Goal: Task Accomplishment & Management: Manage account settings

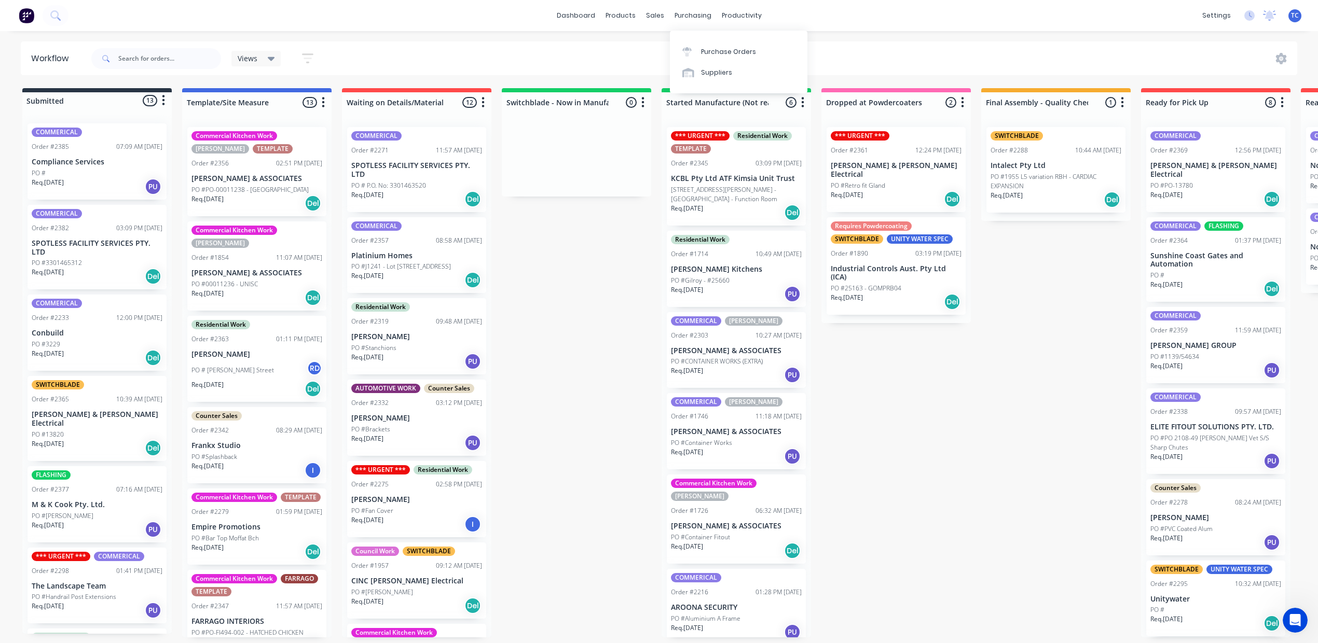
scroll to position [553, 0]
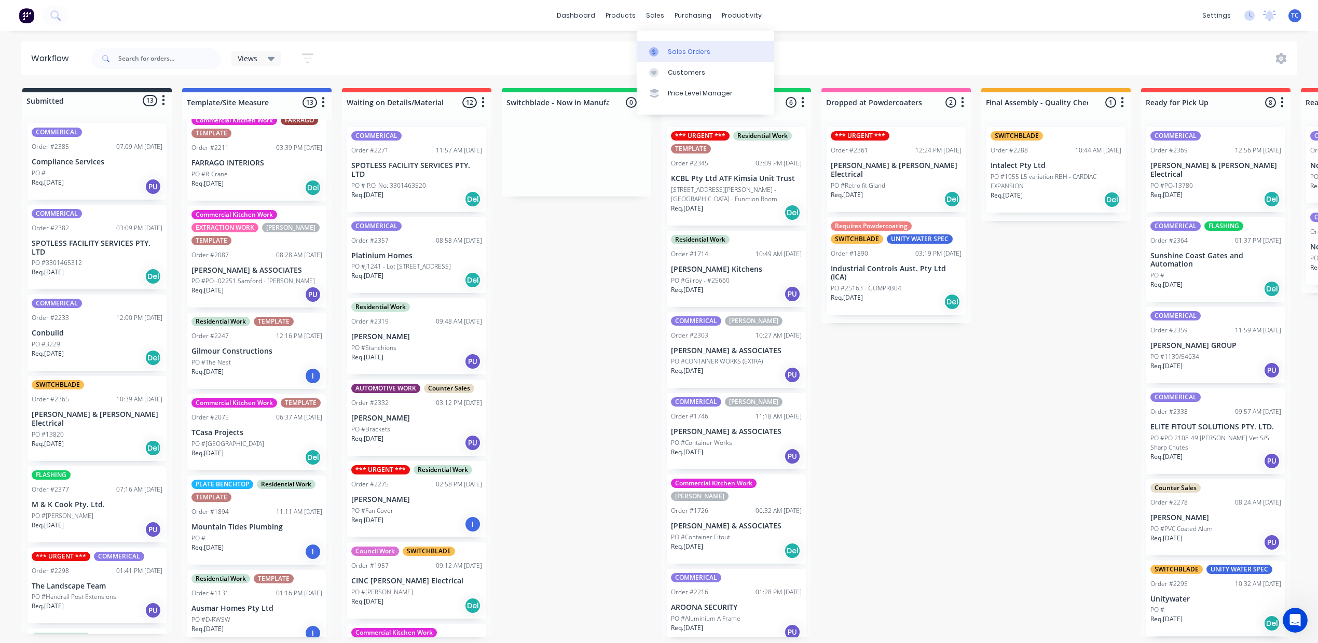
click at [688, 55] on div "Sales Orders" at bounding box center [689, 51] width 43 height 9
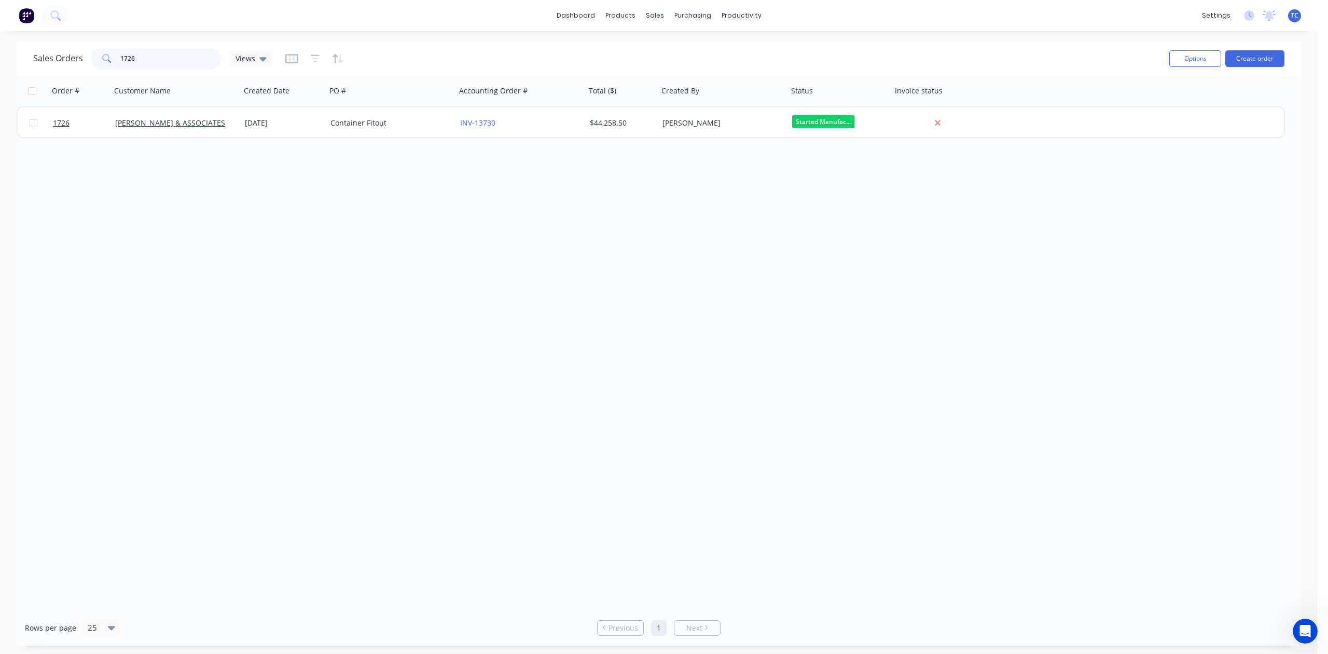
drag, startPoint x: 159, startPoint y: 65, endPoint x: 129, endPoint y: 60, distance: 30.5
click at [129, 60] on div "1726" at bounding box center [156, 58] width 130 height 21
click at [675, 57] on div "Sales Orders" at bounding box center [689, 51] width 43 height 9
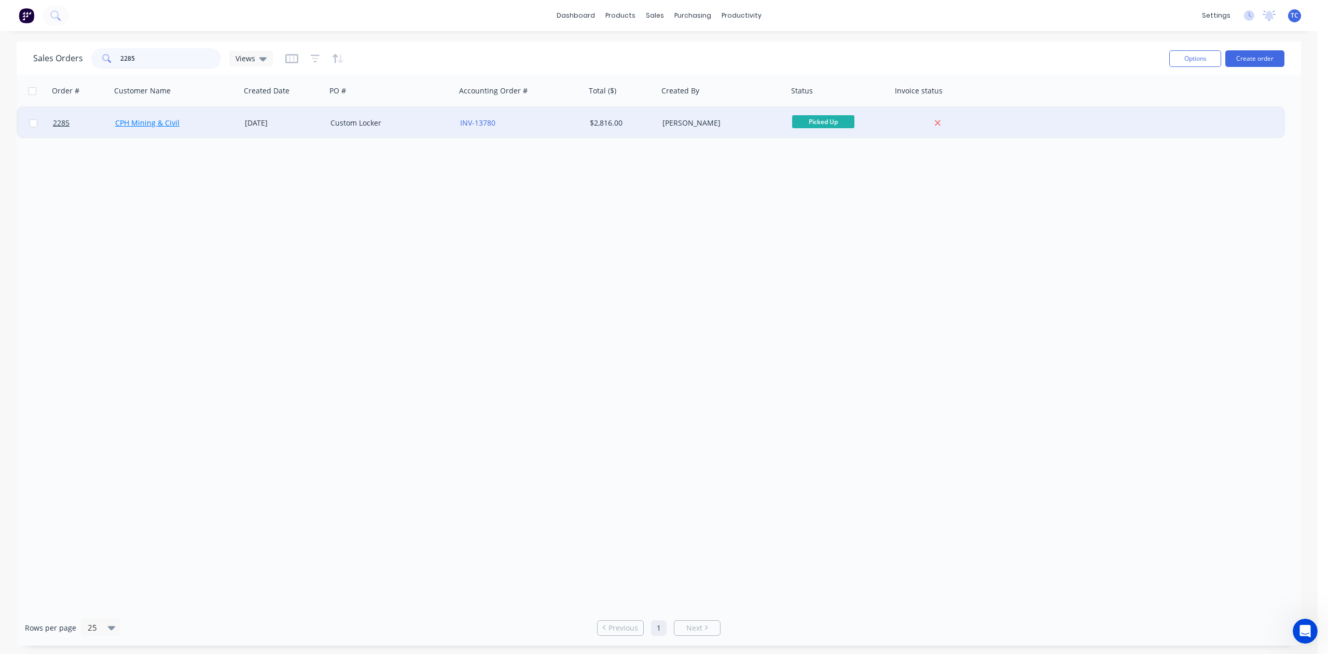
type input "2285"
click at [141, 123] on link "CPH Mining & Civil" at bounding box center [147, 123] width 64 height 10
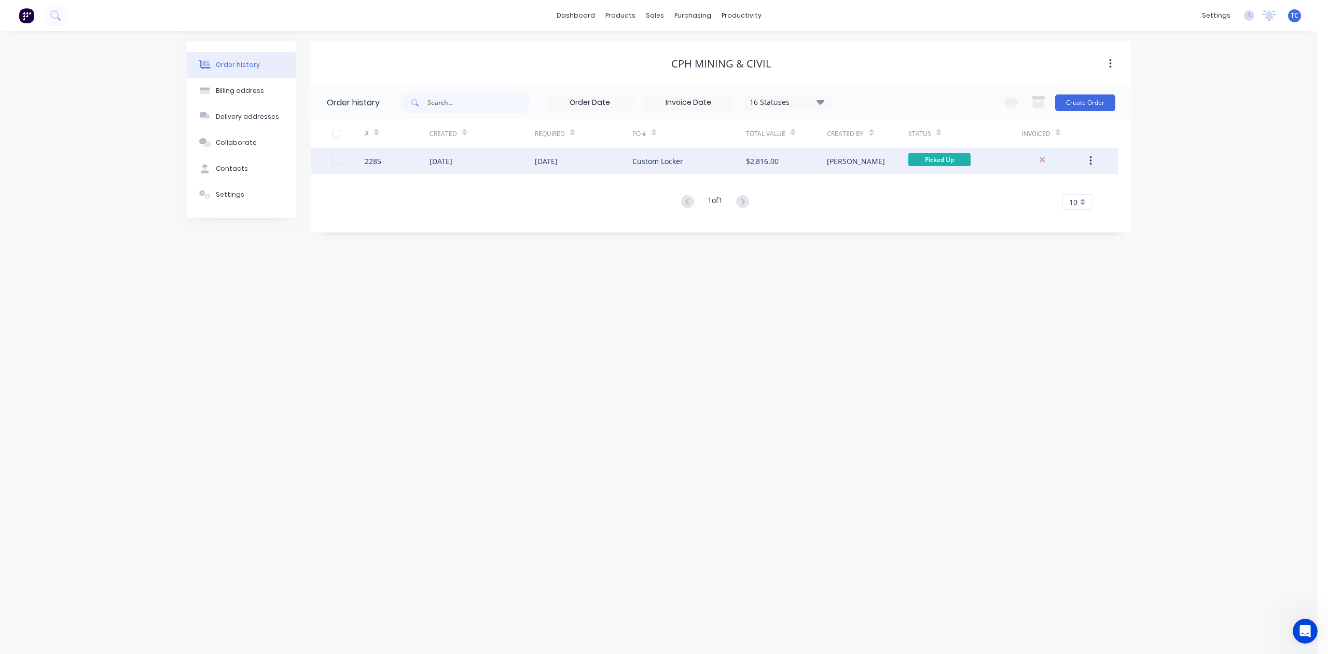
click at [376, 160] on div "2285" at bounding box center [373, 161] width 17 height 11
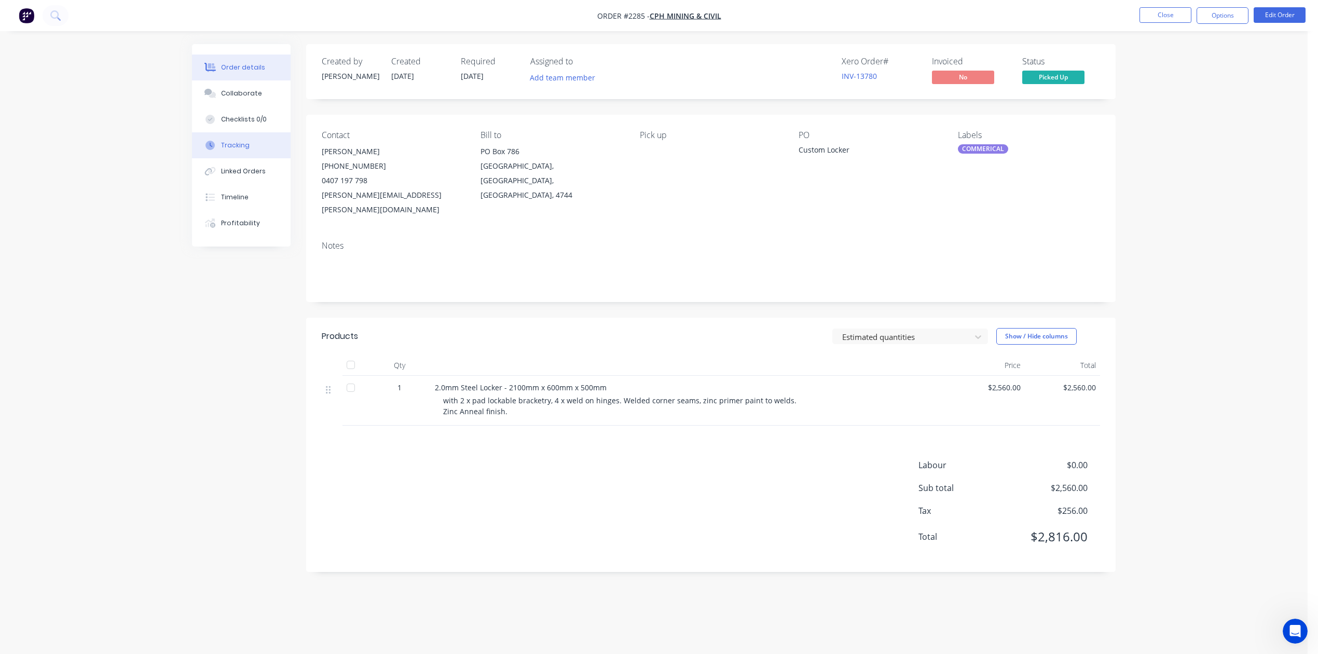
click at [235, 150] on div "Tracking" at bounding box center [235, 145] width 29 height 9
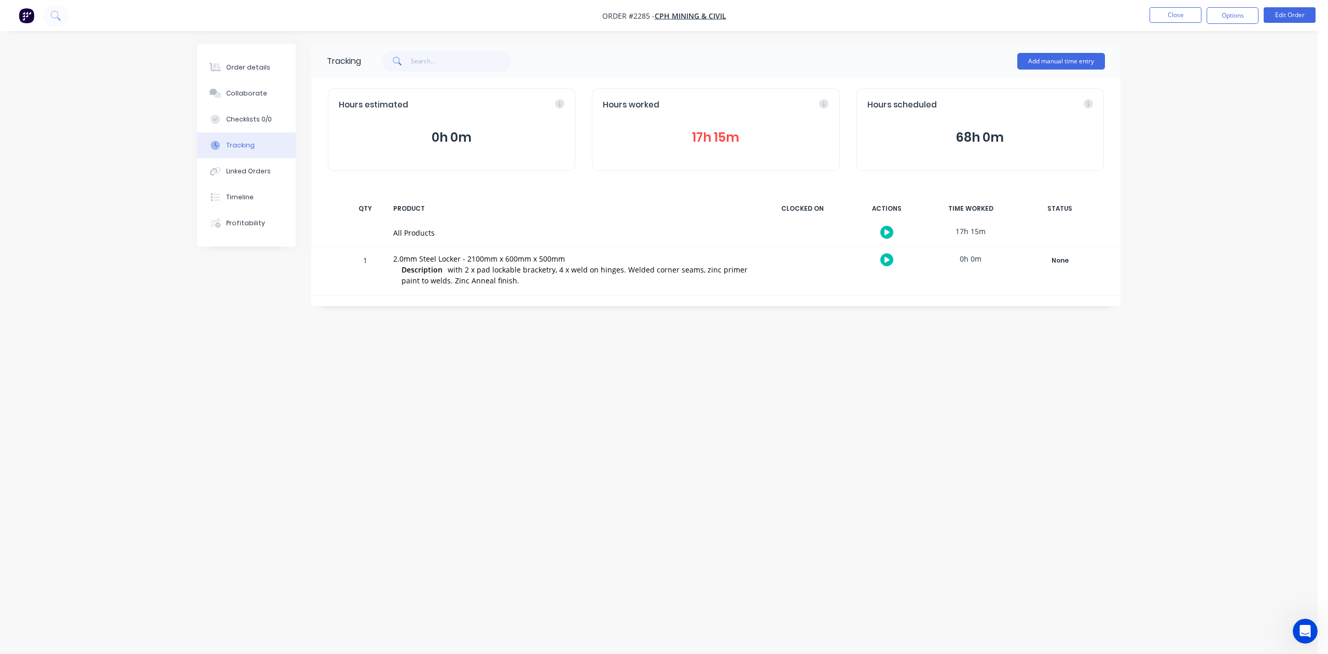
click at [686, 142] on button "17h 15m" at bounding box center [716, 138] width 226 height 20
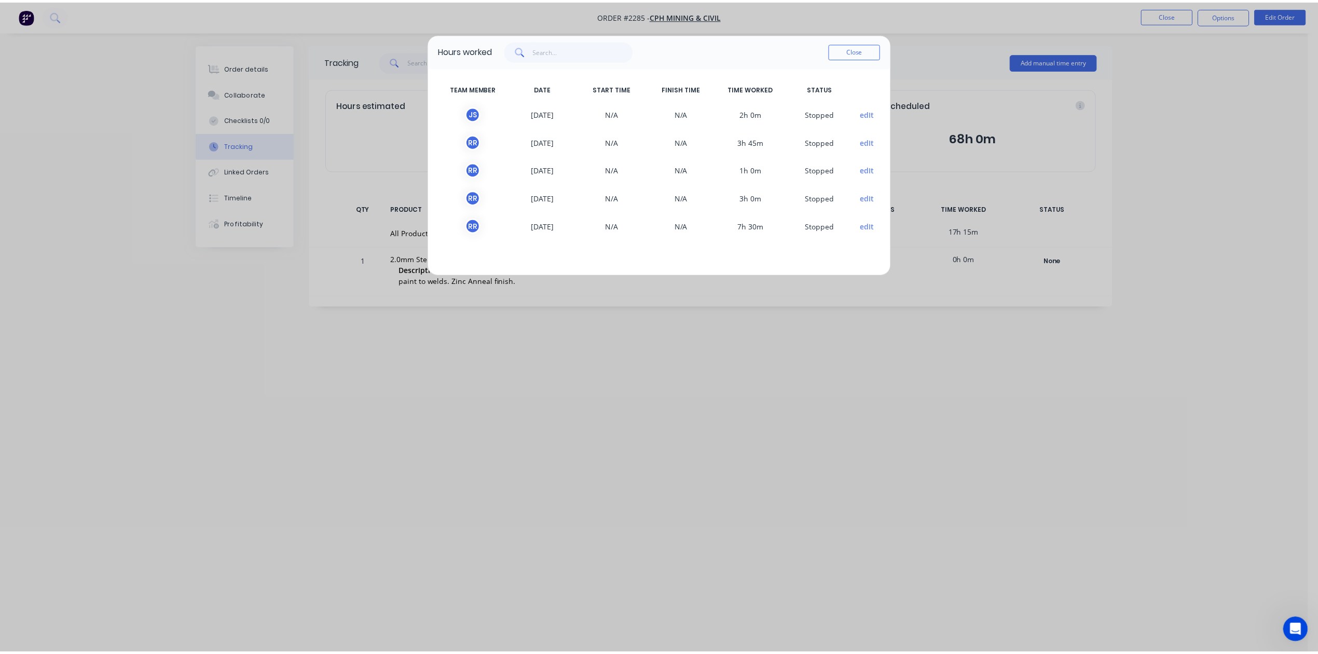
scroll to position [1, 0]
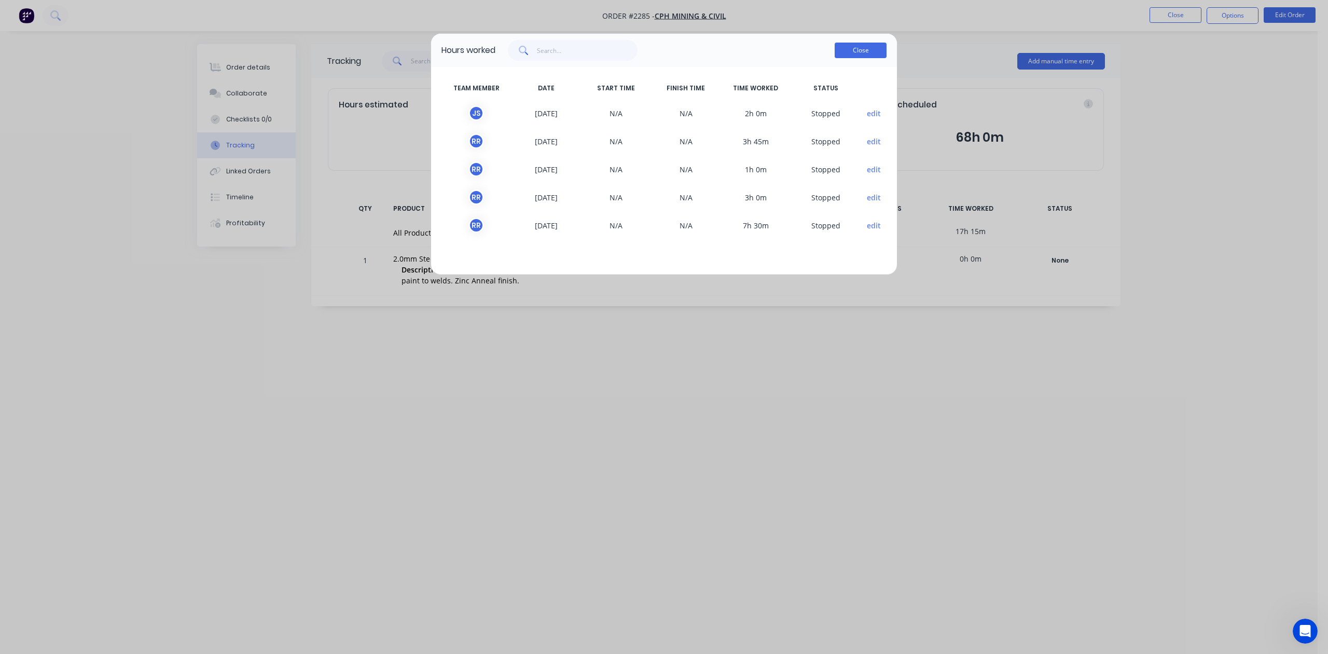
click at [856, 58] on button "Close" at bounding box center [861, 51] width 52 height 16
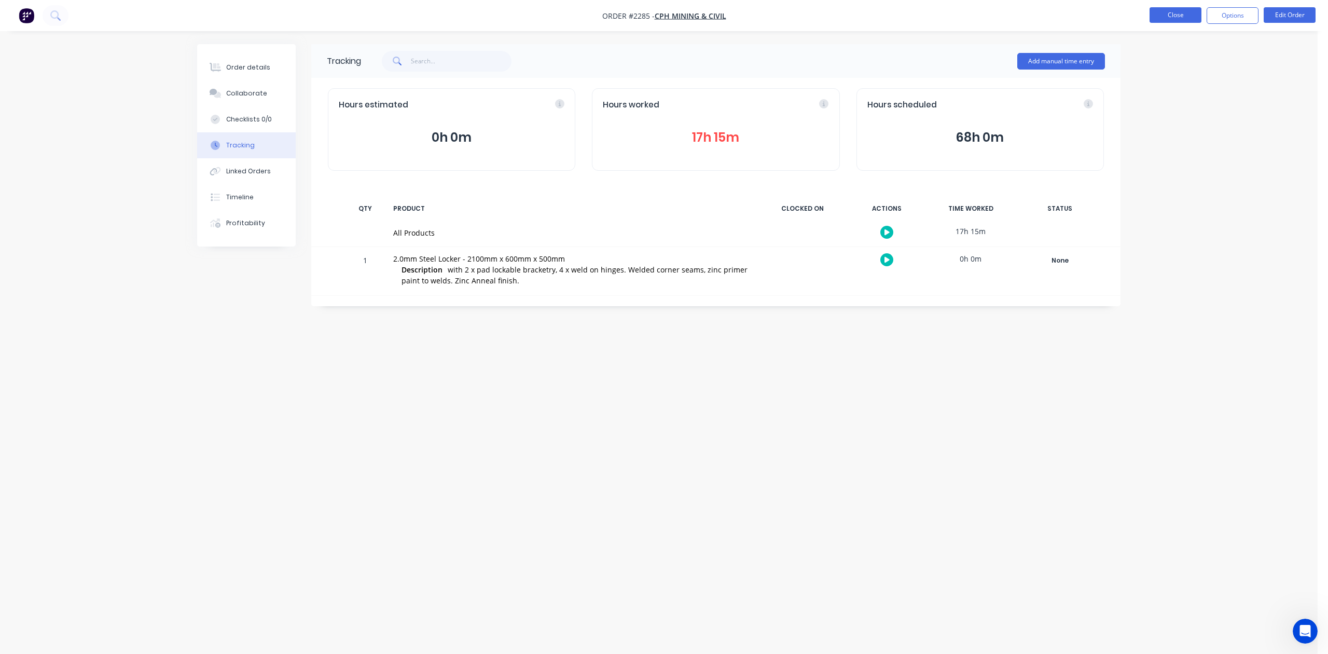
click at [1157, 11] on button "Close" at bounding box center [1176, 15] width 52 height 16
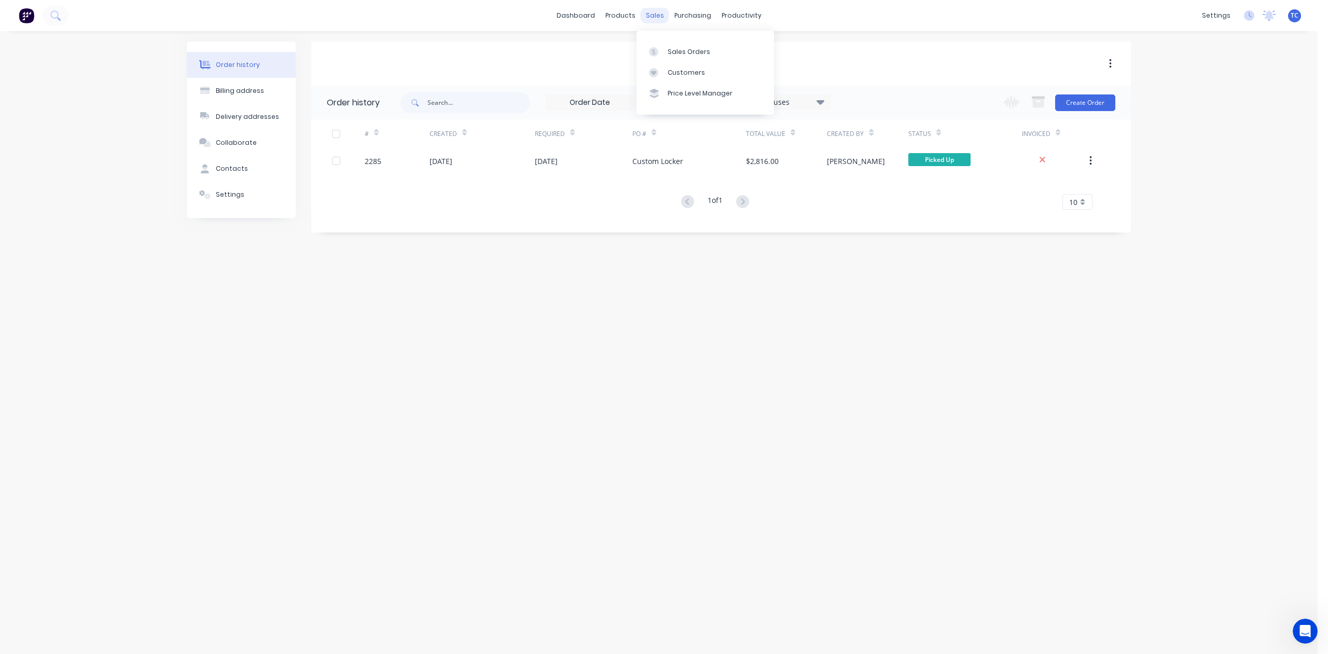
click at [653, 16] on div "sales" at bounding box center [655, 16] width 29 height 16
click at [694, 54] on div "Sales Orders" at bounding box center [689, 51] width 43 height 9
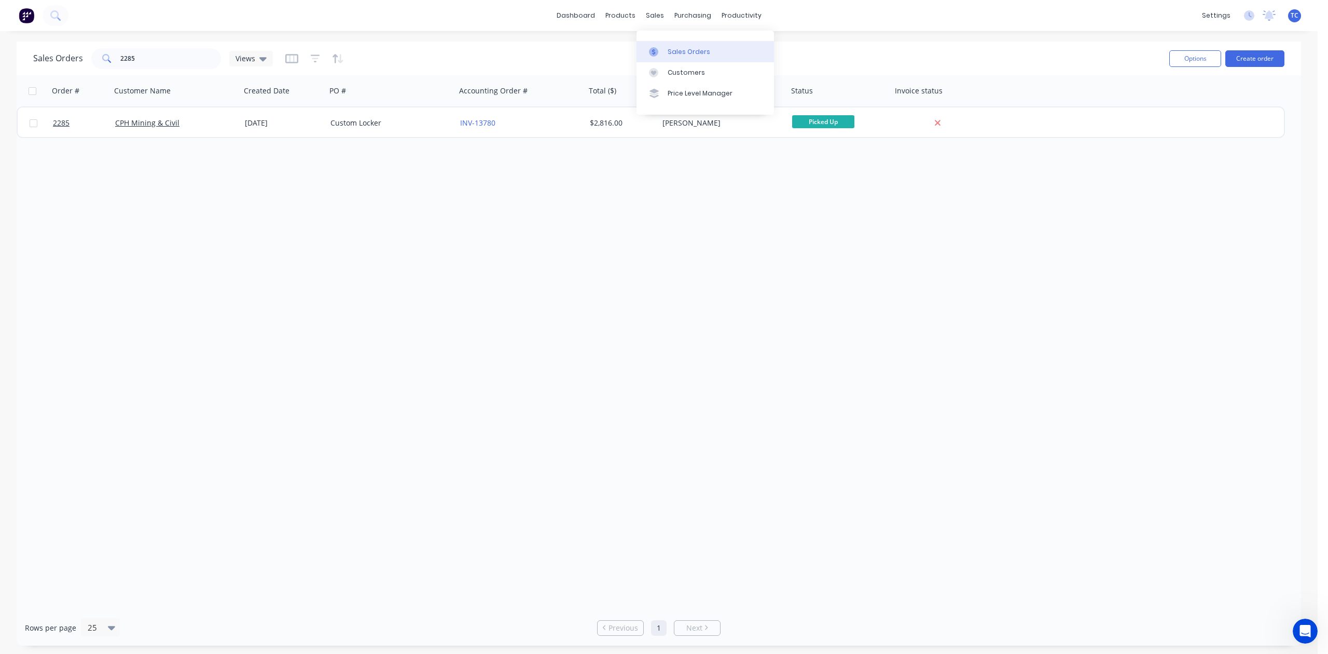
click at [681, 54] on div "Sales Orders" at bounding box center [689, 51] width 43 height 9
click at [695, 57] on div "Sales Orders" at bounding box center [689, 51] width 43 height 9
drag, startPoint x: 159, startPoint y: 61, endPoint x: 110, endPoint y: 61, distance: 48.8
click at [110, 61] on div "2285" at bounding box center [156, 58] width 130 height 21
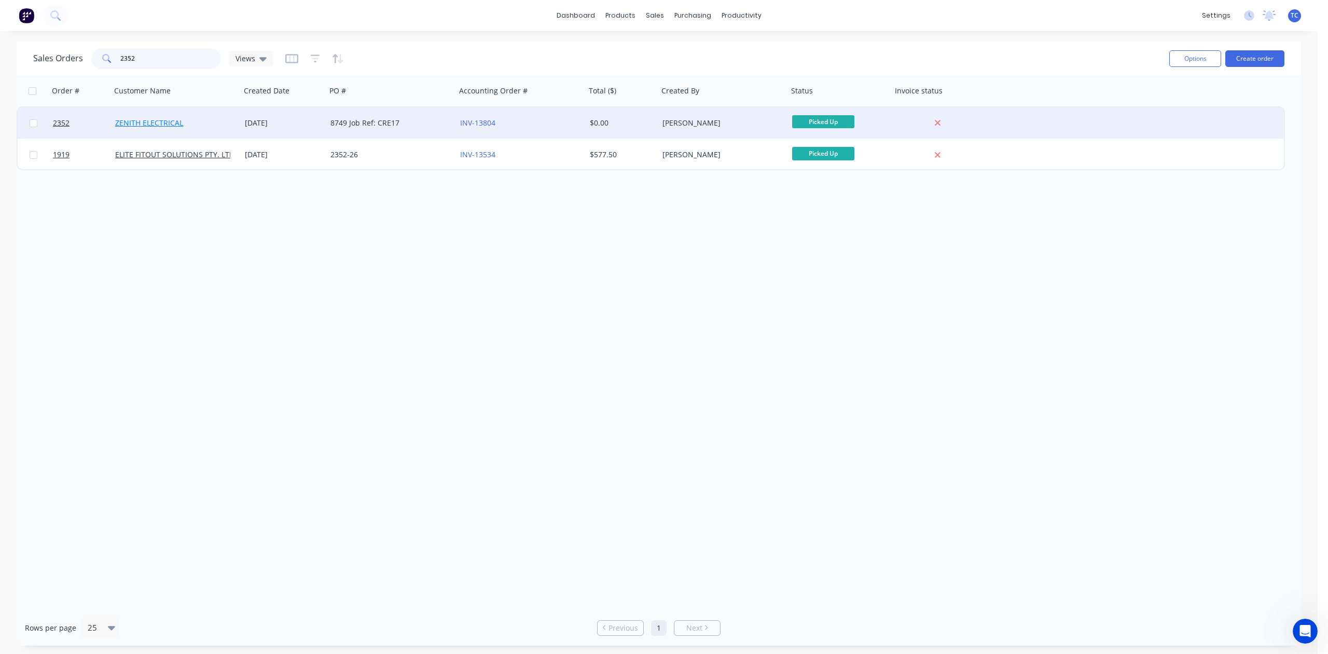
type input "2352"
click at [141, 125] on link "ZENITH ELECTRICAL" at bounding box center [149, 123] width 68 height 10
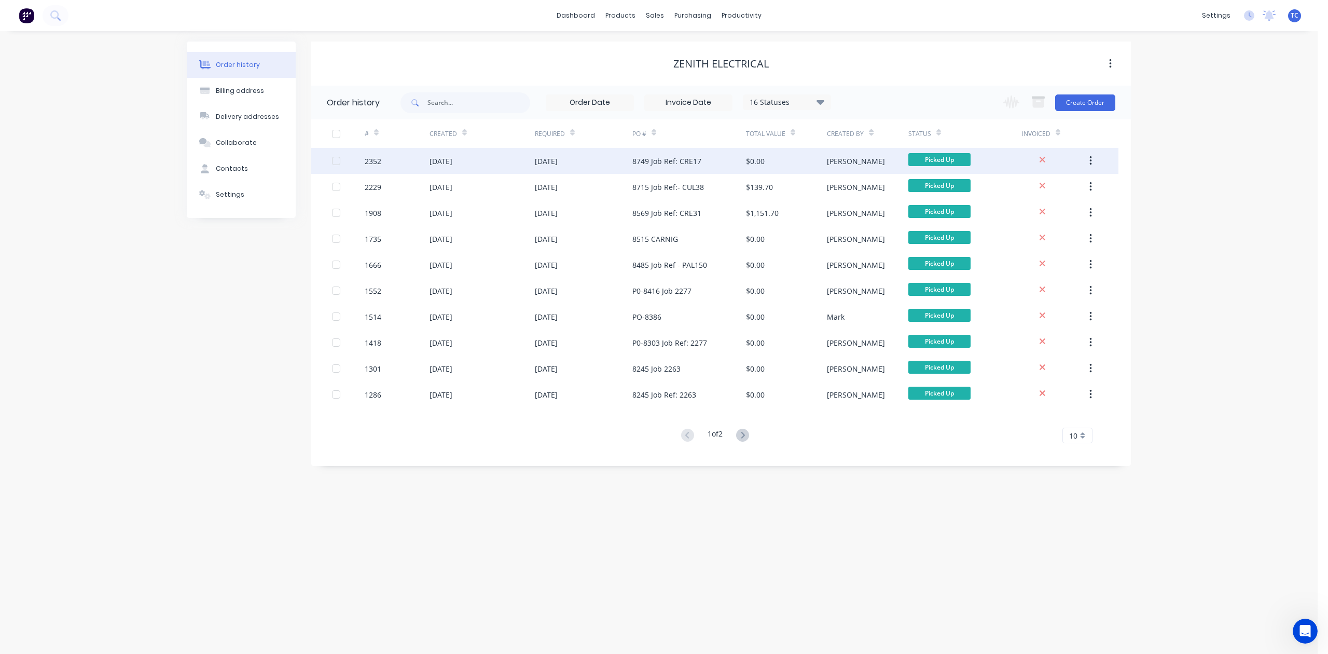
click at [451, 158] on div "[DATE]" at bounding box center [441, 161] width 23 height 11
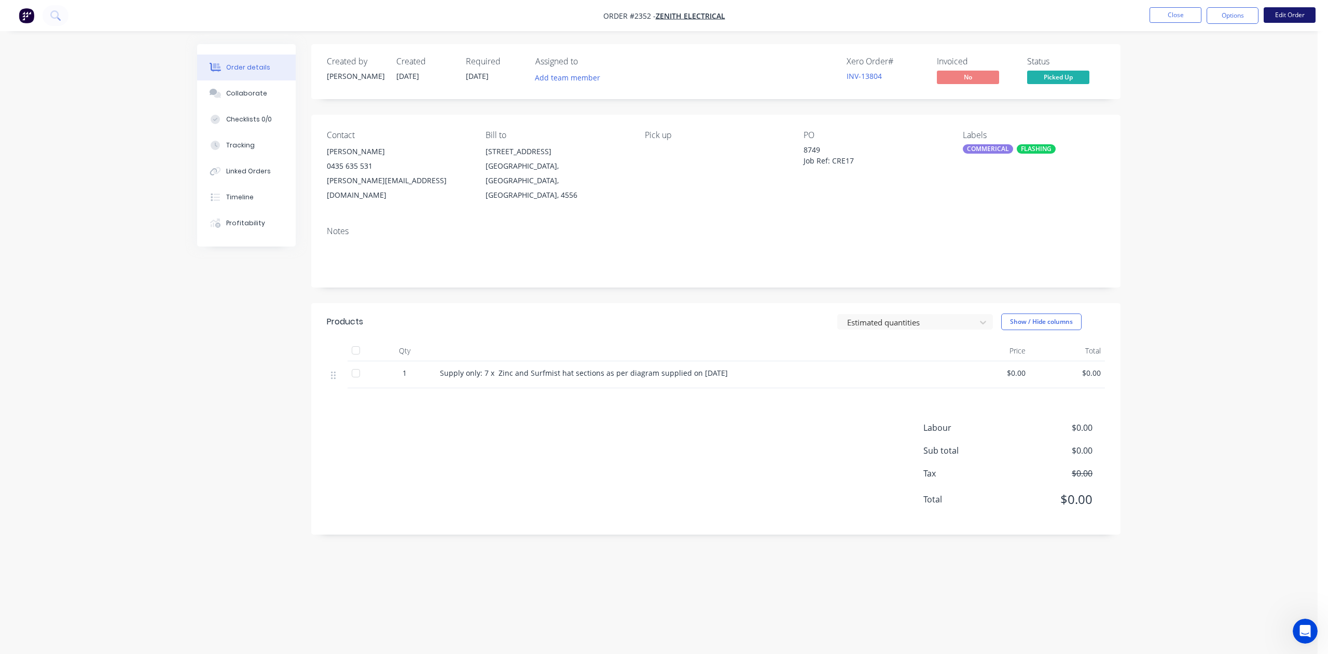
click at [1282, 16] on button "Edit Order" at bounding box center [1290, 15] width 52 height 16
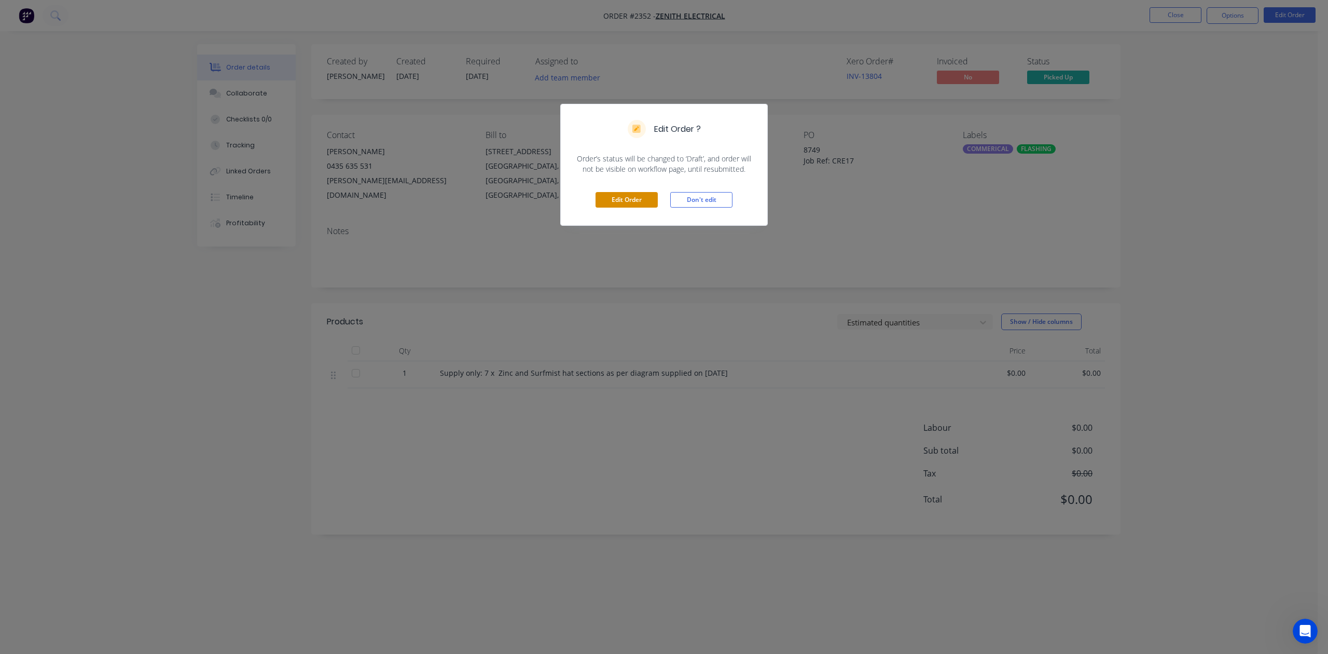
click at [604, 208] on button "Edit Order" at bounding box center [627, 200] width 62 height 16
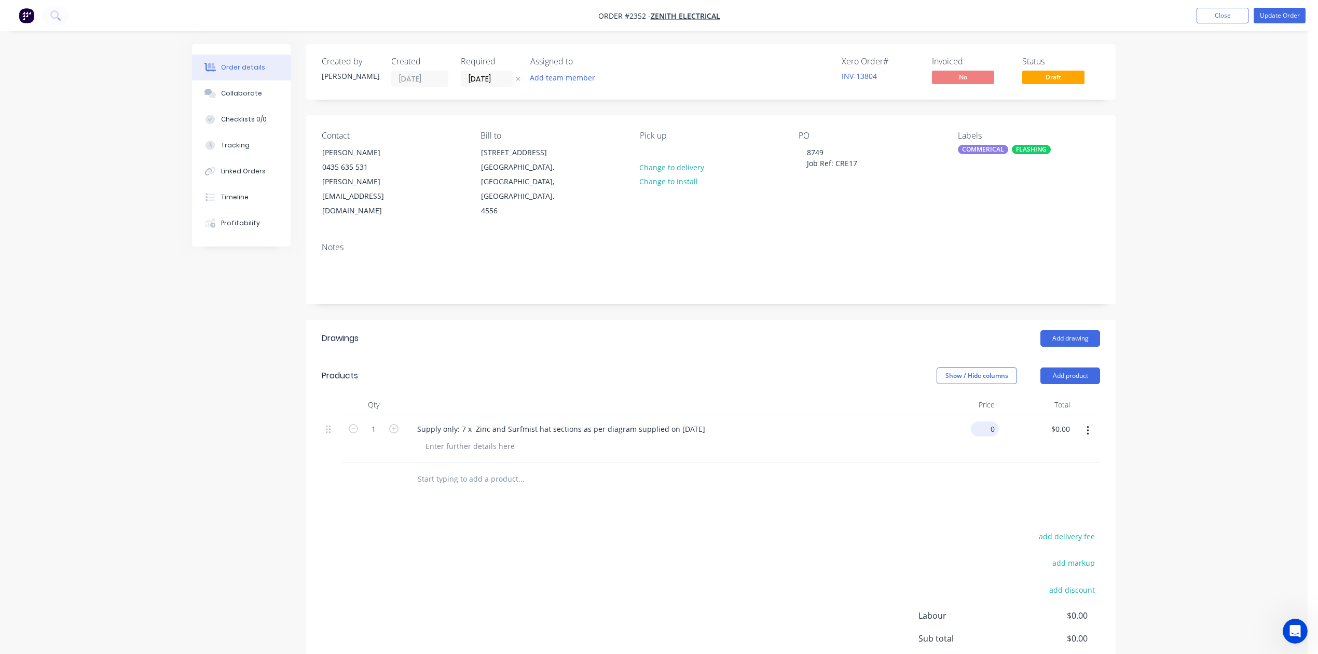
click at [979, 462] on div "0 $0.00" at bounding box center [961, 438] width 75 height 47
type input "$750.00"
click at [1264, 11] on button "Update Order" at bounding box center [1280, 16] width 52 height 16
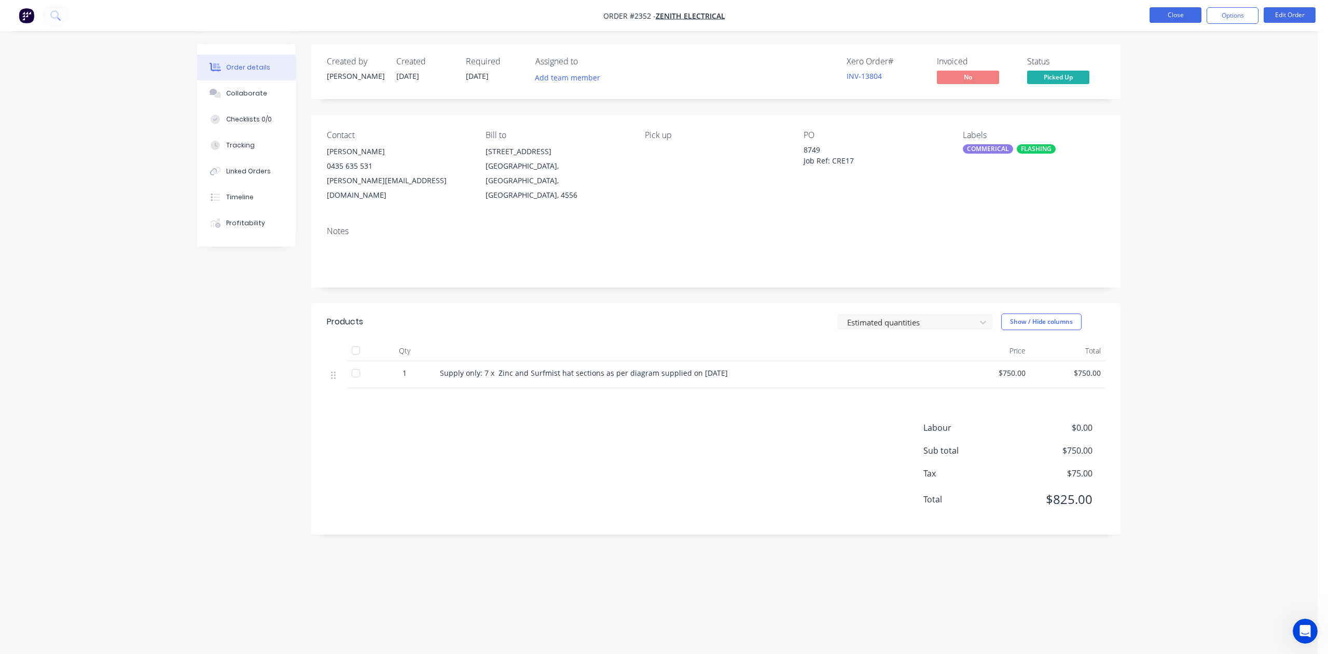
click at [1167, 13] on button "Close" at bounding box center [1176, 15] width 52 height 16
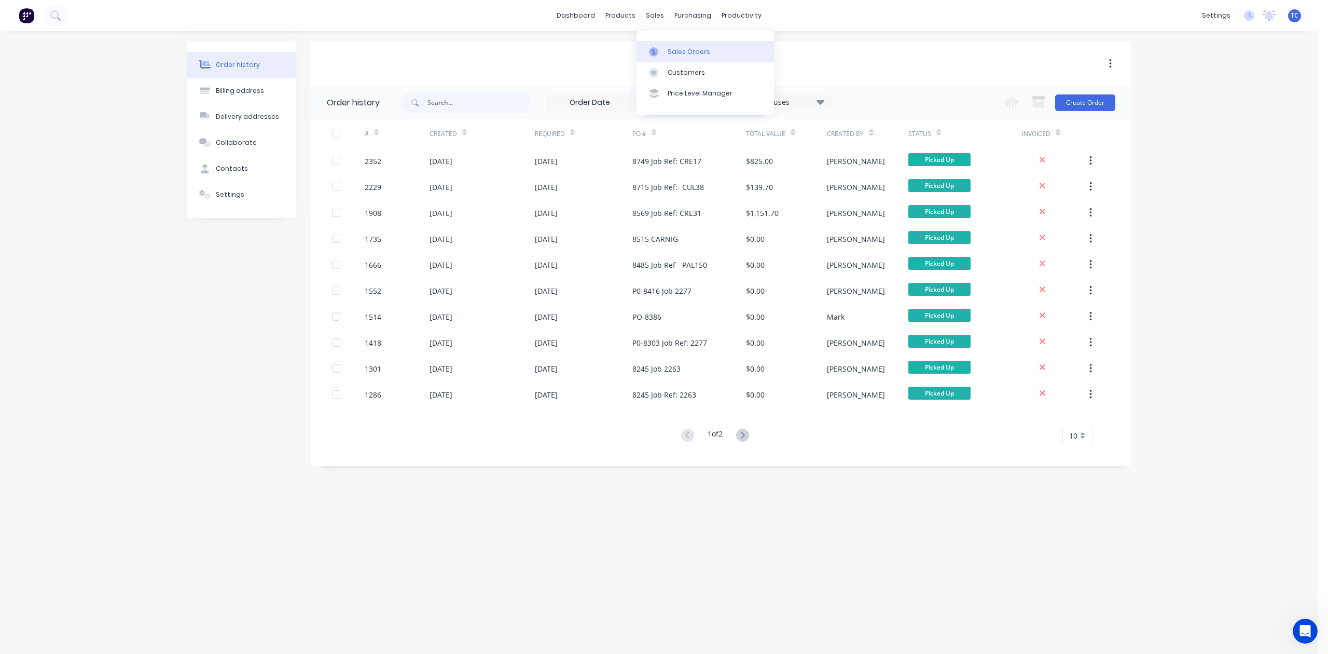
click at [693, 57] on div "Sales Orders" at bounding box center [689, 51] width 43 height 9
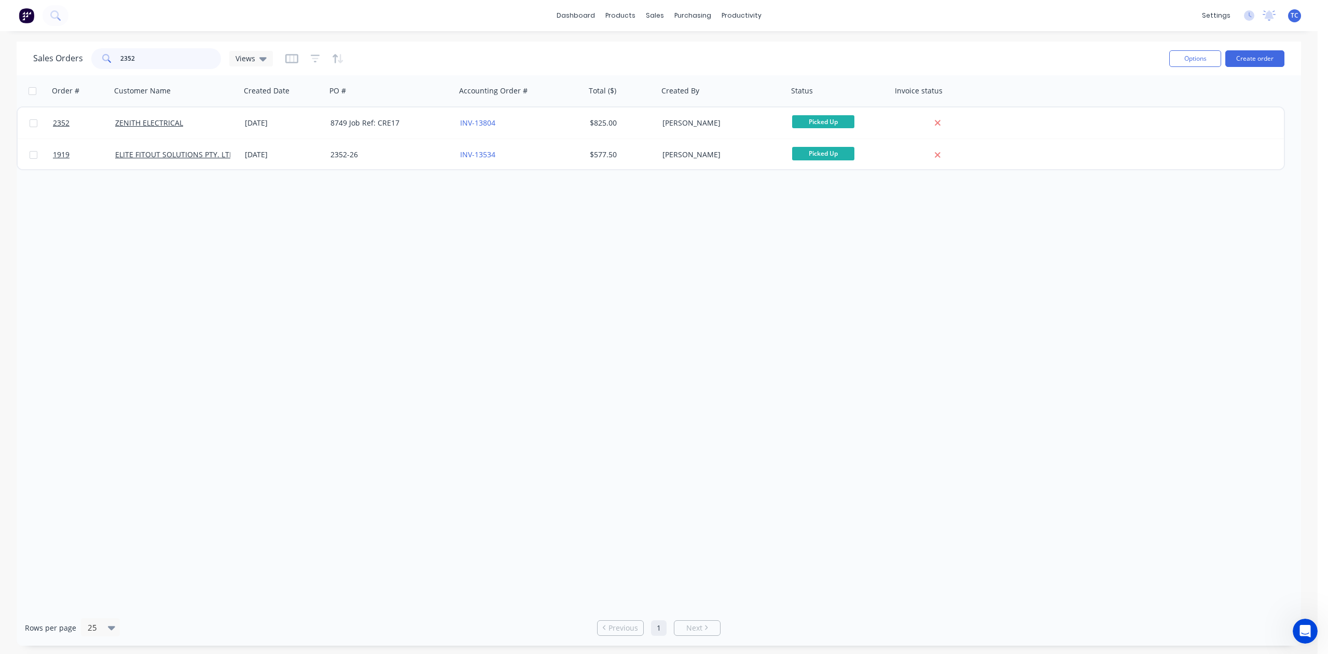
drag, startPoint x: 182, startPoint y: 56, endPoint x: 95, endPoint y: 67, distance: 86.8
click at [95, 67] on div "Sales Orders 2352 Views" at bounding box center [153, 58] width 240 height 21
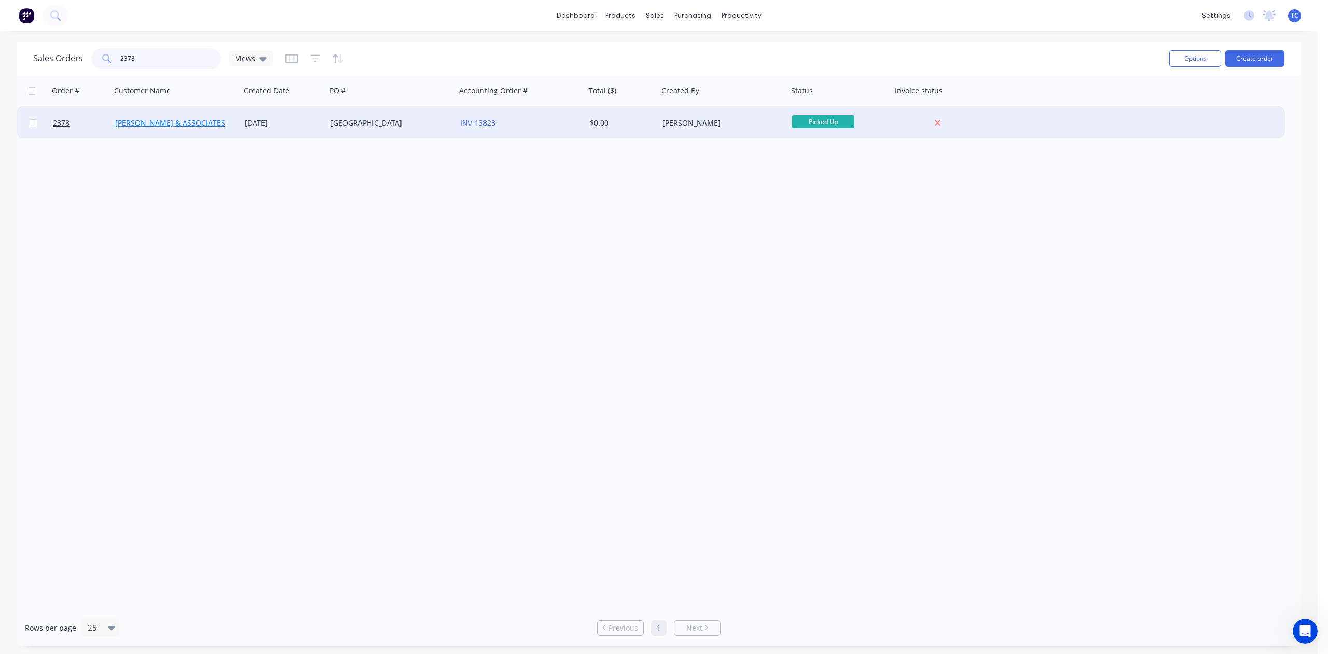
type input "2378"
click at [128, 121] on link "[PERSON_NAME] & ASSOCIATES" at bounding box center [170, 123] width 110 height 10
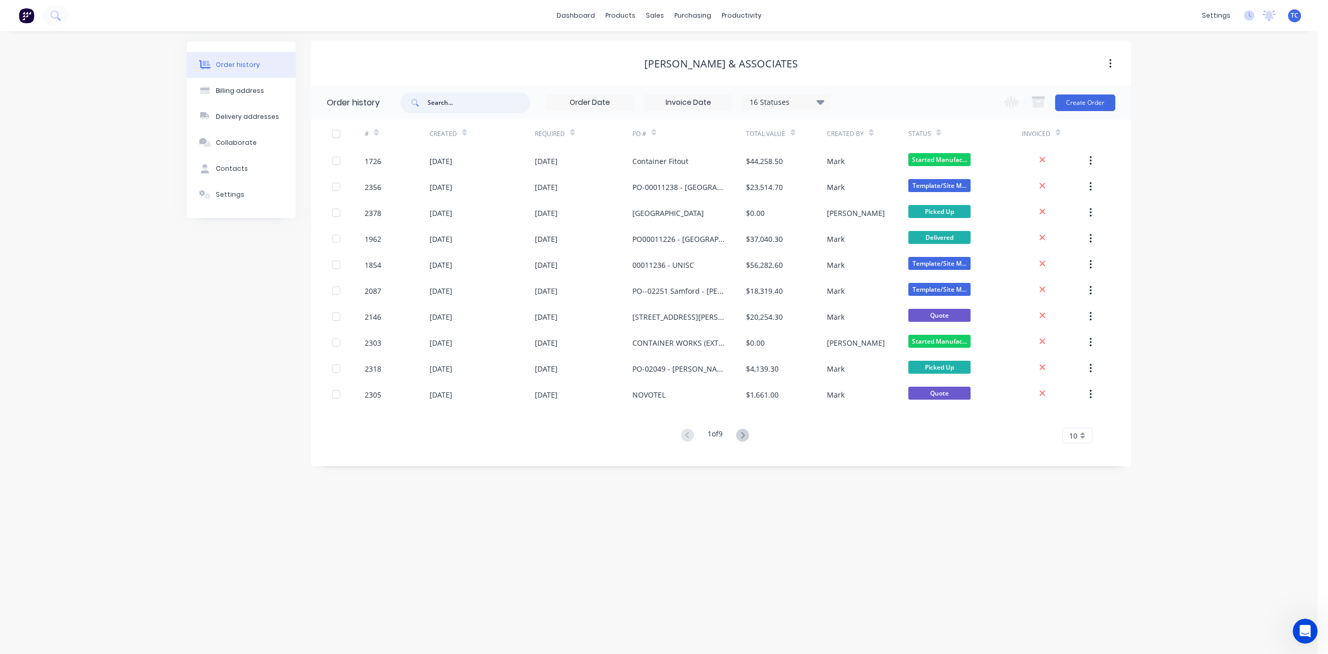
click at [459, 102] on input "text" at bounding box center [479, 102] width 103 height 21
type input "2378"
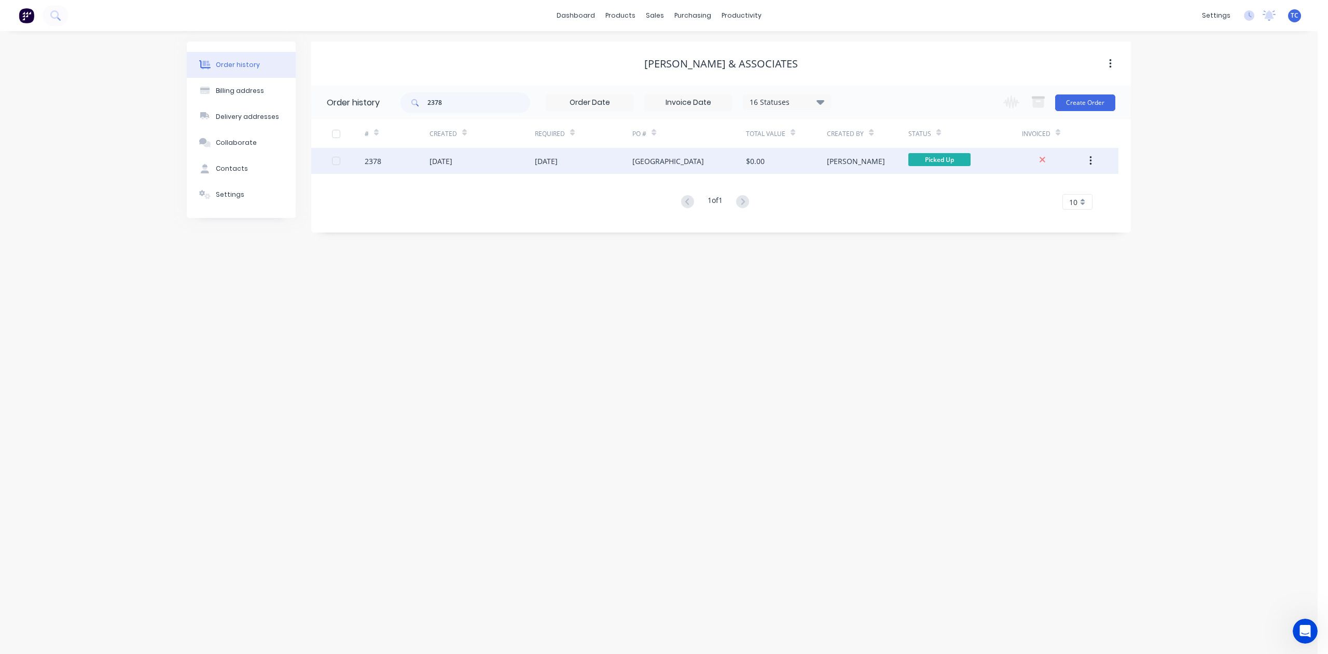
click at [452, 161] on div "[DATE]" at bounding box center [441, 161] width 23 height 11
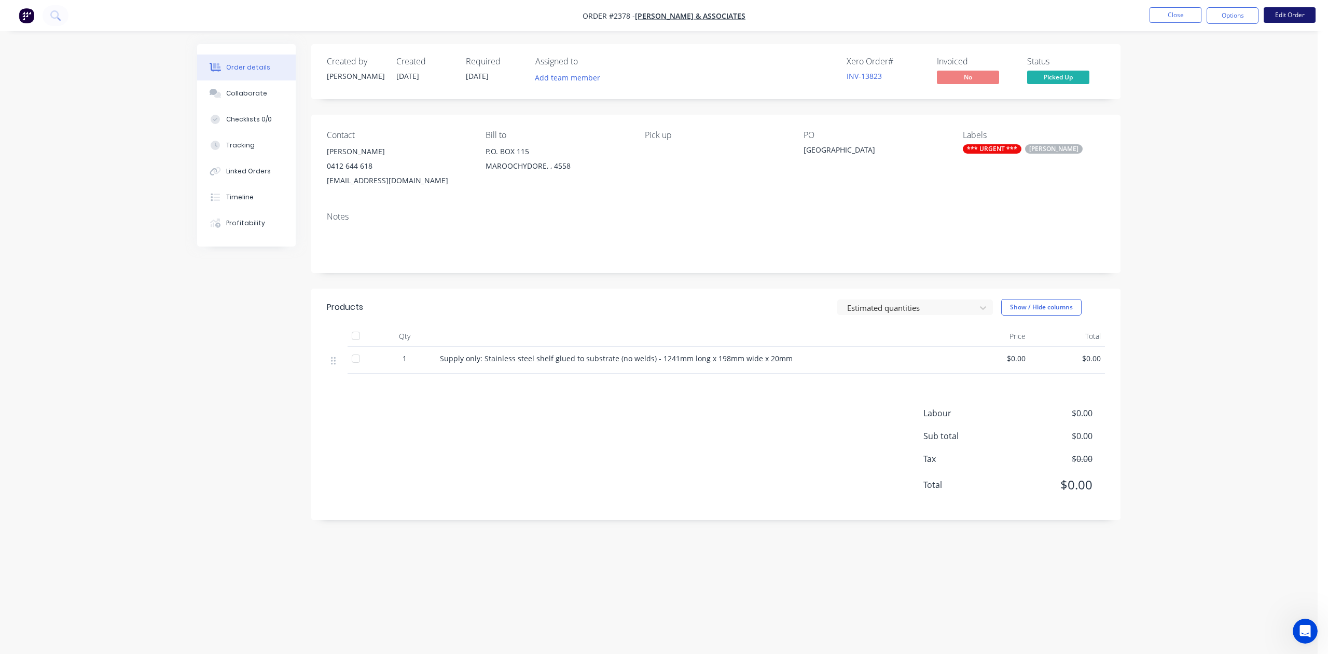
click at [1271, 13] on button "Edit Order" at bounding box center [1290, 15] width 52 height 16
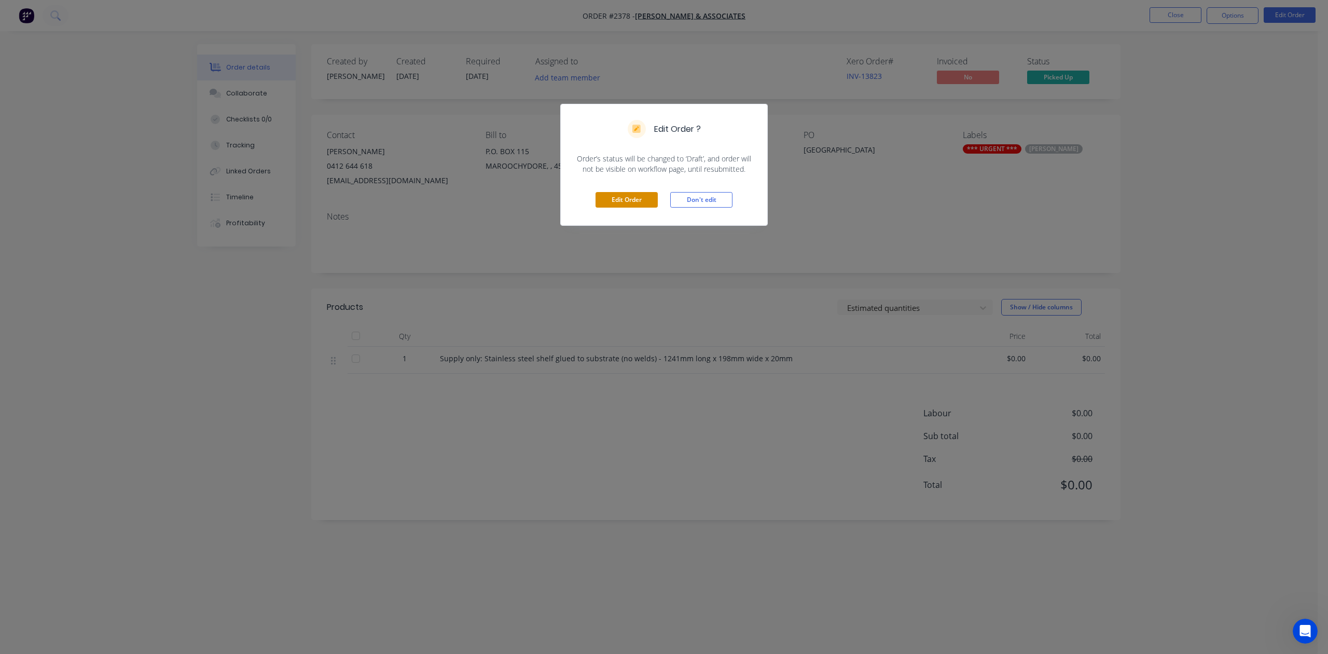
click at [638, 208] on button "Edit Order" at bounding box center [627, 200] width 62 height 16
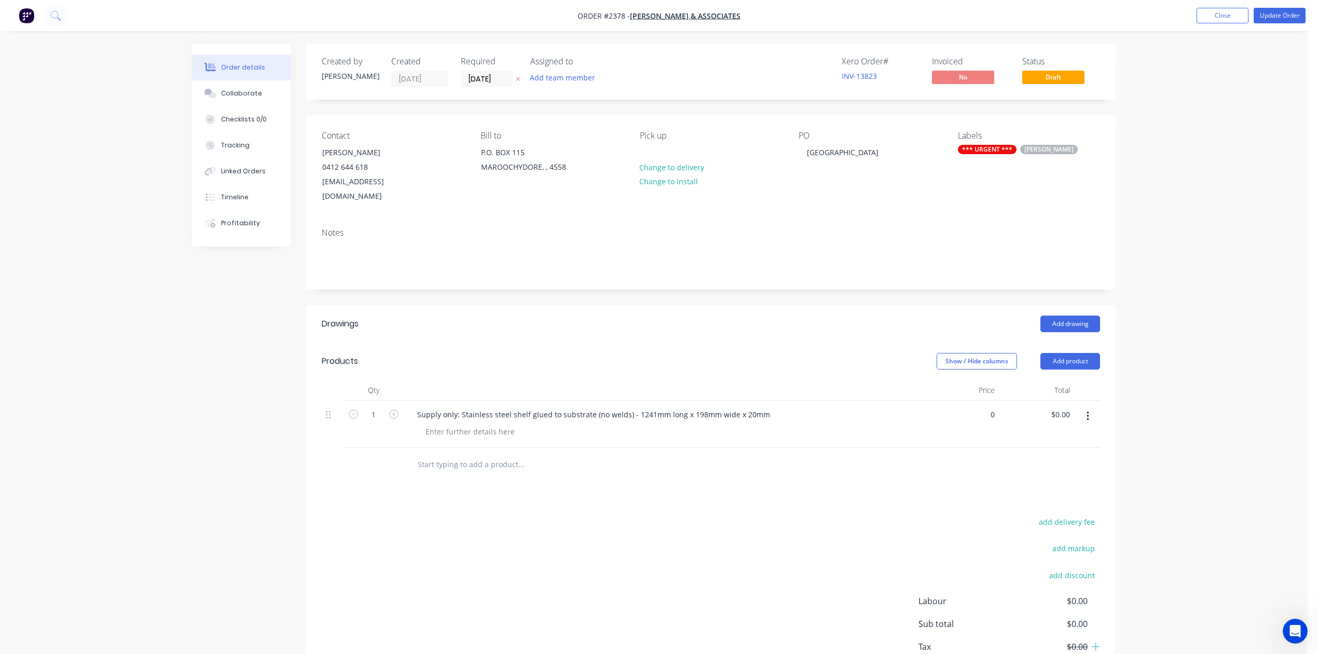
click at [972, 448] on div "0 $0.00" at bounding box center [961, 424] width 75 height 47
type input "$250.00"
type input "250.00"
type input "$250.00"
click at [1264, 15] on button "Update Order" at bounding box center [1280, 16] width 52 height 16
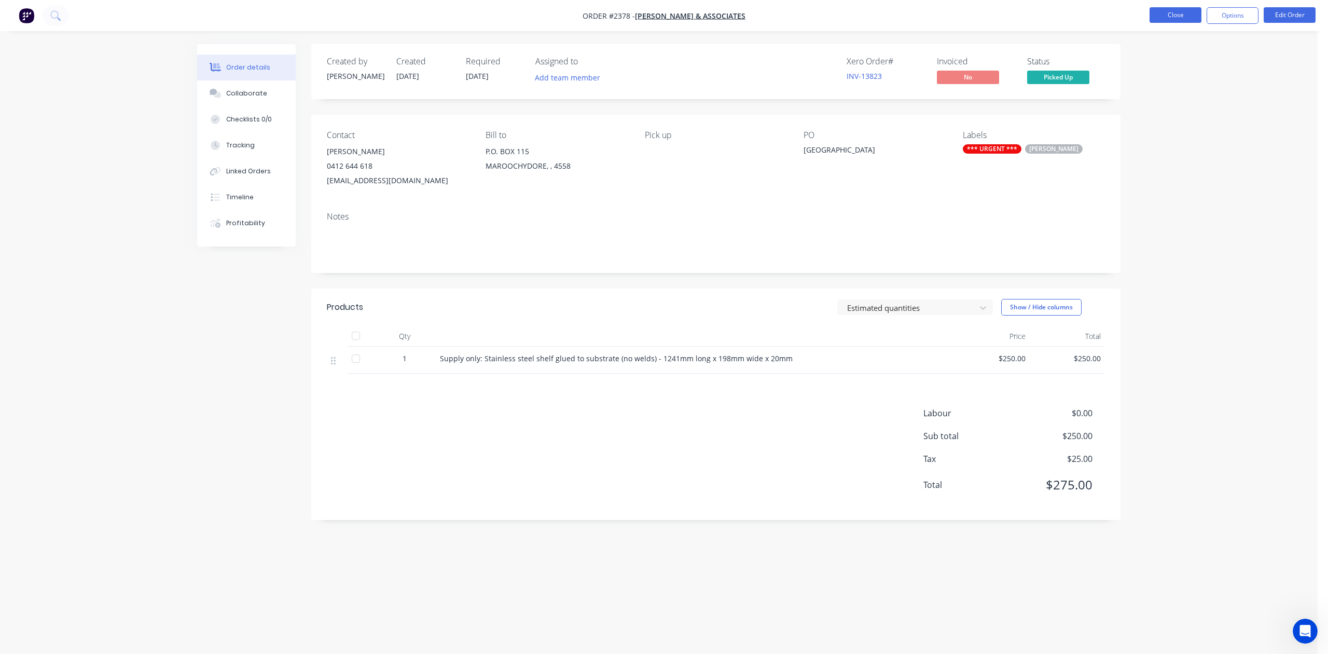
click at [1174, 12] on button "Close" at bounding box center [1176, 15] width 52 height 16
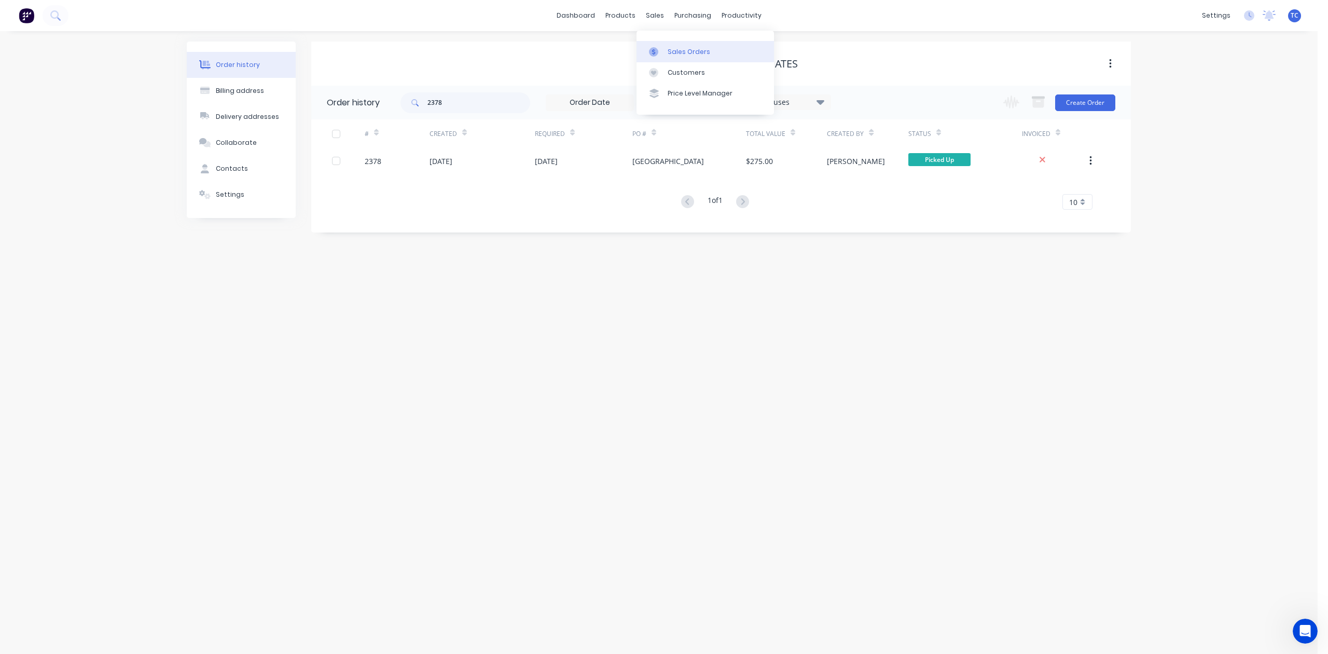
click at [678, 55] on div "Sales Orders" at bounding box center [689, 51] width 43 height 9
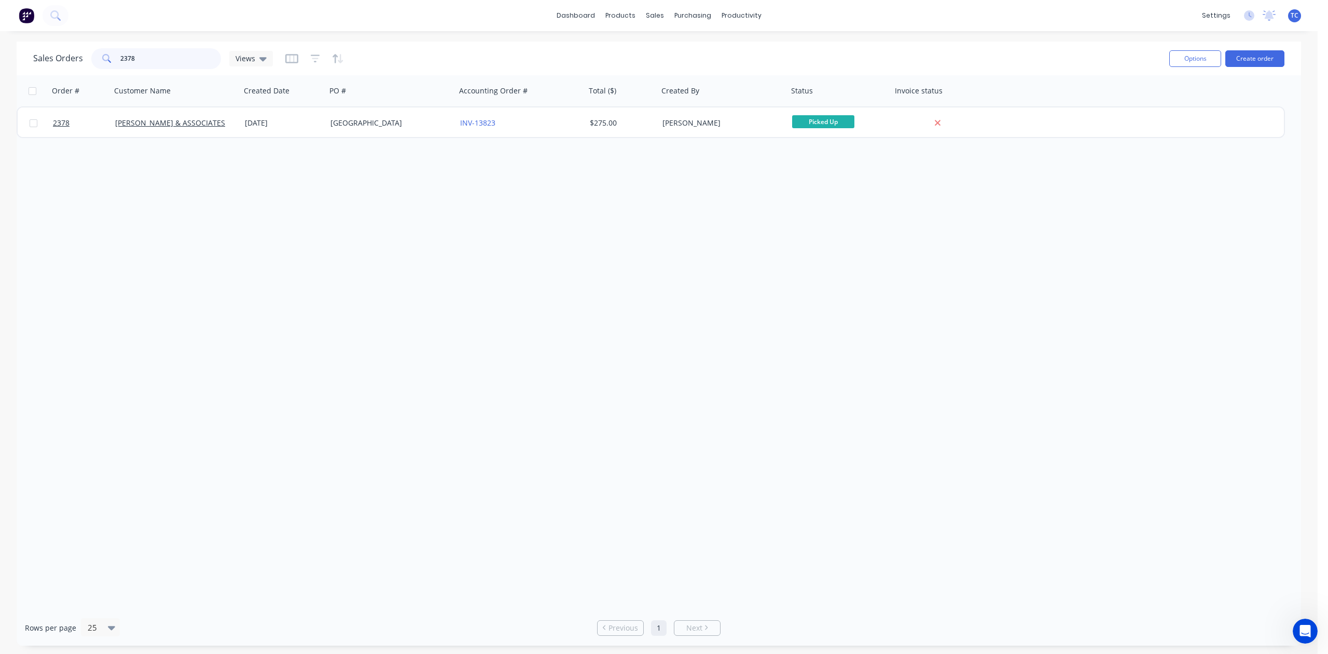
drag, startPoint x: 190, startPoint y: 54, endPoint x: 92, endPoint y: 62, distance: 97.9
click at [92, 62] on div "Sales Orders 2378 Views" at bounding box center [153, 58] width 240 height 21
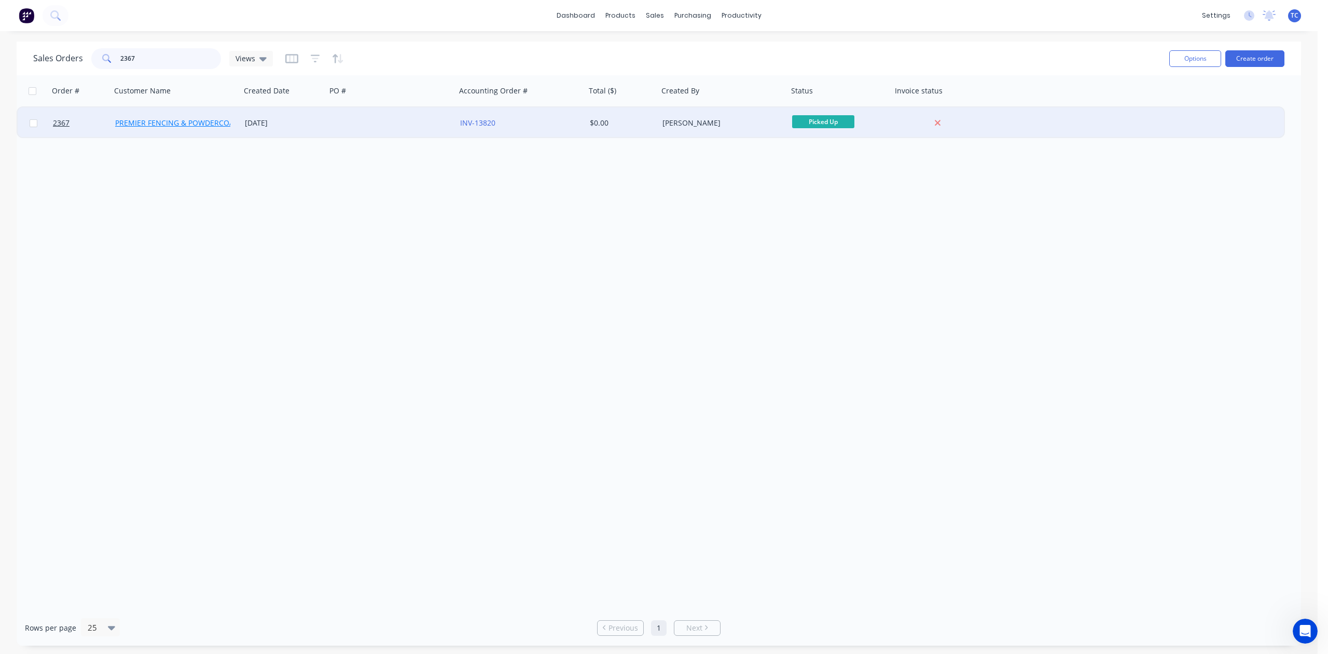
type input "2367"
click at [159, 121] on link "PREMIER FENCING & POWDERCOATING" at bounding box center [182, 123] width 135 height 10
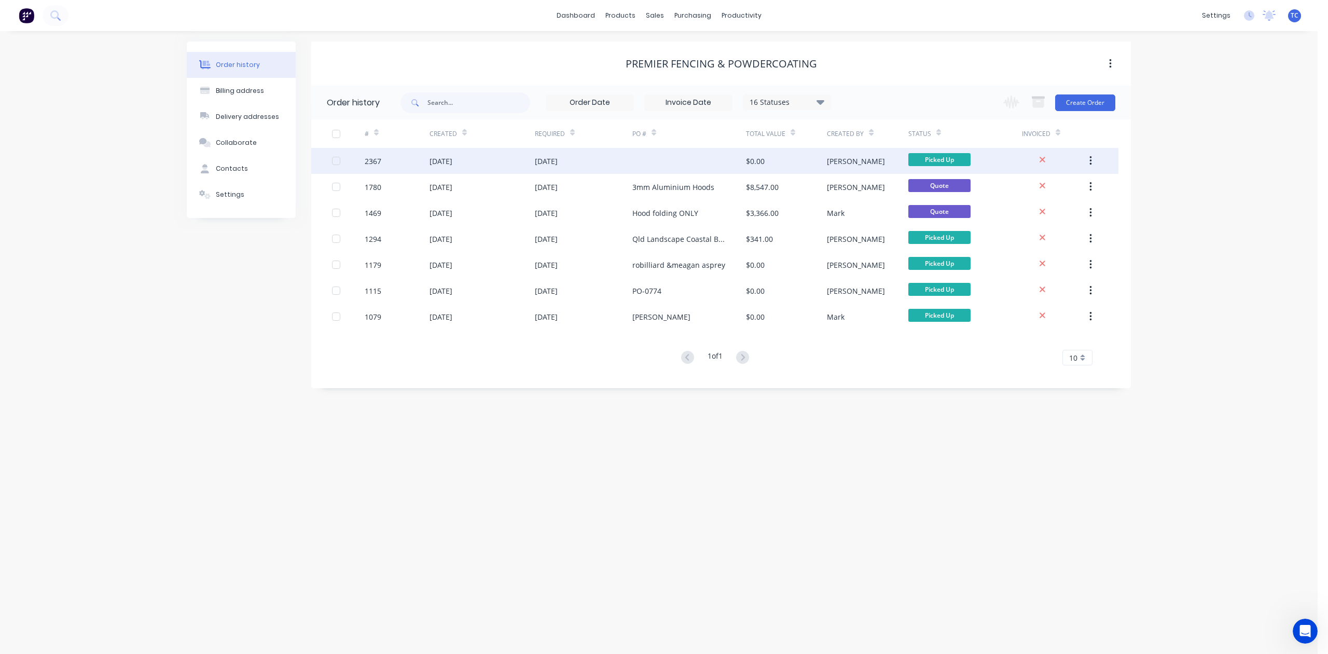
click at [452, 159] on div "[DATE]" at bounding box center [441, 161] width 23 height 11
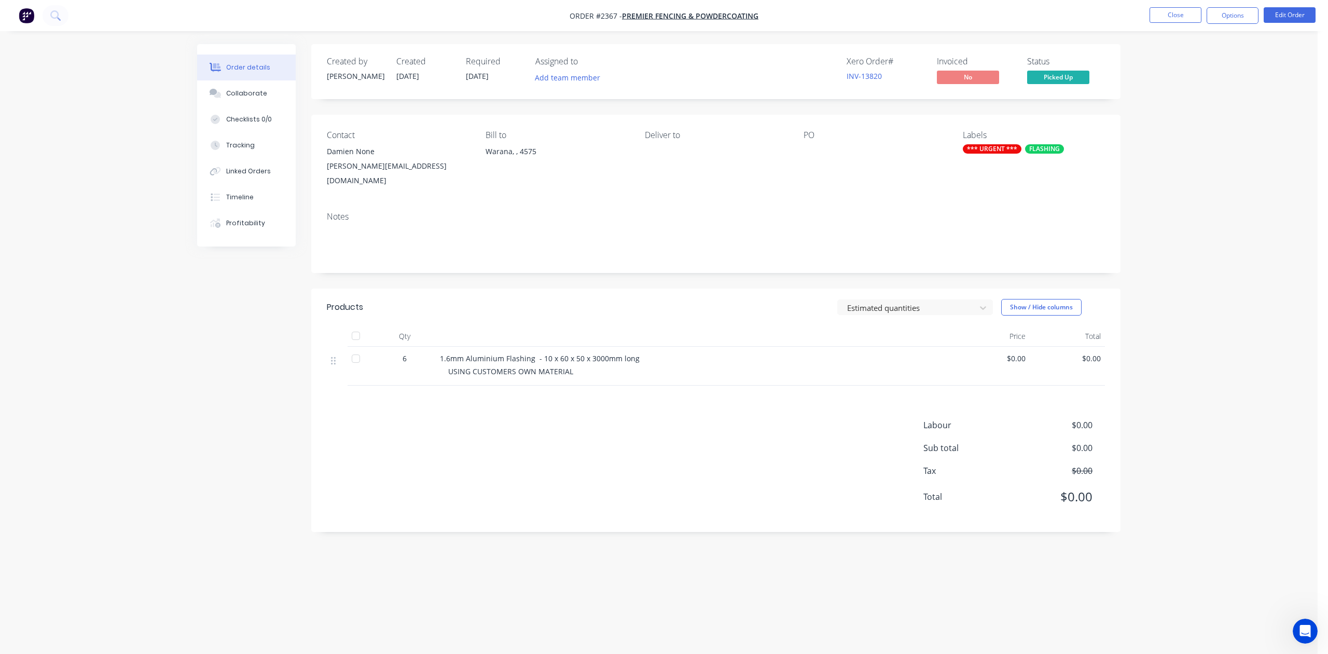
click at [1017, 364] on span "$0.00" at bounding box center [992, 358] width 67 height 11
click at [1015, 364] on span "$0.00" at bounding box center [992, 358] width 67 height 11
click at [1289, 9] on button "Edit Order" at bounding box center [1290, 15] width 52 height 16
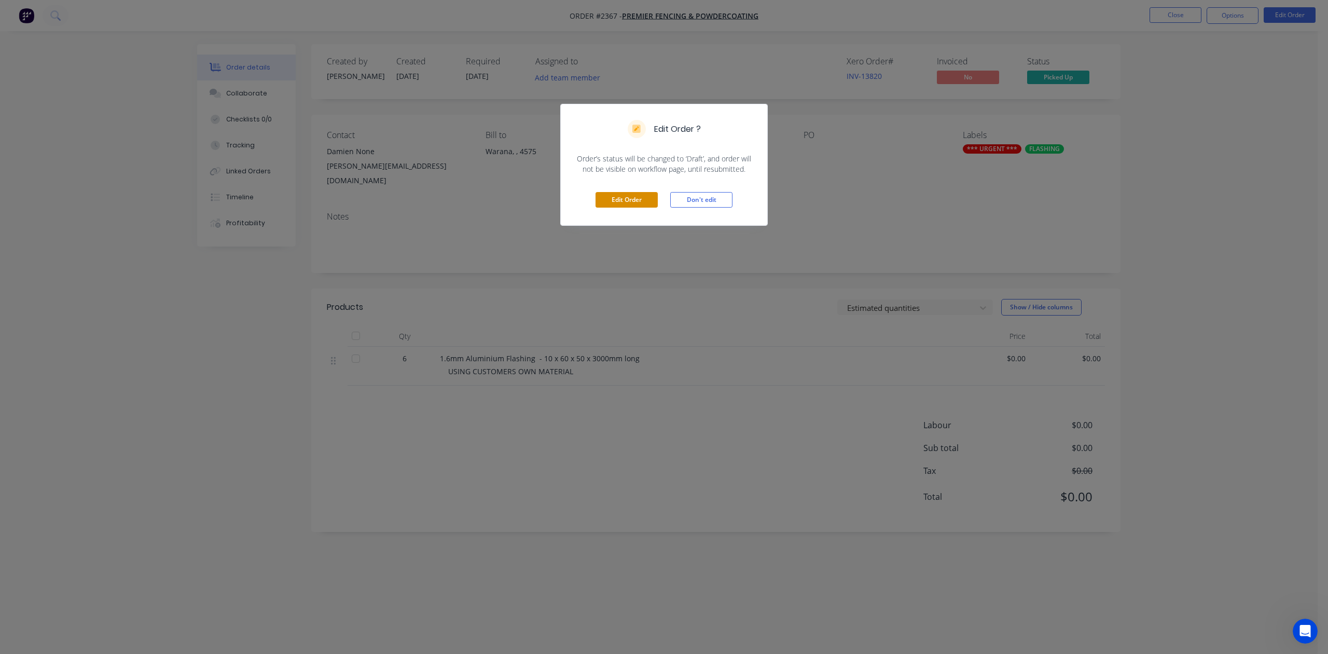
click at [605, 208] on button "Edit Order" at bounding box center [627, 200] width 62 height 16
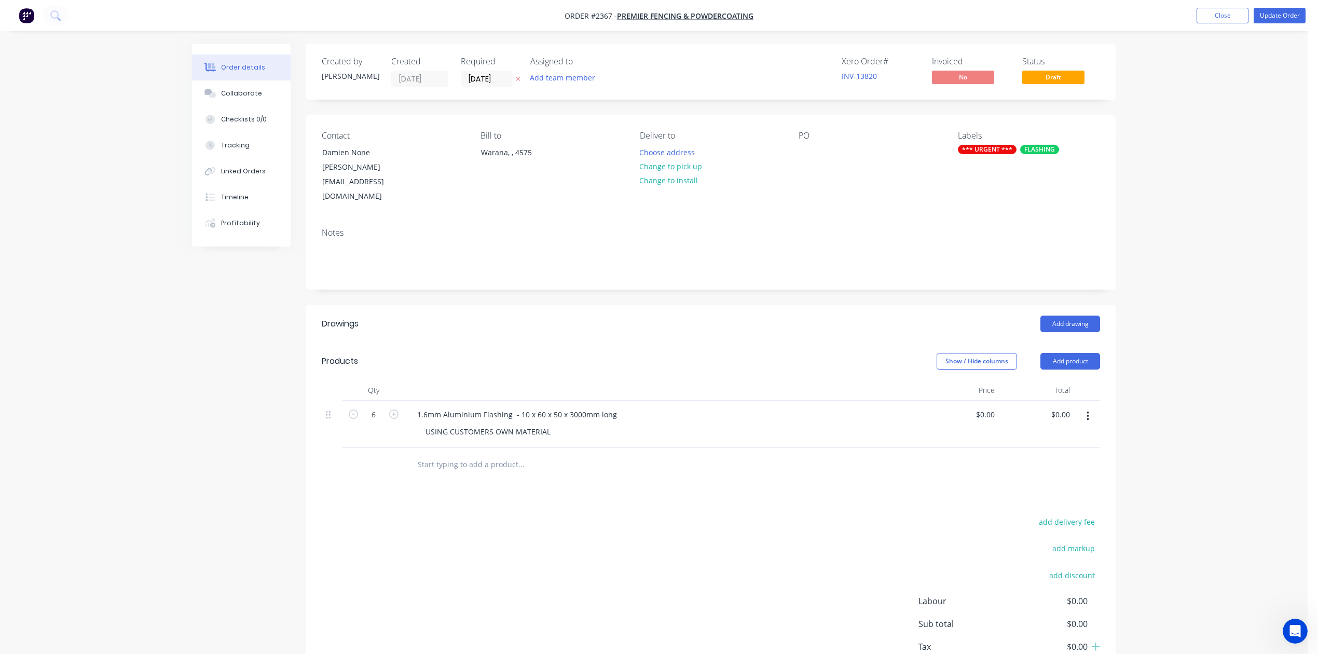
click at [600, 439] on div "USING CUSTOMERS OWN MATERIAL" at bounding box center [668, 431] width 502 height 15
click at [984, 422] on div "0 $0.00" at bounding box center [985, 414] width 28 height 15
drag, startPoint x: 590, startPoint y: 502, endPoint x: 346, endPoint y: 519, distance: 245.5
click at [346, 448] on div "6 1.6mm Aluminium Flashing - 10 x 60 x 50 x 3000mm long USING CUSTOMERS OWN MAT…" at bounding box center [711, 424] width 778 height 47
click at [627, 439] on div "USING CUSTOMERS OWN MATERIAL" at bounding box center [668, 431] width 502 height 15
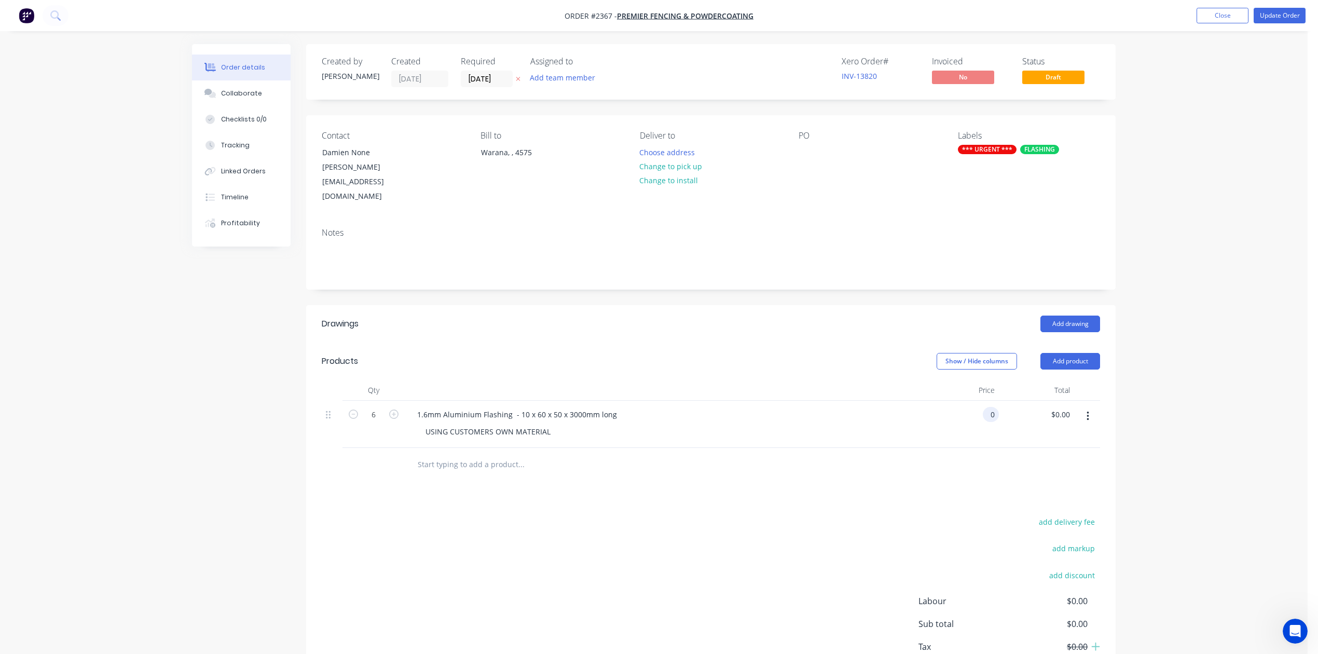
click at [980, 448] on div "0 0" at bounding box center [961, 424] width 75 height 47
type input "$200.00"
type input "$1,200.00"
click at [423, 422] on div "1.6mm Aluminium Flashing - 10 x 60 x 50 x 3000mm long" at bounding box center [517, 414] width 216 height 15
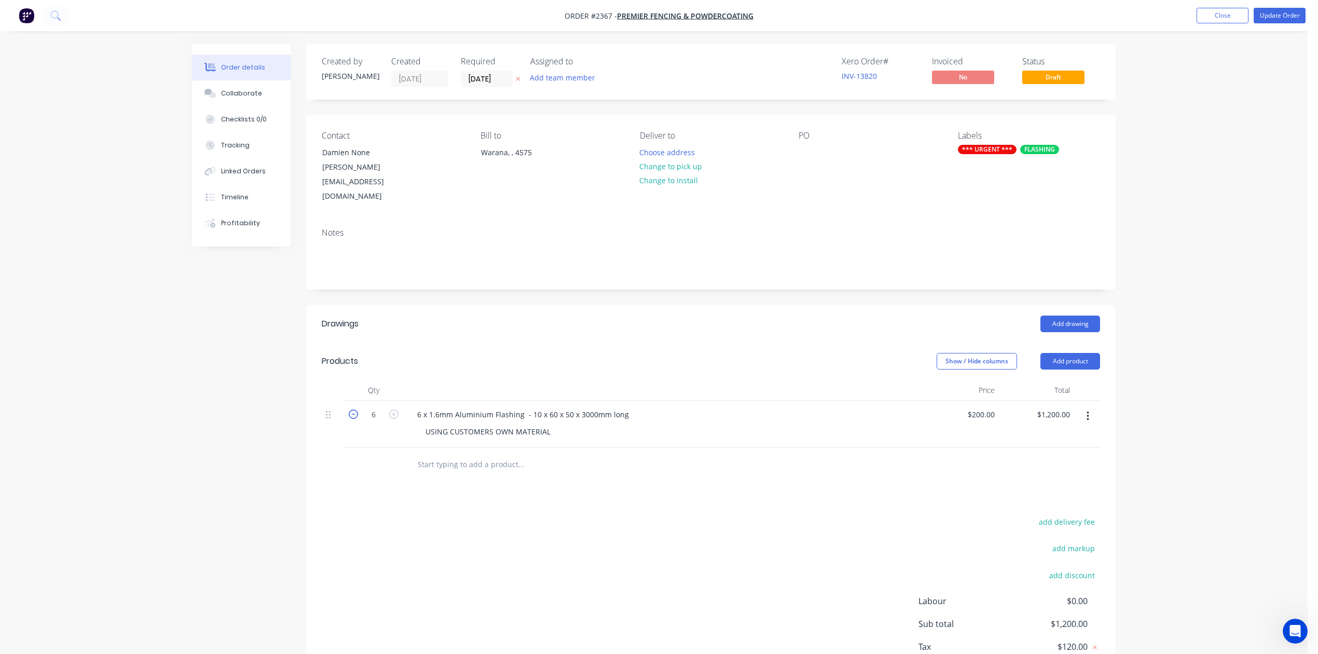
click at [356, 419] on icon "button" at bounding box center [353, 413] width 9 height 9
type input "5"
type input "$1,000.00"
click at [356, 419] on icon "button" at bounding box center [353, 413] width 9 height 9
type input "4"
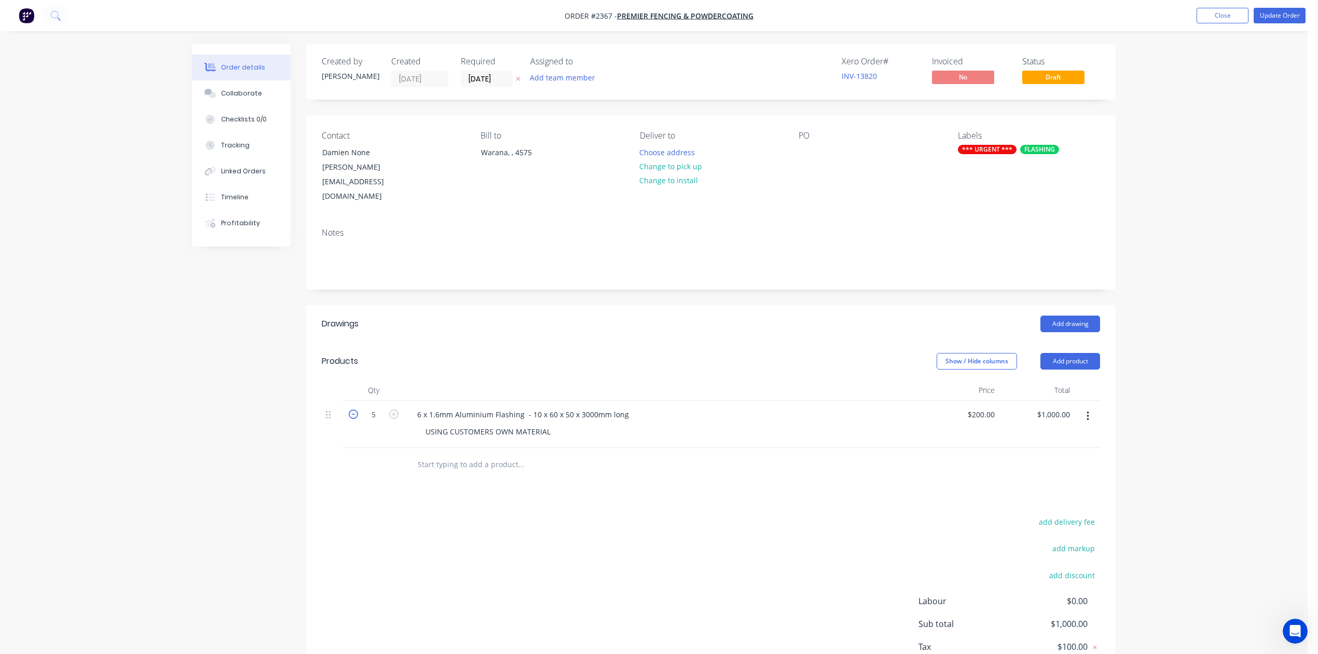
type input "$800.00"
click at [356, 419] on icon "button" at bounding box center [353, 413] width 9 height 9
type input "3"
type input "$600.00"
click at [356, 419] on icon "button" at bounding box center [353, 413] width 9 height 9
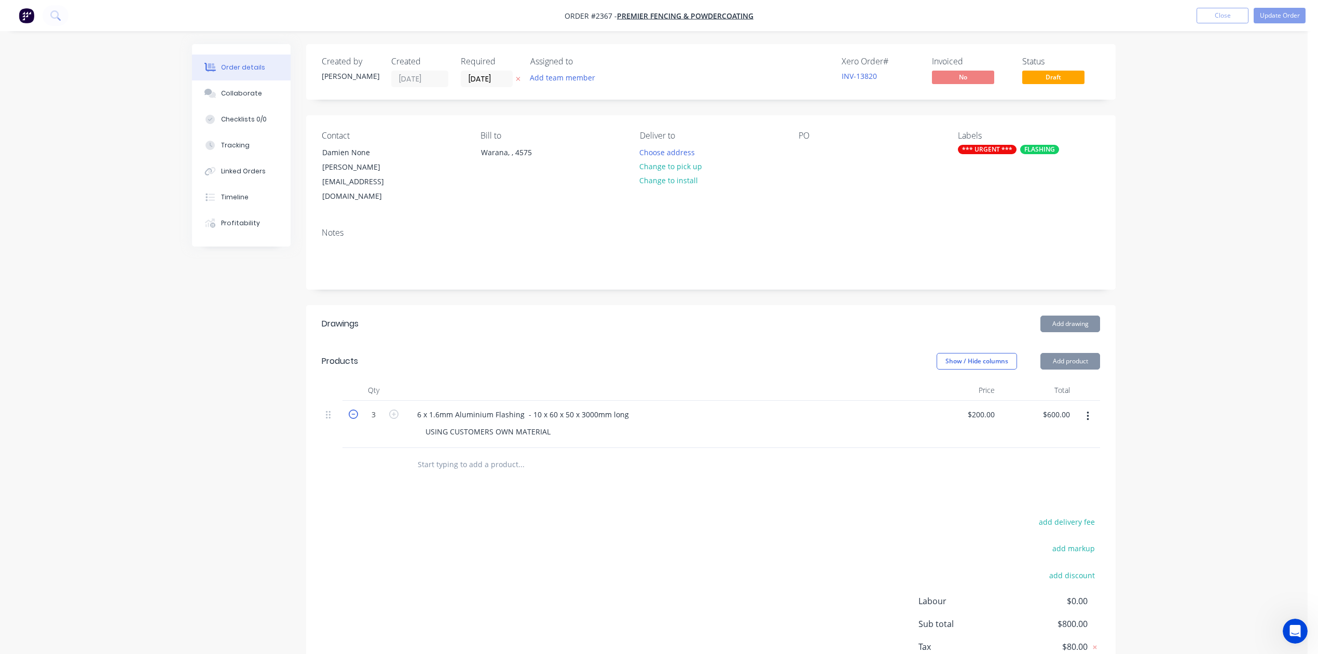
type input "2"
type input "$400.00"
click at [356, 419] on icon "button" at bounding box center [353, 413] width 9 height 9
type input "1"
type input "$200.00"
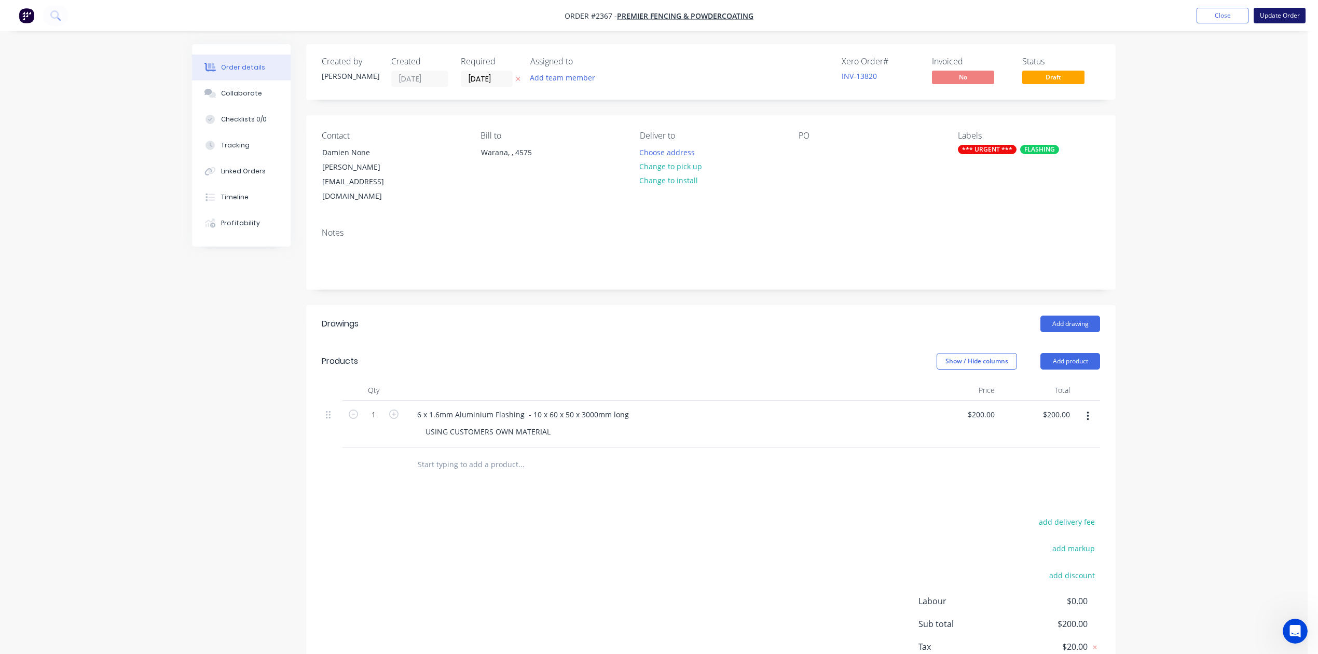
click at [1262, 17] on button "Update Order" at bounding box center [1280, 16] width 52 height 16
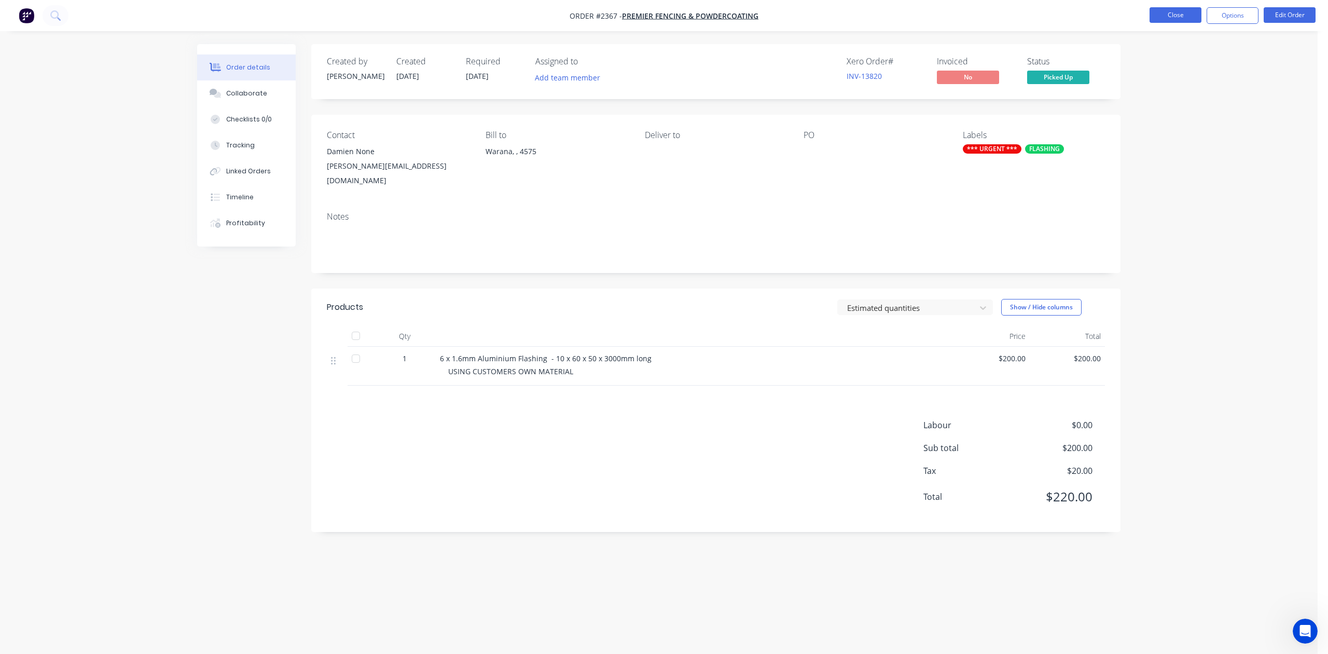
click at [1169, 17] on button "Close" at bounding box center [1176, 15] width 52 height 16
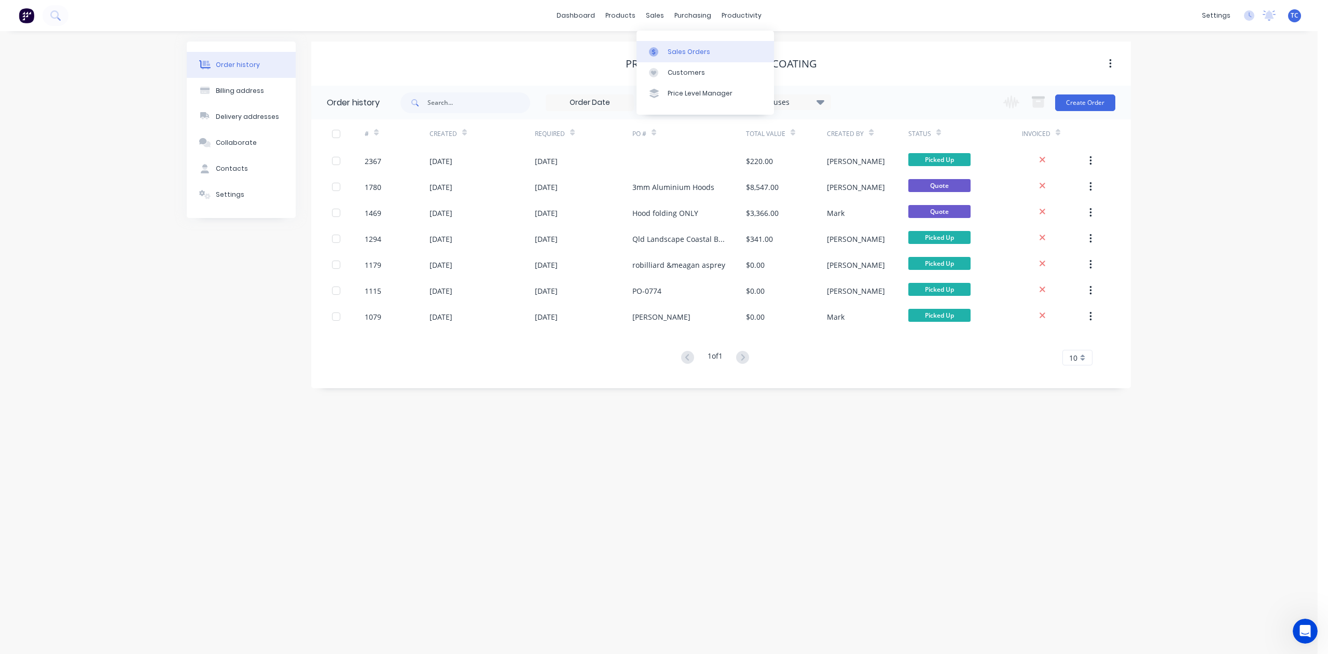
click at [685, 56] on div "Sales Orders" at bounding box center [689, 51] width 43 height 9
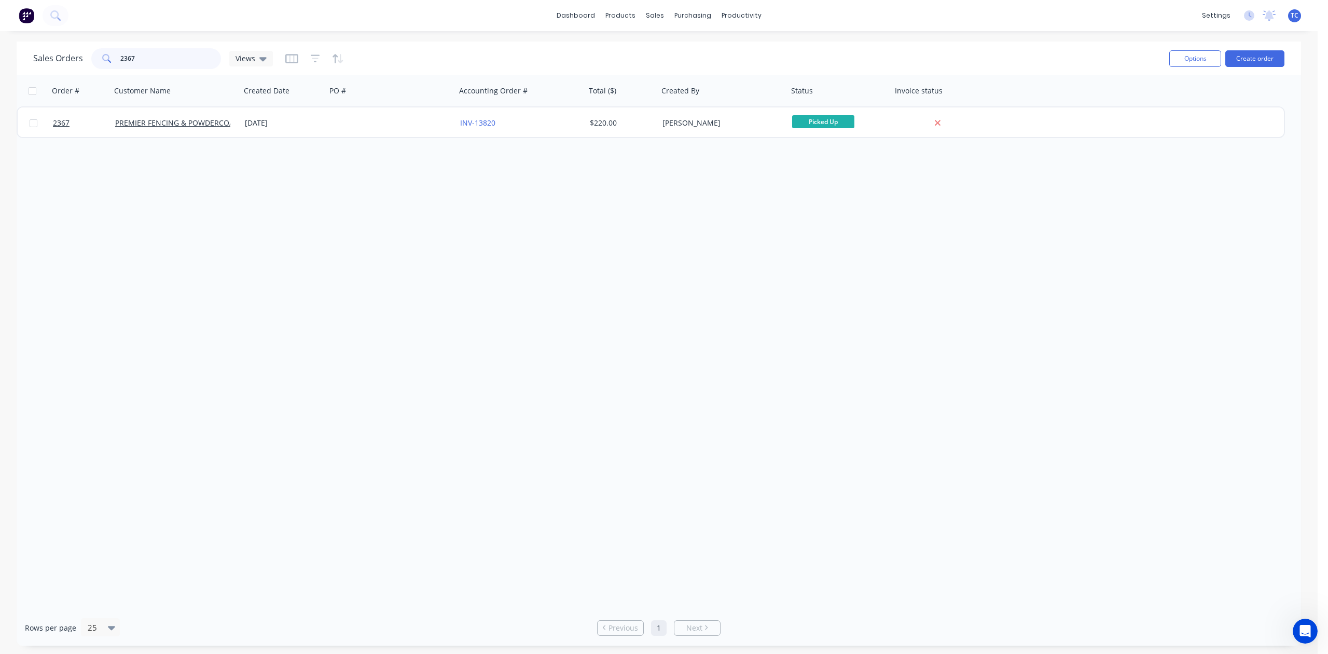
drag, startPoint x: 178, startPoint y: 59, endPoint x: 70, endPoint y: 65, distance: 109.2
click at [70, 65] on div "Sales Orders 2367 Views" at bounding box center [153, 58] width 240 height 21
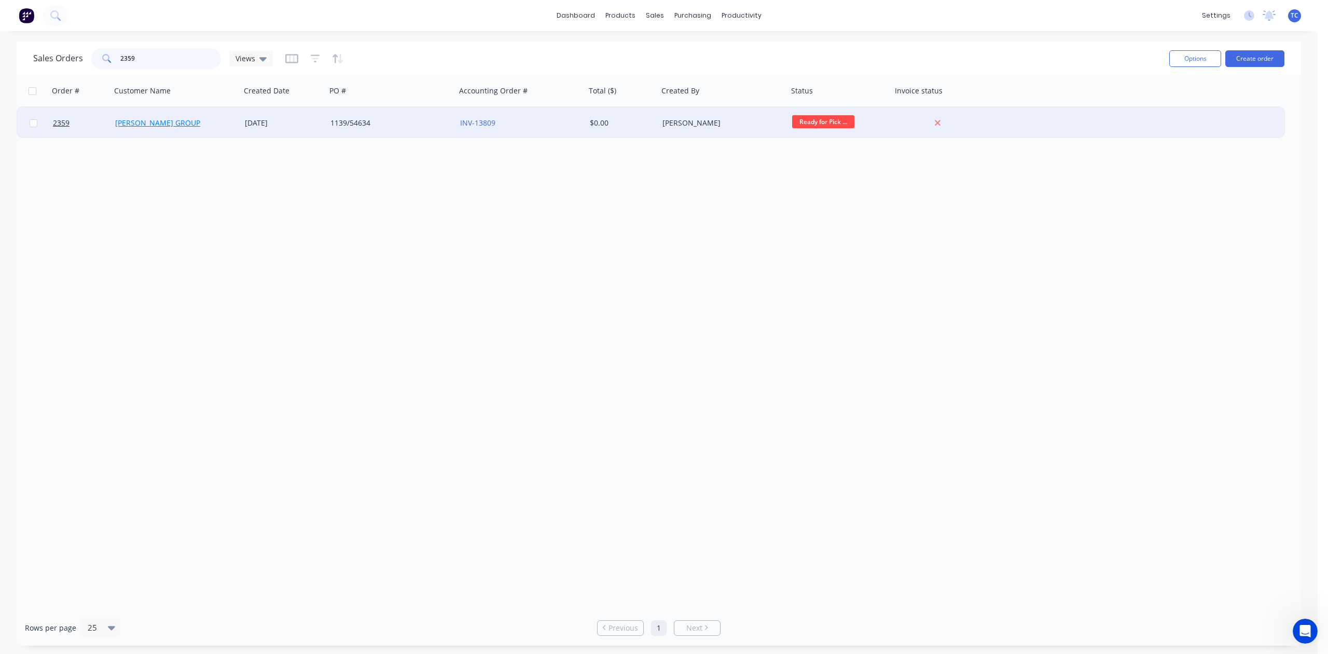
type input "2359"
click at [142, 121] on link "[PERSON_NAME] GROUP" at bounding box center [157, 123] width 85 height 10
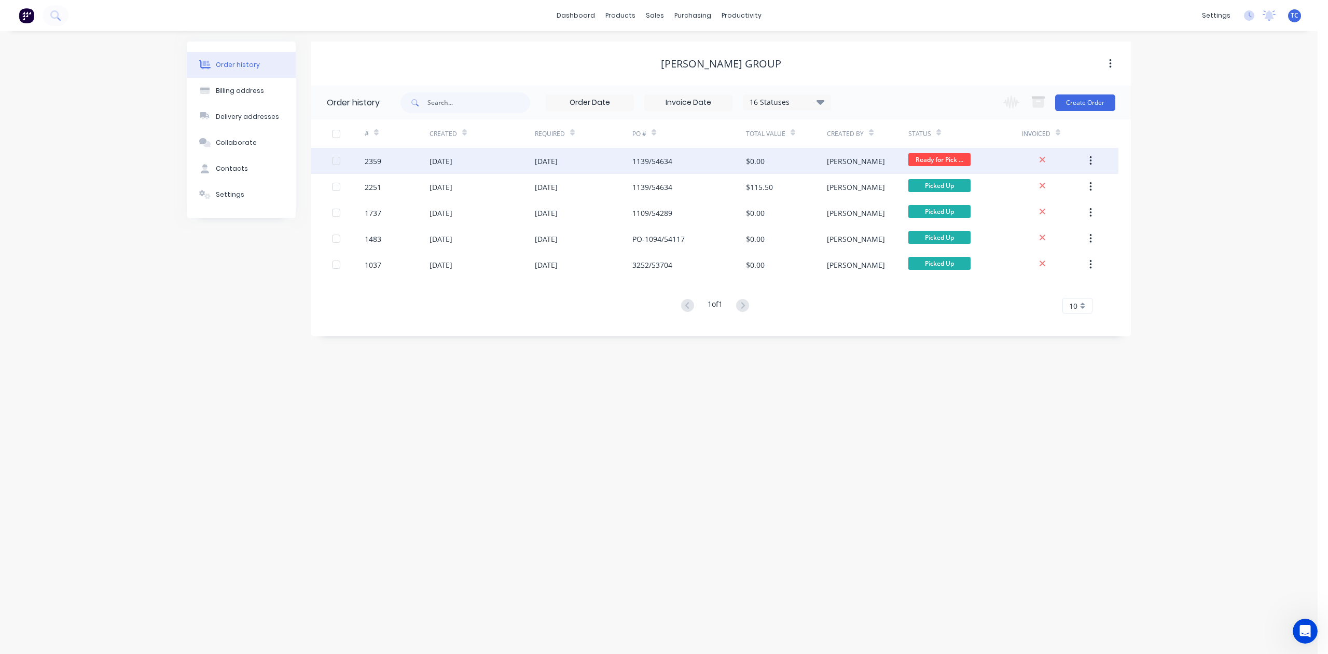
click at [452, 162] on div "[DATE]" at bounding box center [441, 161] width 23 height 11
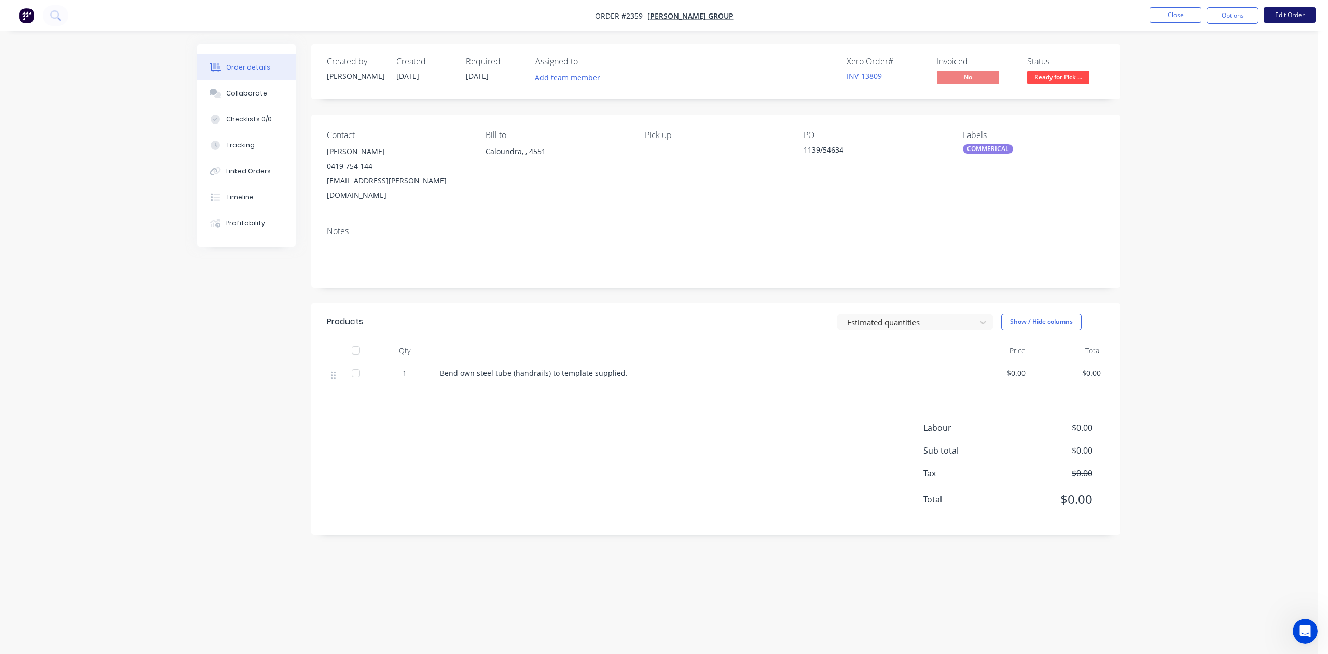
click at [1279, 19] on button "Edit Order" at bounding box center [1290, 15] width 52 height 16
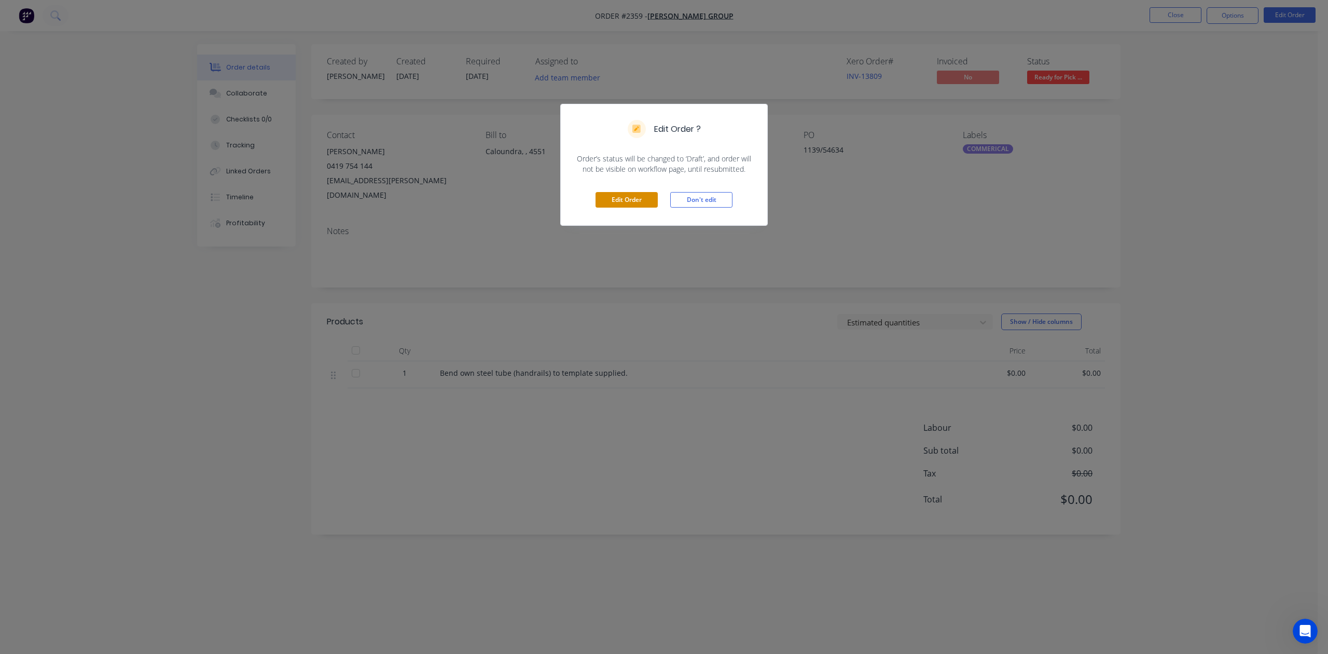
click at [603, 208] on button "Edit Order" at bounding box center [627, 200] width 62 height 16
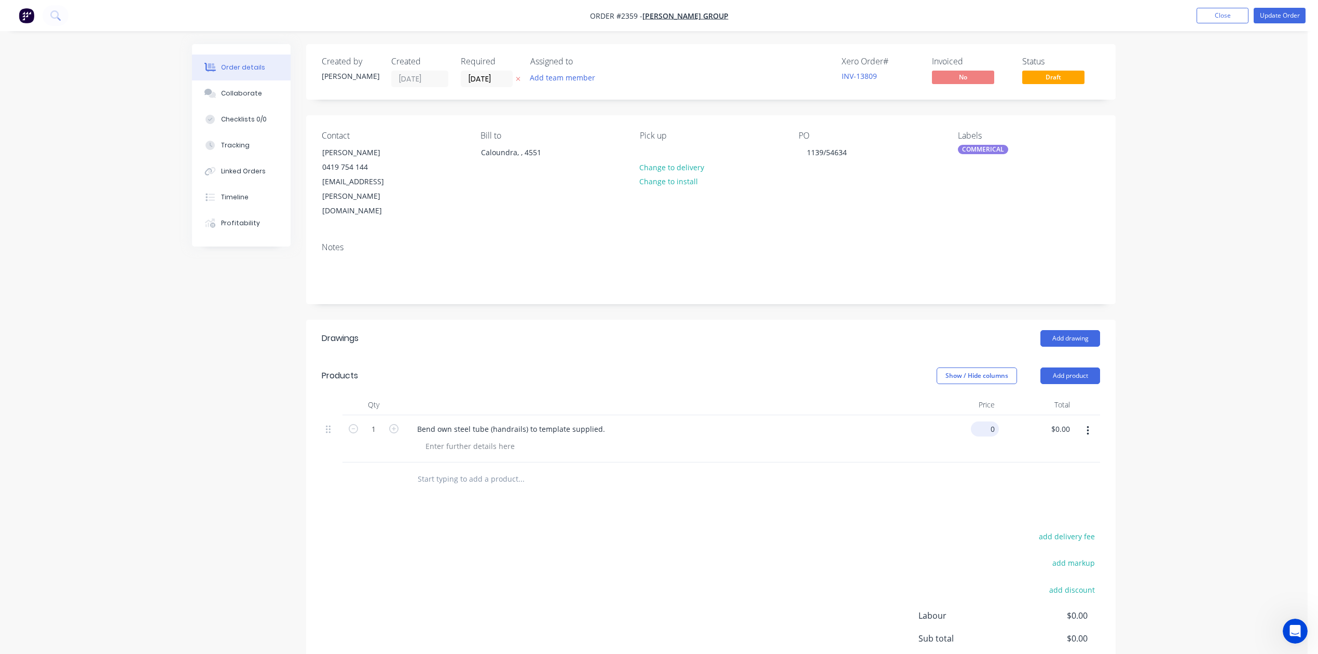
click at [976, 462] on div "0 $0.00" at bounding box center [961, 438] width 75 height 47
type input "$300.00"
click at [1291, 9] on button "Update Order" at bounding box center [1280, 16] width 52 height 16
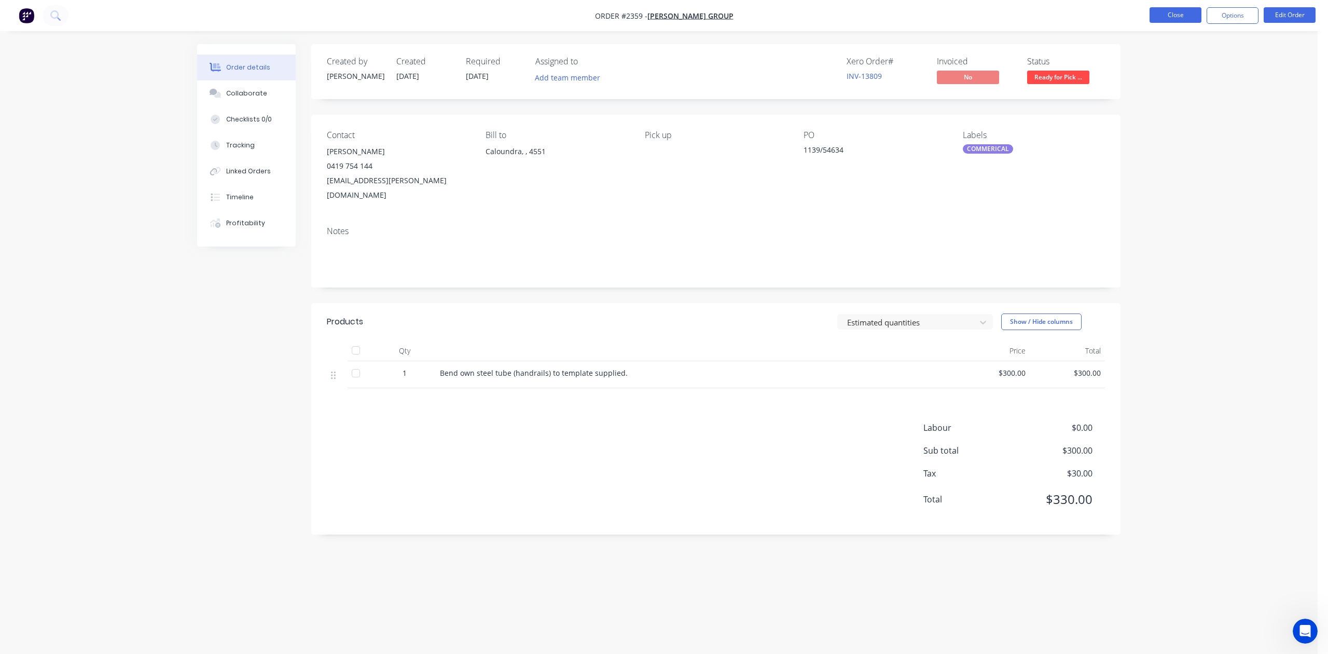
click at [1156, 13] on button "Close" at bounding box center [1176, 15] width 52 height 16
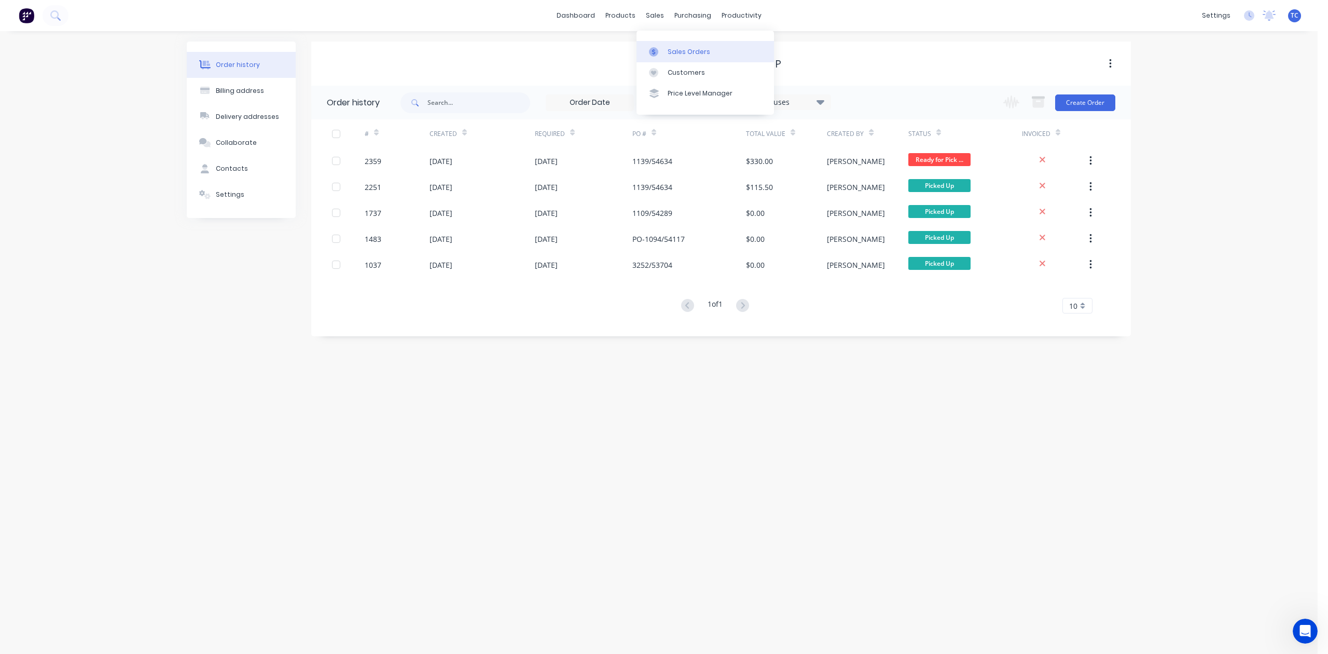
click at [688, 57] on div "Sales Orders" at bounding box center [689, 51] width 43 height 9
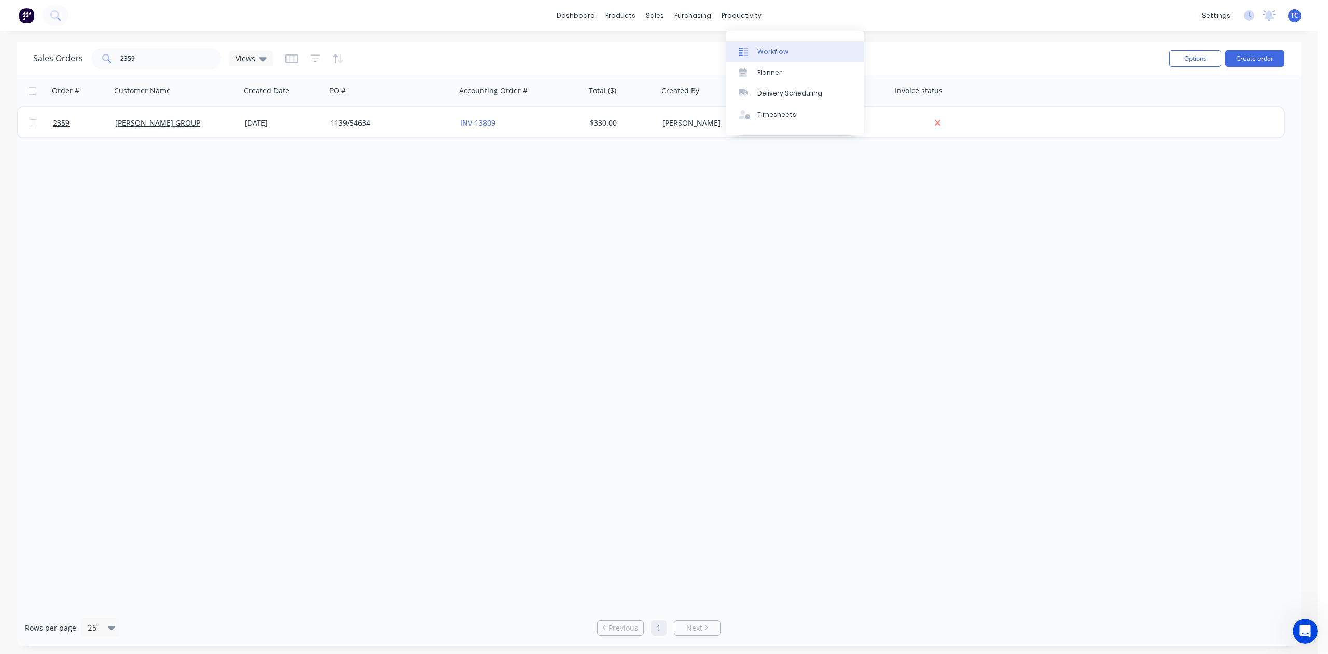
click at [781, 57] on div "Workflow" at bounding box center [773, 51] width 31 height 9
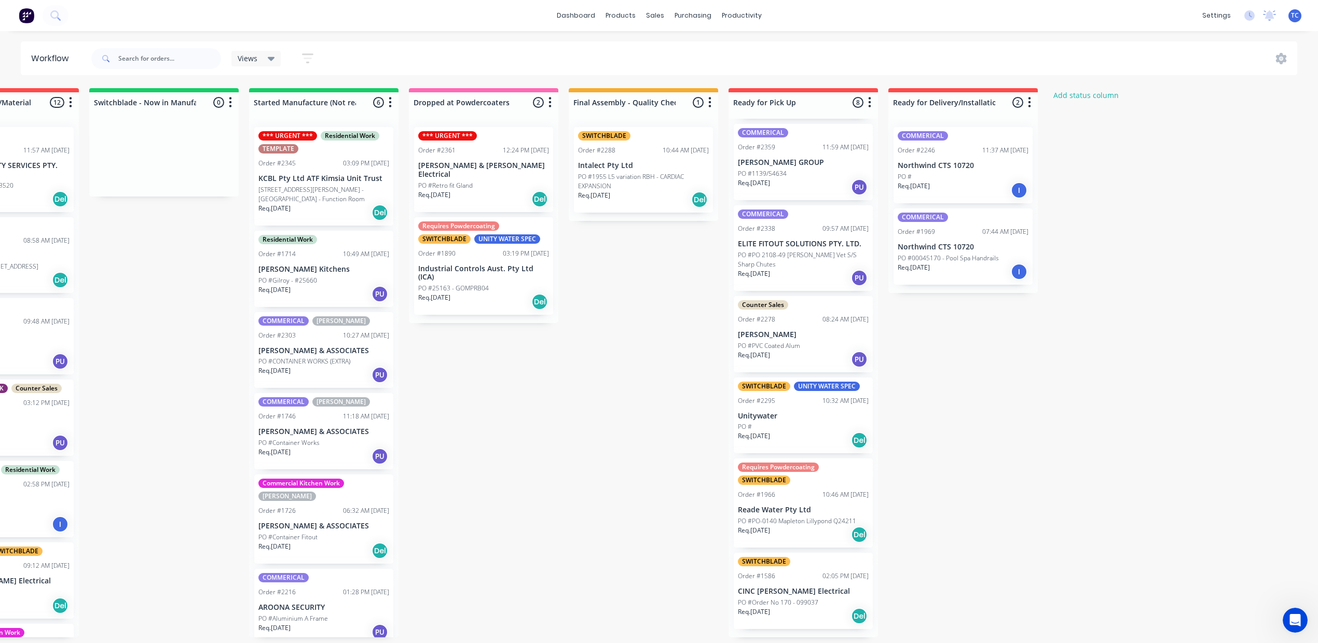
scroll to position [292, 0]
click at [818, 608] on p "PO #Order No 170 - 099037" at bounding box center [778, 602] width 80 height 9
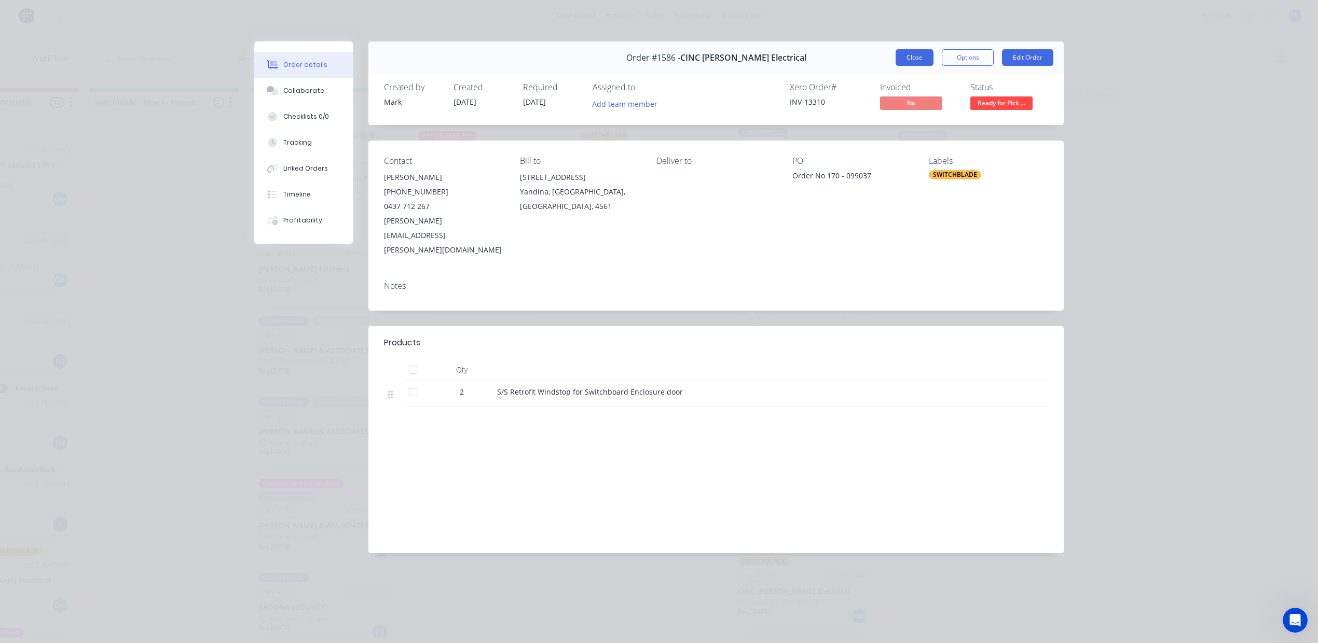
click at [896, 66] on button "Close" at bounding box center [915, 57] width 38 height 17
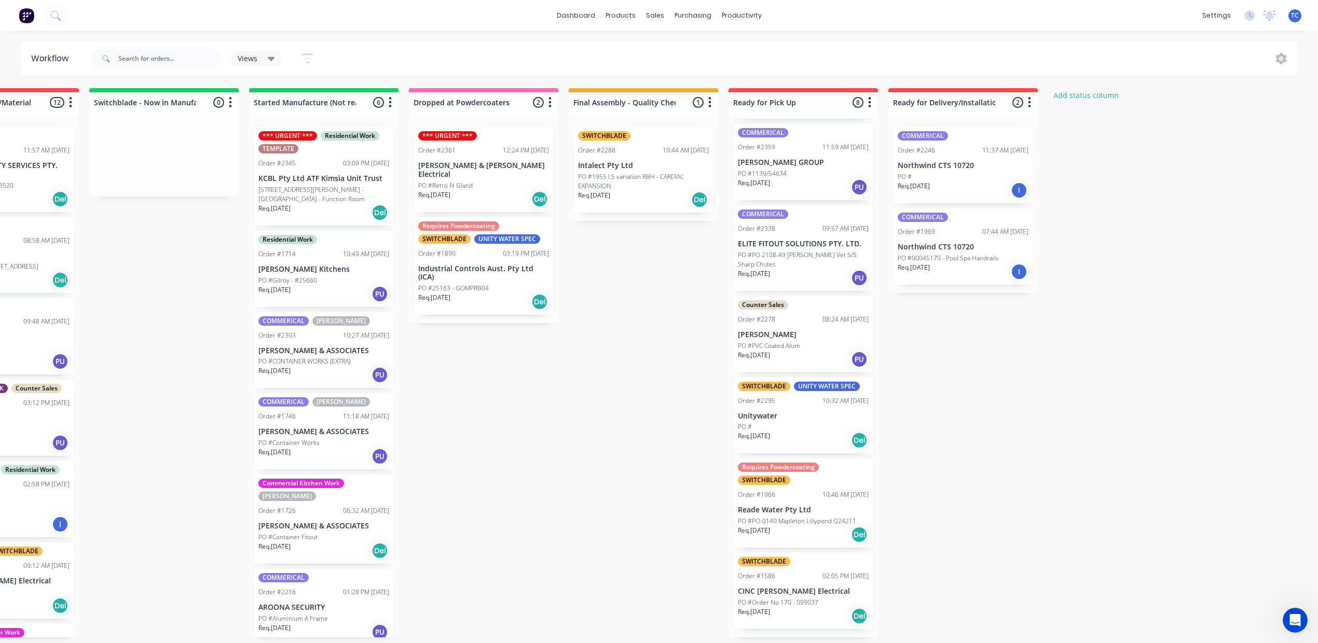
click at [818, 608] on p "PO #Order No 170 - 099037" at bounding box center [778, 602] width 80 height 9
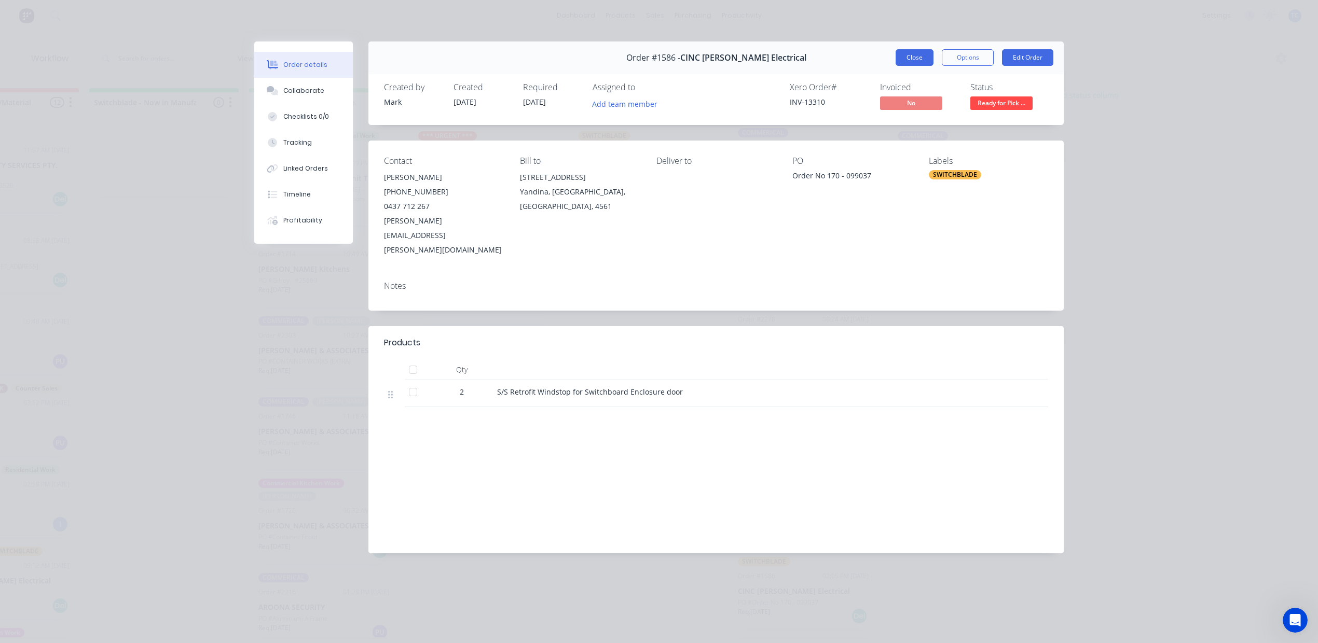
click at [897, 66] on button "Close" at bounding box center [915, 57] width 38 height 17
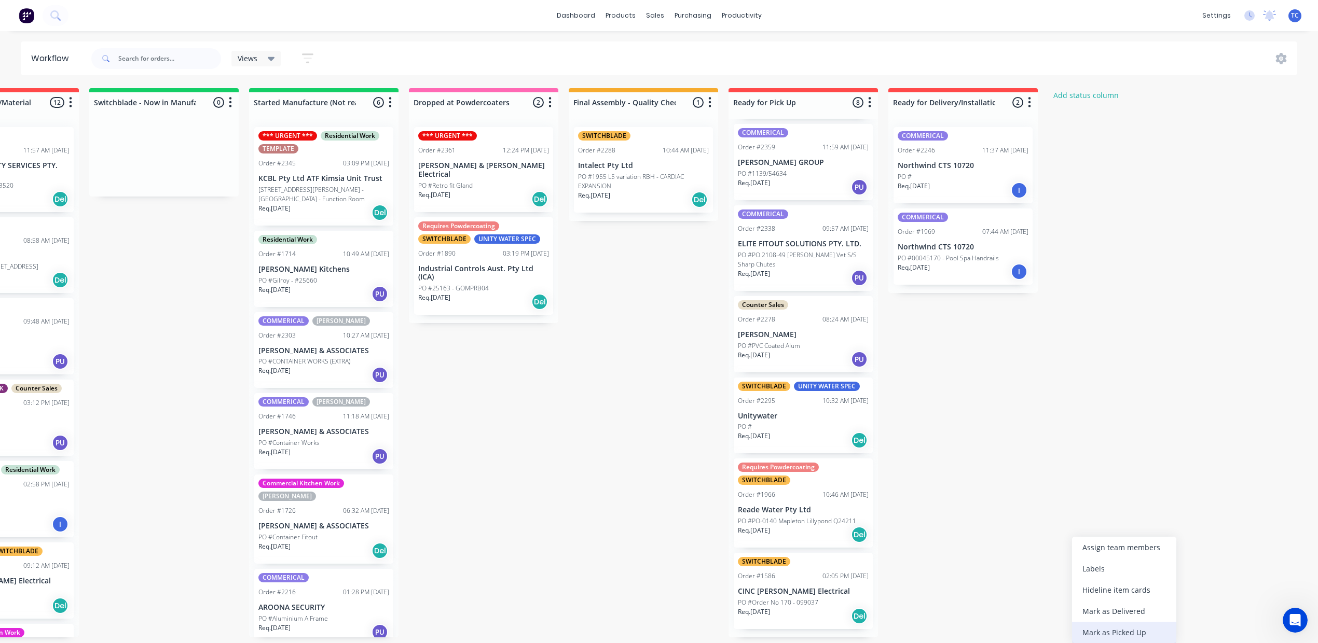
click at [1139, 640] on div "Mark as Picked Up" at bounding box center [1124, 632] width 104 height 21
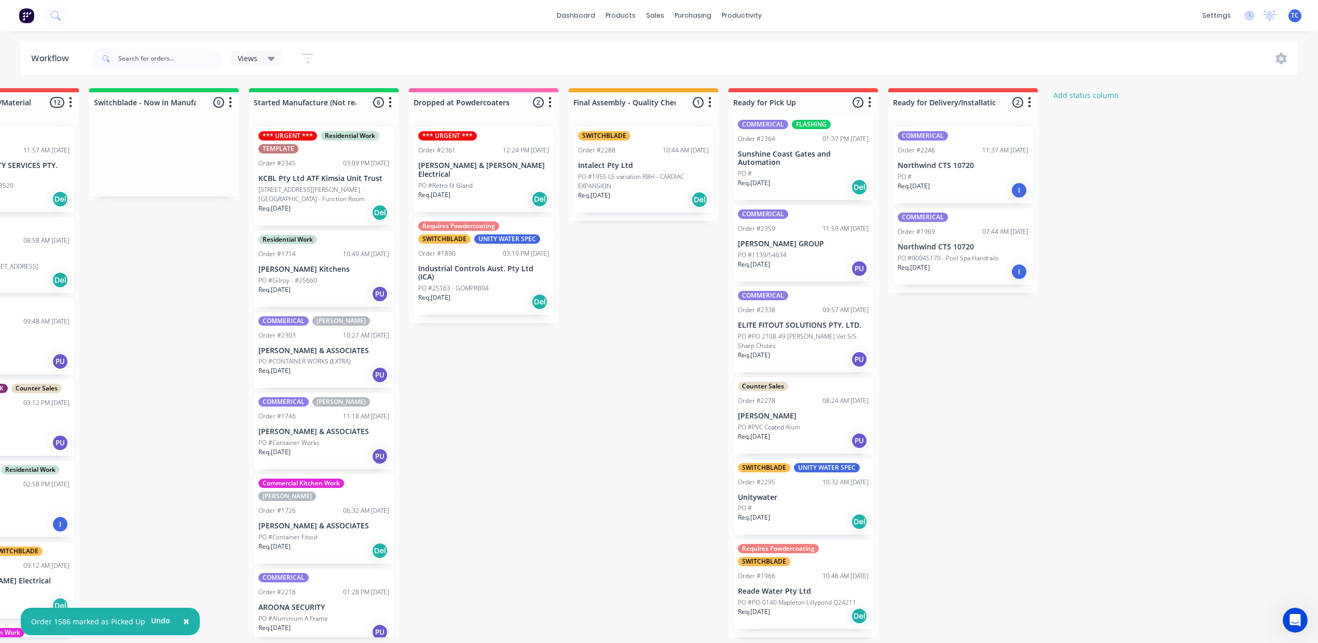
scroll to position [10, 451]
click at [856, 600] on p "PO #PO-0140 Mapleton Lillypond Q24211" at bounding box center [797, 602] width 118 height 9
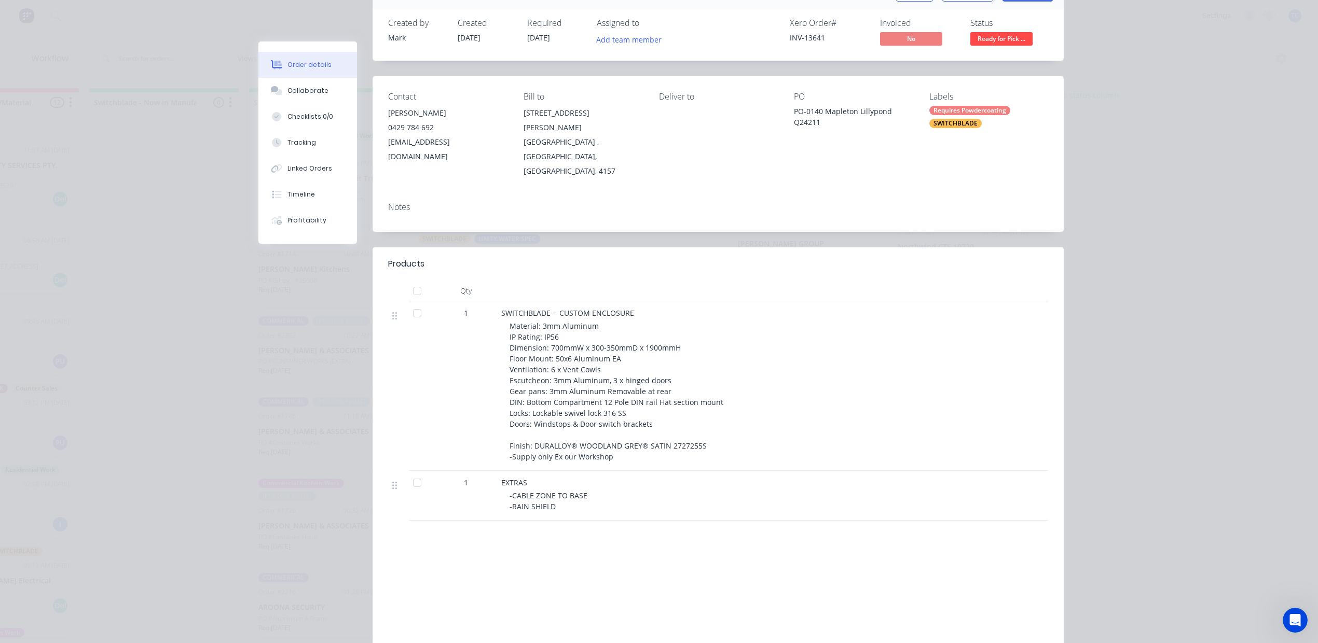
scroll to position [0, 0]
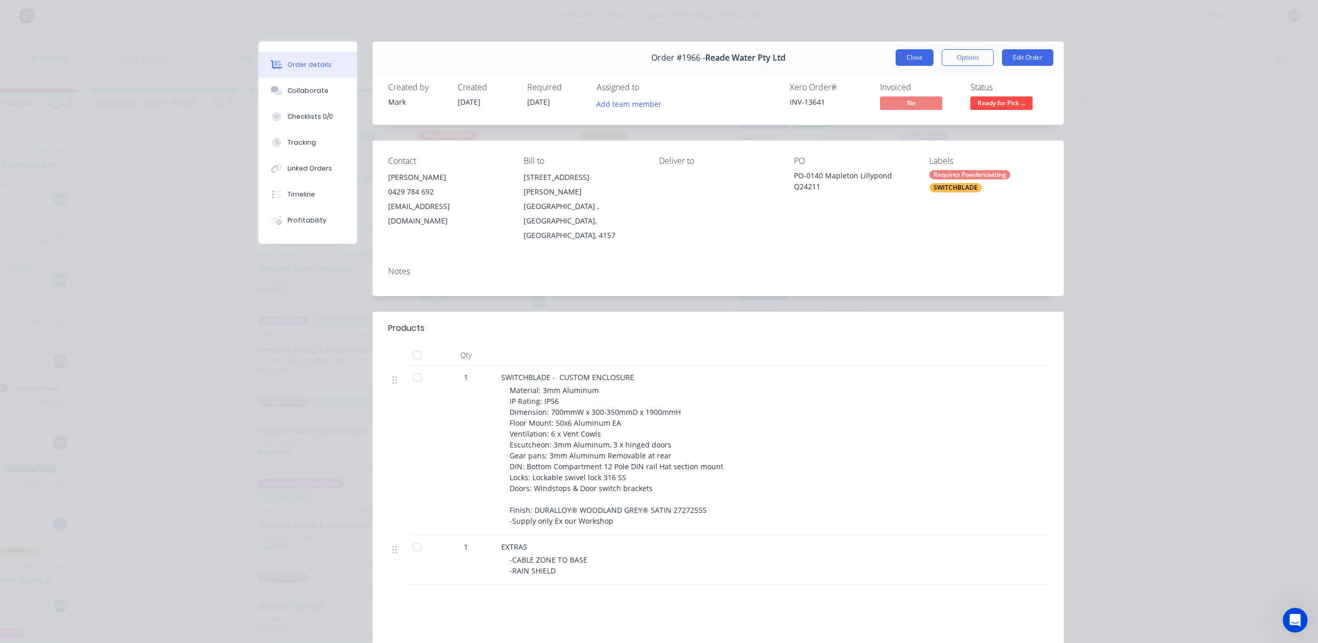
click at [901, 66] on button "Close" at bounding box center [915, 57] width 38 height 17
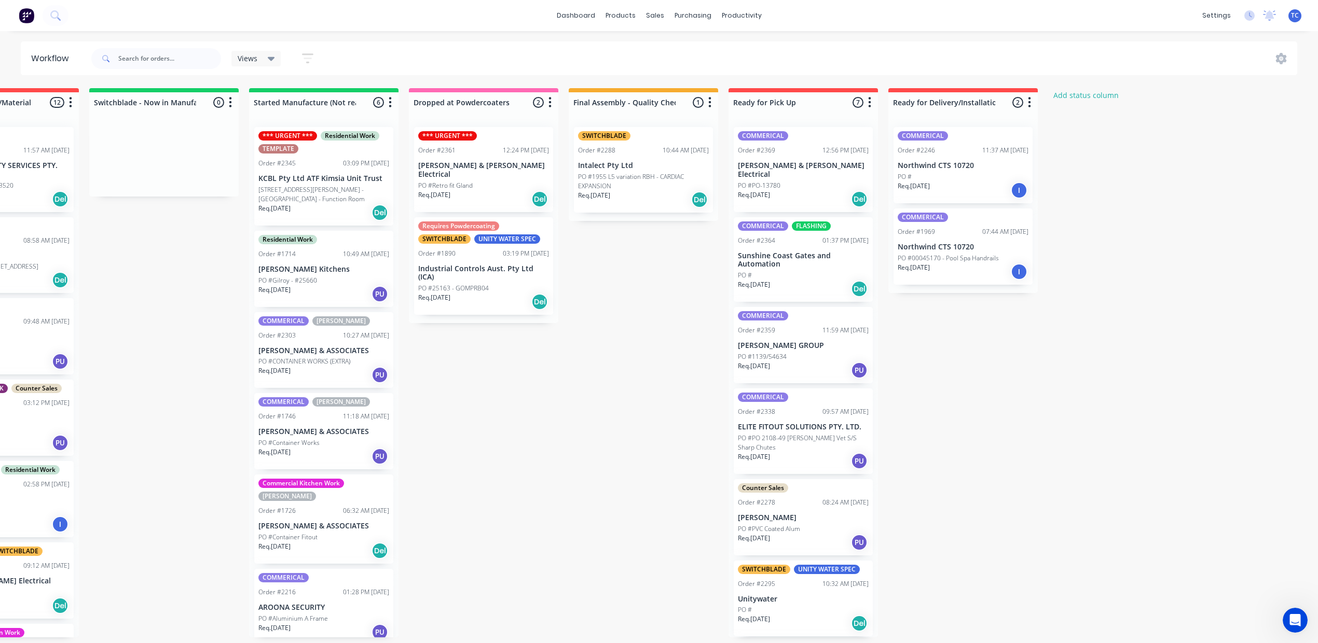
scroll to position [0, 451]
click at [869, 190] on div "PO #PO-13780" at bounding box center [803, 185] width 131 height 9
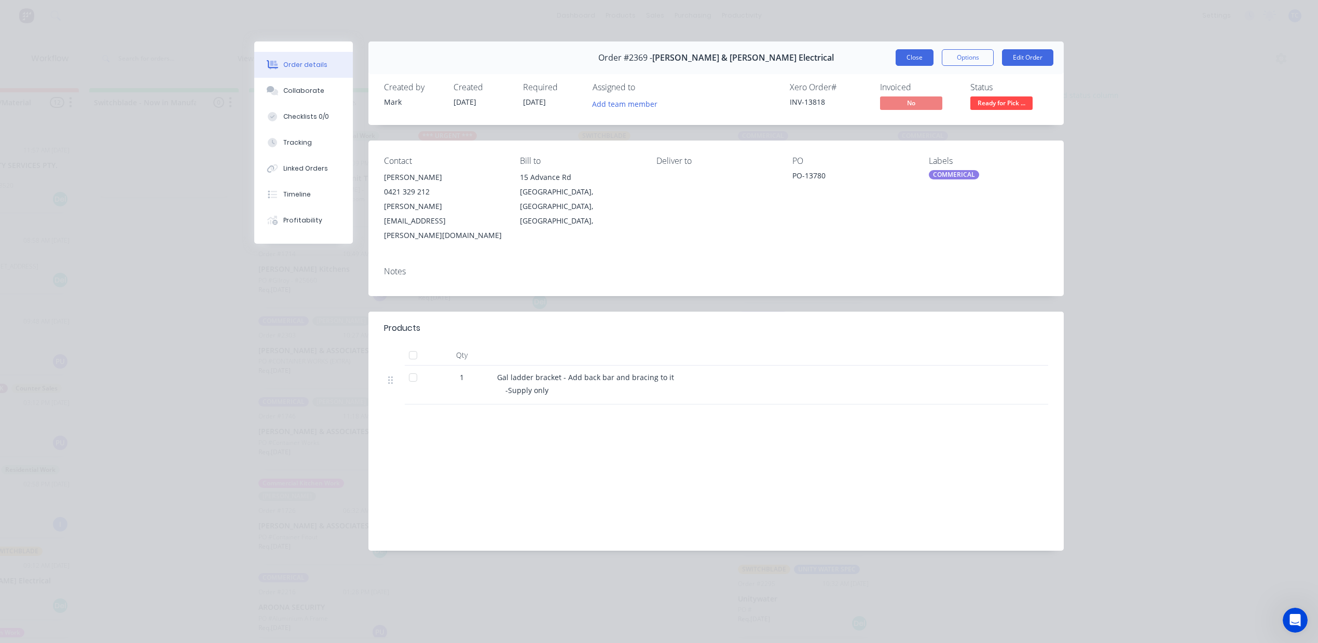
click at [896, 66] on button "Close" at bounding box center [915, 57] width 38 height 17
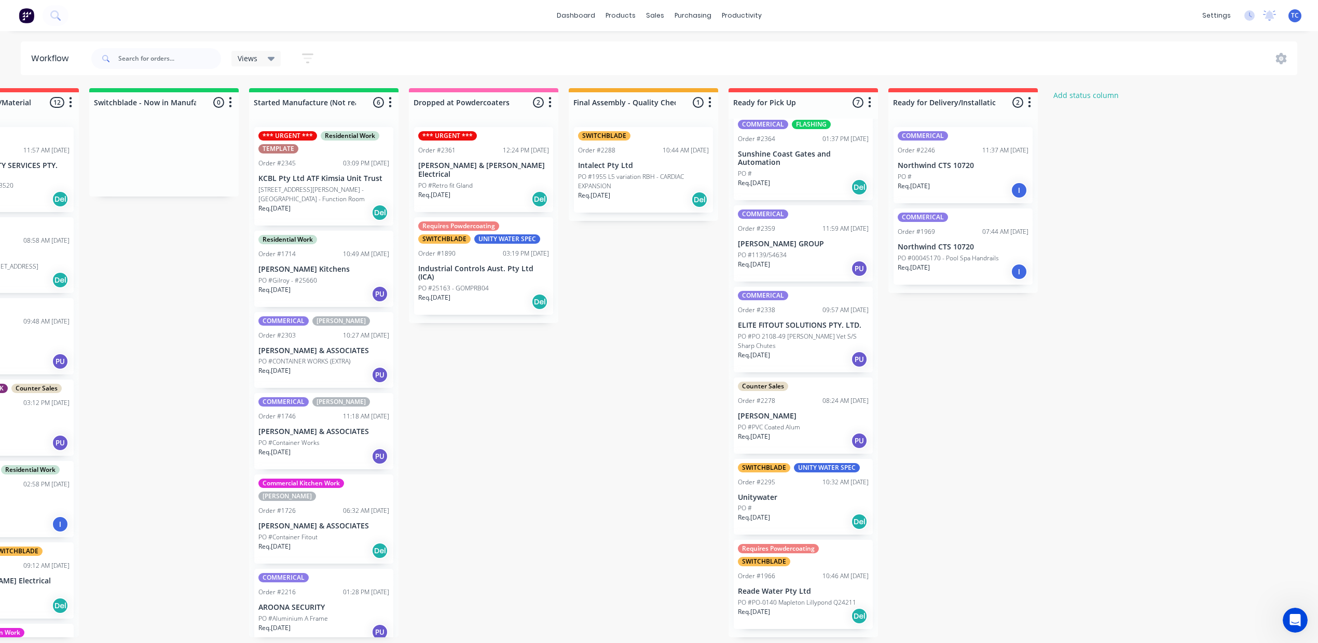
scroll to position [10, 451]
click at [1144, 640] on div "Mark as Picked Up" at bounding box center [1134, 632] width 104 height 21
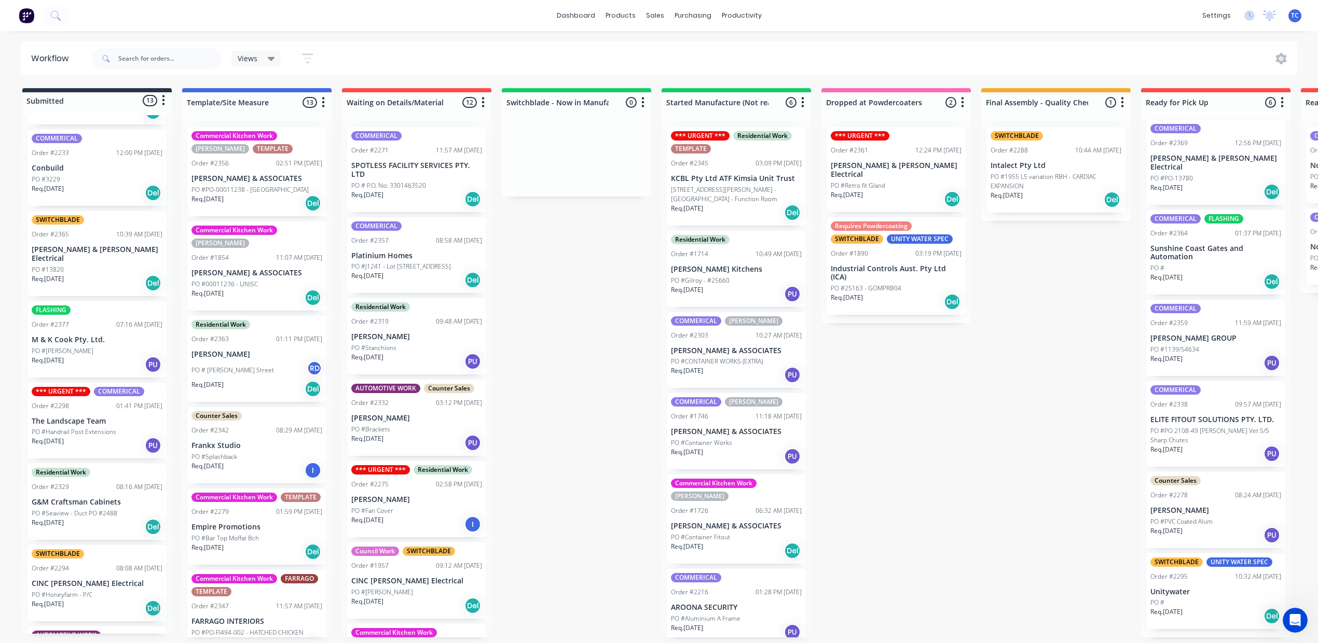
scroll to position [208, 0]
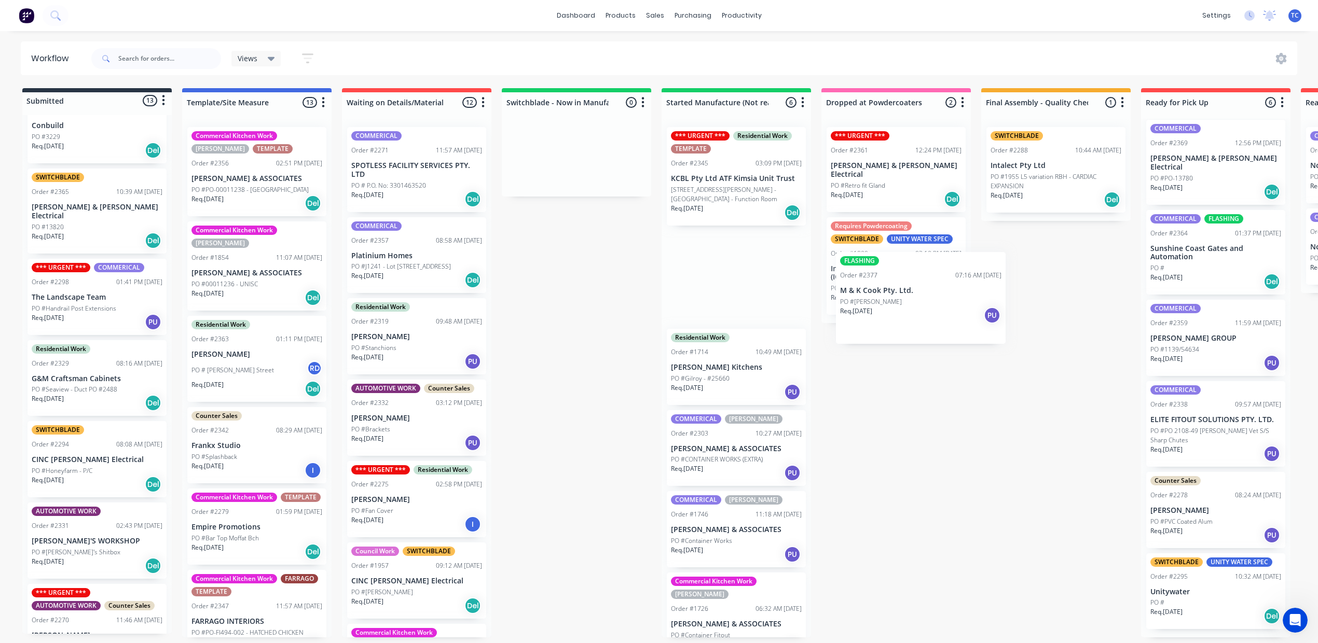
drag, startPoint x: 104, startPoint y: 384, endPoint x: 910, endPoint y: 312, distance: 808.4
click at [910, 312] on div "Submitted 13 Status colour #273444 hex #273444 Save Cancel Summaries Total orde…" at bounding box center [857, 362] width 1730 height 549
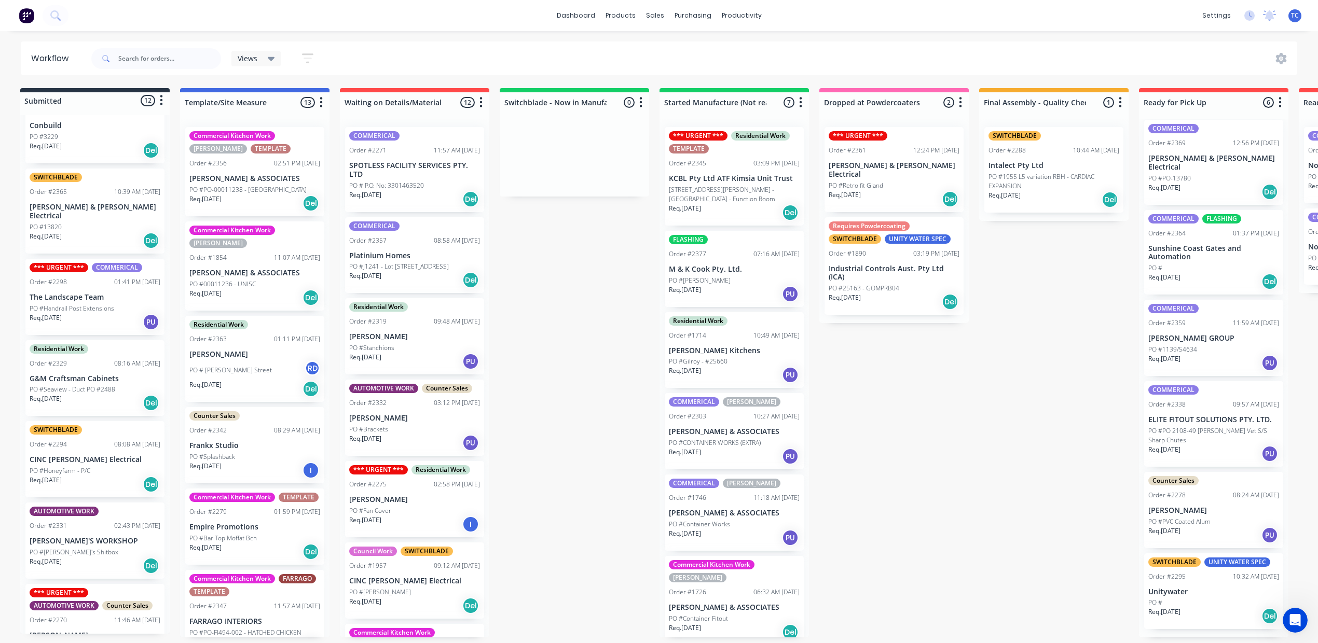
scroll to position [0, 11]
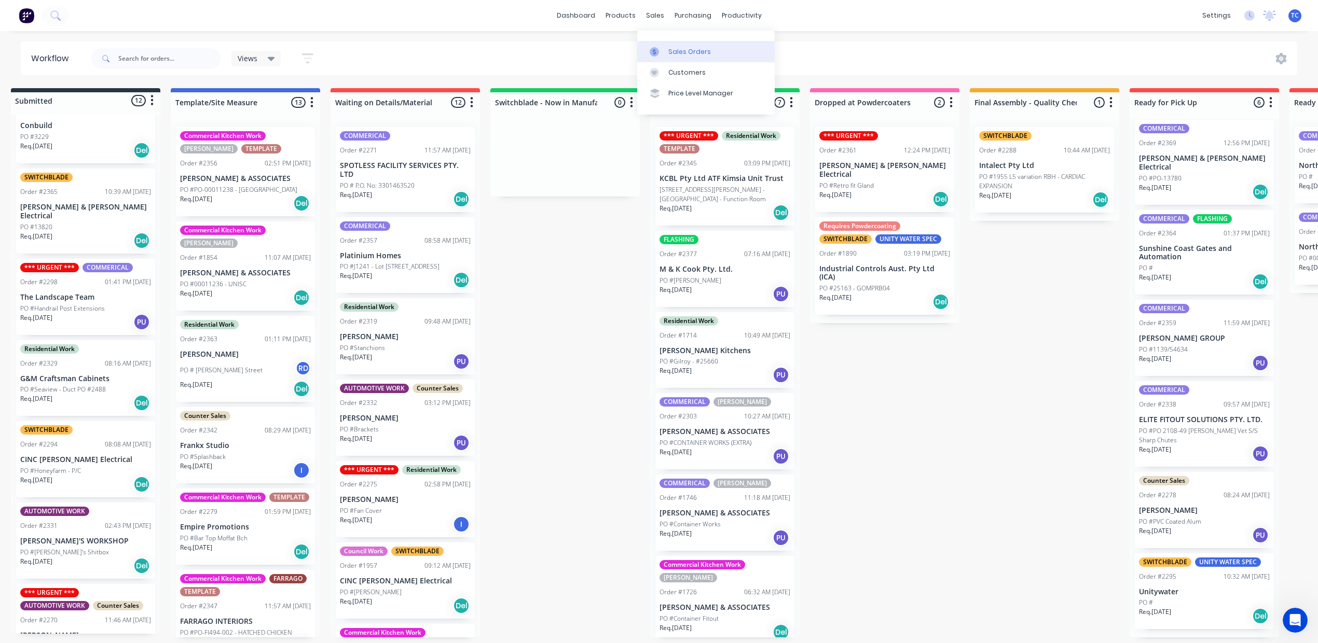
click at [689, 55] on div "Sales Orders" at bounding box center [689, 51] width 43 height 9
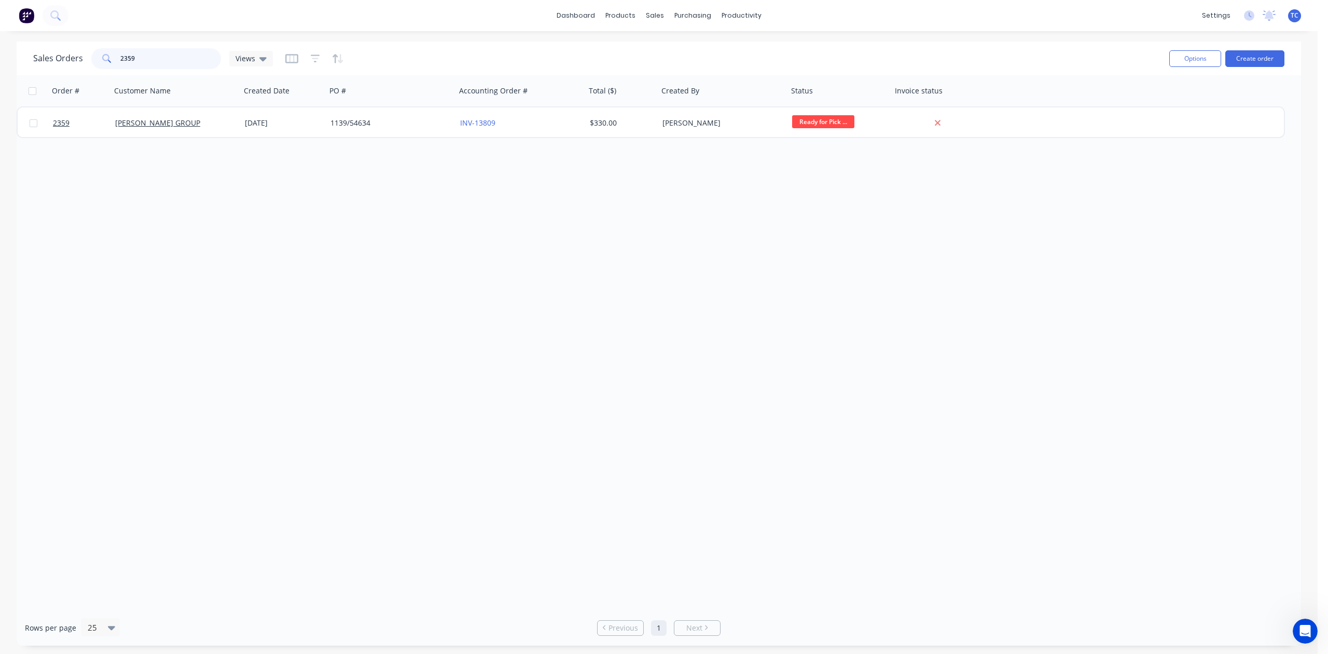
drag, startPoint x: 157, startPoint y: 61, endPoint x: 102, endPoint y: 52, distance: 55.2
click at [103, 52] on div "2359" at bounding box center [156, 58] width 130 height 21
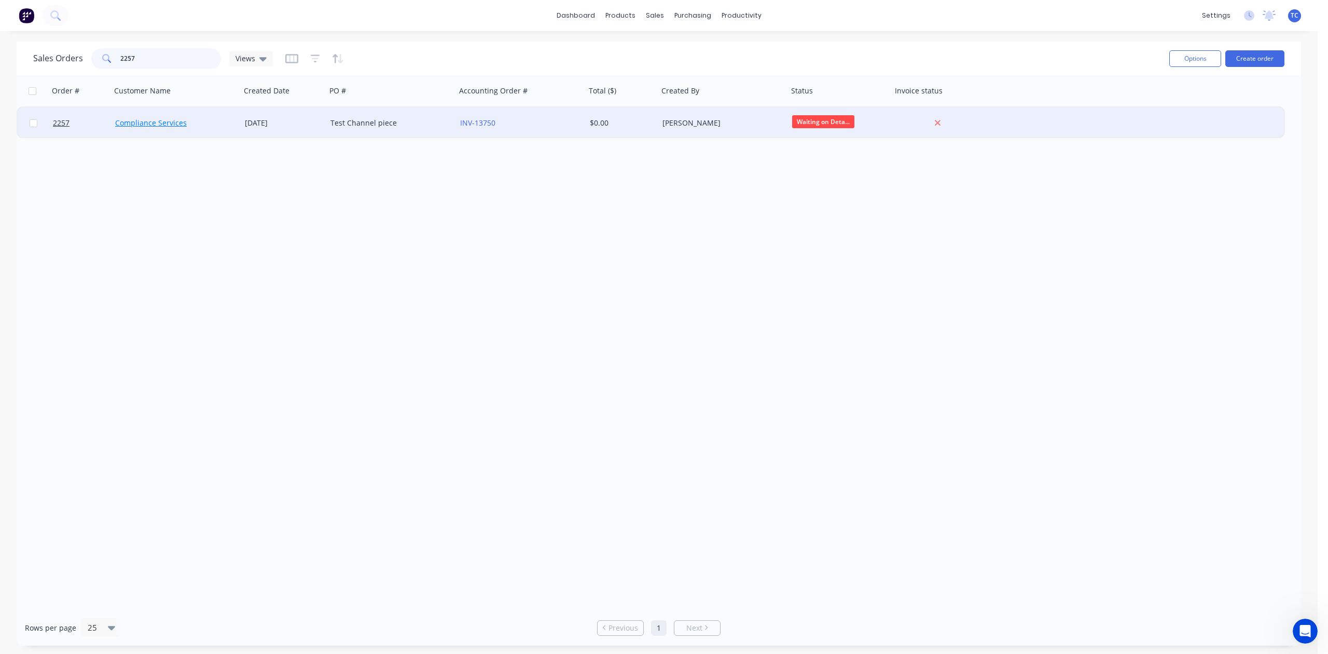
type input "2257"
click at [154, 119] on link "Compliance Services" at bounding box center [151, 123] width 72 height 10
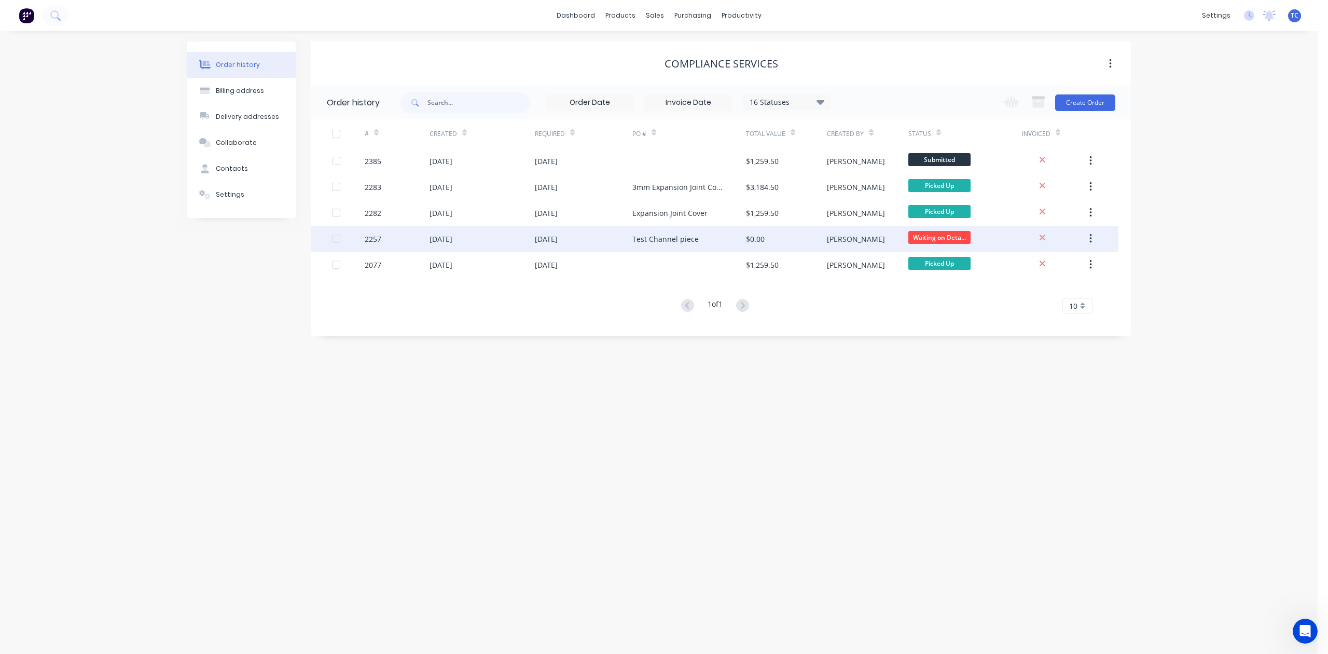
click at [452, 237] on div "[DATE]" at bounding box center [441, 238] width 23 height 11
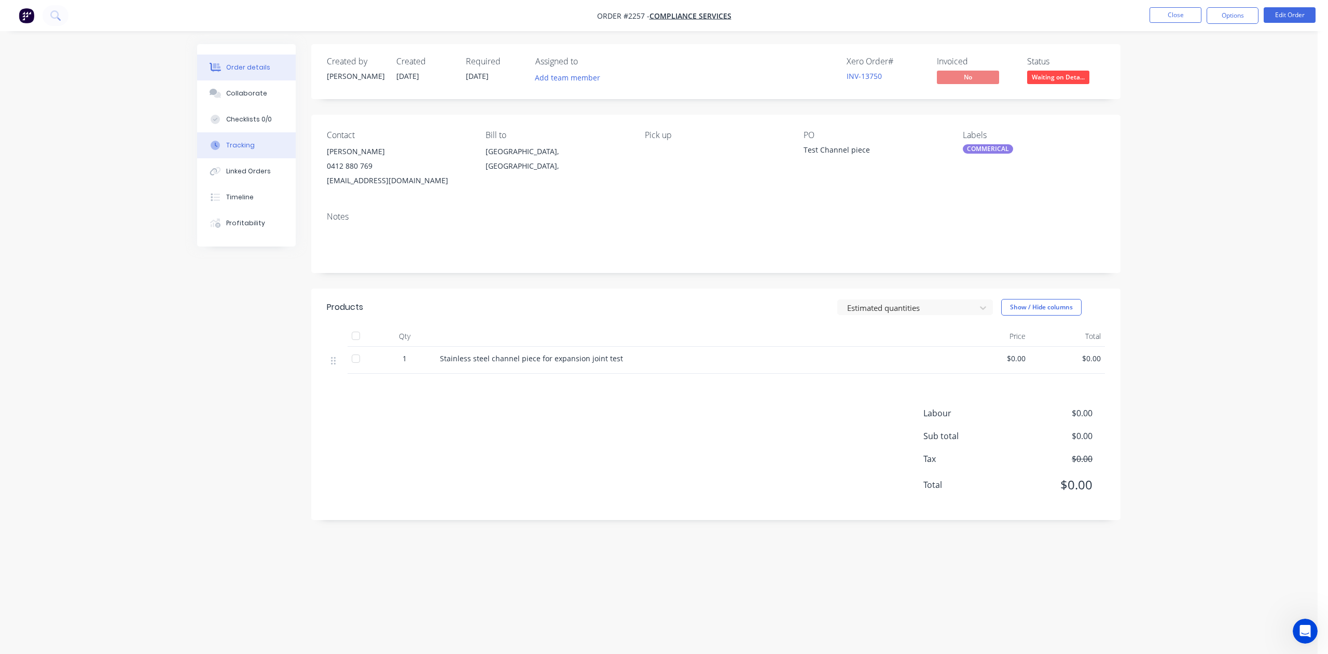
click at [255, 150] on div "Tracking" at bounding box center [240, 145] width 29 height 9
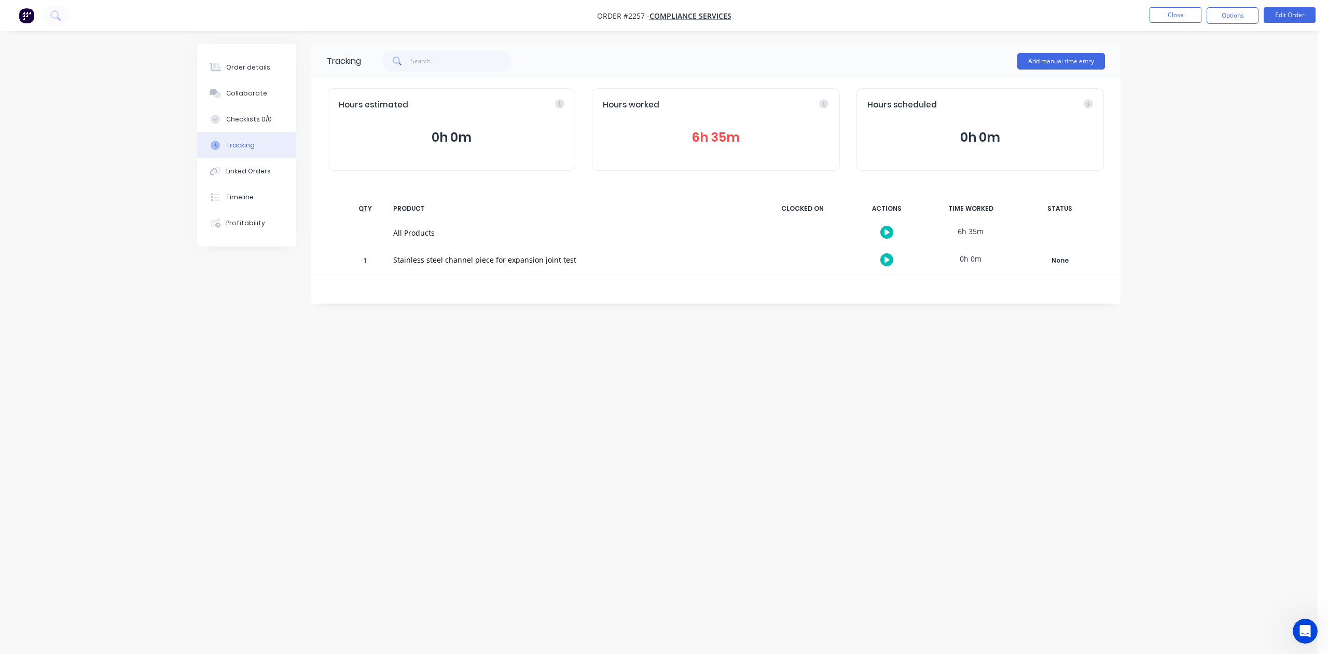
click at [708, 146] on button "6h 35m" at bounding box center [716, 138] width 226 height 20
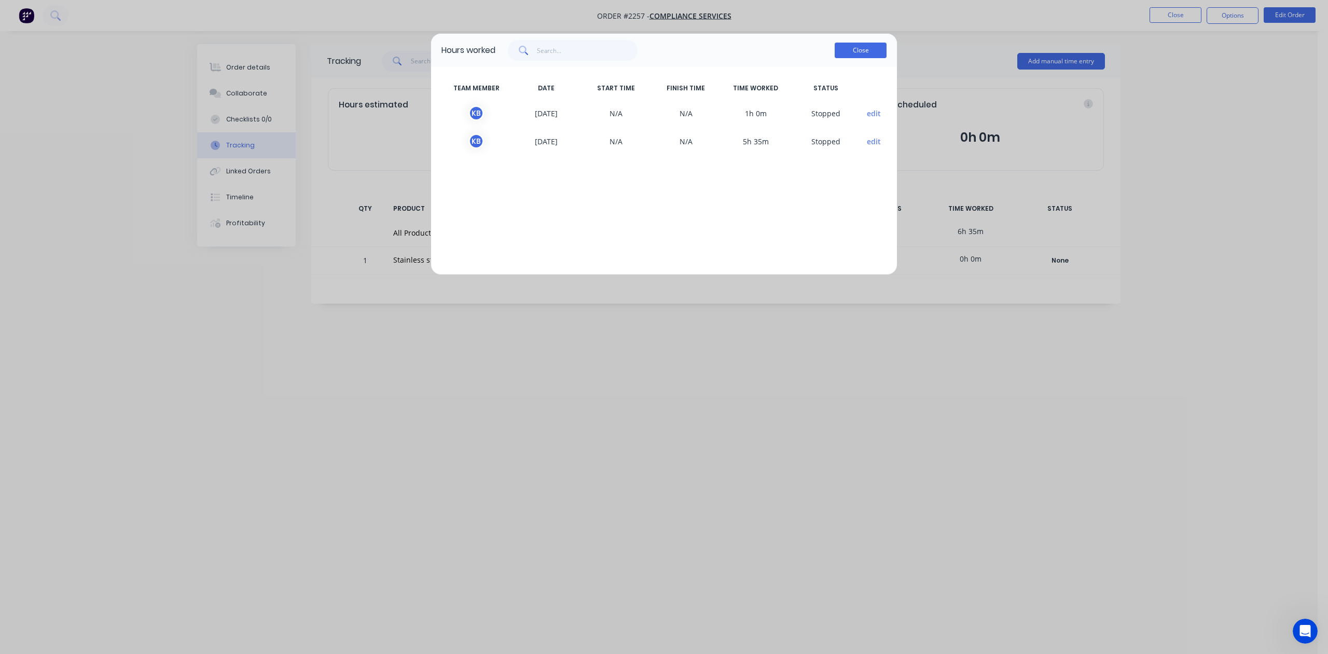
click at [858, 58] on button "Close" at bounding box center [861, 51] width 52 height 16
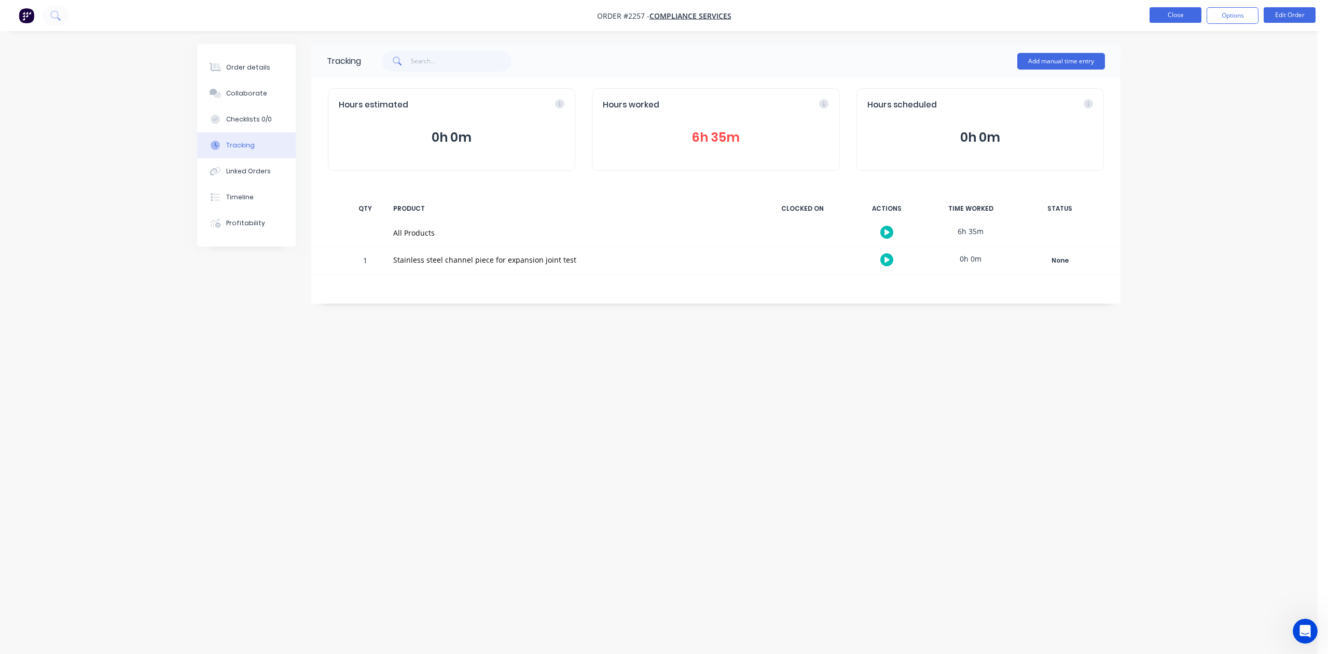
click at [1160, 11] on button "Close" at bounding box center [1176, 15] width 52 height 16
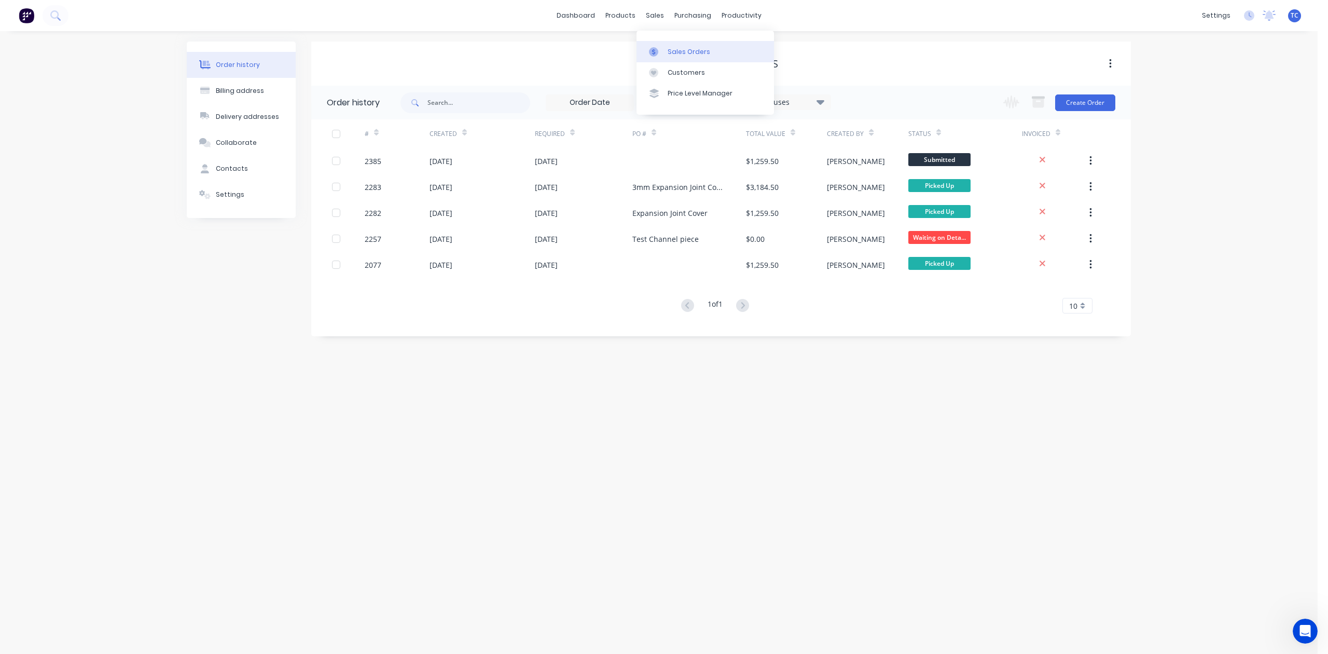
click at [689, 57] on div "Sales Orders" at bounding box center [689, 51] width 43 height 9
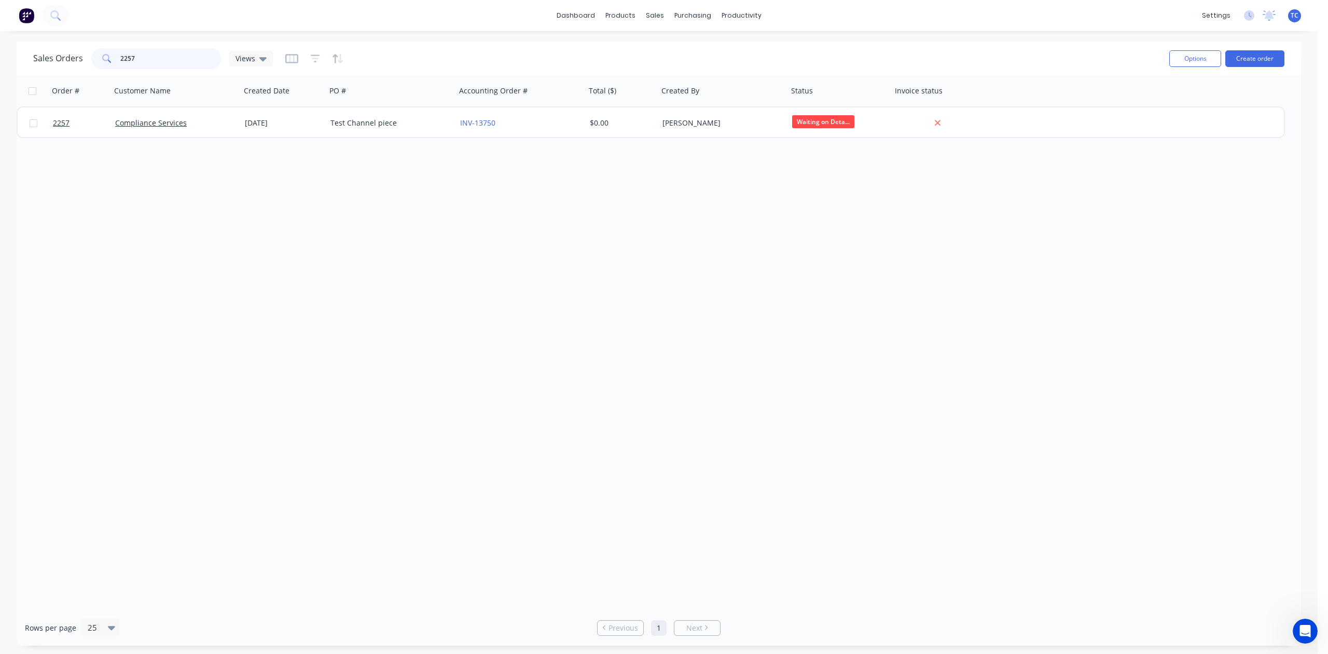
click at [156, 59] on input "2257" at bounding box center [170, 58] width 101 height 21
drag, startPoint x: 156, startPoint y: 59, endPoint x: 116, endPoint y: 66, distance: 40.7
click at [116, 66] on div "2257" at bounding box center [156, 58] width 130 height 21
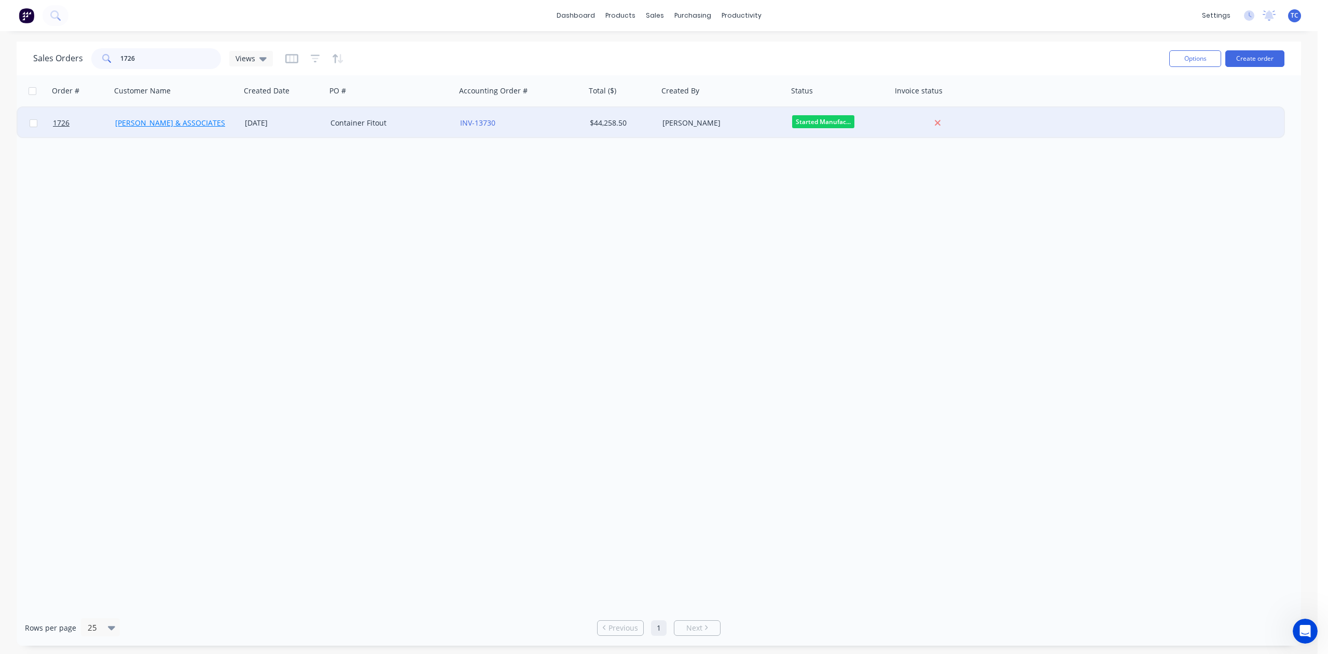
type input "1726"
click at [180, 125] on link "[PERSON_NAME] & ASSOCIATES" at bounding box center [170, 123] width 110 height 10
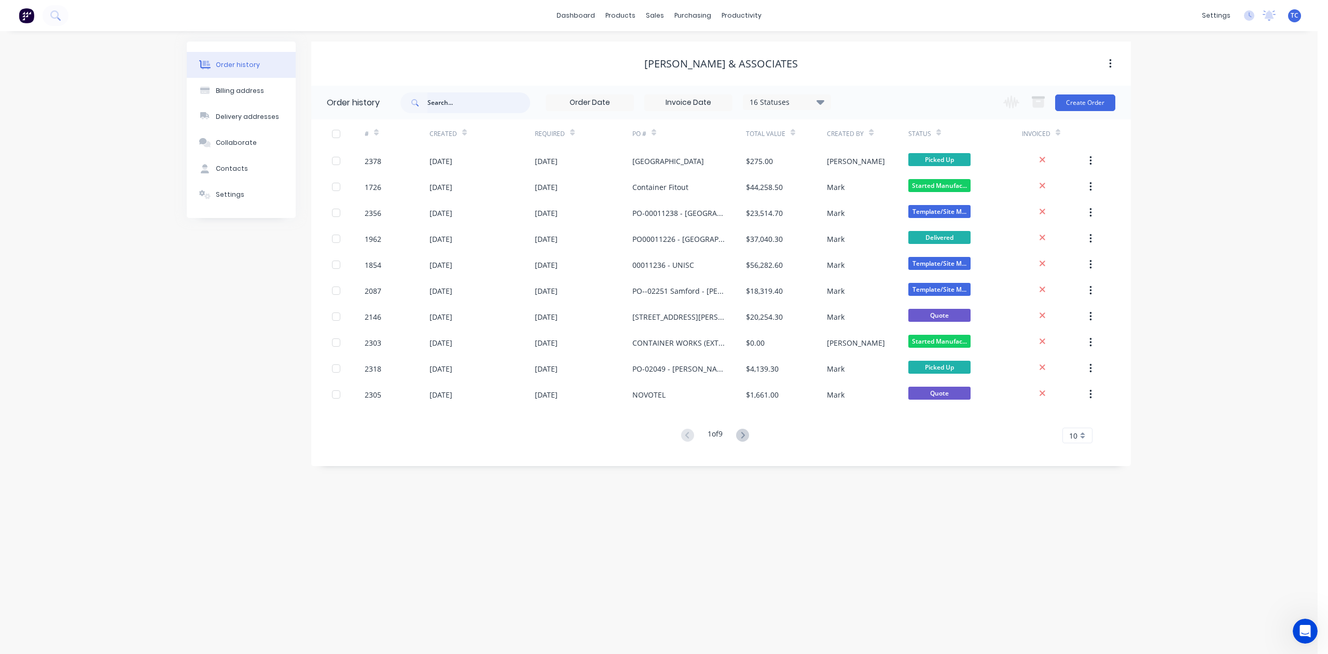
click at [459, 102] on input "text" at bounding box center [479, 102] width 103 height 21
type input "1726"
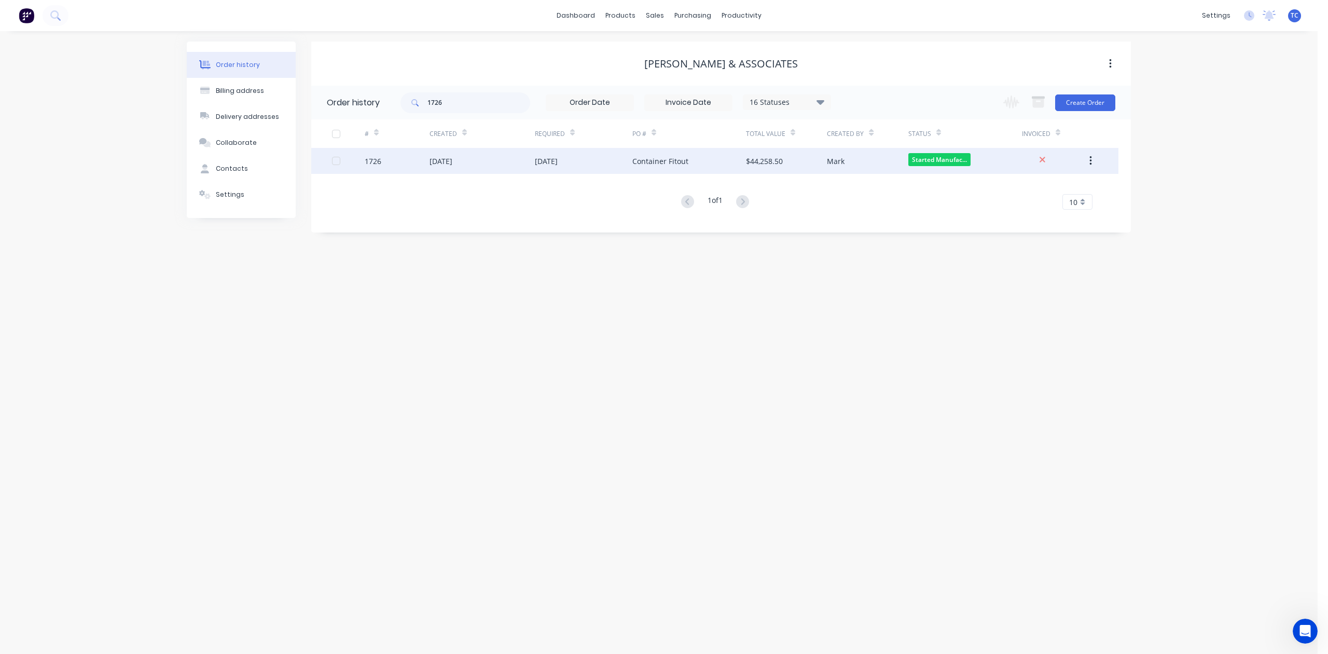
click at [452, 159] on div "[DATE]" at bounding box center [441, 161] width 23 height 11
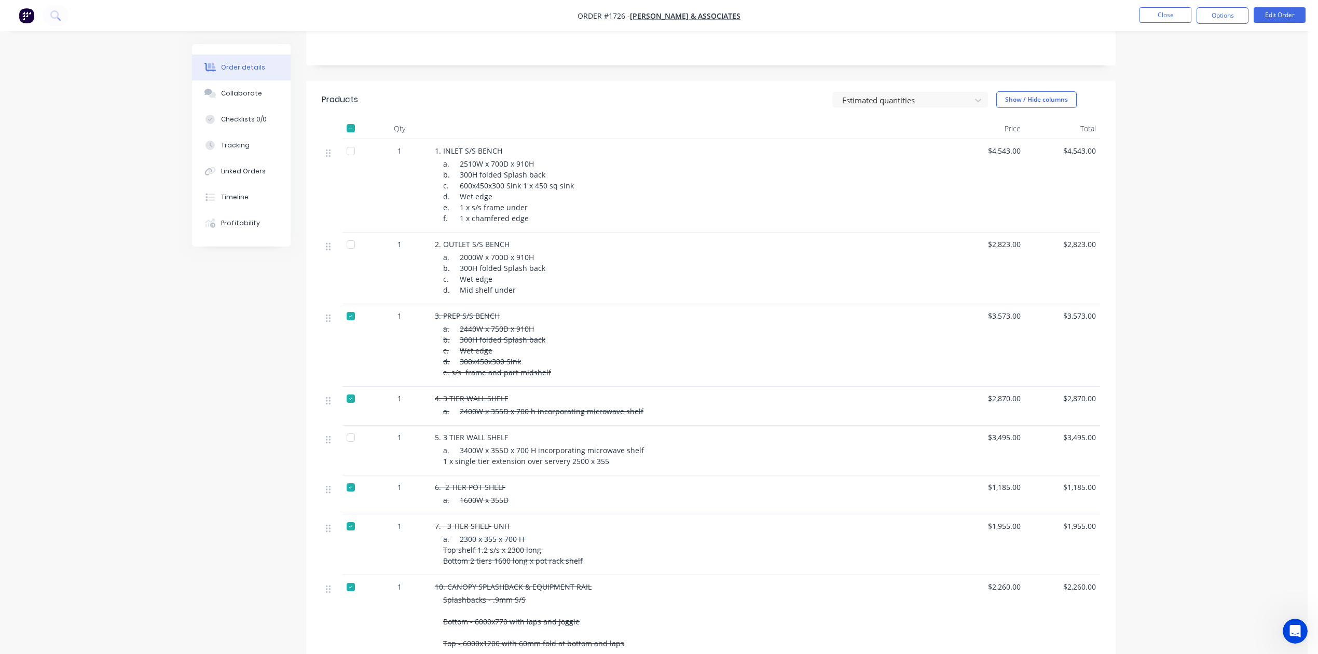
scroll to position [69, 0]
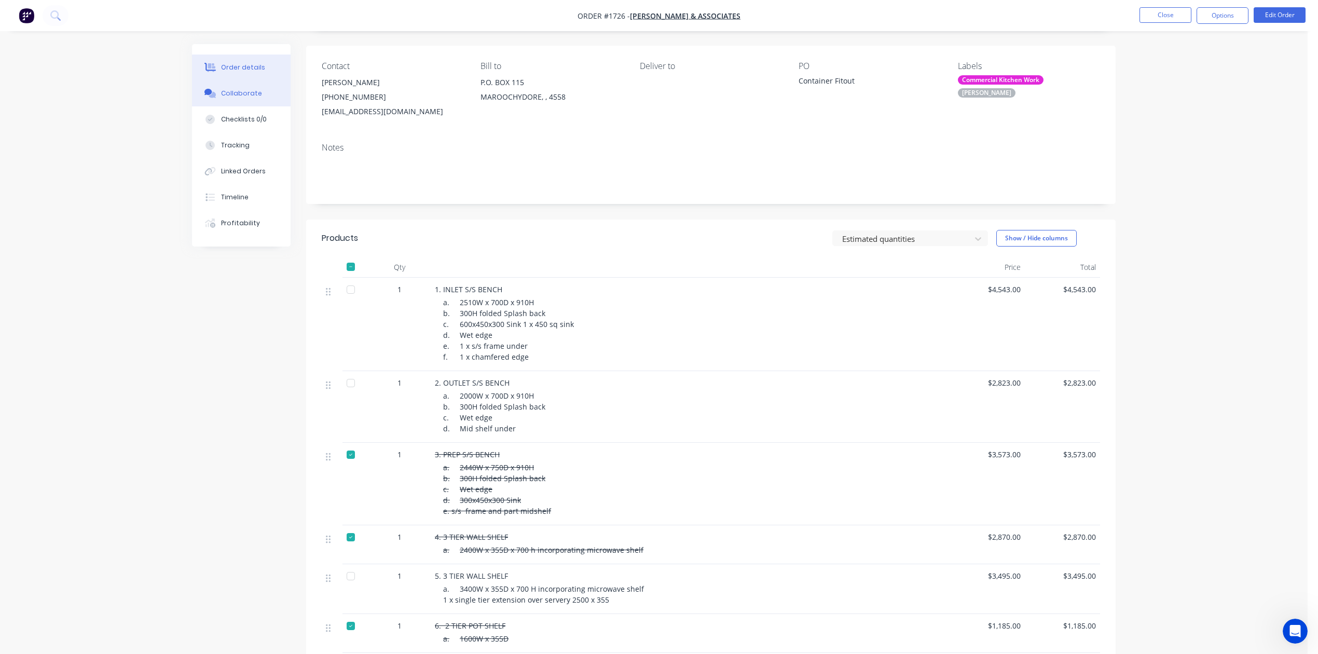
click at [243, 98] on div "Collaborate" at bounding box center [241, 93] width 41 height 9
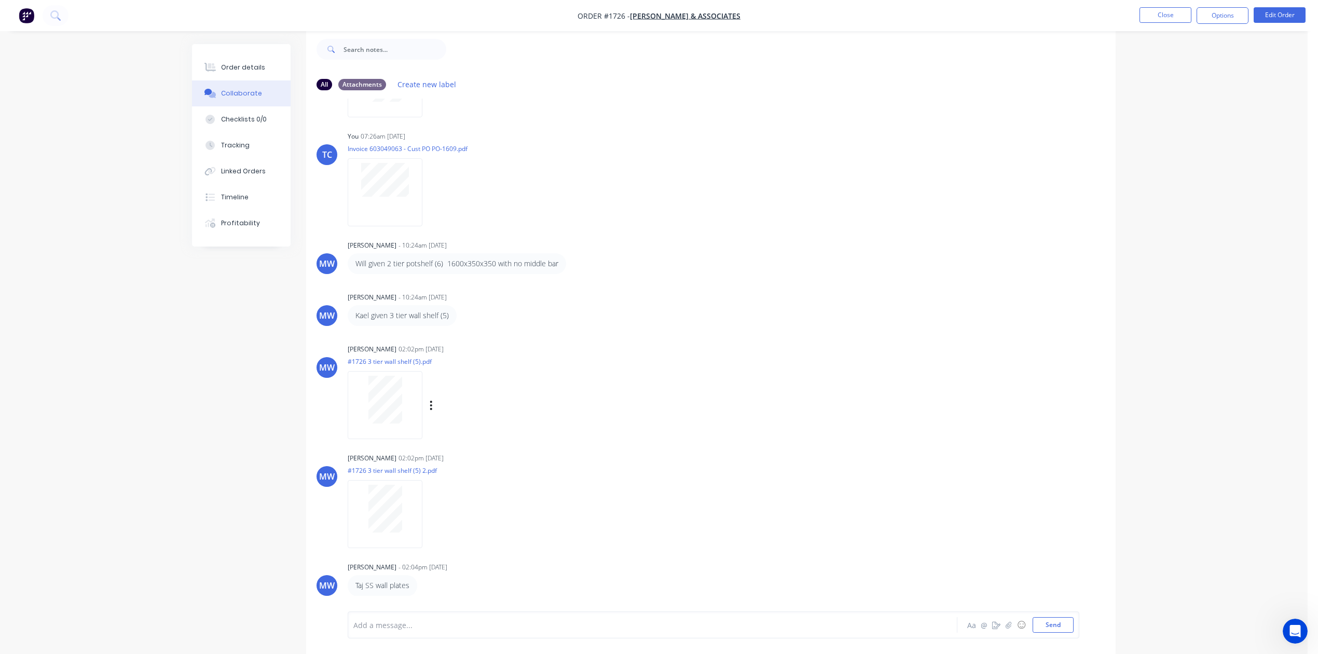
scroll to position [48, 0]
click at [1157, 16] on button "Close" at bounding box center [1165, 15] width 52 height 16
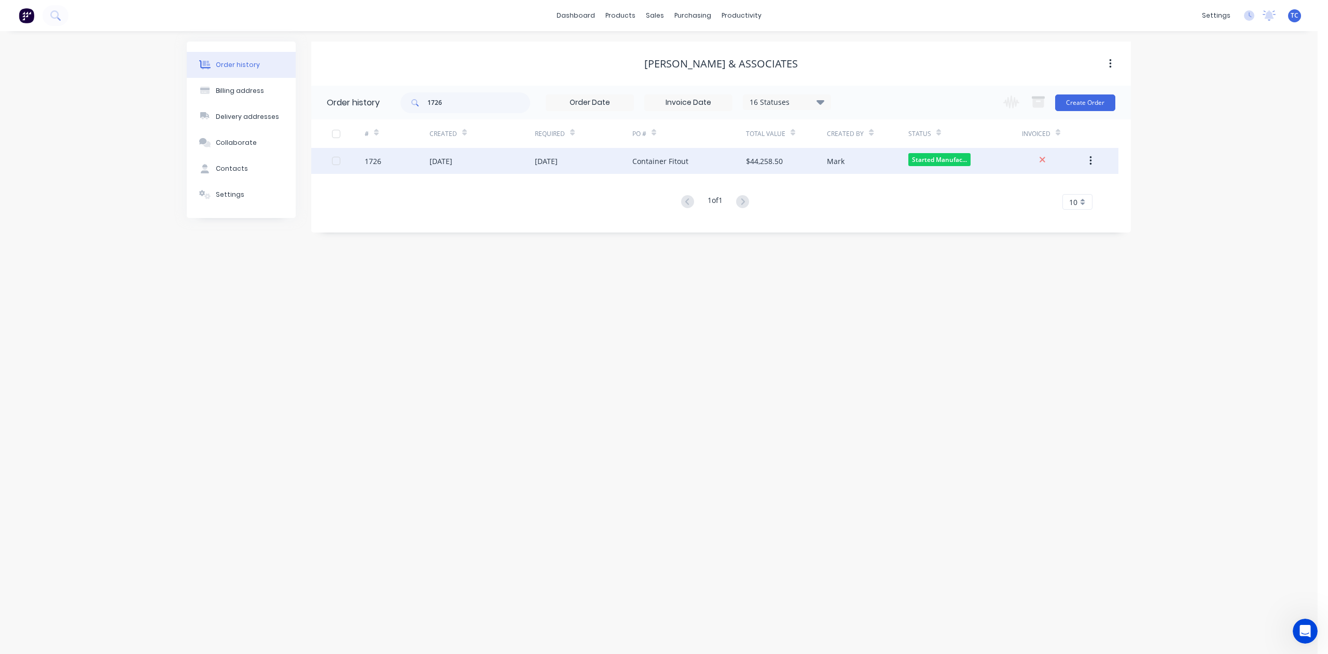
click at [438, 161] on div "[DATE]" at bounding box center [441, 161] width 23 height 11
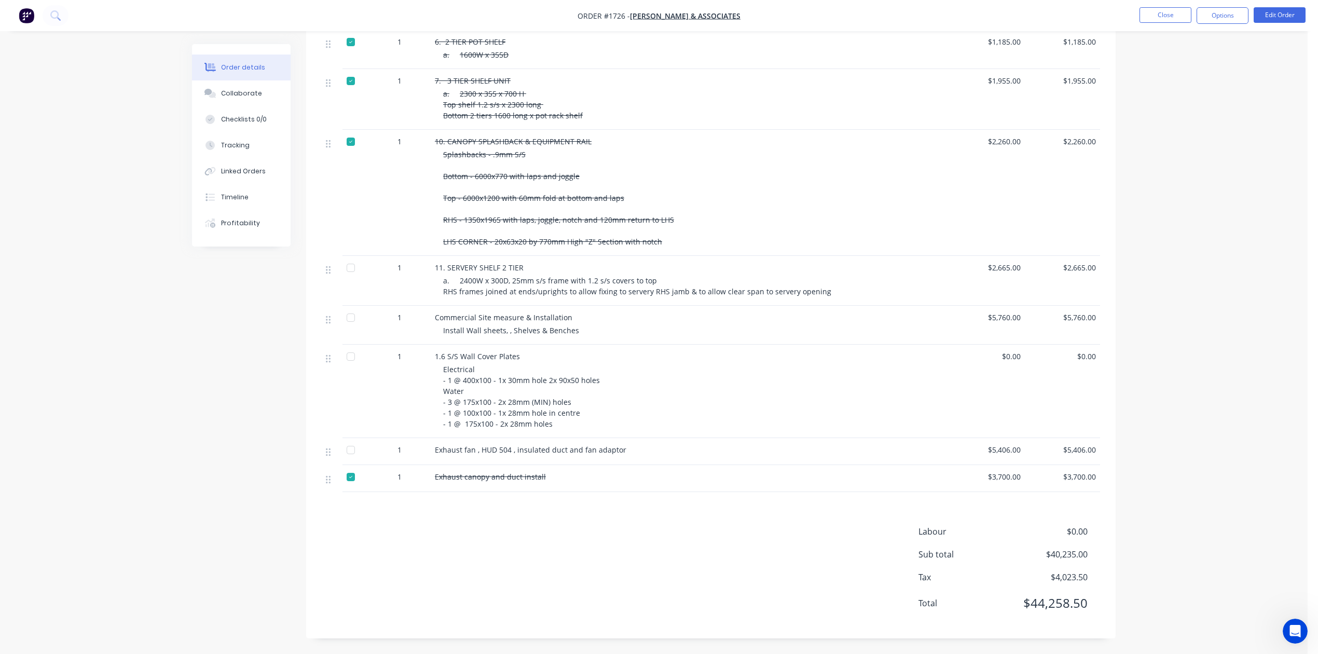
scroll to position [943, 0]
click at [356, 466] on div at bounding box center [350, 476] width 21 height 21
click at [357, 487] on div at bounding box center [350, 476] width 21 height 21
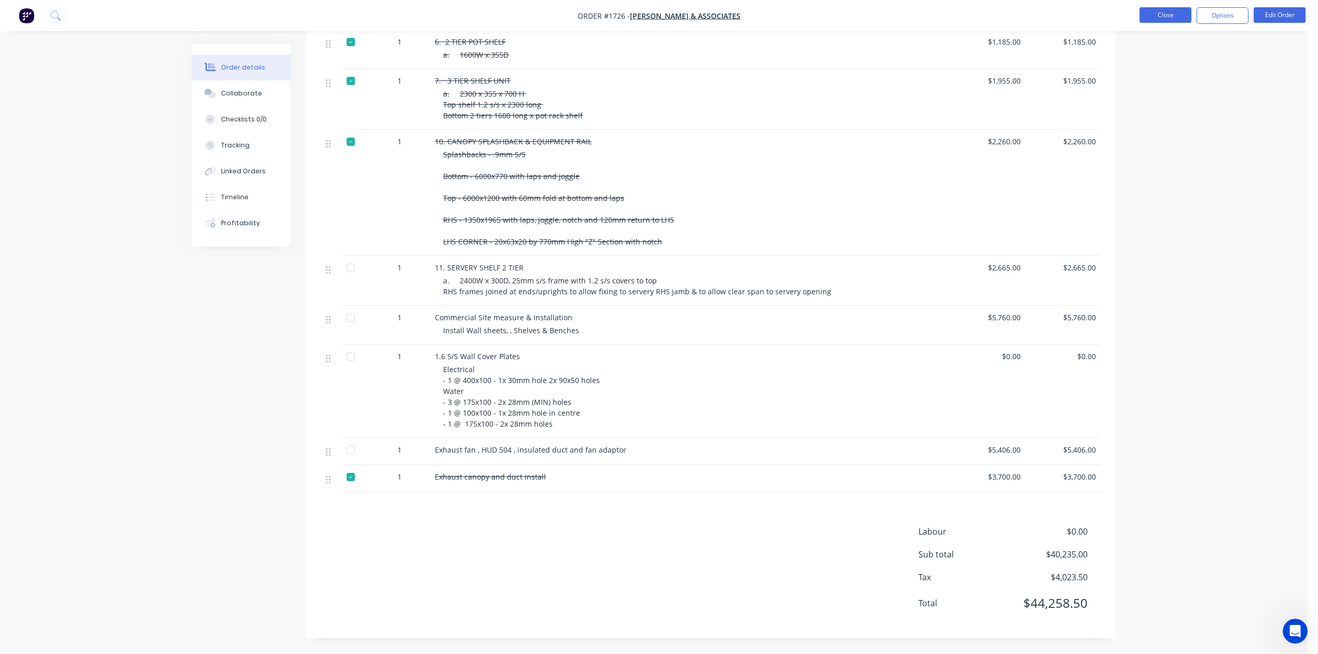
click at [1153, 12] on button "Close" at bounding box center [1165, 15] width 52 height 16
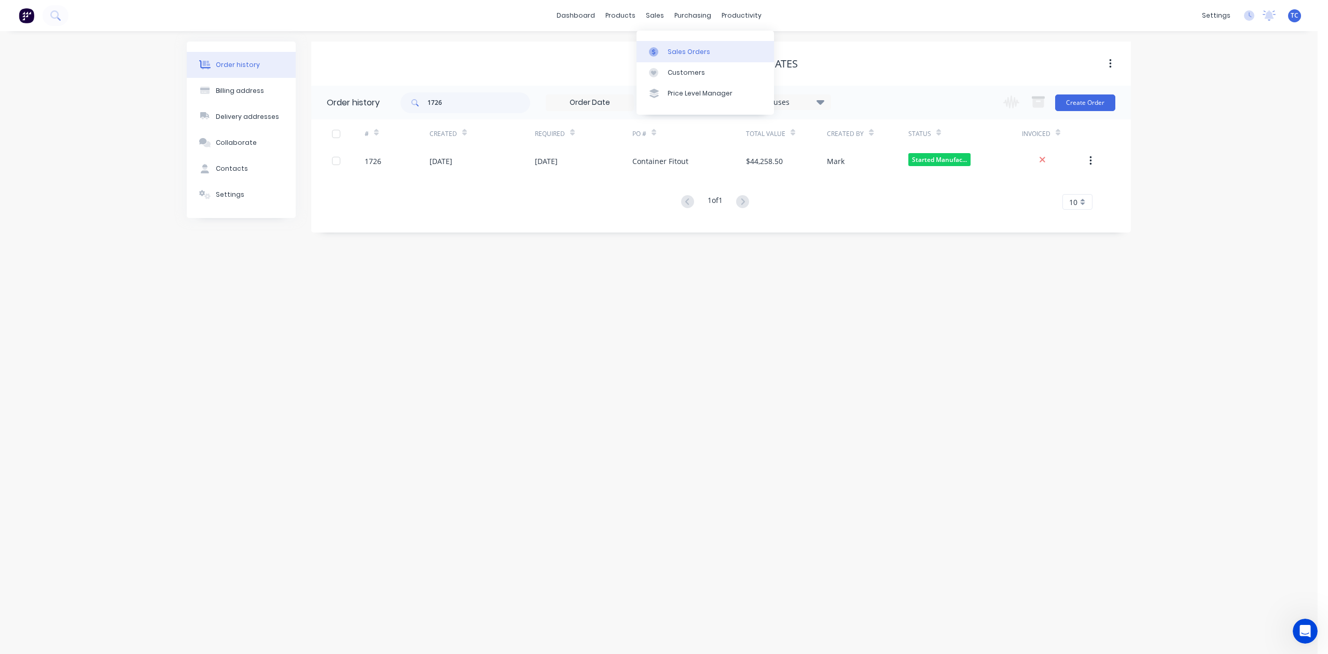
click at [690, 56] on div "Sales Orders" at bounding box center [689, 51] width 43 height 9
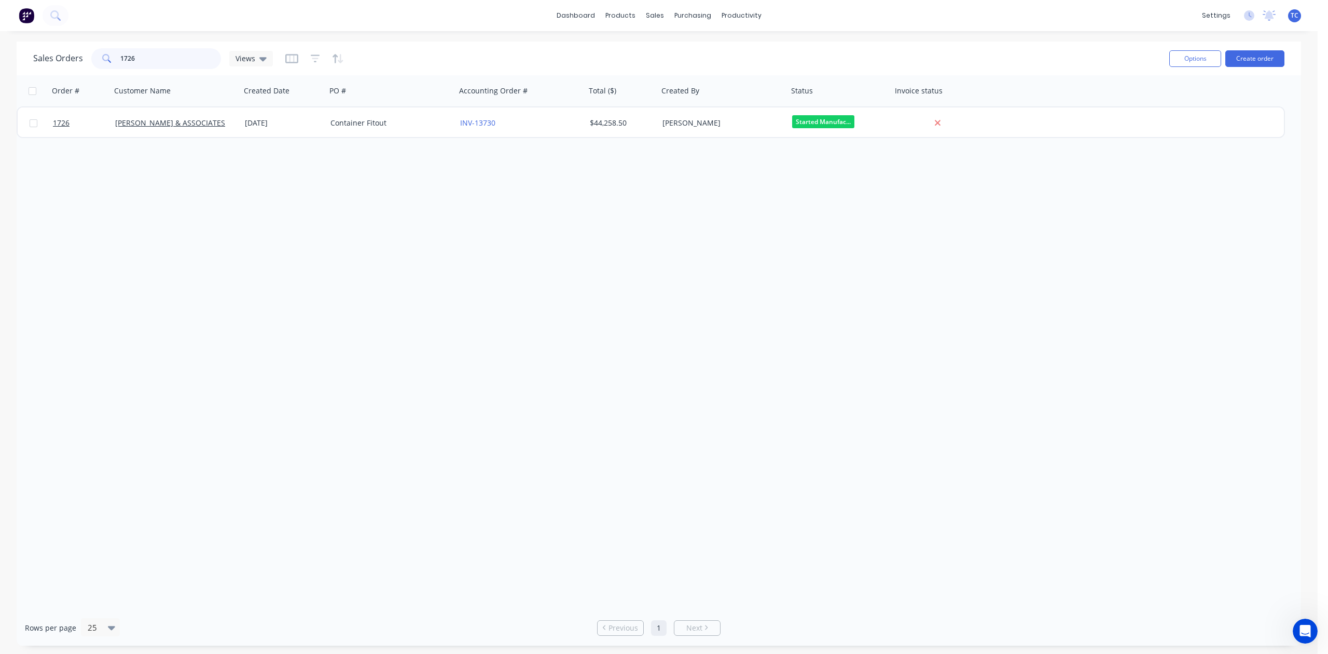
drag, startPoint x: 158, startPoint y: 65, endPoint x: 108, endPoint y: 63, distance: 49.8
click at [108, 63] on div "1726" at bounding box center [156, 58] width 130 height 21
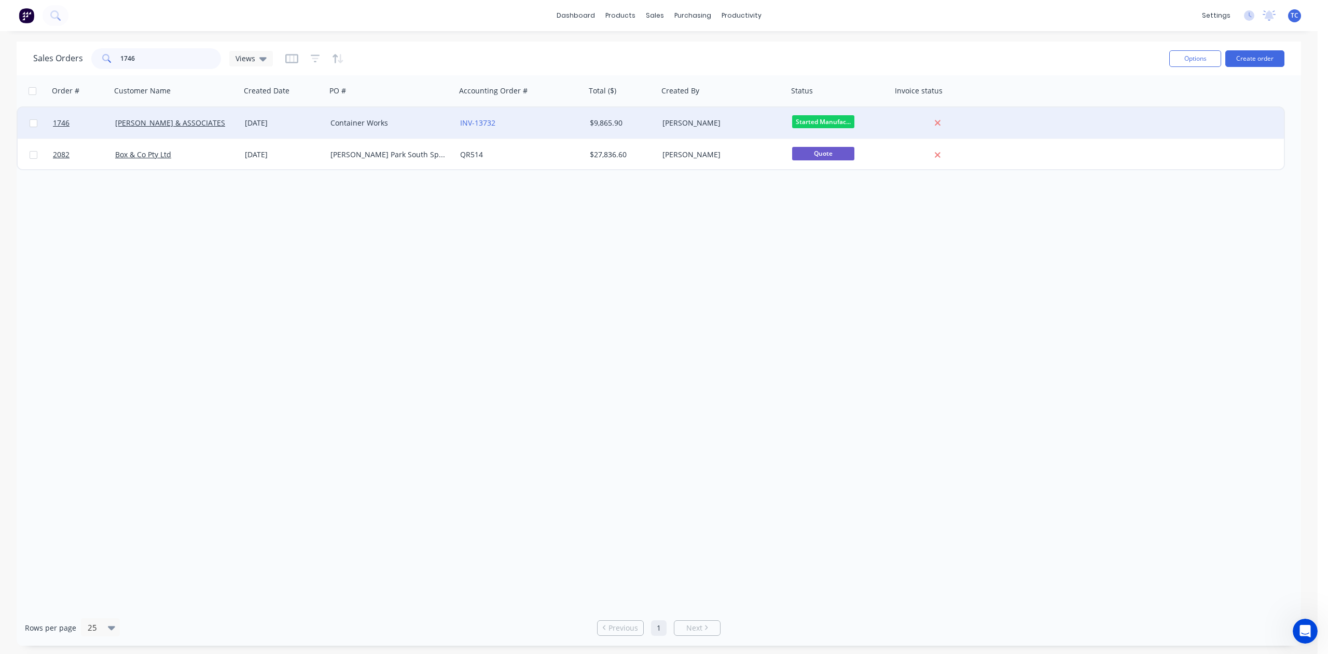
type input "1746"
click at [146, 115] on div "[PERSON_NAME] & ASSOCIATES" at bounding box center [176, 122] width 130 height 31
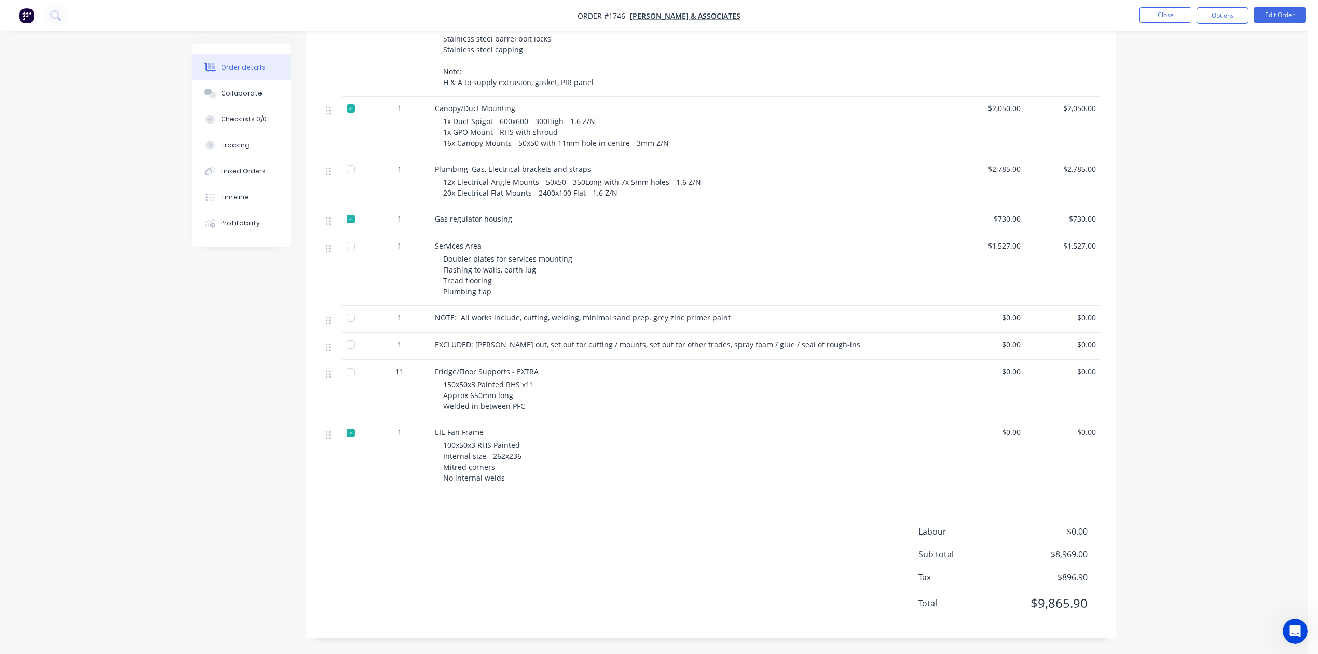
scroll to position [562, 0]
click at [254, 98] on div "Collaborate" at bounding box center [241, 93] width 41 height 9
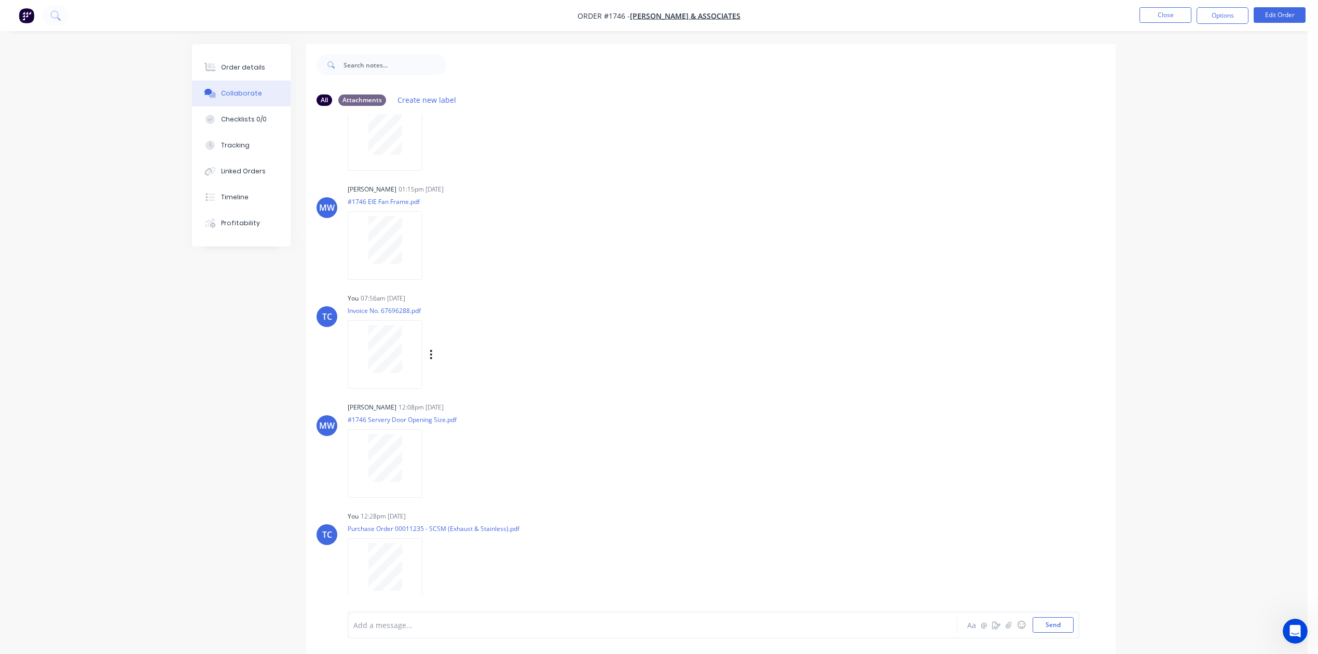
scroll to position [312, 0]
click at [418, 561] on div at bounding box center [384, 567] width 65 height 48
click at [1162, 17] on button "Close" at bounding box center [1165, 15] width 52 height 16
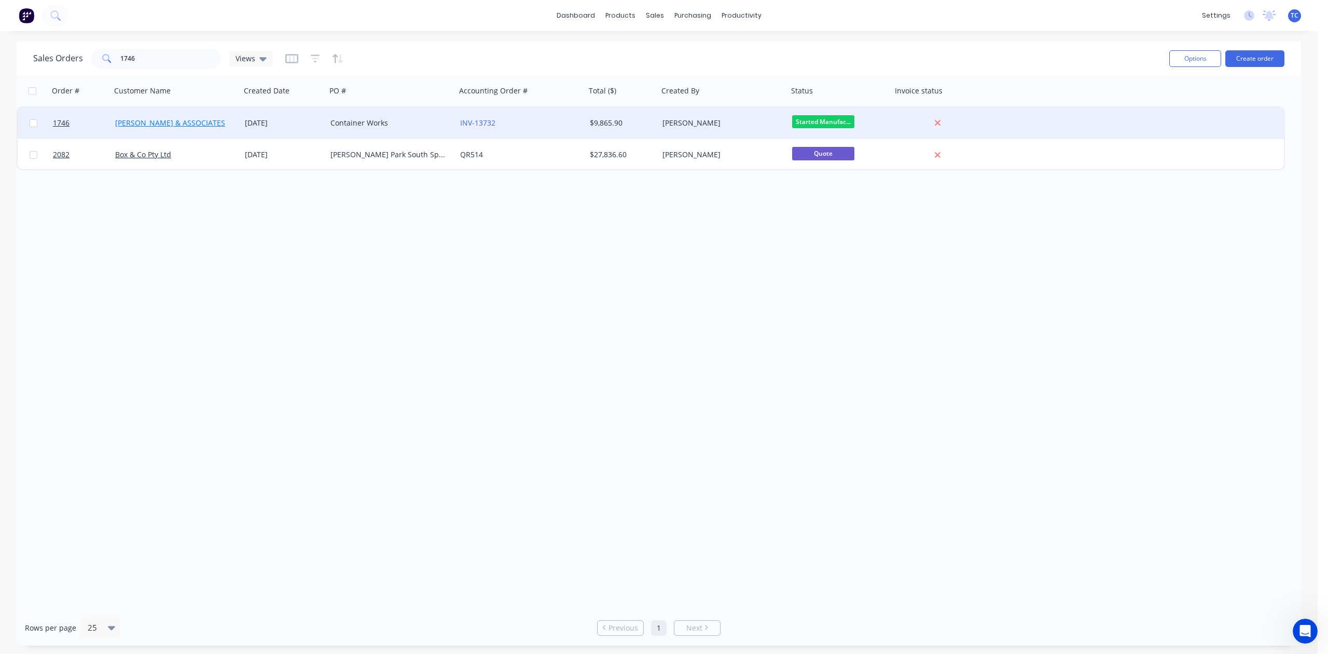
click at [166, 120] on link "[PERSON_NAME] & ASSOCIATES" at bounding box center [170, 123] width 110 height 10
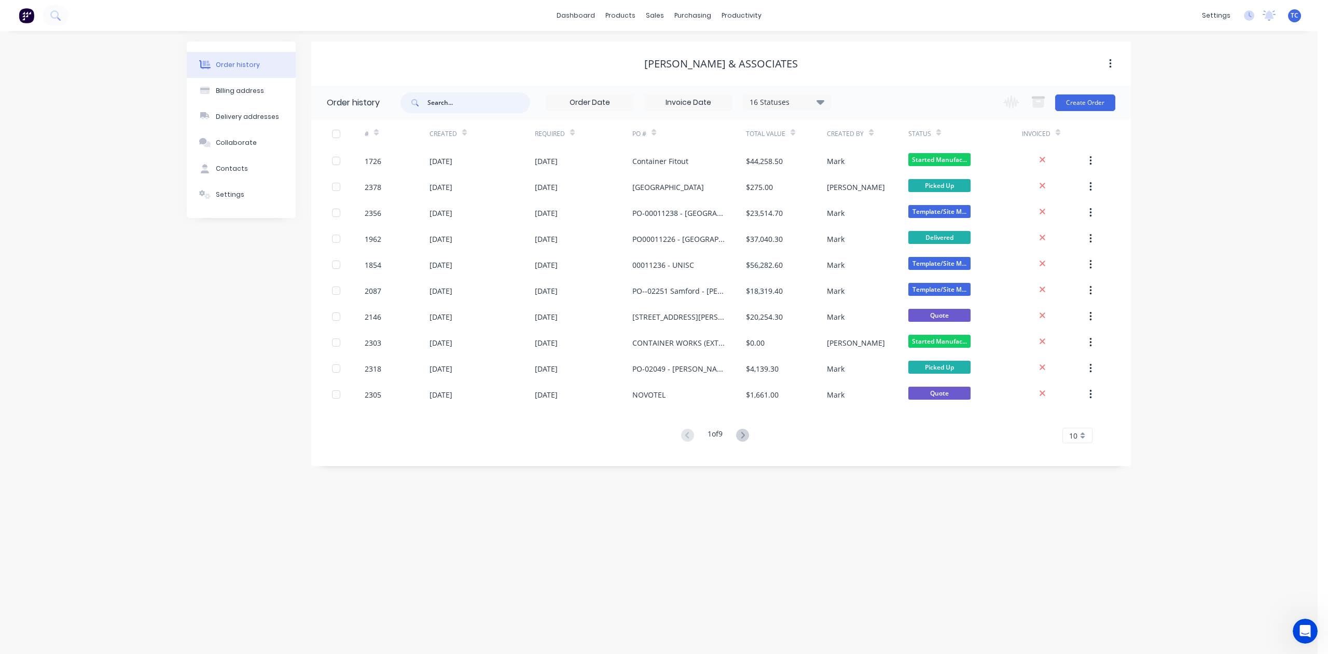
click at [478, 95] on input "text" at bounding box center [479, 102] width 103 height 21
type input "1746"
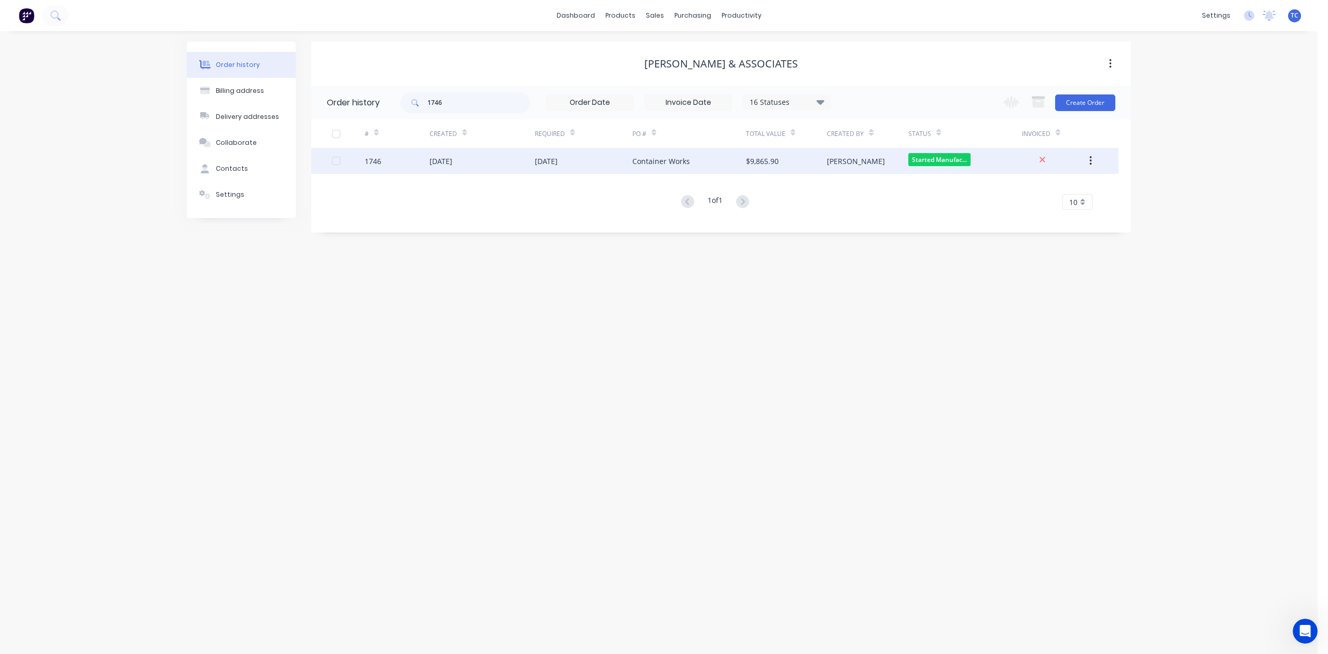
click at [452, 161] on div "[DATE]" at bounding box center [441, 161] width 23 height 11
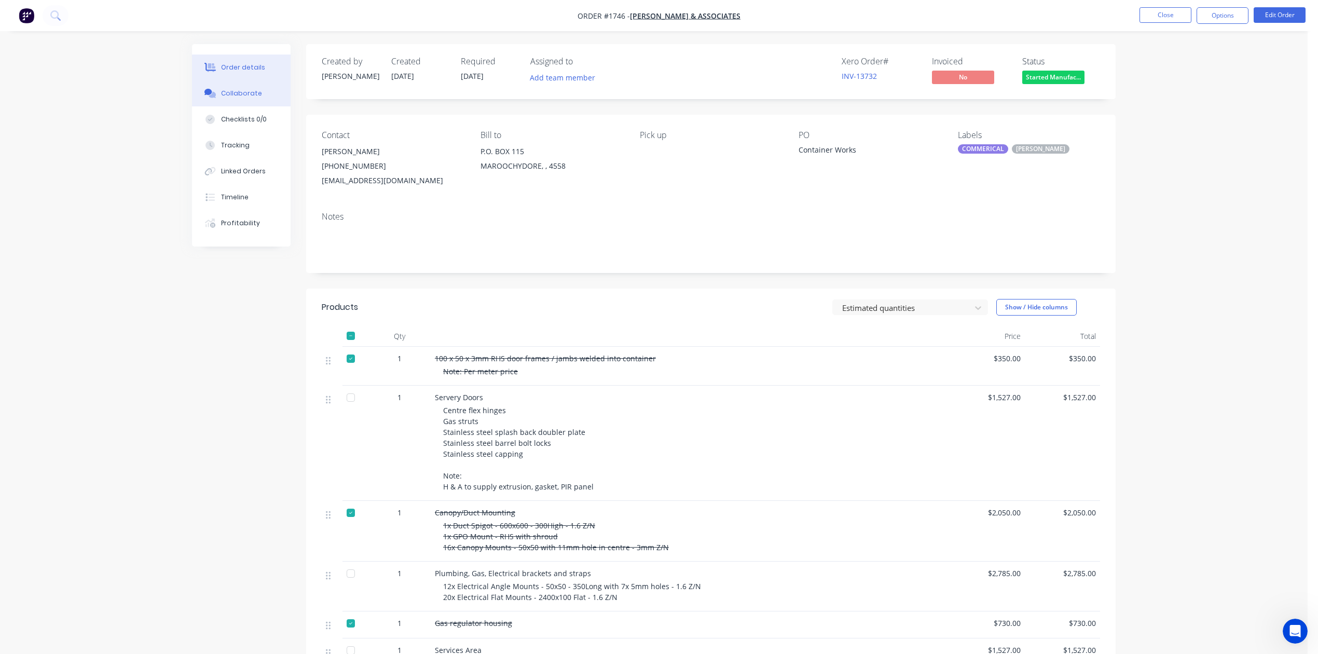
click at [246, 98] on div "Collaborate" at bounding box center [241, 93] width 41 height 9
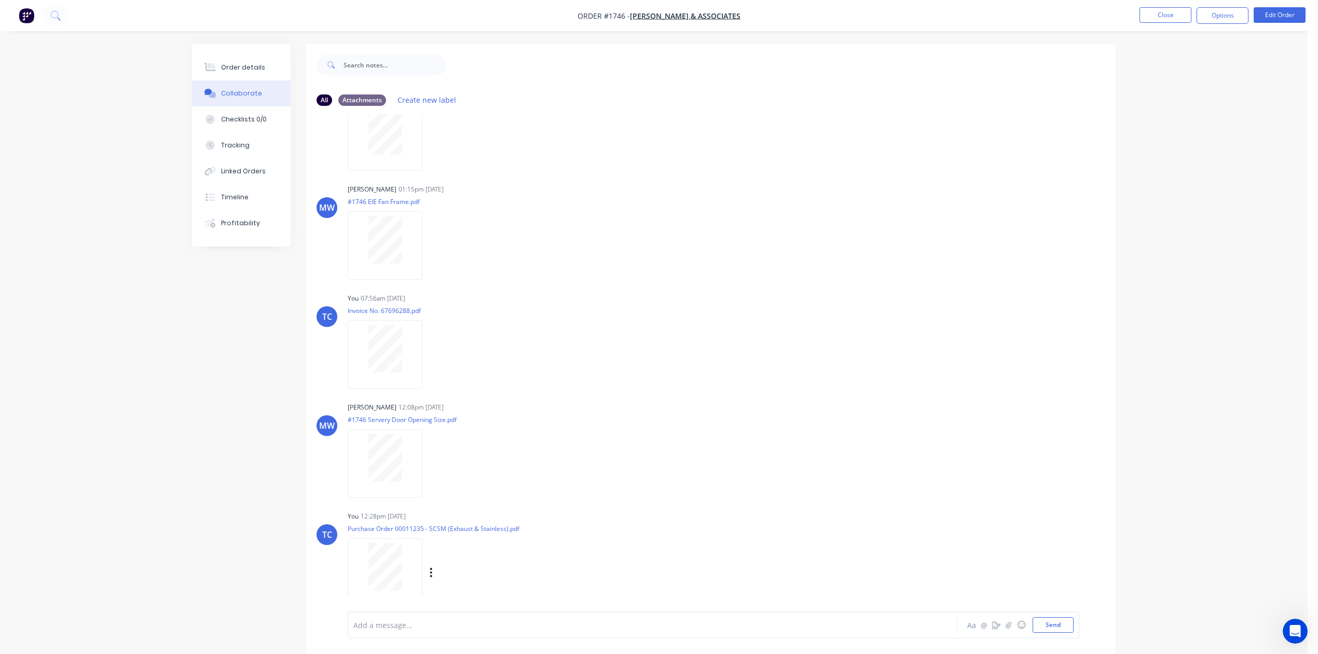
scroll to position [173, 0]
click at [1157, 18] on button "Close" at bounding box center [1165, 15] width 52 height 16
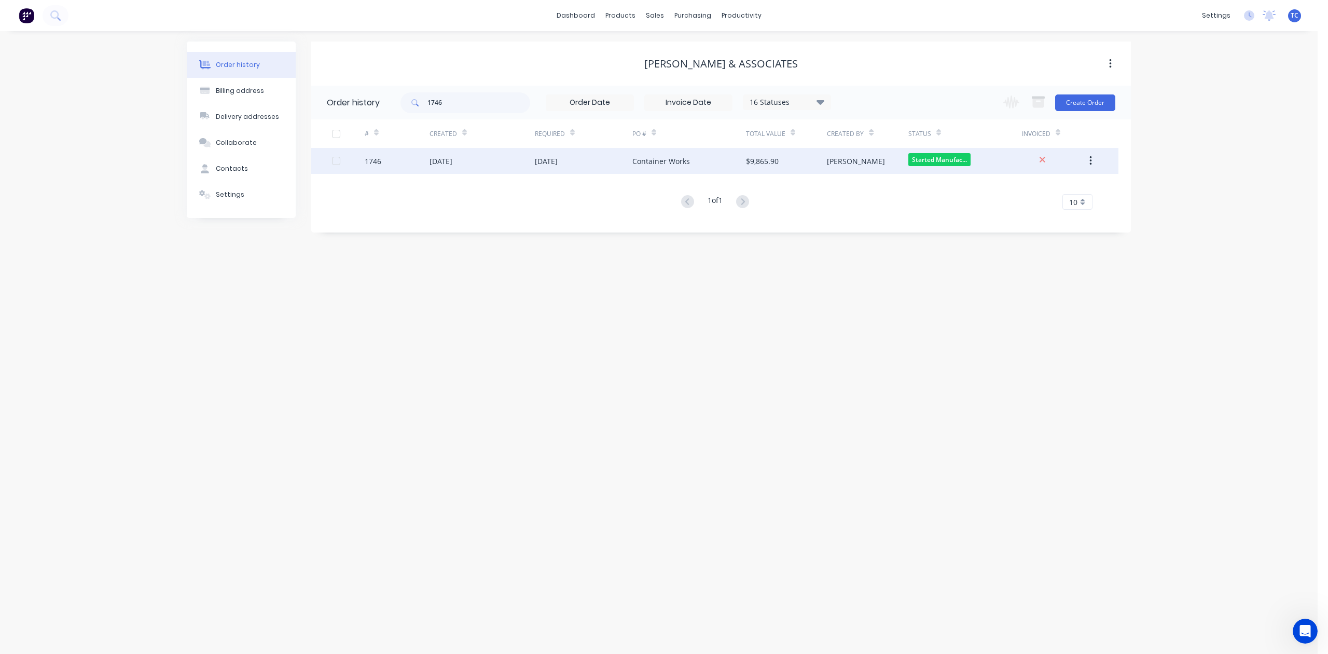
click at [451, 160] on div "[DATE]" at bounding box center [441, 161] width 23 height 11
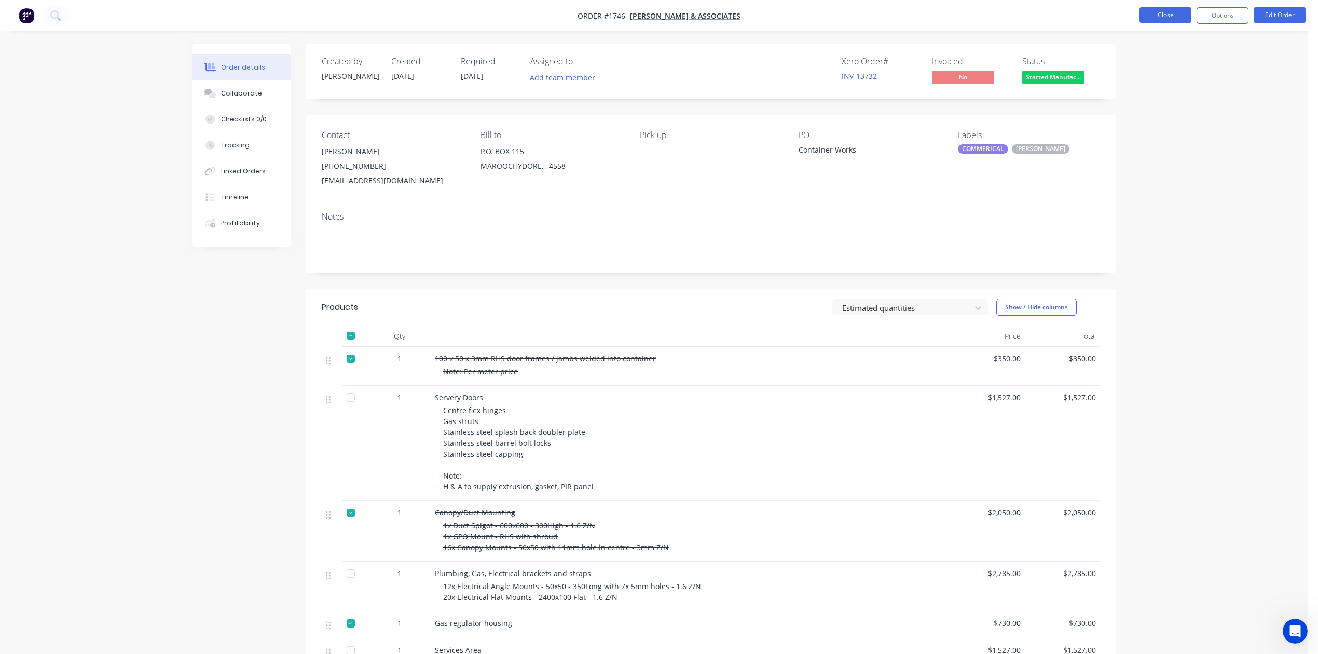
click at [1153, 12] on button "Close" at bounding box center [1165, 15] width 52 height 16
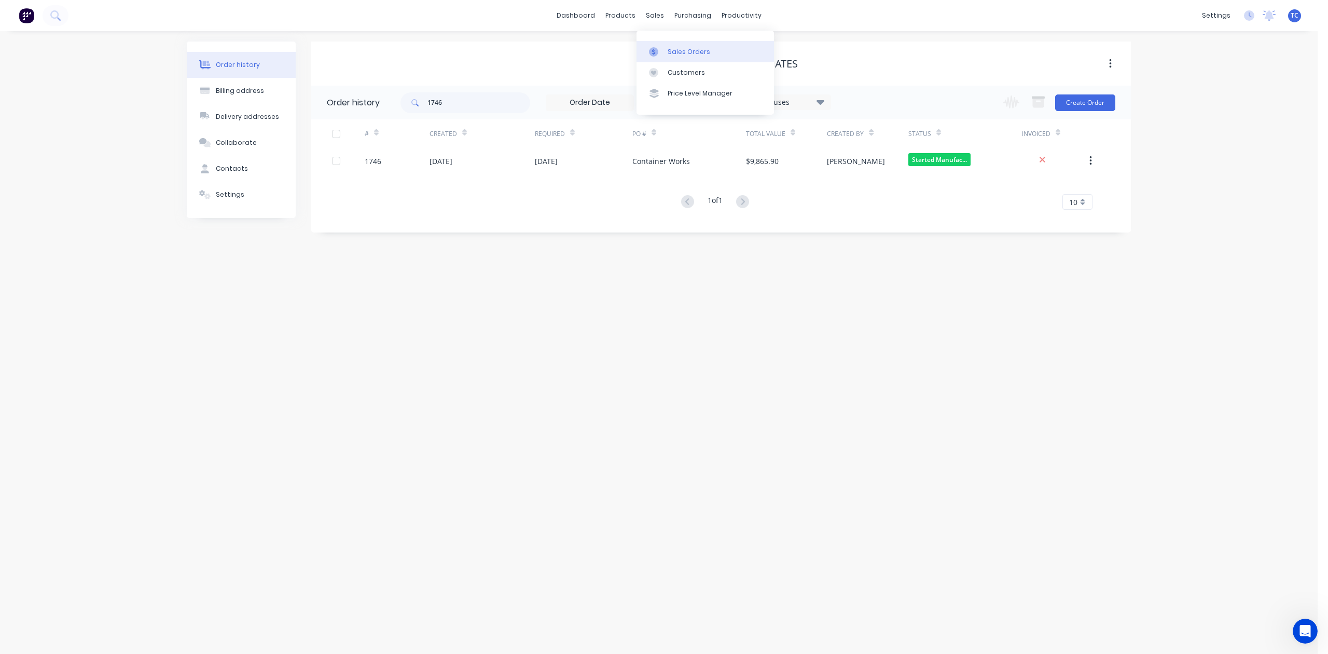
click at [683, 54] on div "Sales Orders" at bounding box center [689, 51] width 43 height 9
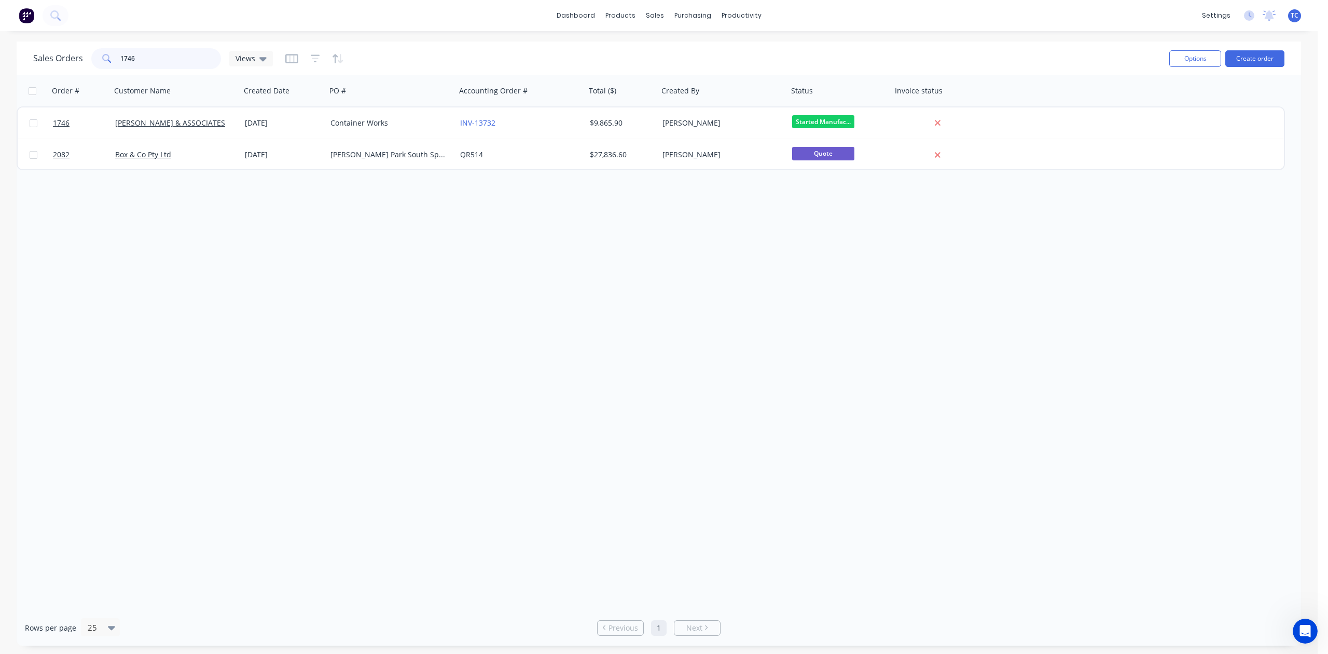
drag, startPoint x: 188, startPoint y: 53, endPoint x: 79, endPoint y: 50, distance: 108.5
click at [79, 48] on div "Sales Orders 1746 Views" at bounding box center [153, 58] width 240 height 21
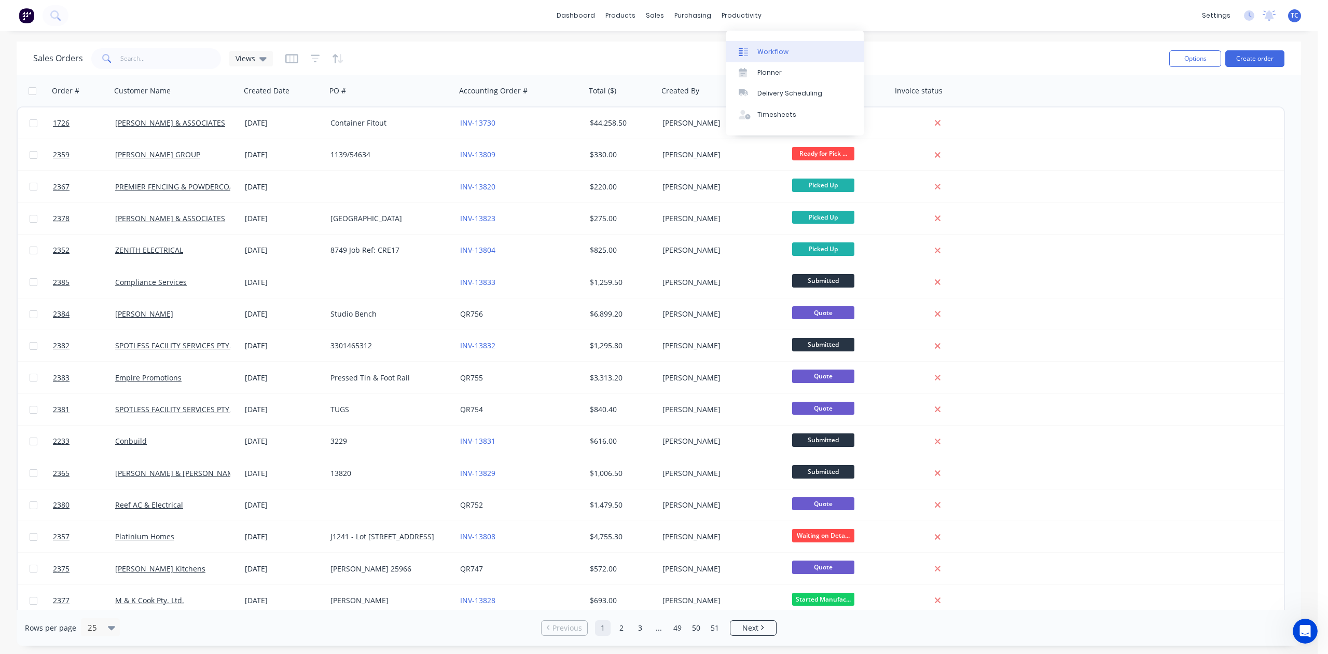
click at [774, 52] on div "Workflow" at bounding box center [773, 51] width 31 height 9
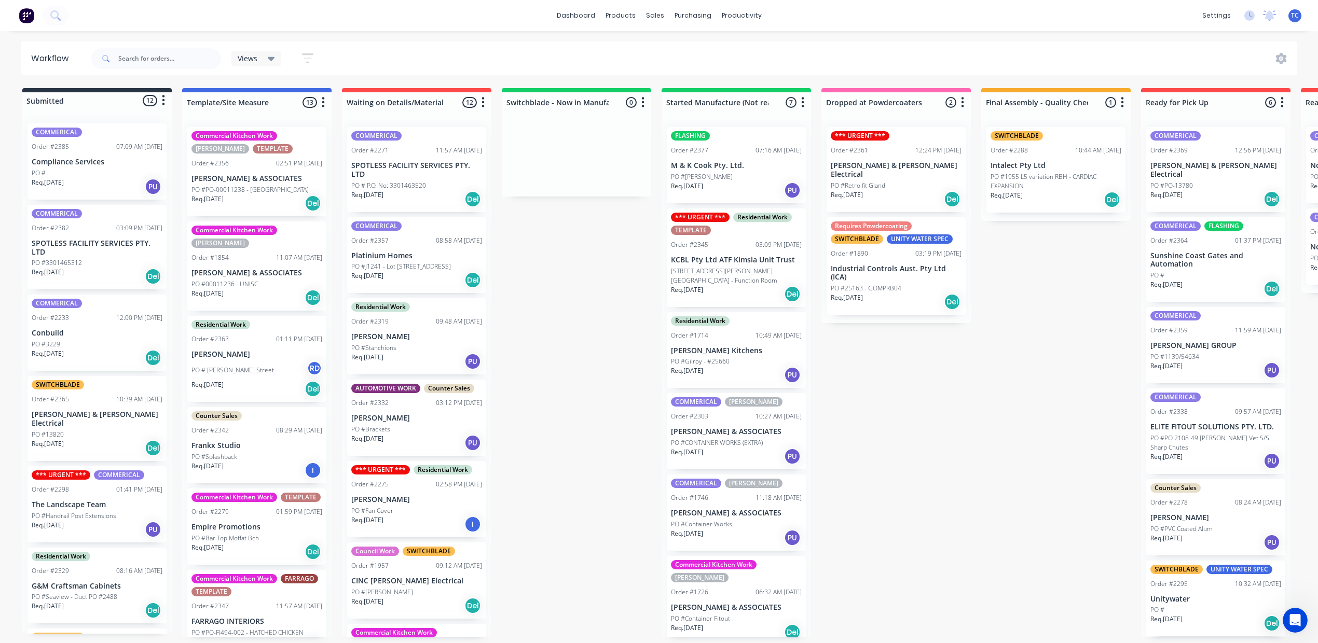
click at [486, 456] on div "AUTOMOTIVE WORK Counter Sales Order #2332 03:12 PM [DATE] [PERSON_NAME] PO #Bra…" at bounding box center [416, 418] width 139 height 76
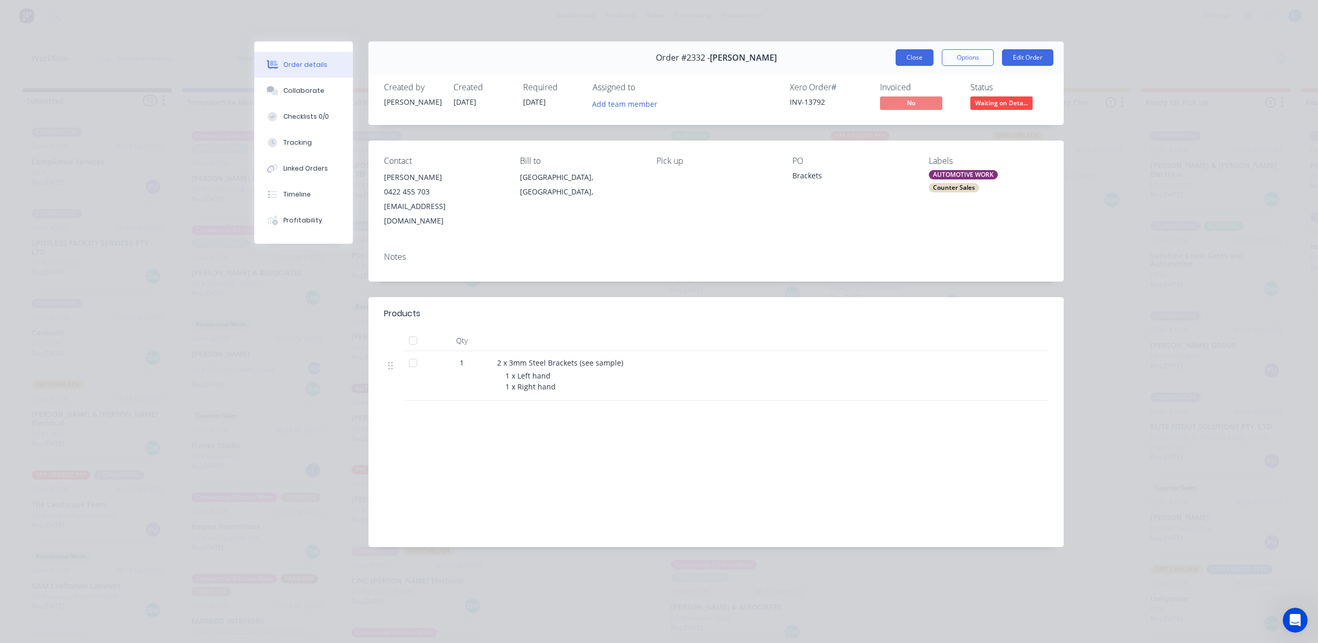
click at [896, 65] on button "Close" at bounding box center [915, 57] width 38 height 17
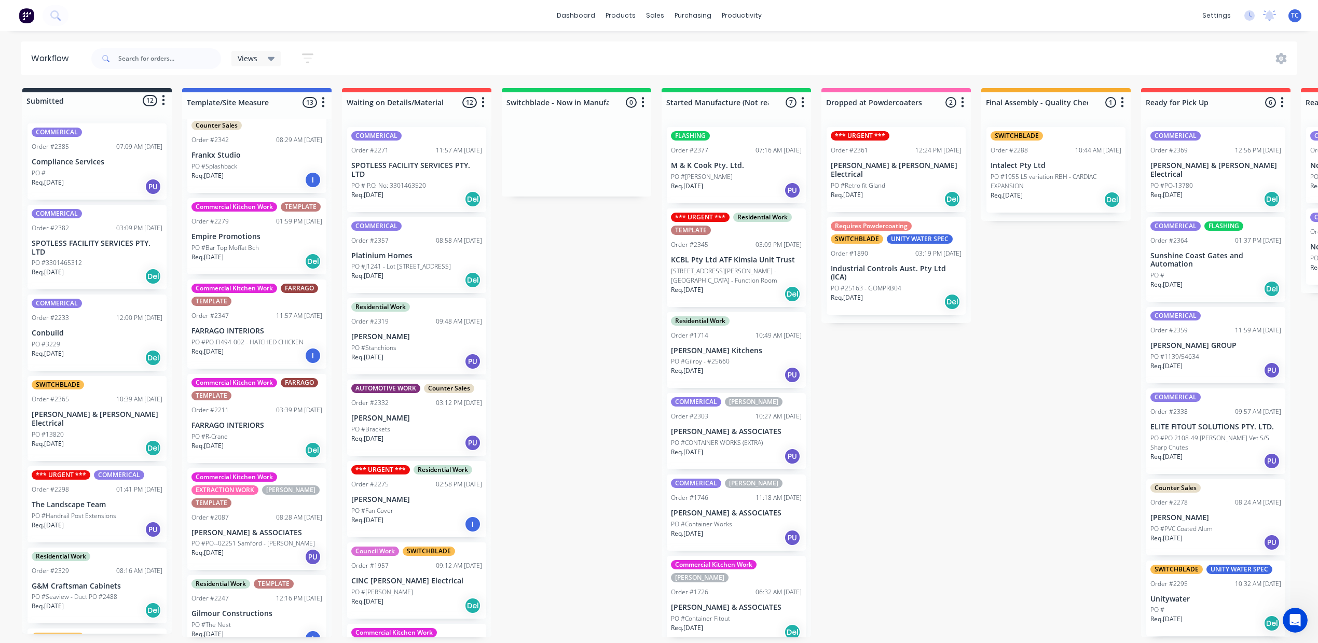
scroll to position [415, 0]
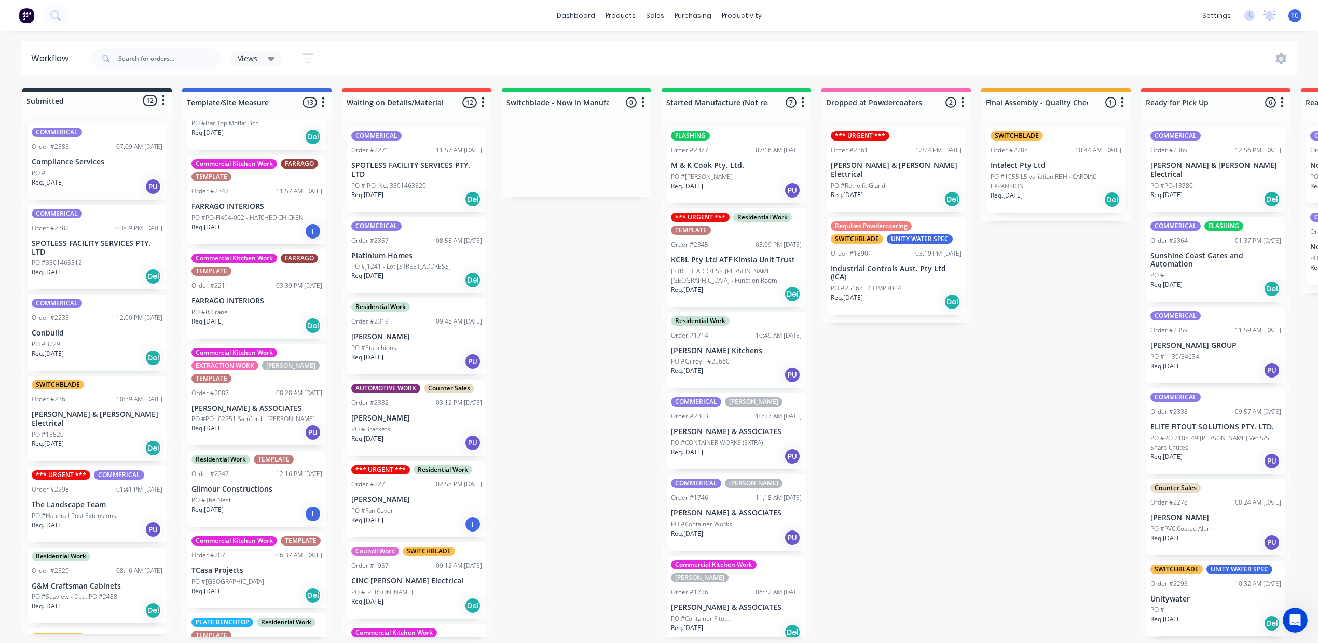
click at [287, 223] on p "PO #PO-FI494-002 - HATCHED CHICKEN" at bounding box center [247, 217] width 112 height 9
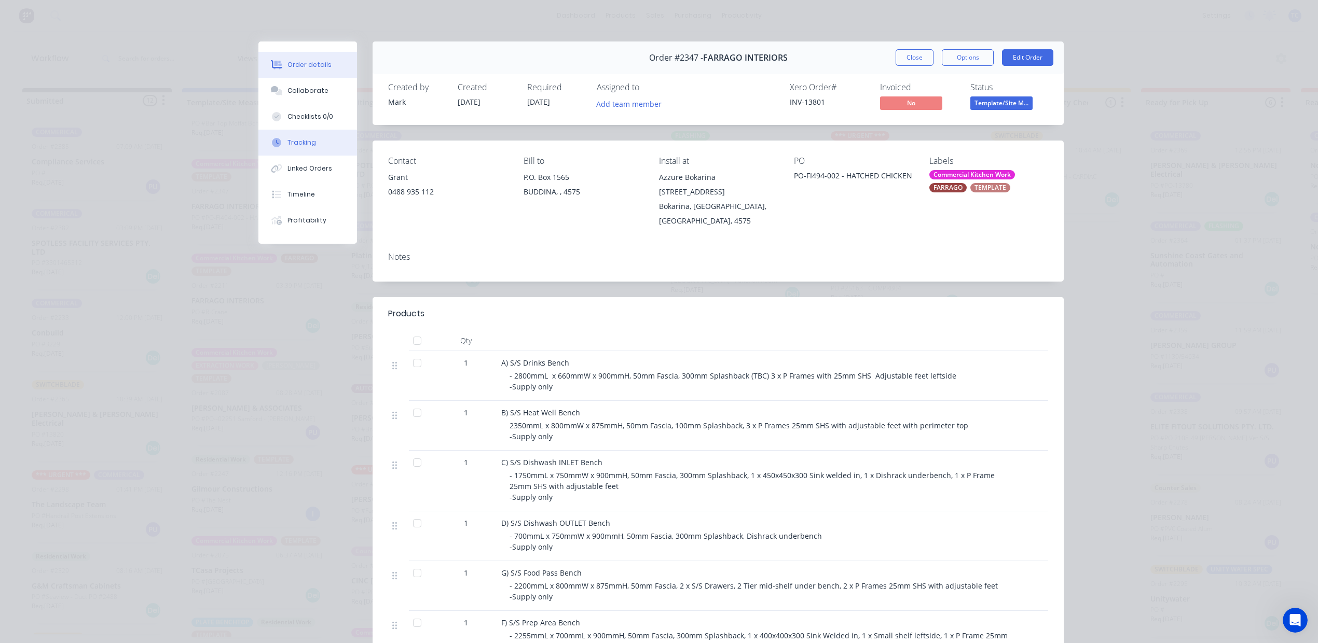
click at [307, 147] on div "Tracking" at bounding box center [301, 142] width 29 height 9
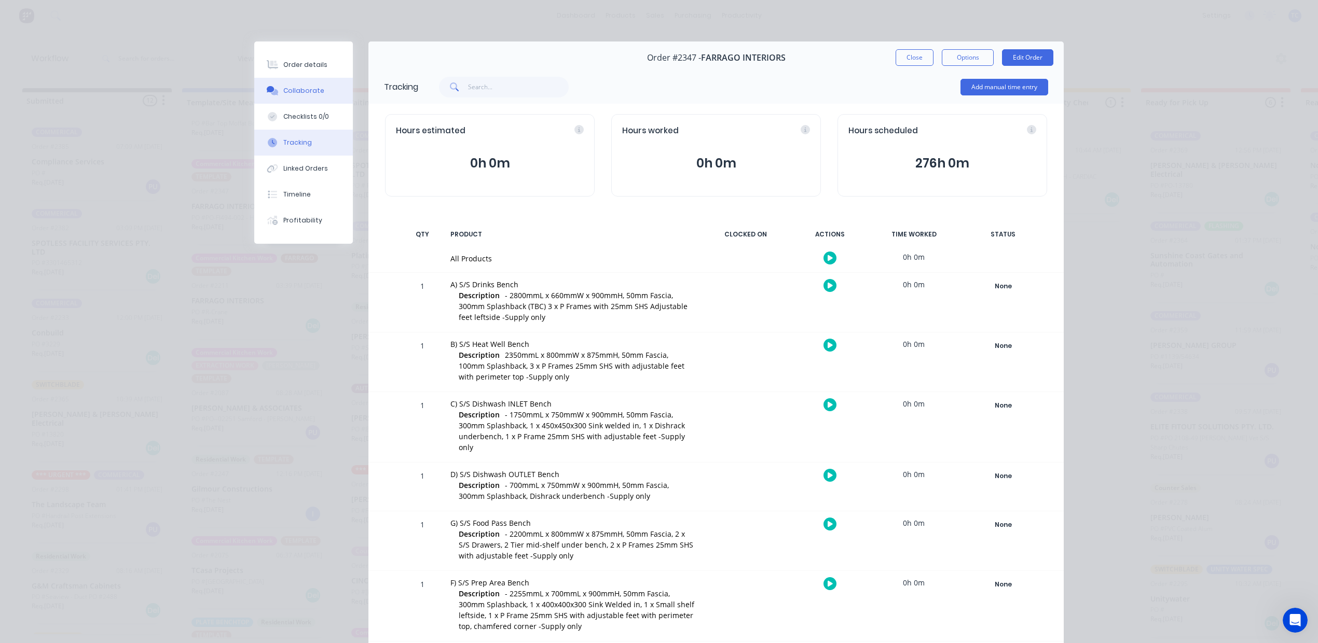
click at [306, 95] on div "Collaborate" at bounding box center [303, 90] width 41 height 9
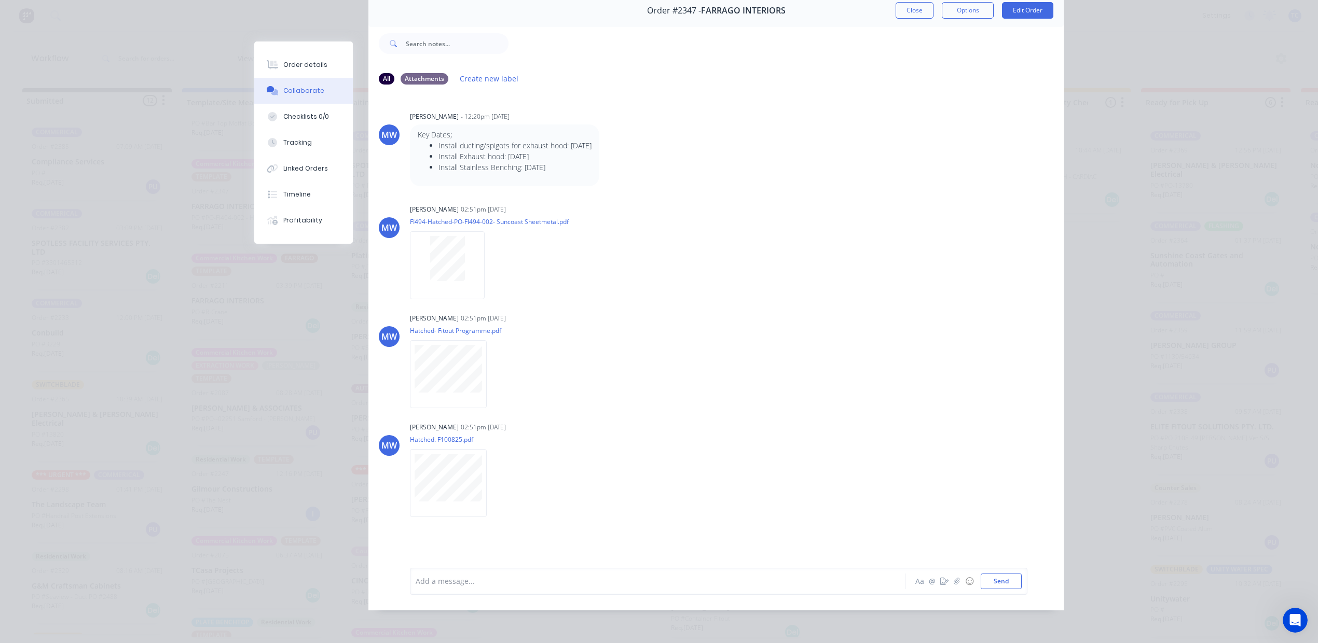
scroll to position [0, 0]
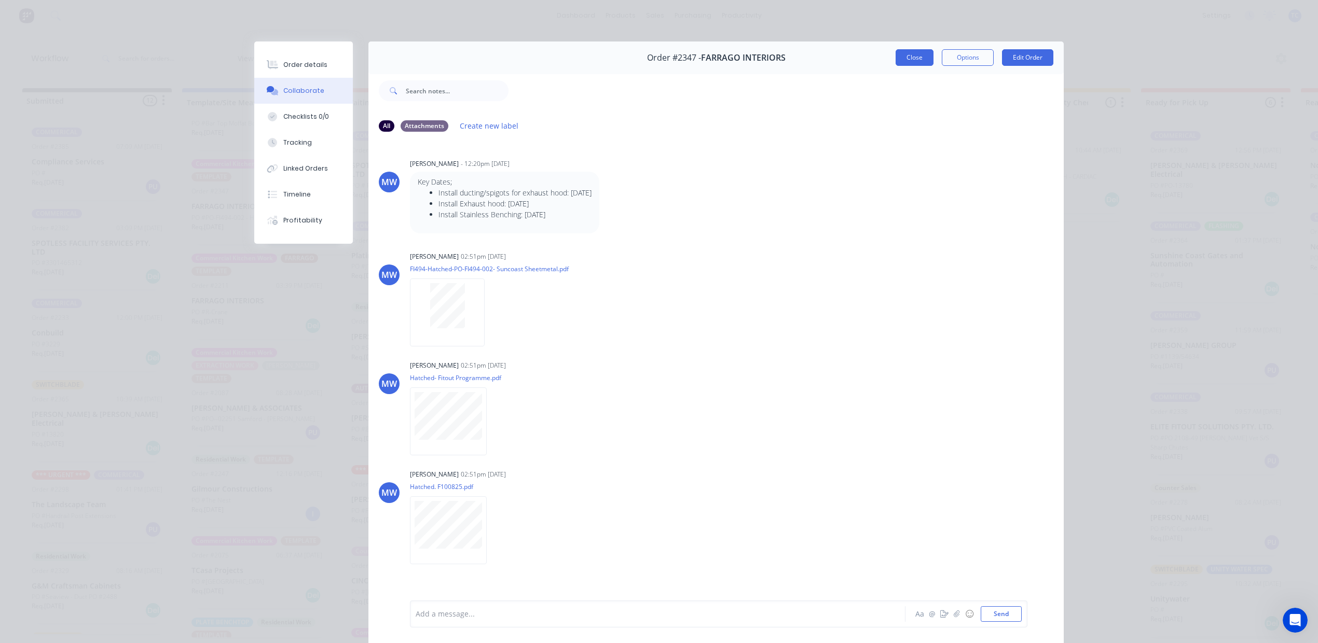
click at [896, 62] on button "Close" at bounding box center [915, 57] width 38 height 17
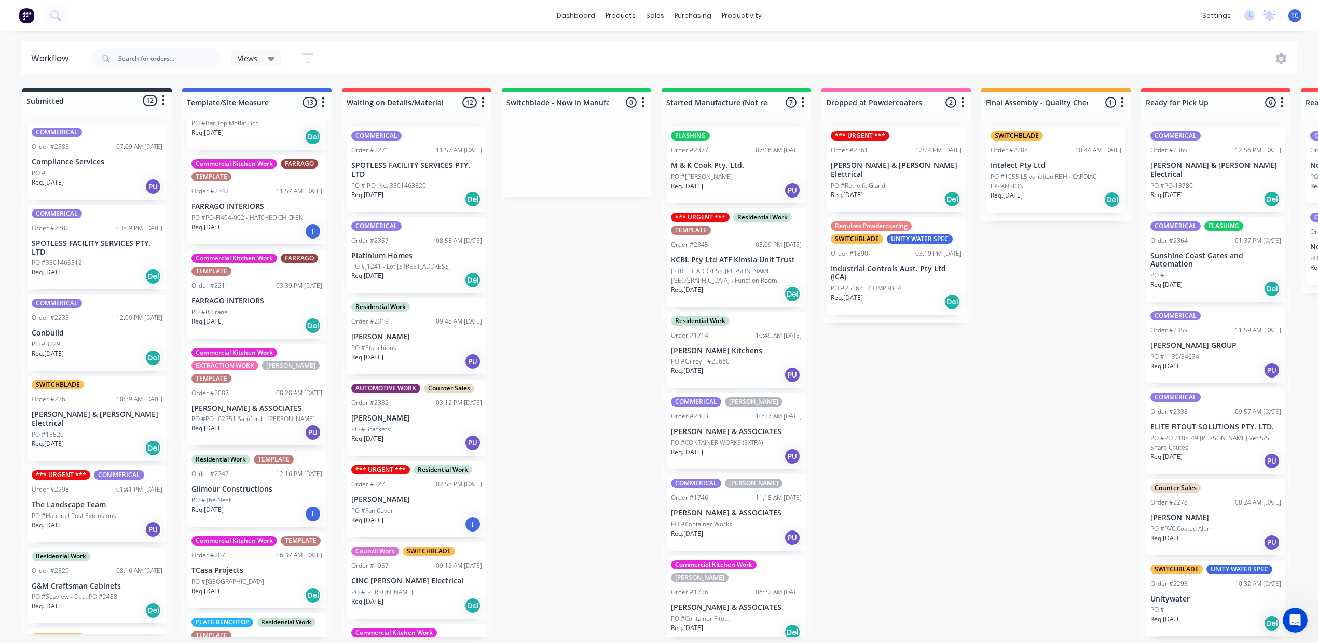
click at [294, 244] on div "Commercial Kitchen Work FARRAGO TEMPLATE Order #2347 11:57 AM [DATE] FARRAGO IN…" at bounding box center [256, 199] width 139 height 89
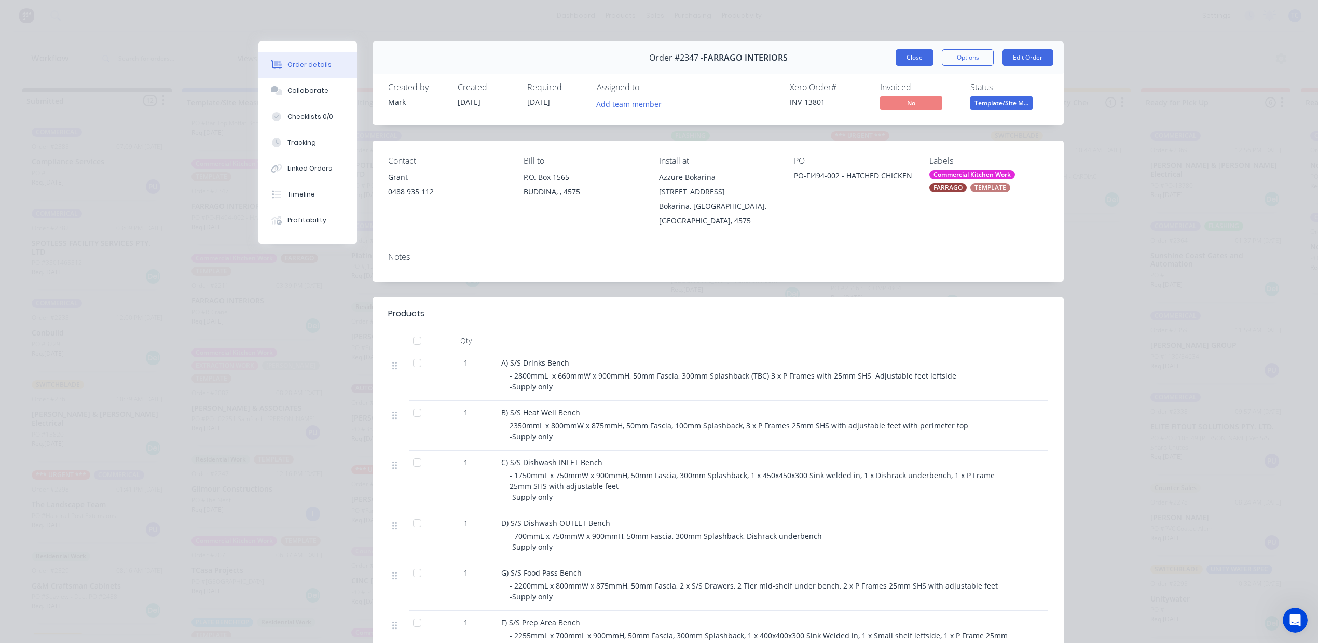
click at [896, 65] on button "Close" at bounding box center [915, 57] width 38 height 17
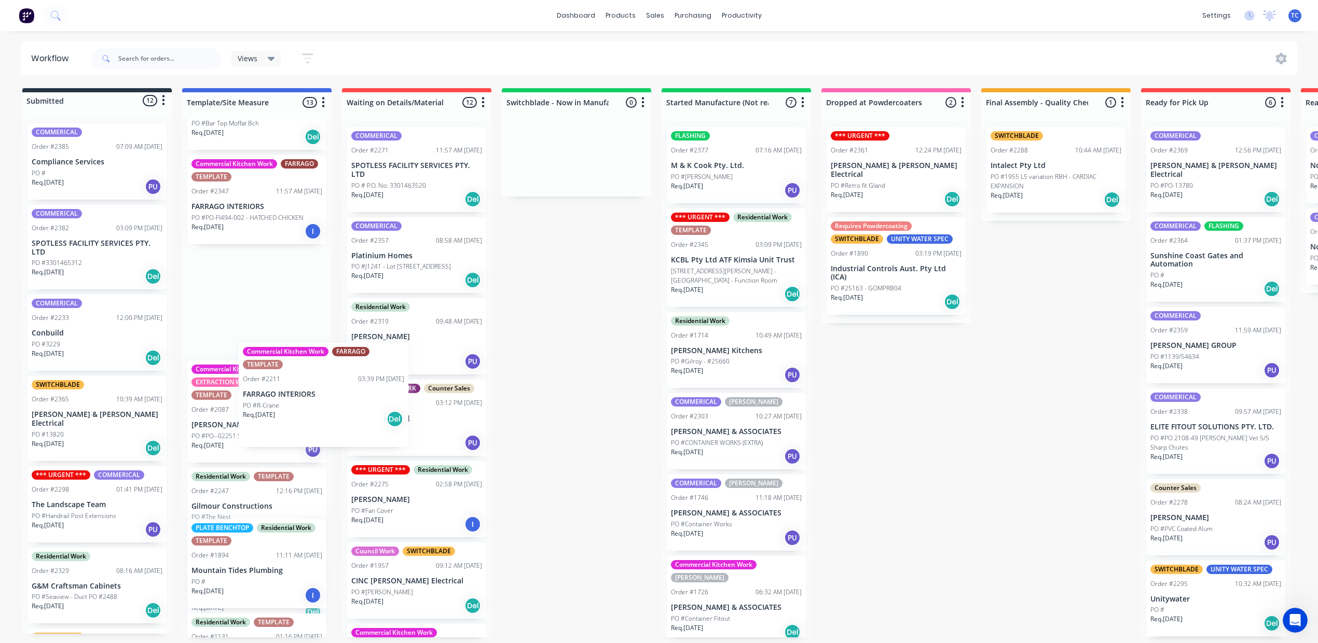
click at [295, 418] on div "Commercial Kitchen Work [PERSON_NAME] TEMPLATE Order #2356 02:51 PM [DATE] [PER…" at bounding box center [256, 378] width 149 height 519
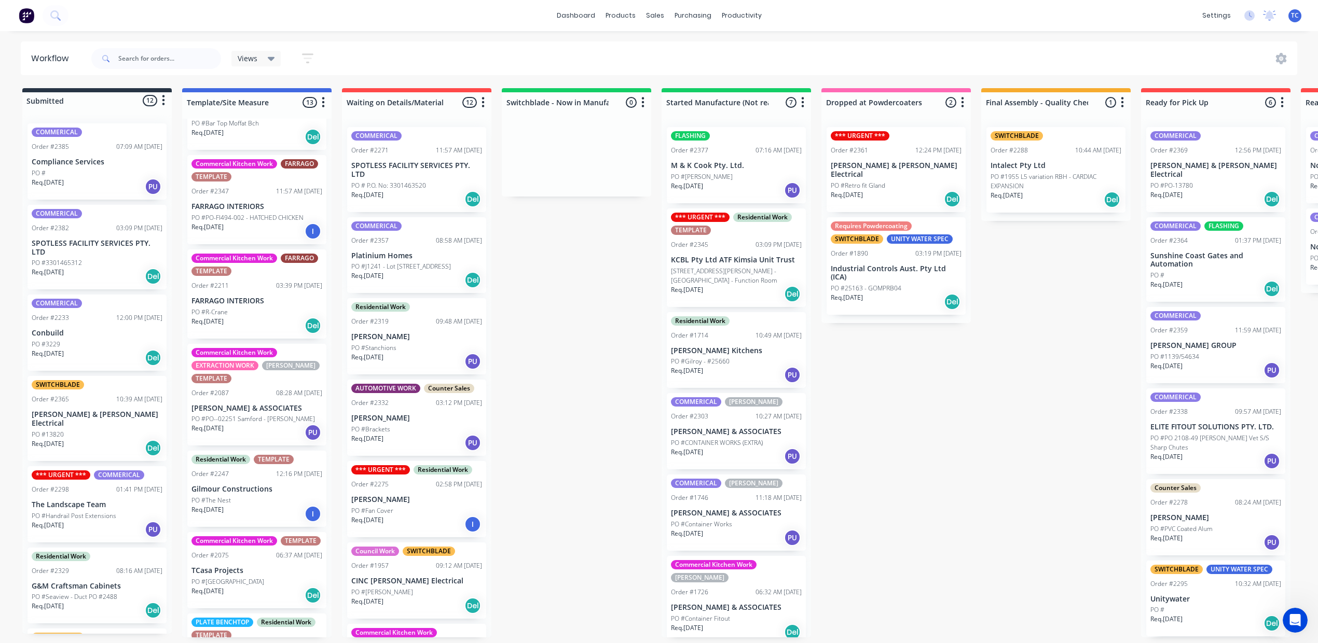
click at [304, 223] on p "PO #PO-FI494-002 - HATCHED CHICKEN" at bounding box center [247, 217] width 112 height 9
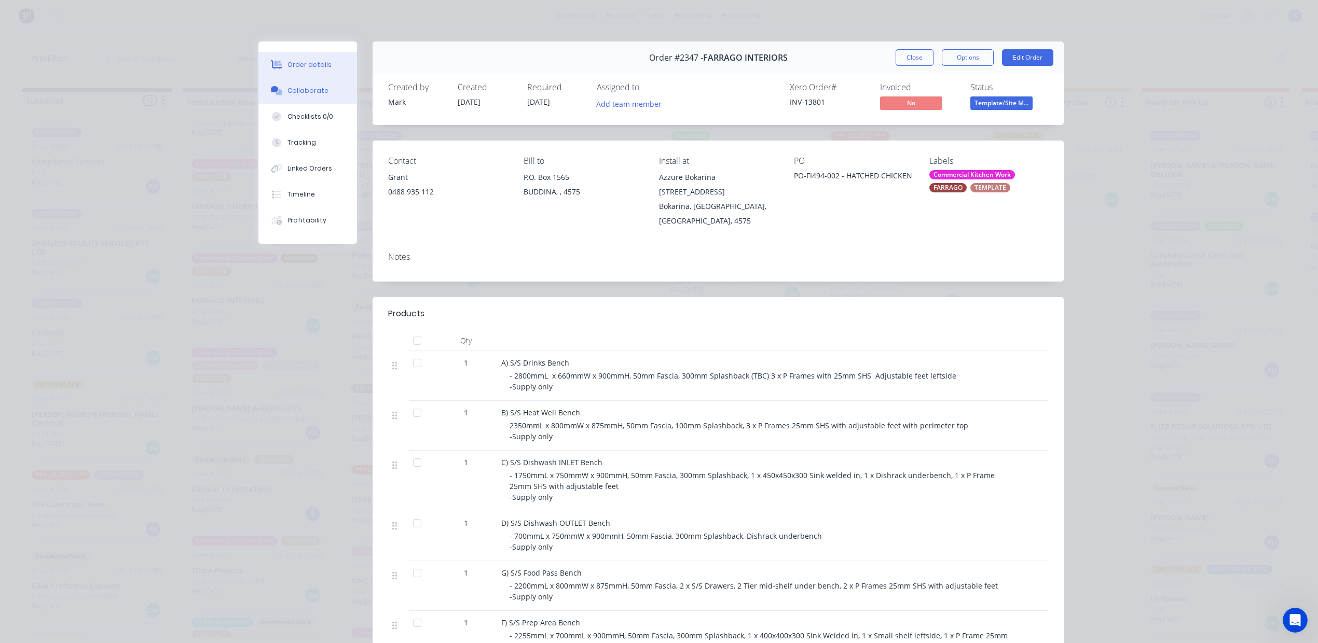
click at [304, 95] on div "Collaborate" at bounding box center [307, 90] width 41 height 9
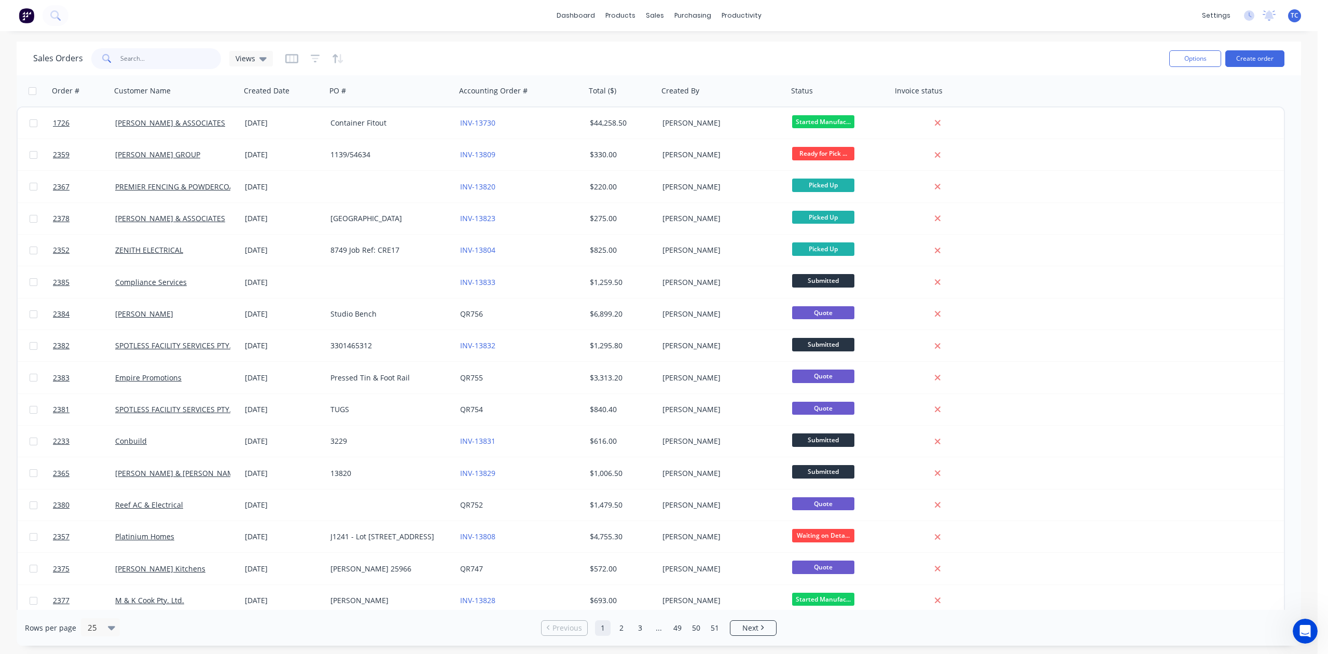
click at [164, 57] on input "text" at bounding box center [170, 58] width 101 height 21
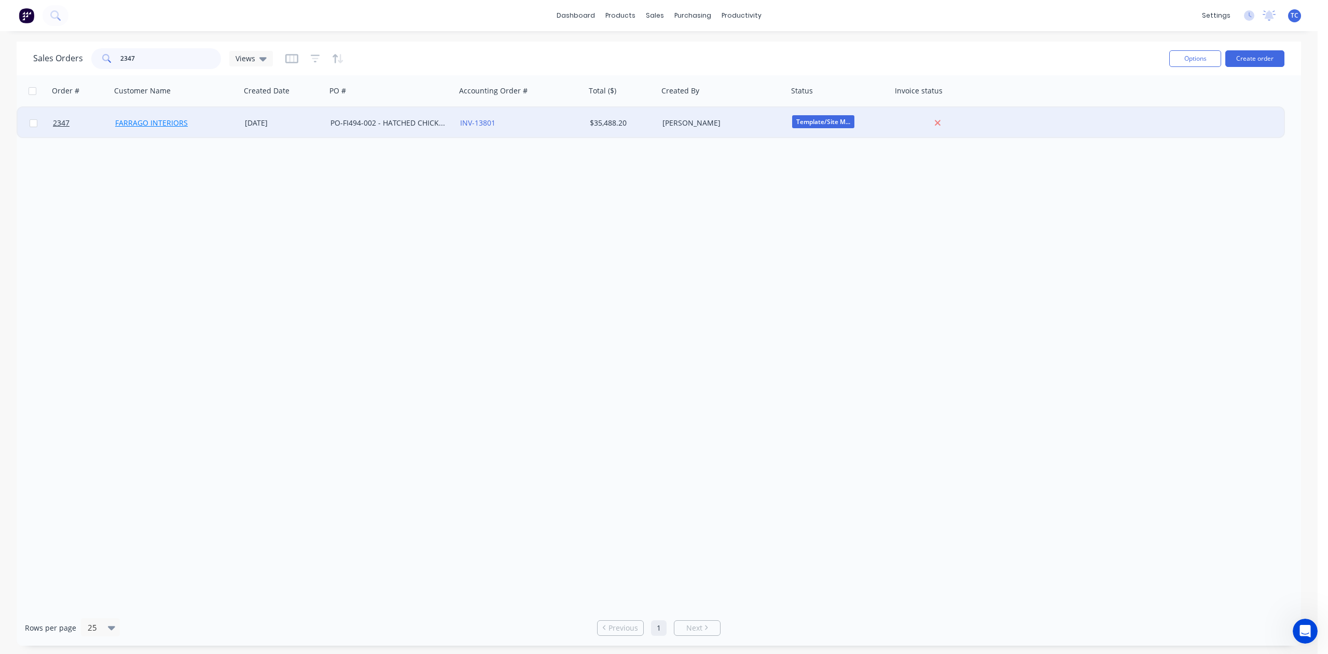
type input "2347"
click at [154, 122] on link "FARRAGO INTERIORS" at bounding box center [151, 123] width 73 height 10
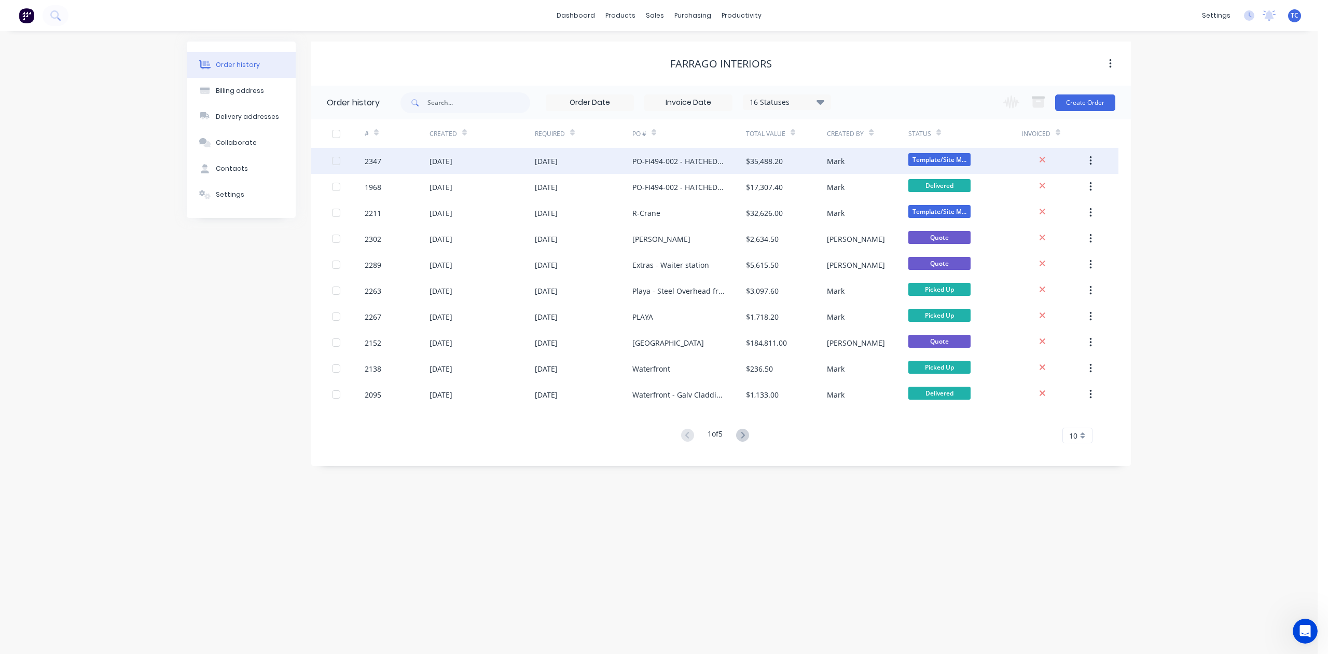
click at [452, 158] on div "[DATE]" at bounding box center [441, 161] width 23 height 11
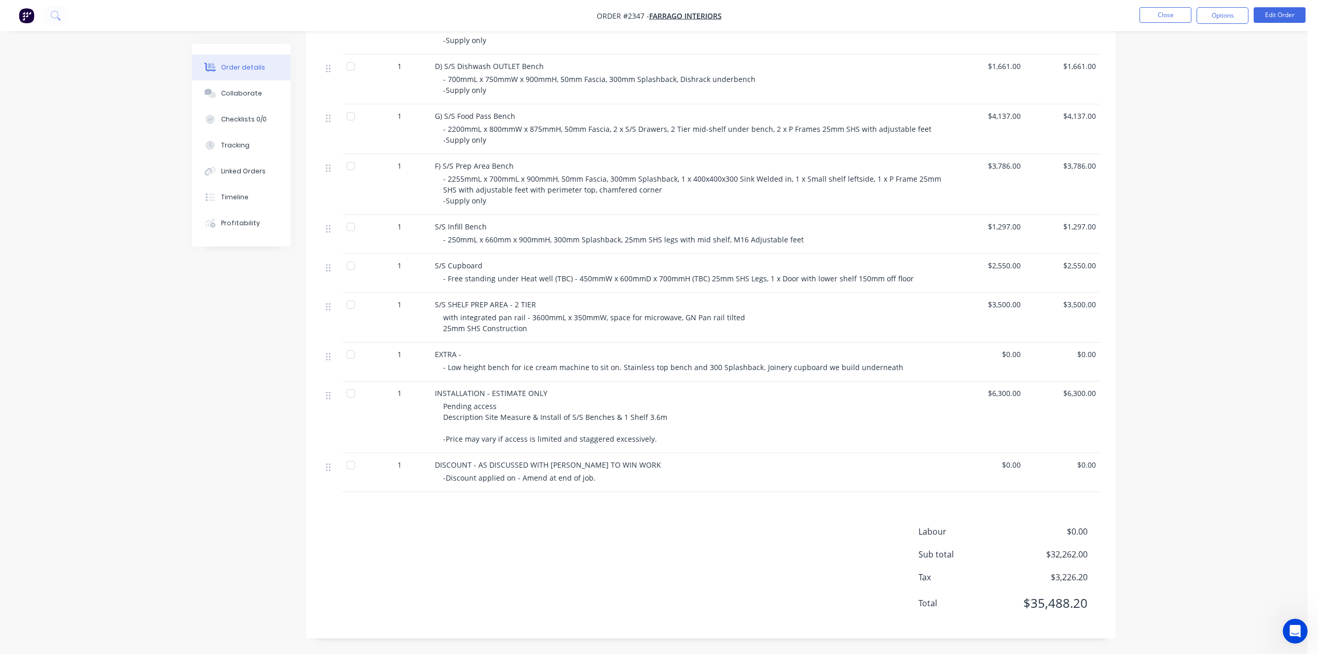
scroll to position [623, 0]
click at [239, 202] on div "Timeline" at bounding box center [234, 196] width 27 height 9
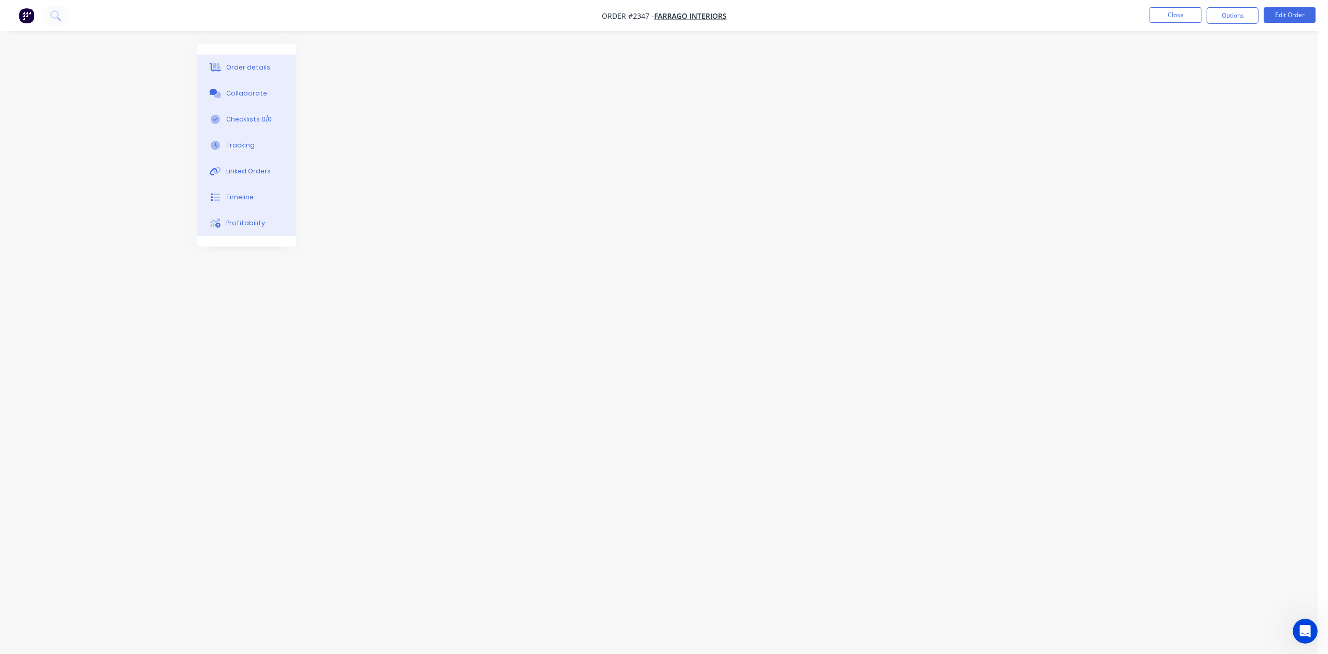
click at [266, 70] on div "Order details" at bounding box center [248, 67] width 44 height 9
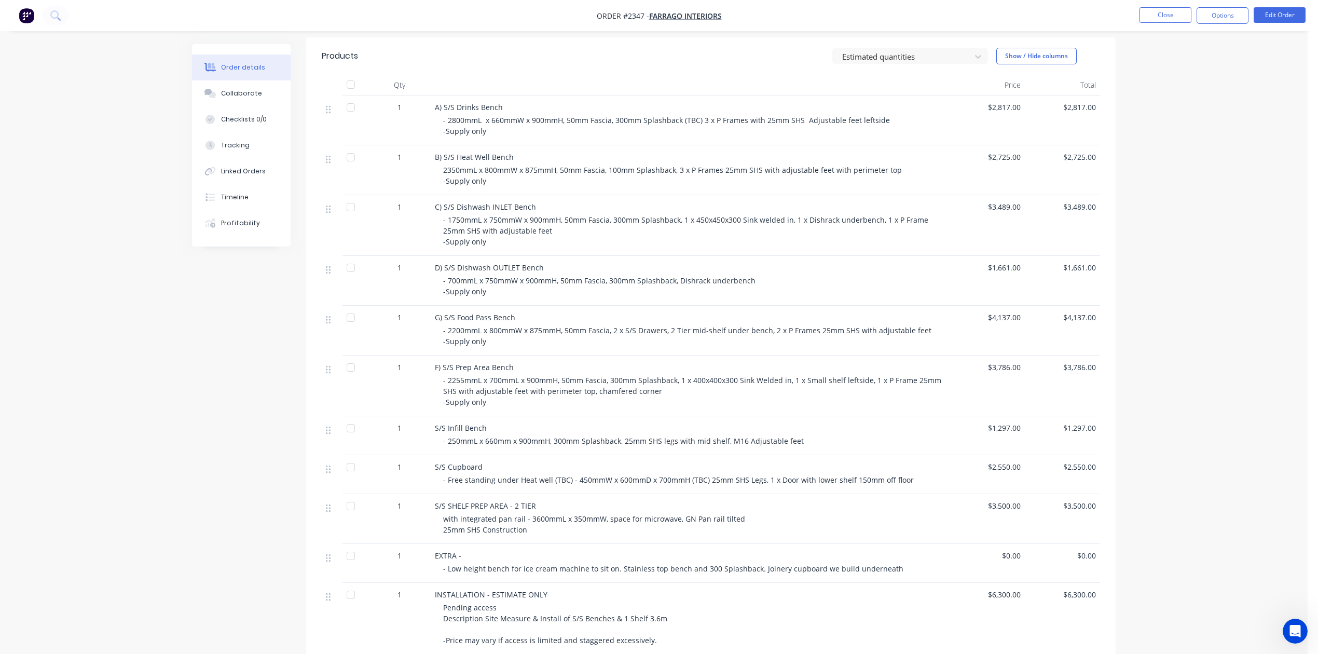
scroll to position [229, 0]
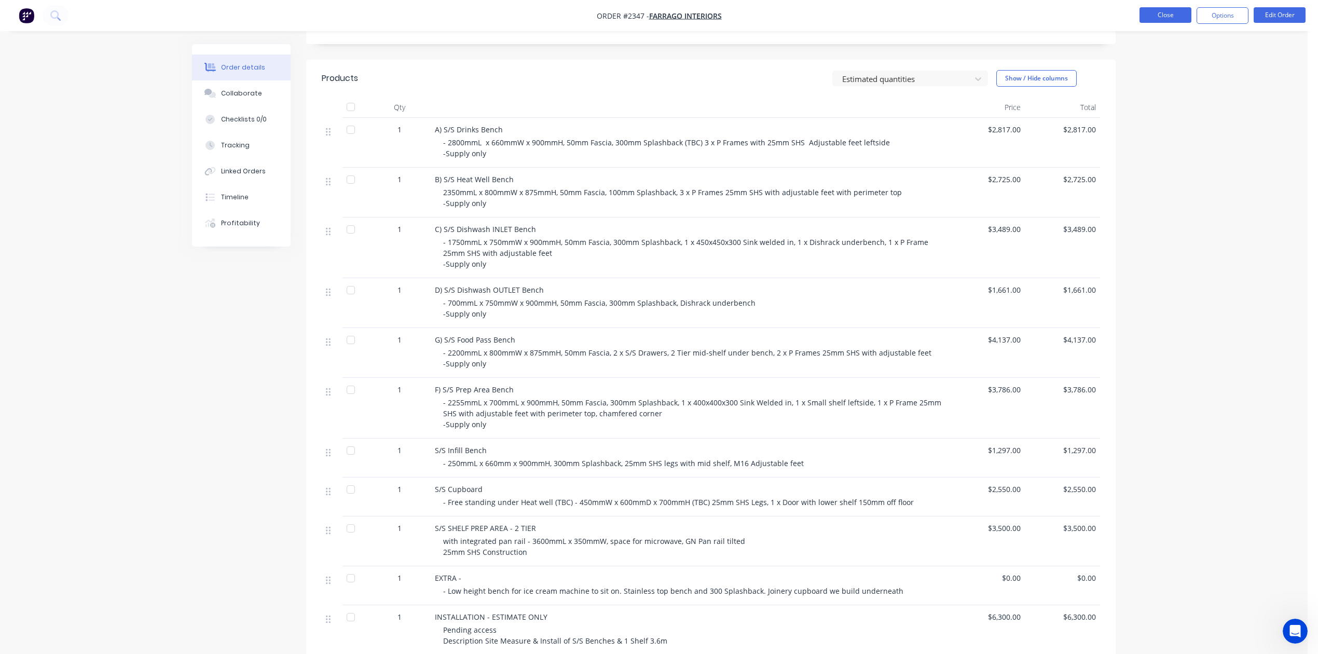
click at [1148, 13] on button "Close" at bounding box center [1165, 15] width 52 height 16
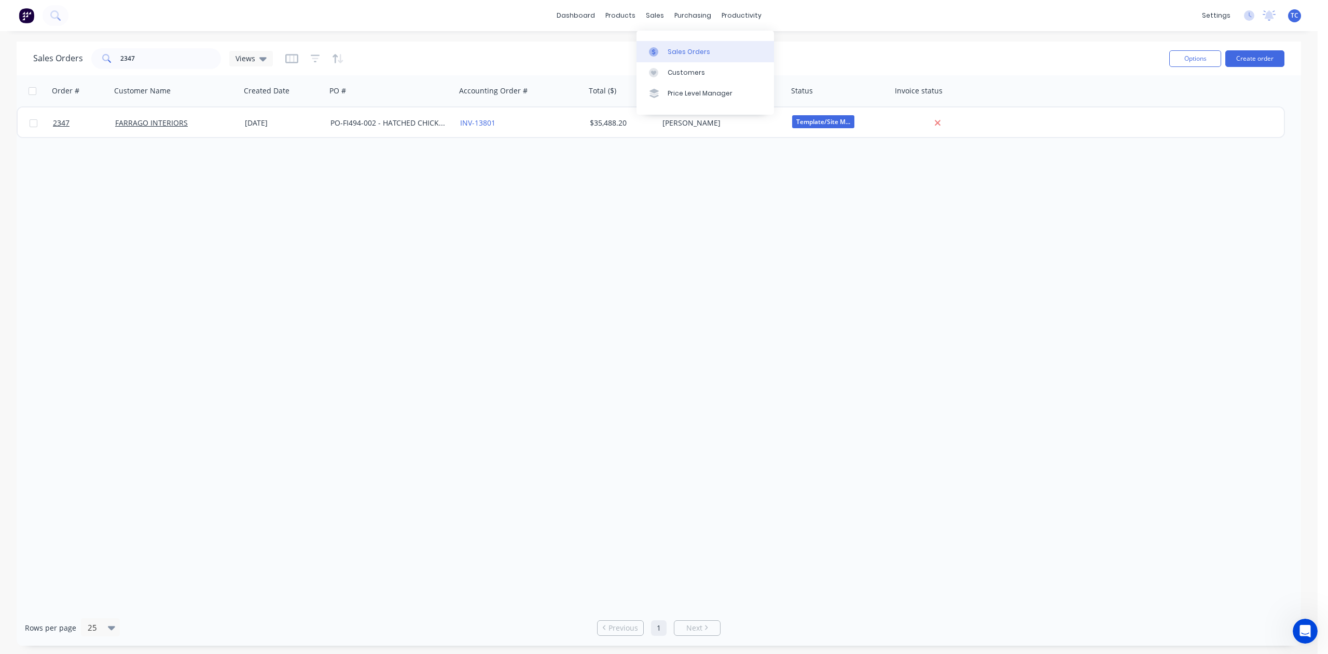
click at [694, 57] on div "Sales Orders" at bounding box center [689, 51] width 43 height 9
click at [768, 54] on div "Workflow" at bounding box center [773, 51] width 31 height 9
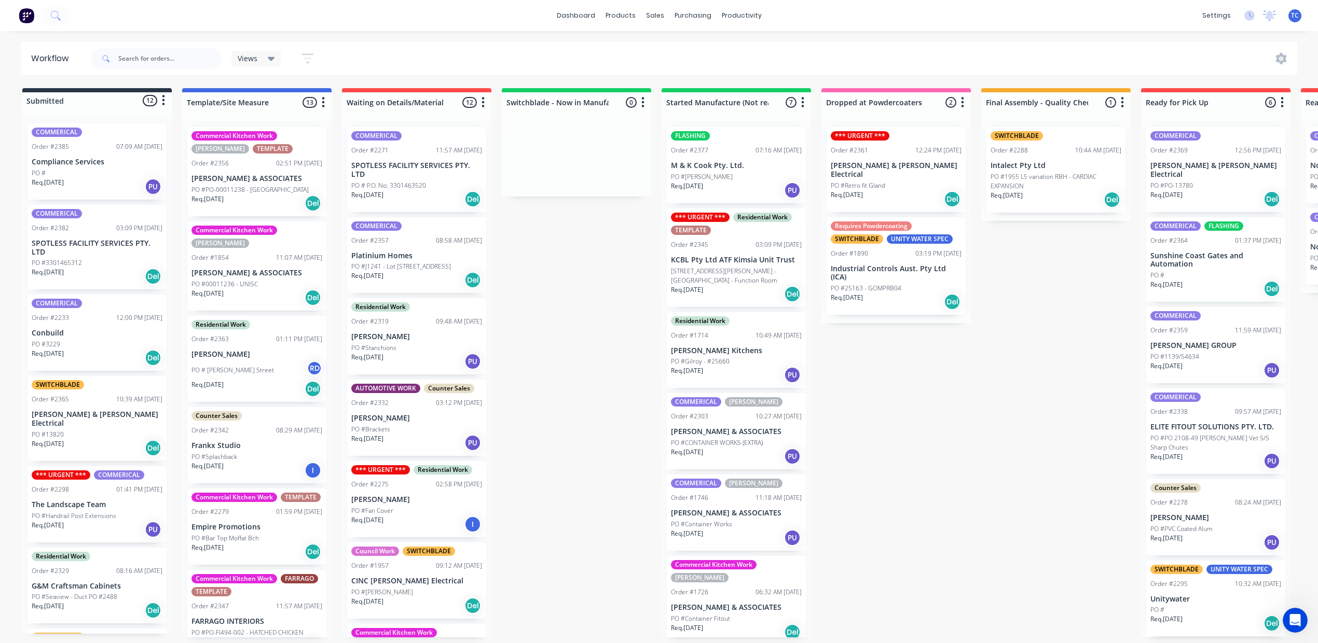
click at [108, 268] on div "PO #3301465312" at bounding box center [97, 262] width 131 height 9
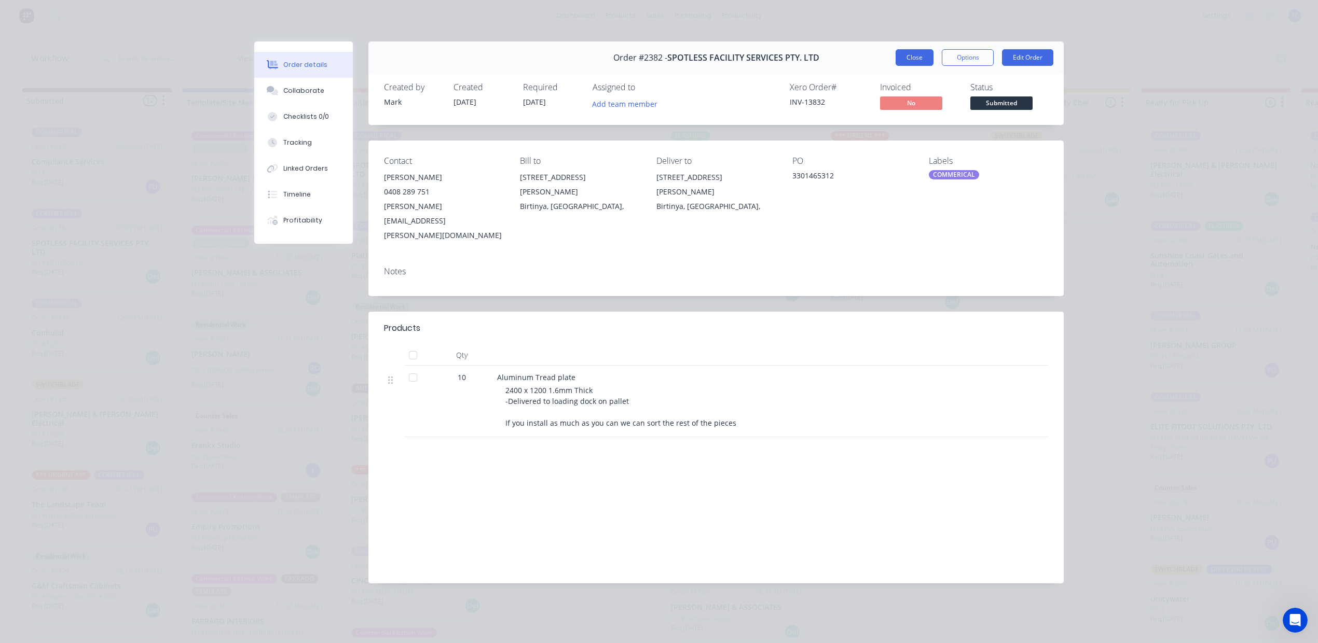
click at [896, 66] on button "Close" at bounding box center [915, 57] width 38 height 17
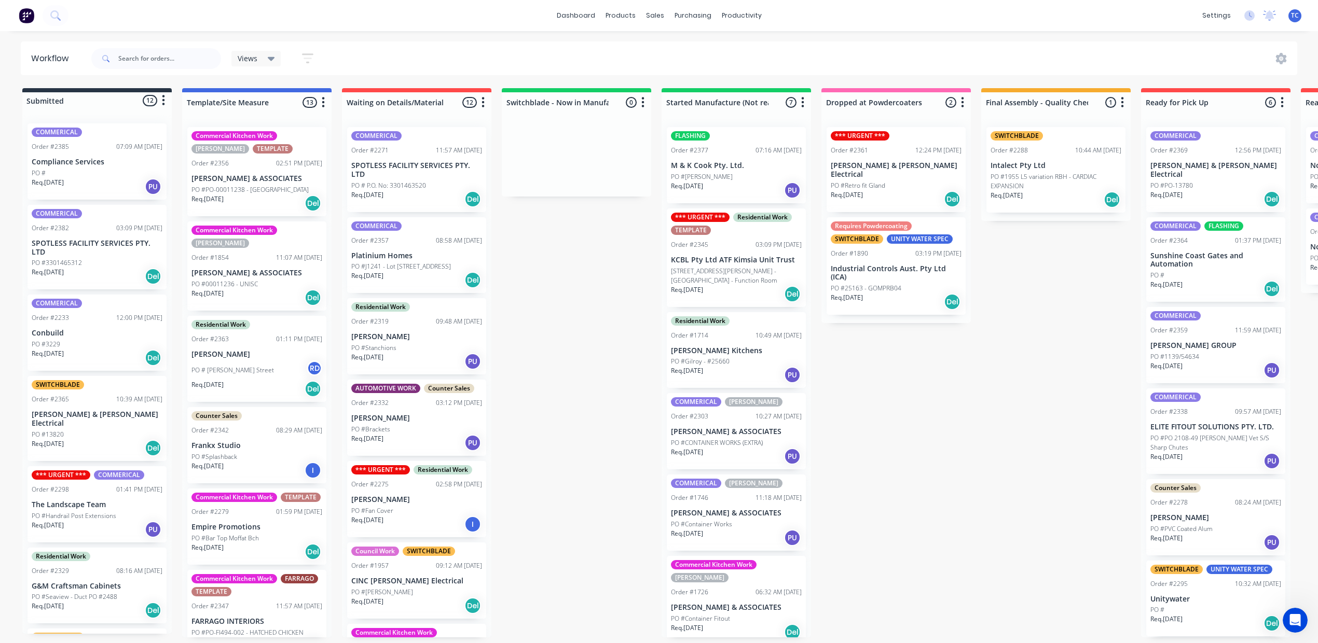
click at [482, 179] on p "SPOTLESS FACILITY SERVICES PTY. LTD" at bounding box center [416, 170] width 131 height 18
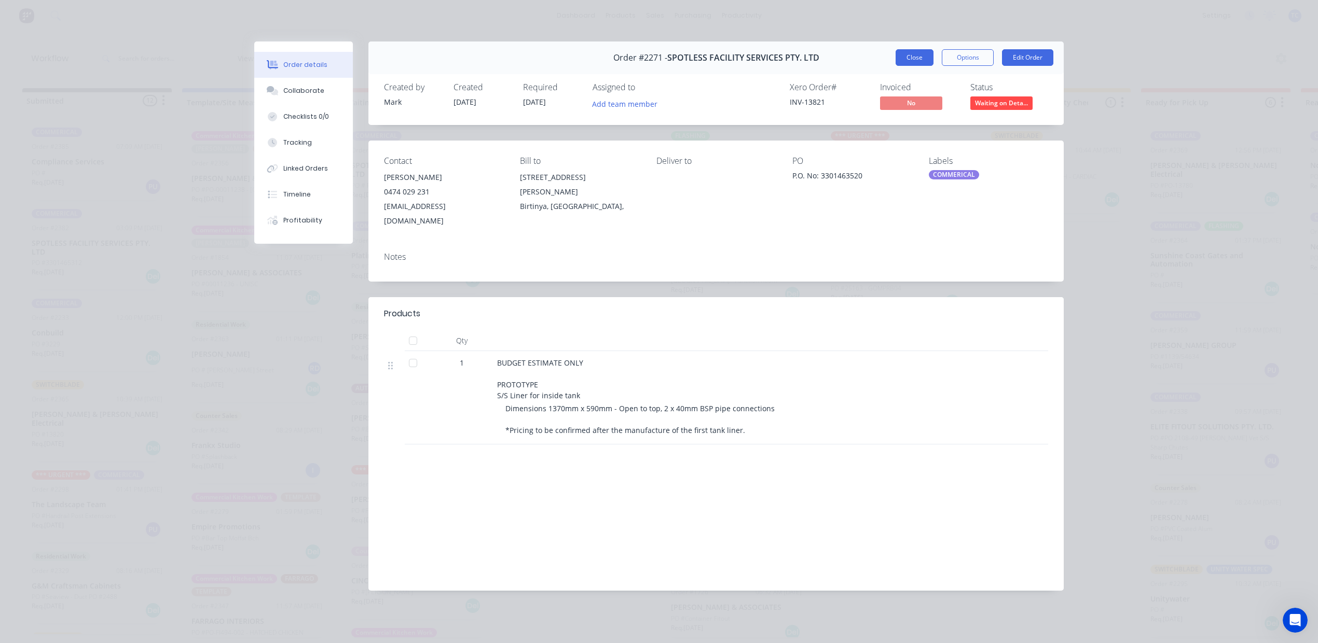
click at [896, 66] on button "Close" at bounding box center [915, 57] width 38 height 17
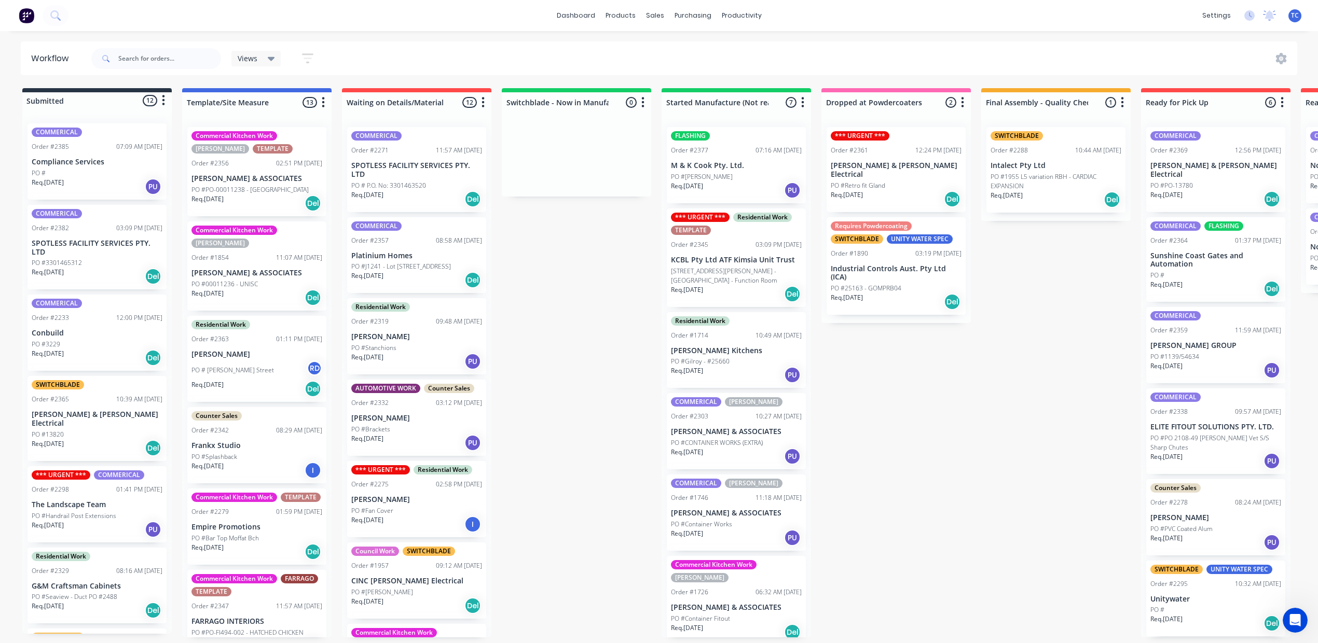
click at [105, 268] on div "PO #3301465312" at bounding box center [97, 262] width 131 height 9
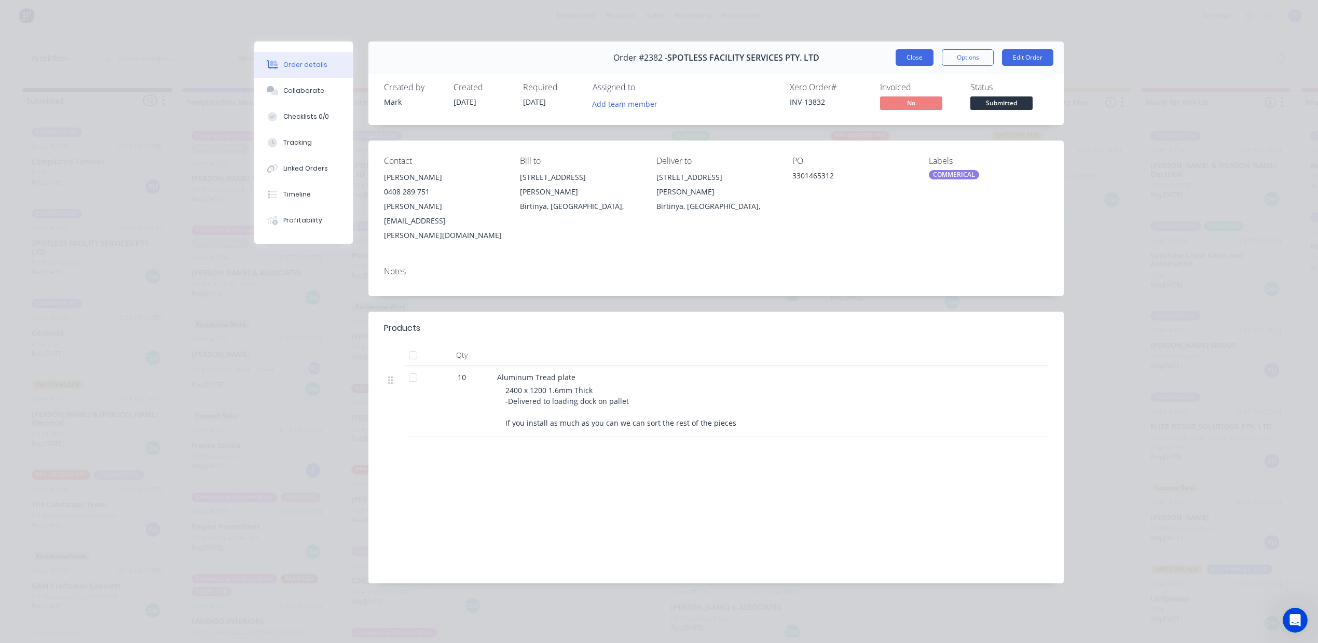
click at [896, 66] on button "Close" at bounding box center [915, 57] width 38 height 17
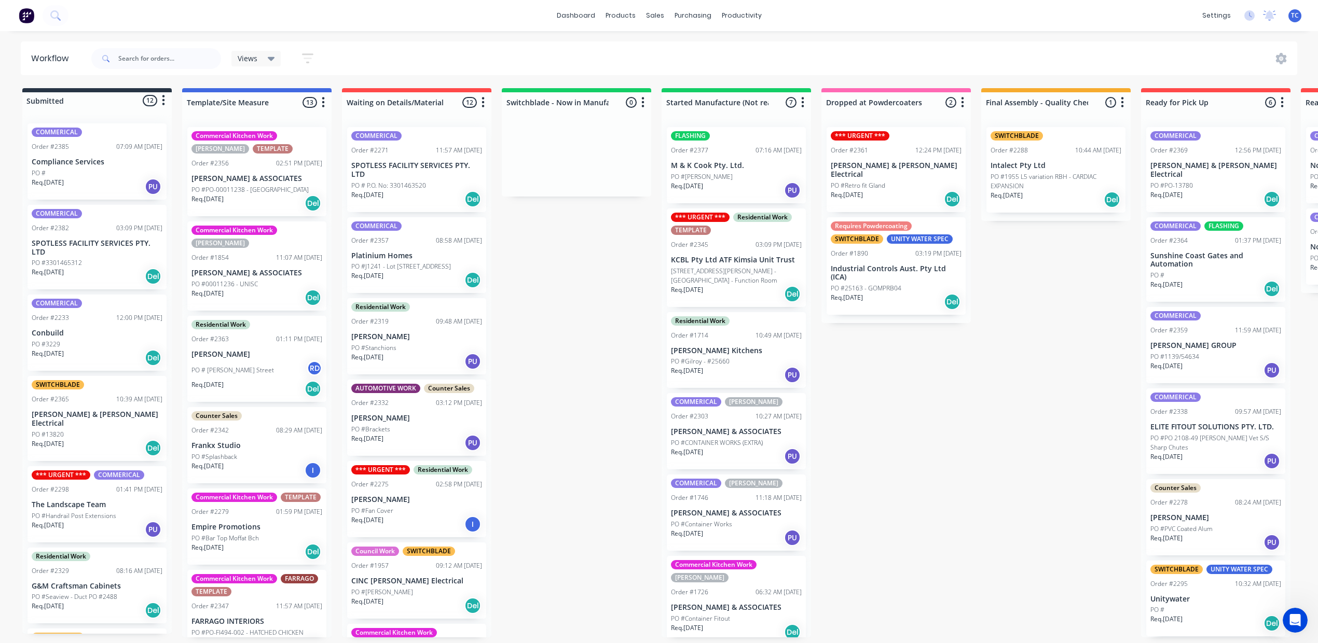
click at [112, 257] on p "SPOTLESS FACILITY SERVICES PTY. LTD" at bounding box center [97, 248] width 131 height 18
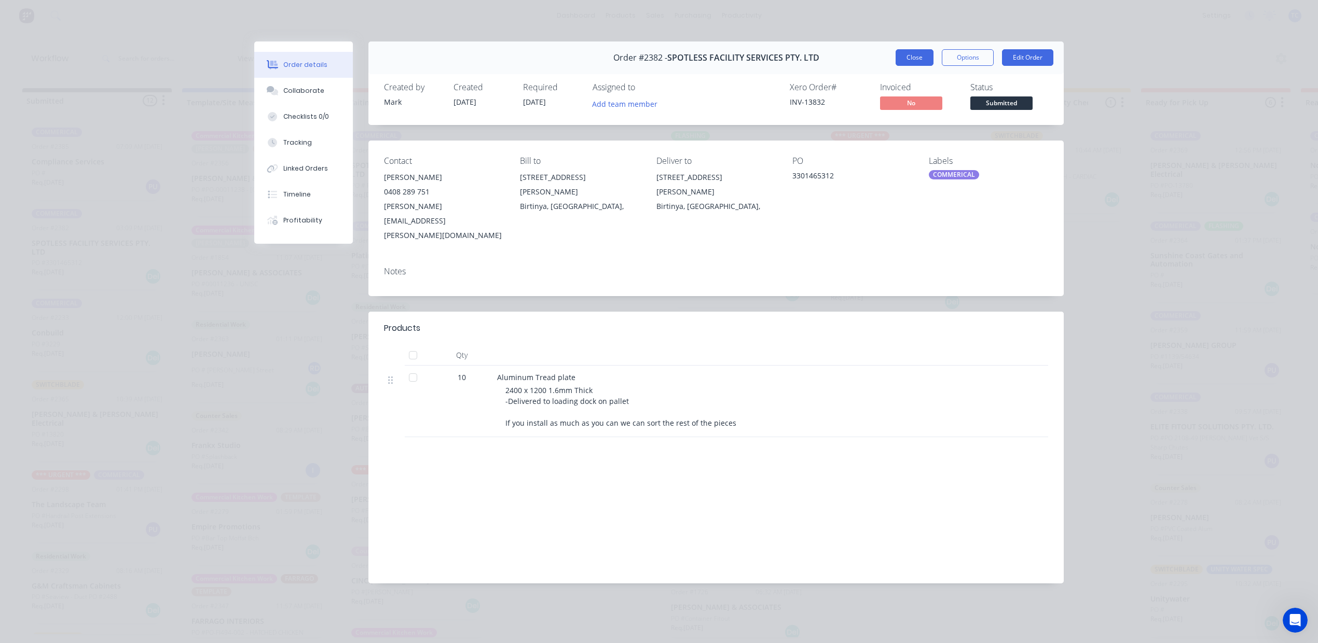
click at [896, 64] on button "Close" at bounding box center [915, 57] width 38 height 17
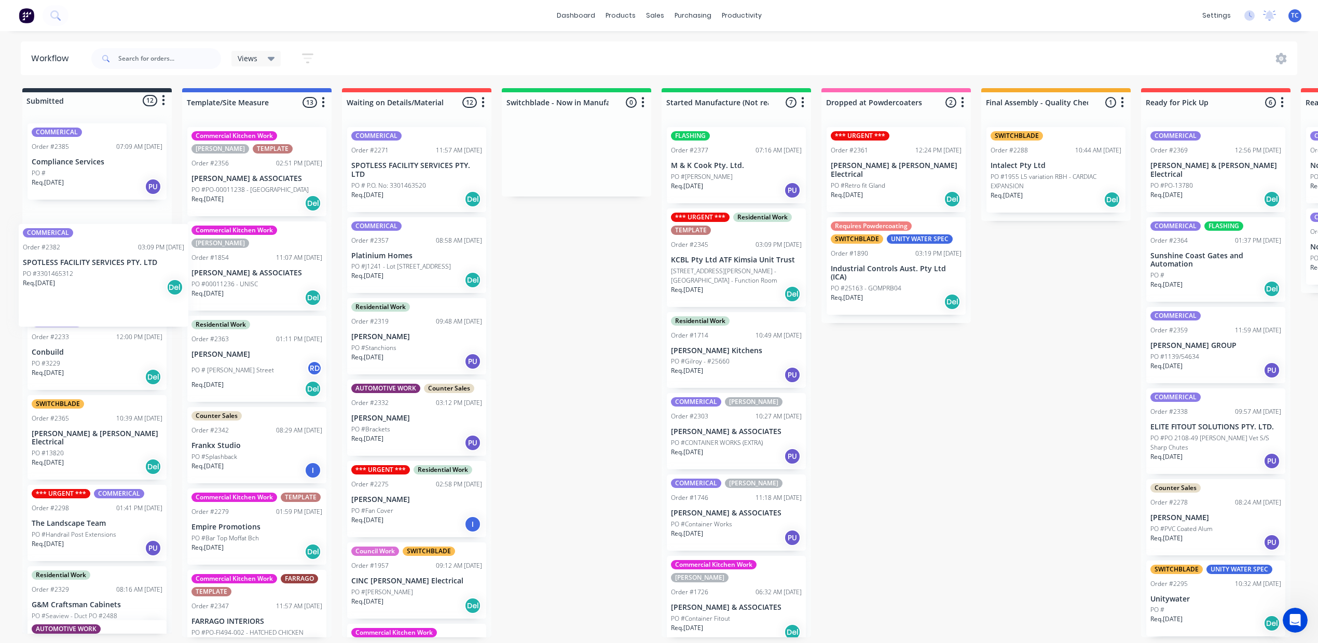
drag, startPoint x: 142, startPoint y: 284, endPoint x: 134, endPoint y: 281, distance: 8.6
click at [131, 280] on div "COMMERICAL Order #2385 07:09 AM [DATE] Compliance Services PO # Req. [DATE] PU …" at bounding box center [96, 374] width 149 height 519
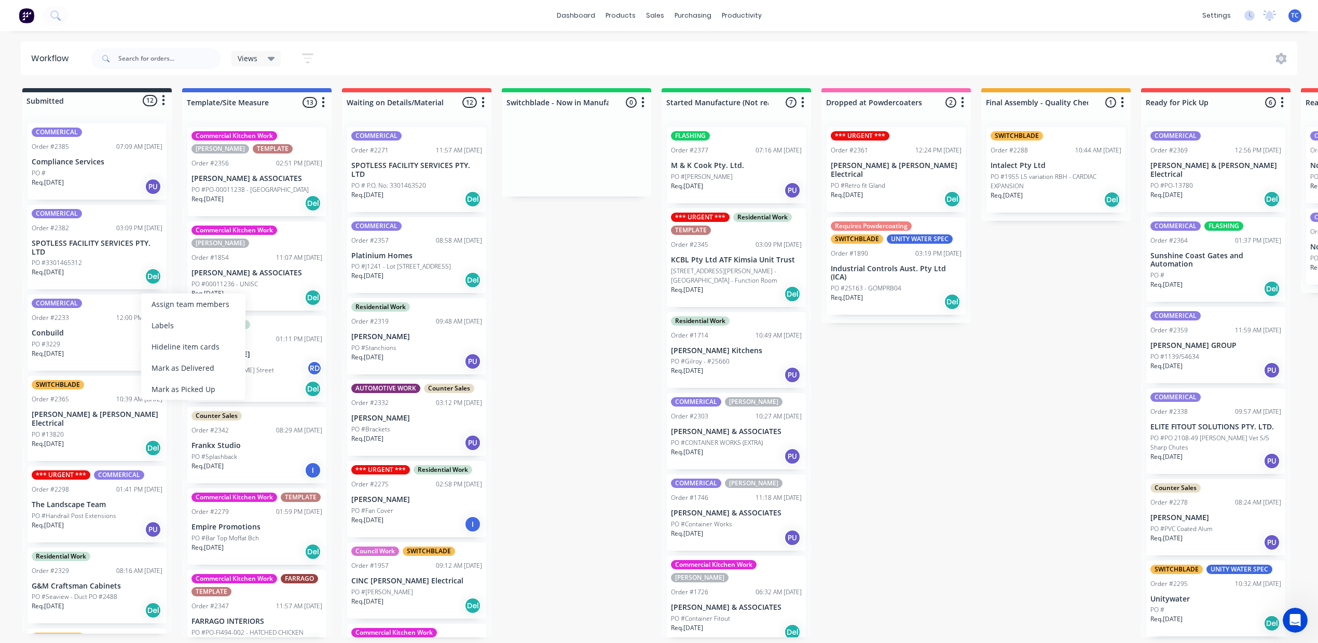
click at [83, 257] on p "SPOTLESS FACILITY SERVICES PTY. LTD" at bounding box center [97, 248] width 131 height 18
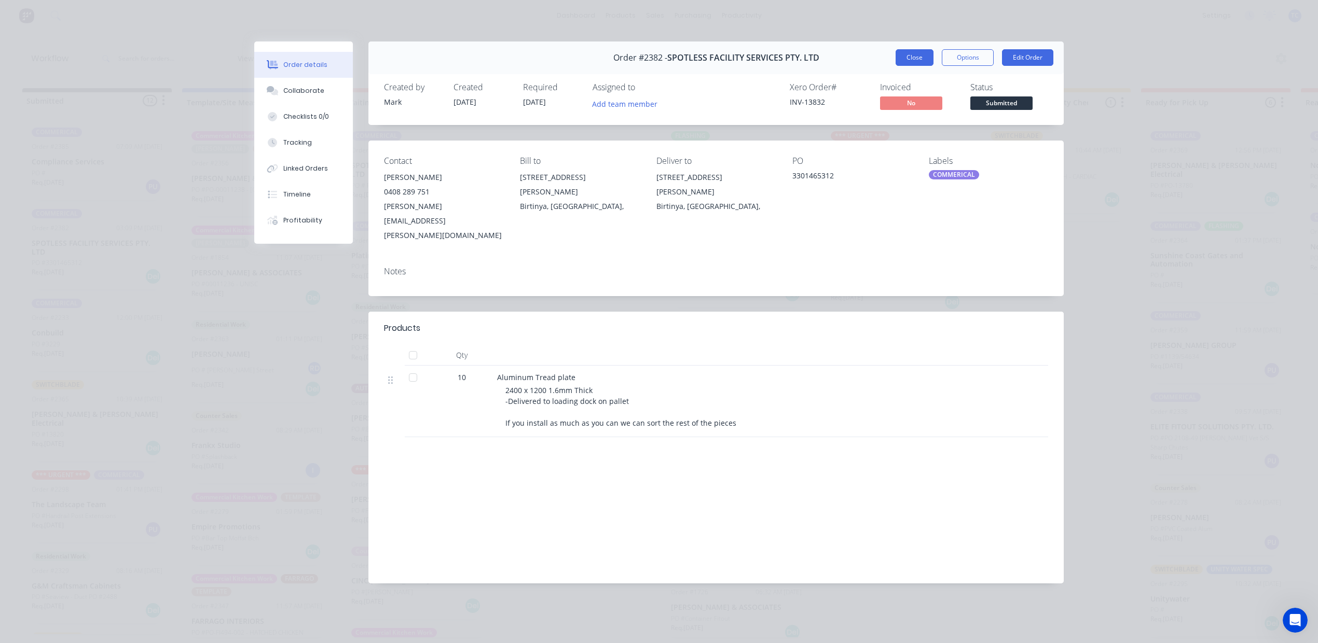
click at [896, 66] on button "Close" at bounding box center [915, 57] width 38 height 17
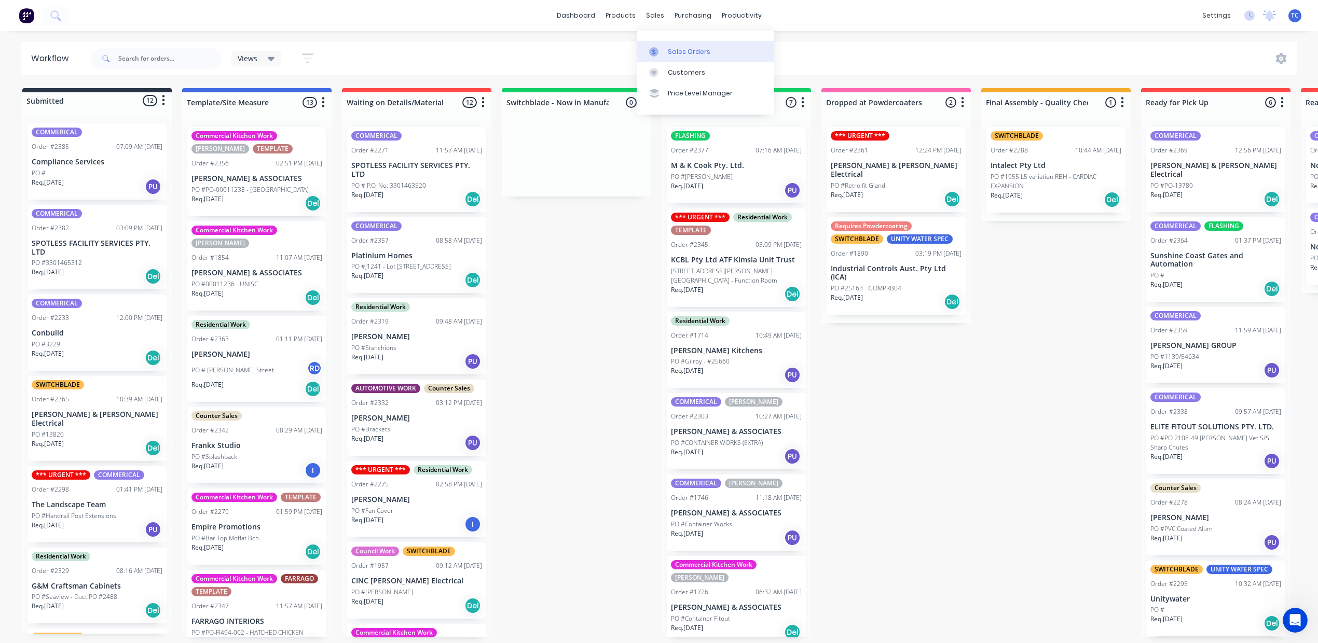
click at [683, 57] on div "Sales Orders" at bounding box center [689, 51] width 43 height 9
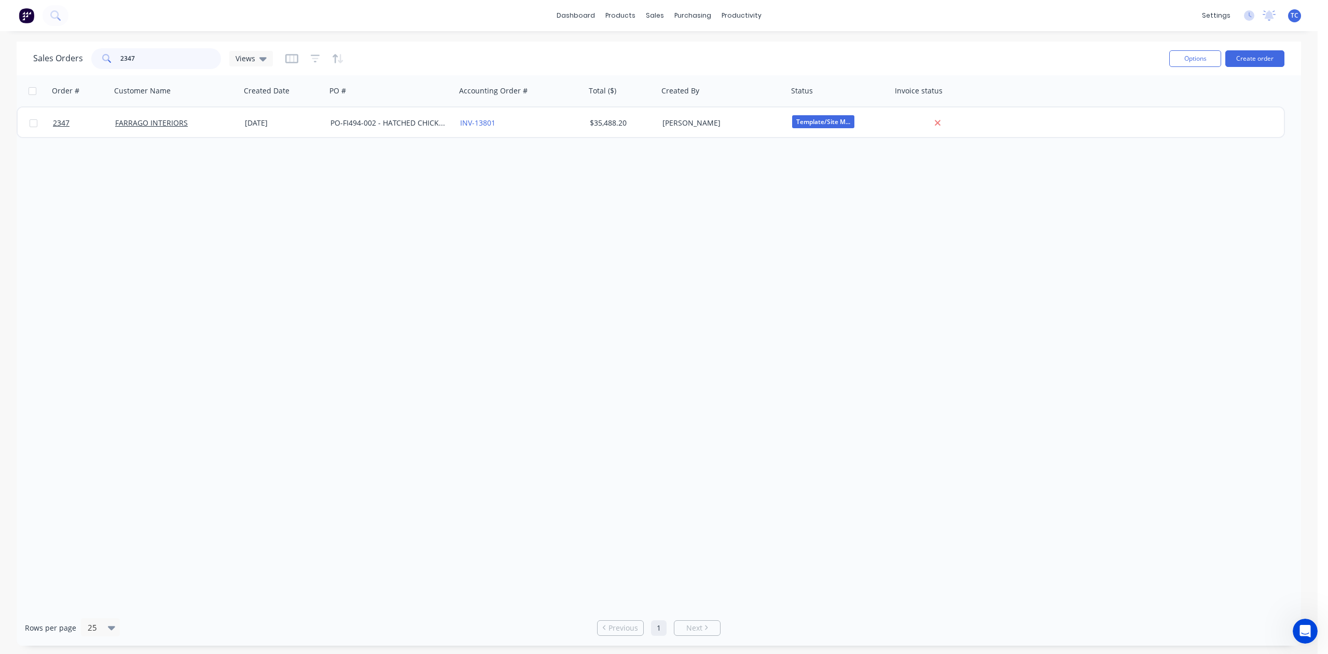
drag, startPoint x: 162, startPoint y: 56, endPoint x: 100, endPoint y: 62, distance: 62.1
click at [100, 62] on div "2347" at bounding box center [156, 58] width 130 height 21
type input "2347"
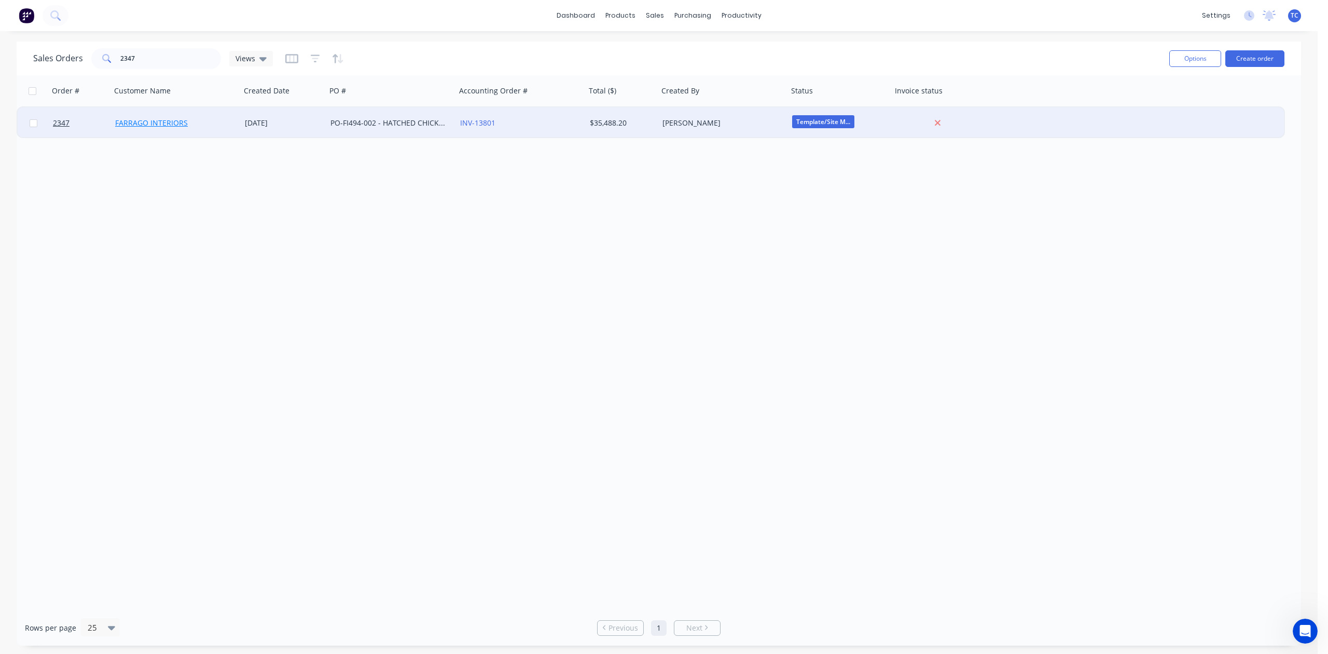
click at [136, 118] on link "FARRAGO INTERIORS" at bounding box center [151, 123] width 73 height 10
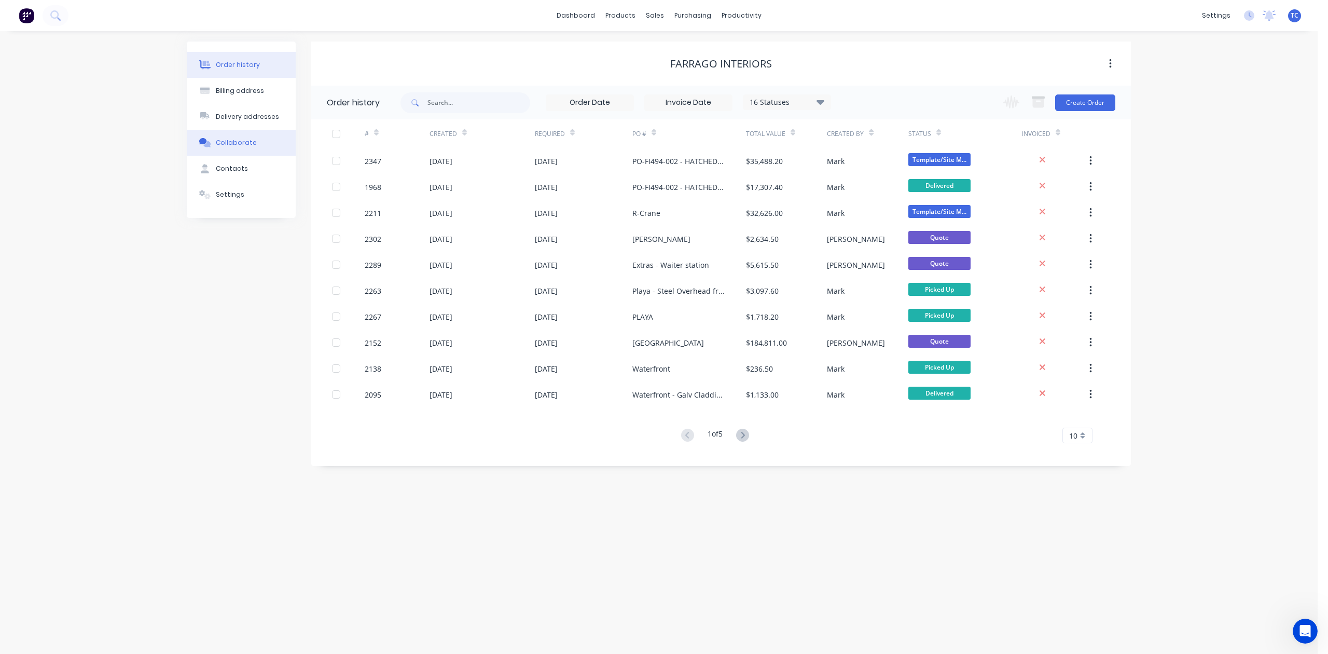
click at [245, 147] on div "Collaborate" at bounding box center [236, 142] width 41 height 9
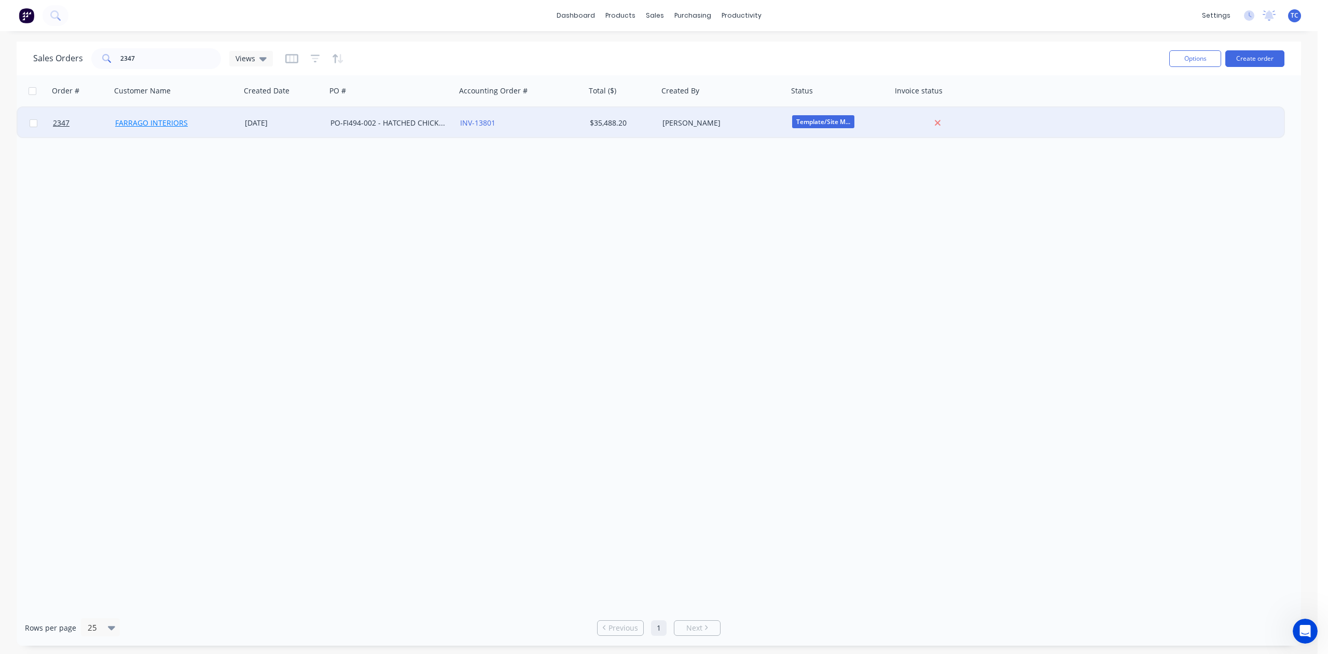
click at [156, 119] on link "FARRAGO INTERIORS" at bounding box center [151, 123] width 73 height 10
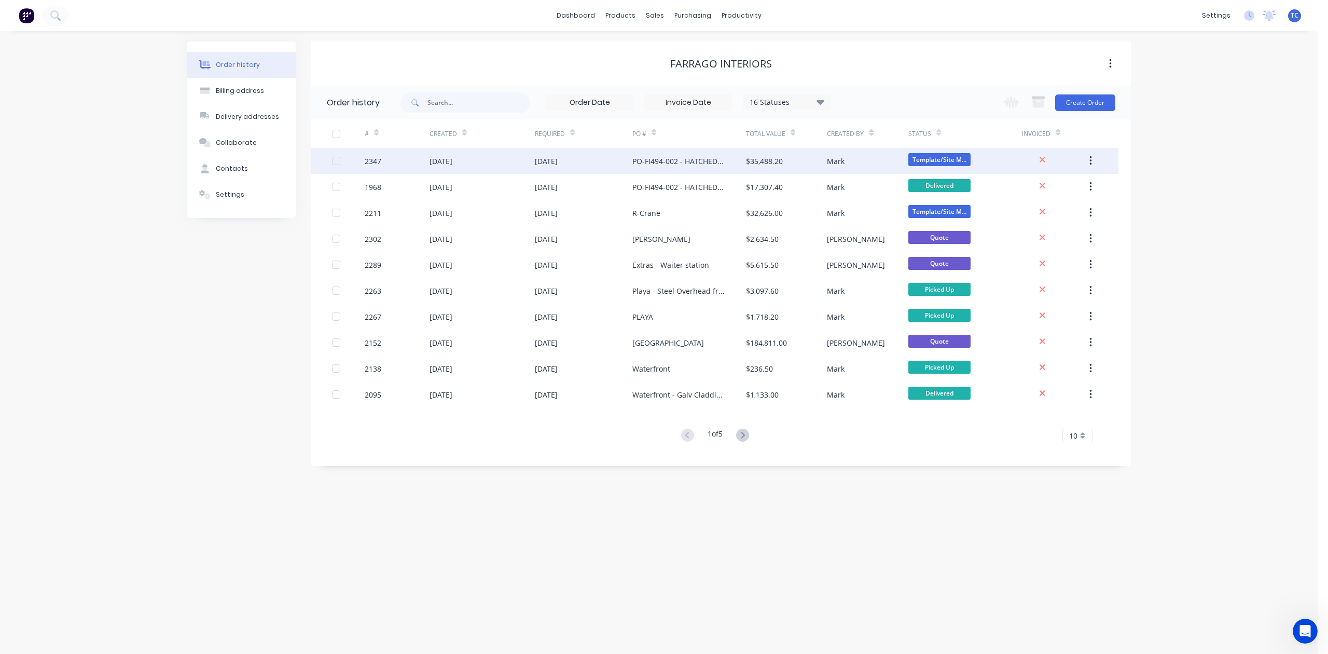
click at [445, 162] on div "[DATE]" at bounding box center [441, 161] width 23 height 11
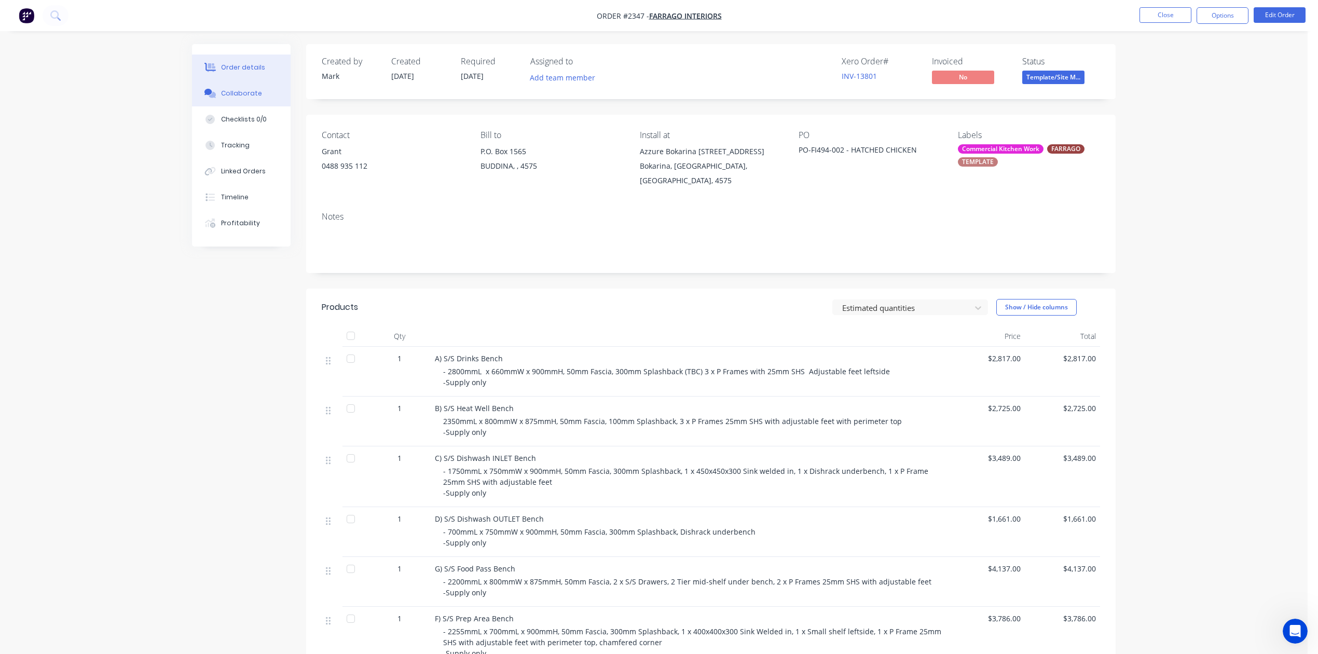
click at [251, 98] on div "Collaborate" at bounding box center [241, 93] width 41 height 9
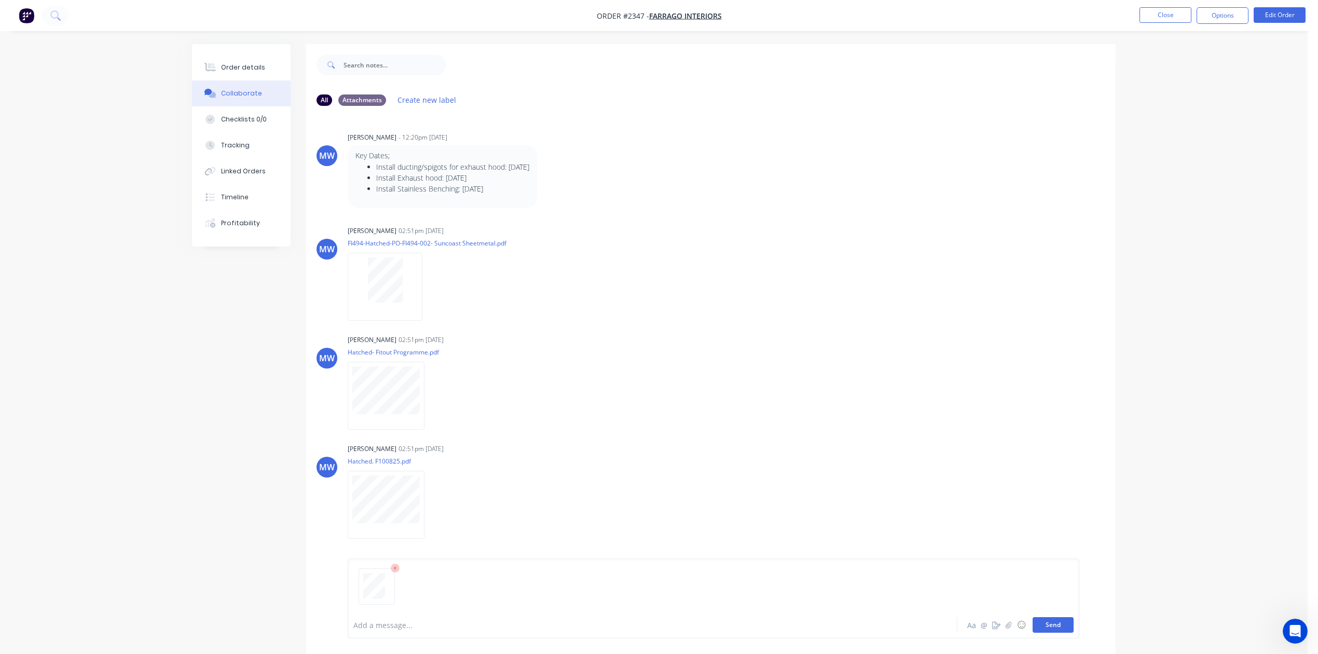
click at [1033, 617] on button "Send" at bounding box center [1053, 625] width 41 height 16
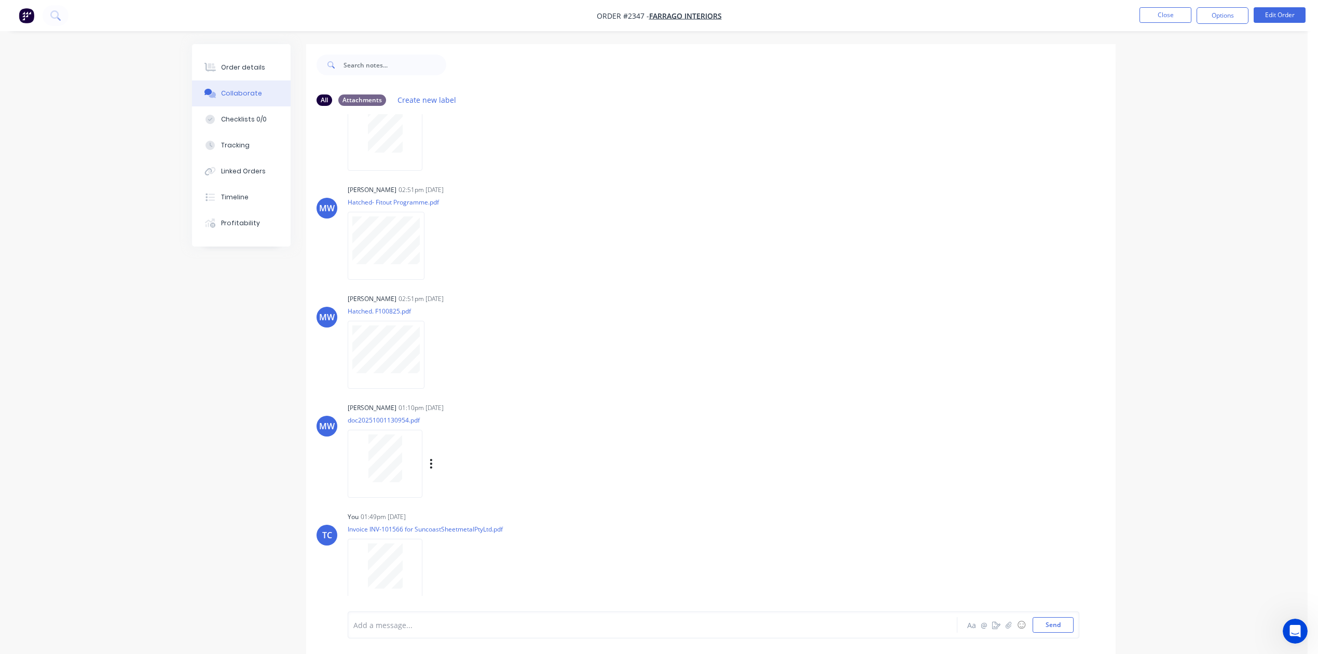
scroll to position [281, 0]
click at [1152, 15] on button "Close" at bounding box center [1165, 15] width 52 height 16
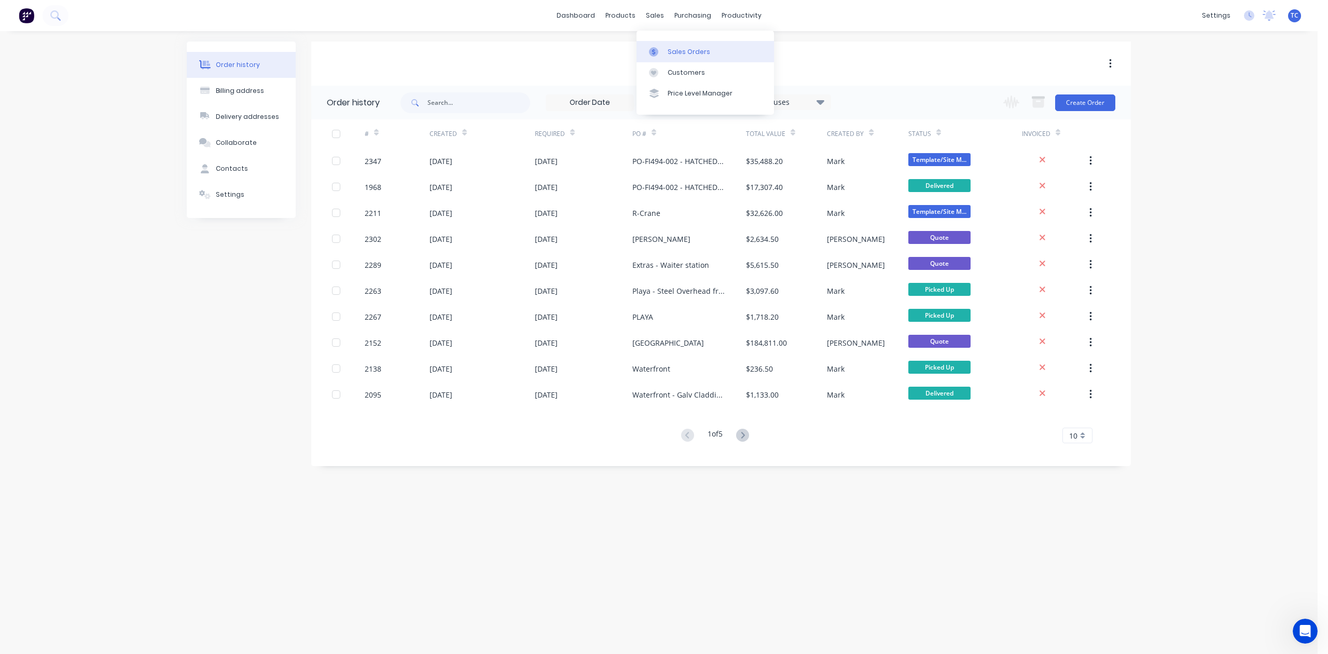
click at [686, 54] on div "Sales Orders" at bounding box center [689, 51] width 43 height 9
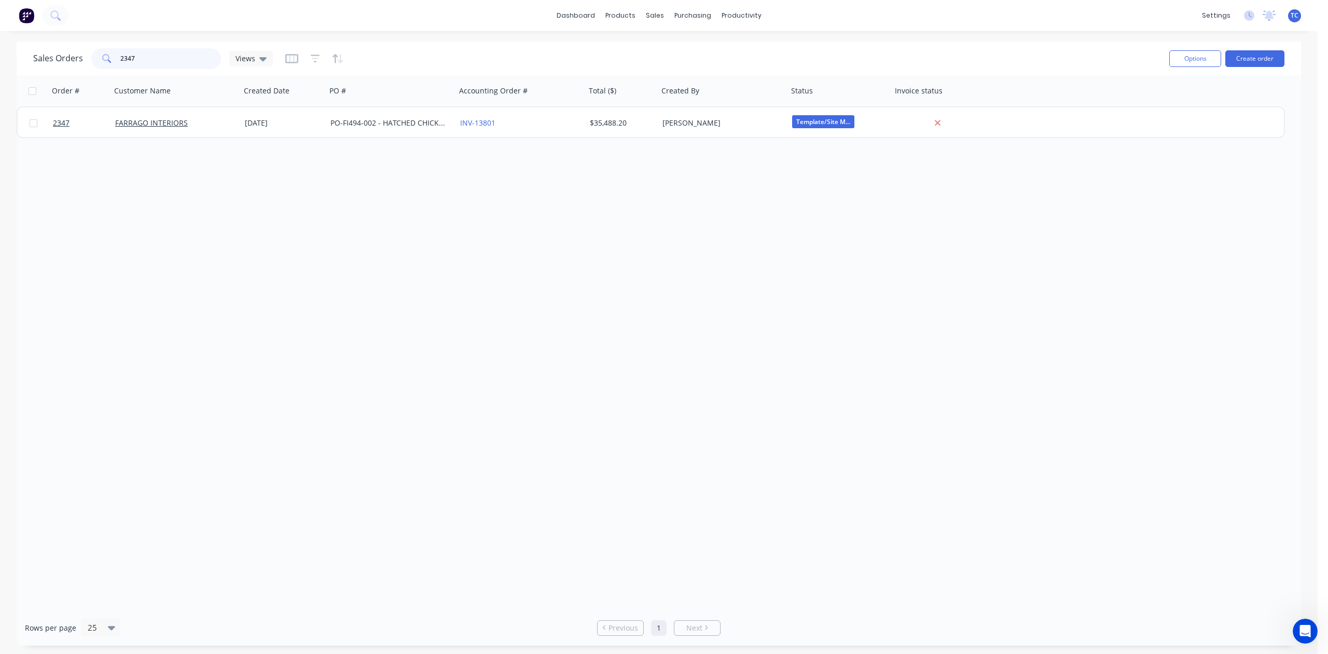
drag, startPoint x: 152, startPoint y: 57, endPoint x: 104, endPoint y: 63, distance: 48.7
click at [104, 63] on div "2347" at bounding box center [156, 58] width 130 height 21
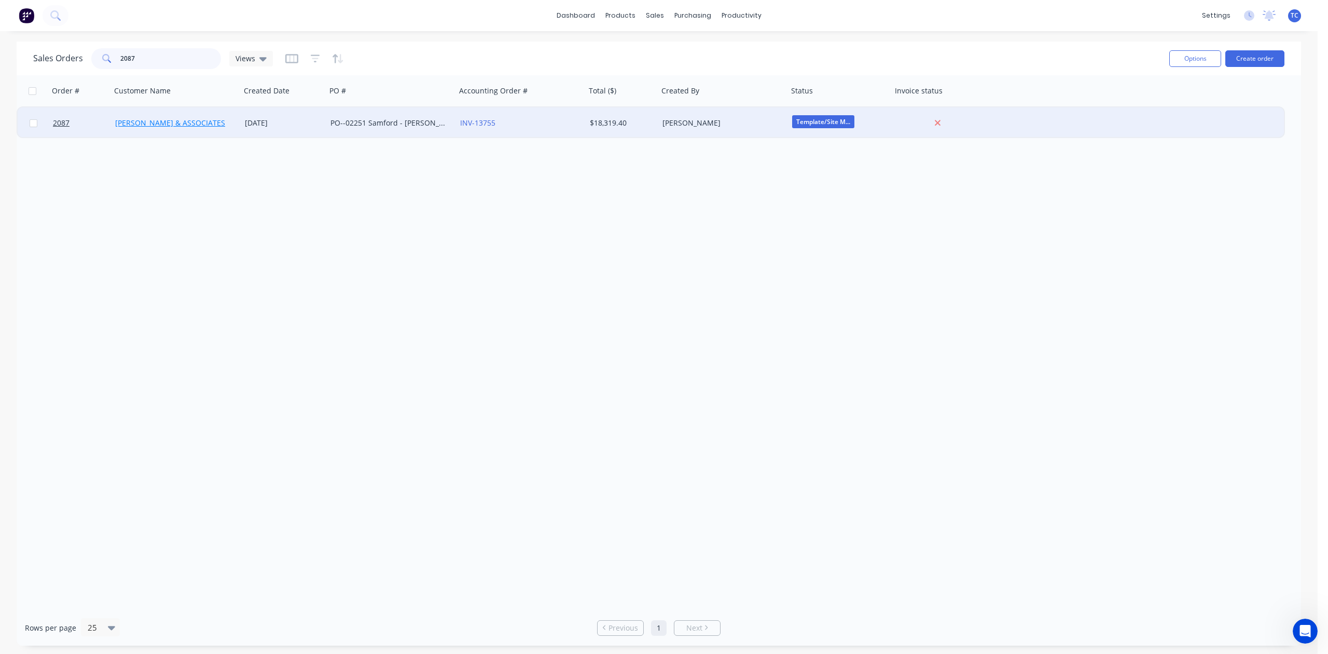
type input "2087"
click at [131, 120] on link "[PERSON_NAME] & ASSOCIATES" at bounding box center [170, 123] width 110 height 10
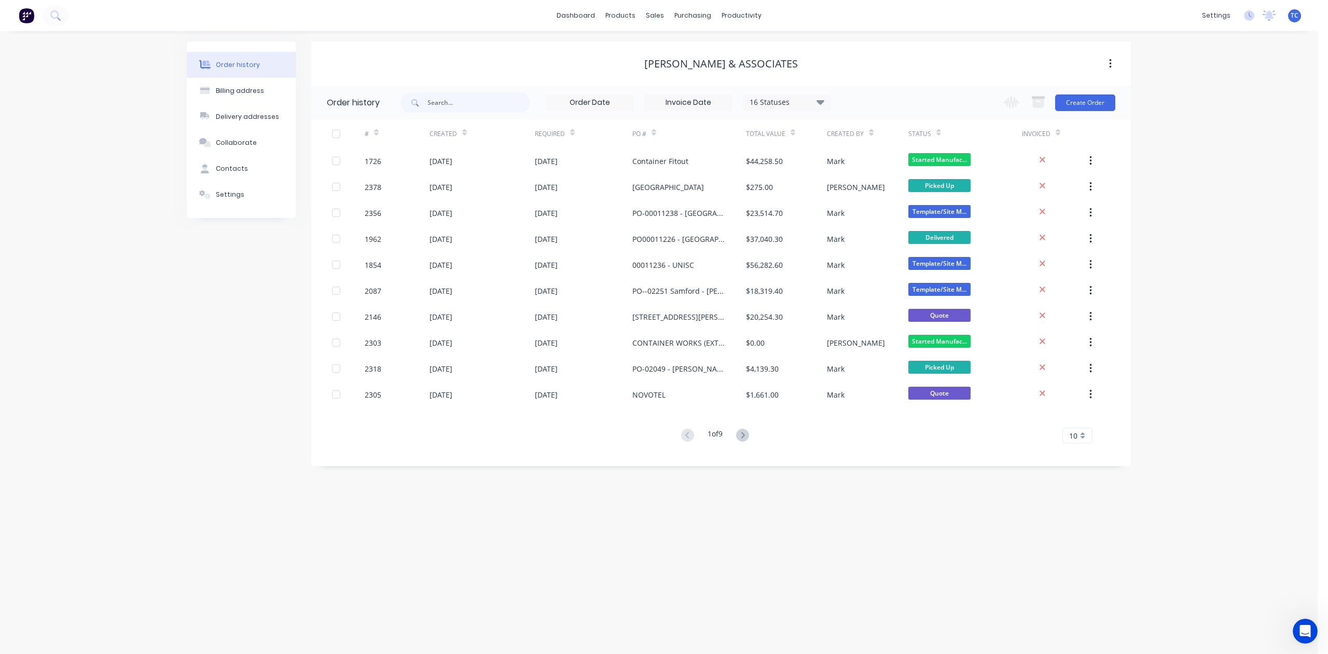
drag, startPoint x: 245, startPoint y: 165, endPoint x: 144, endPoint y: 163, distance: 101.7
click at [144, 163] on div "Order history Billing address Delivery addresses Collaborate Contacts Settings …" at bounding box center [659, 342] width 1318 height 623
click at [447, 102] on input "text" at bounding box center [479, 102] width 103 height 21
type input "2087"
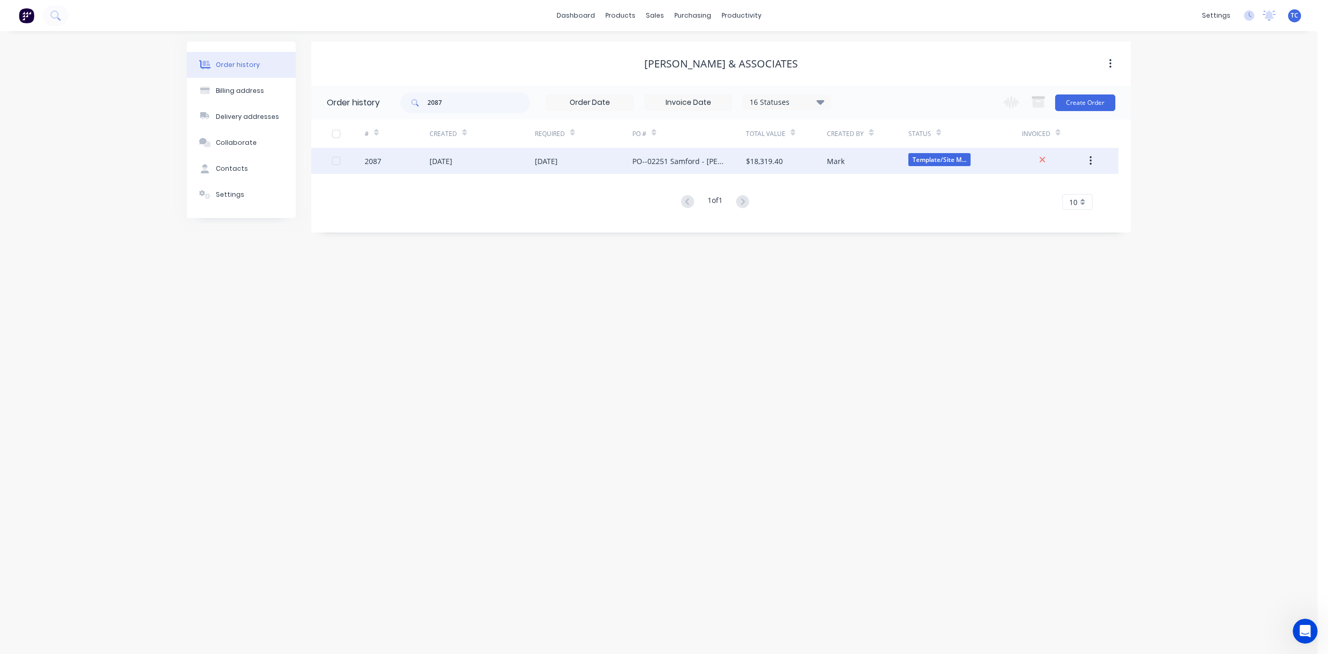
click at [451, 160] on div "[DATE]" at bounding box center [441, 161] width 23 height 11
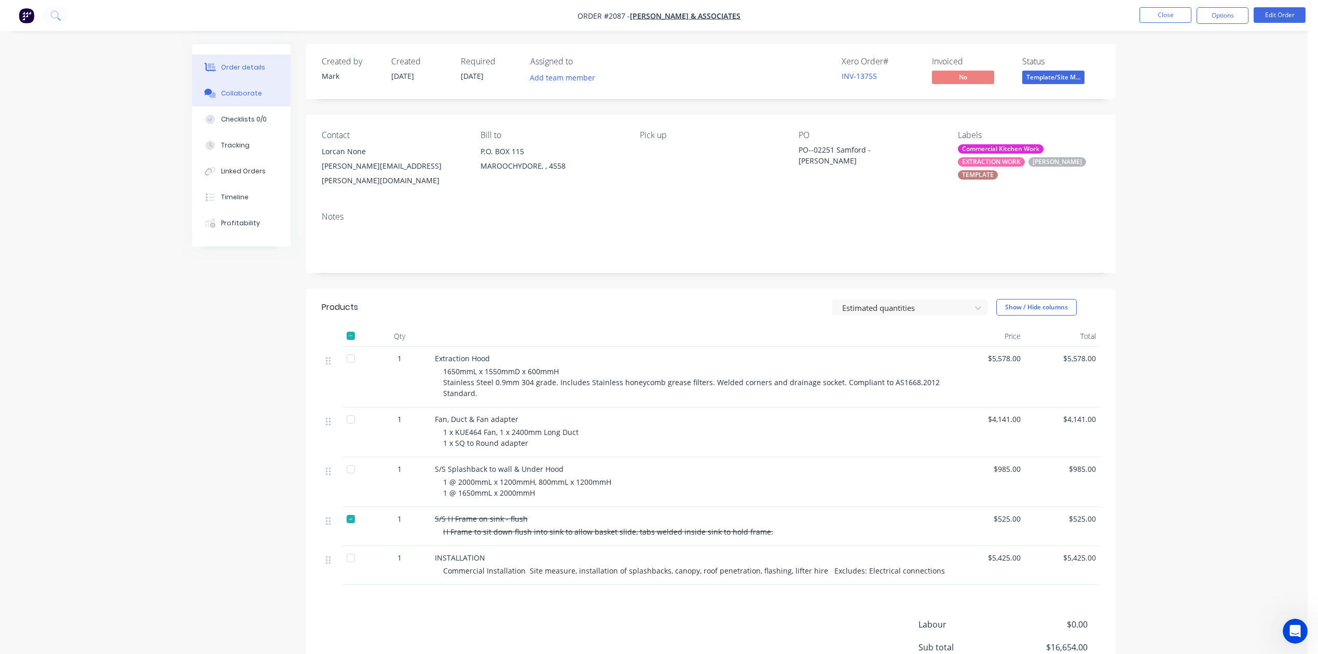
click at [236, 98] on div "Collaborate" at bounding box center [241, 93] width 41 height 9
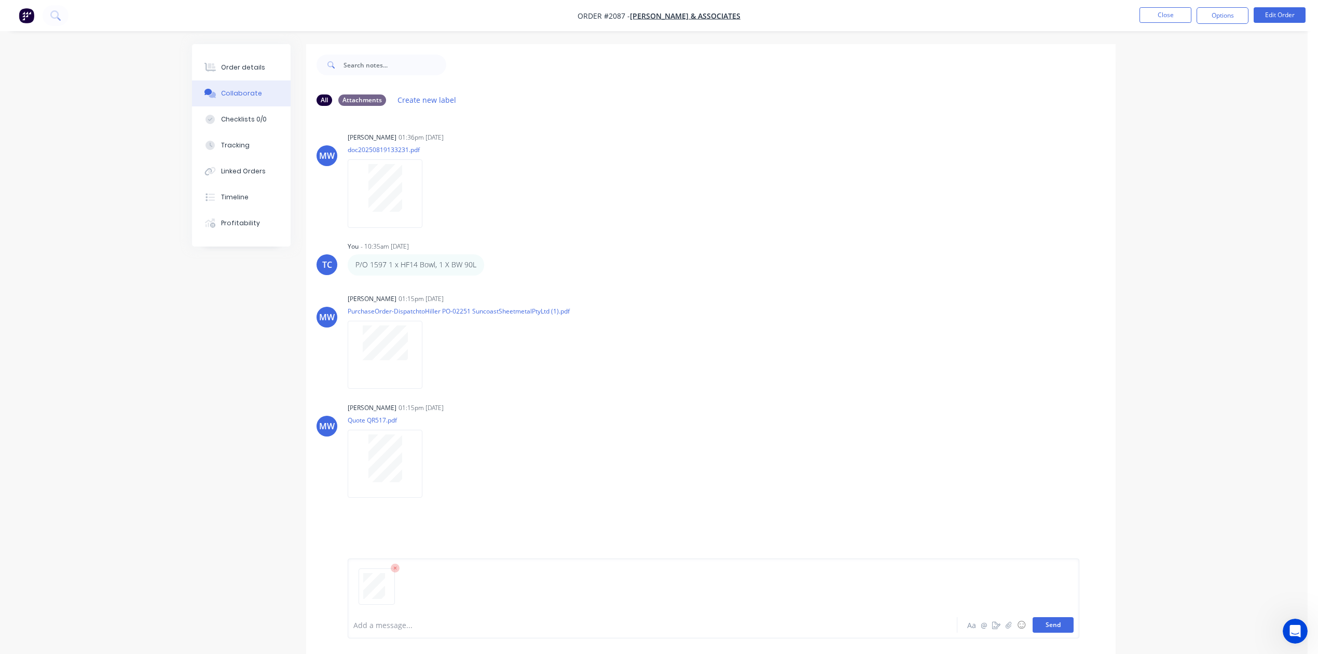
click at [1034, 617] on button "Send" at bounding box center [1053, 625] width 41 height 16
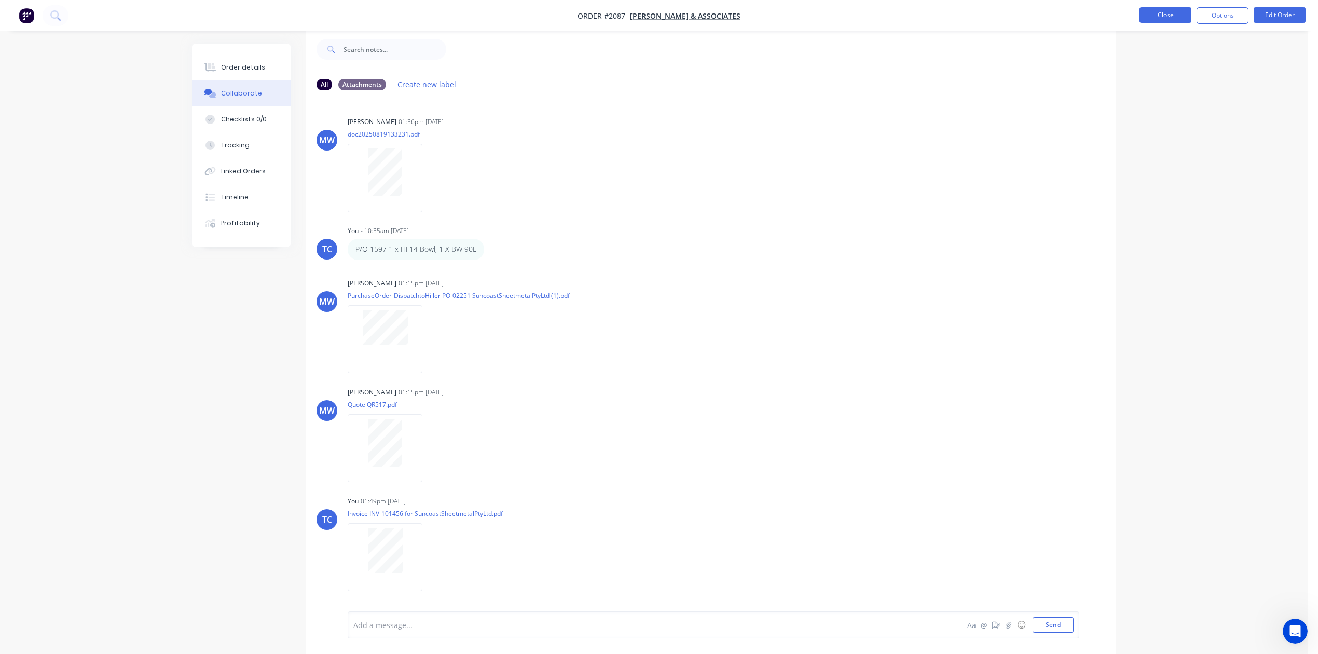
click at [1146, 16] on button "Close" at bounding box center [1165, 15] width 52 height 16
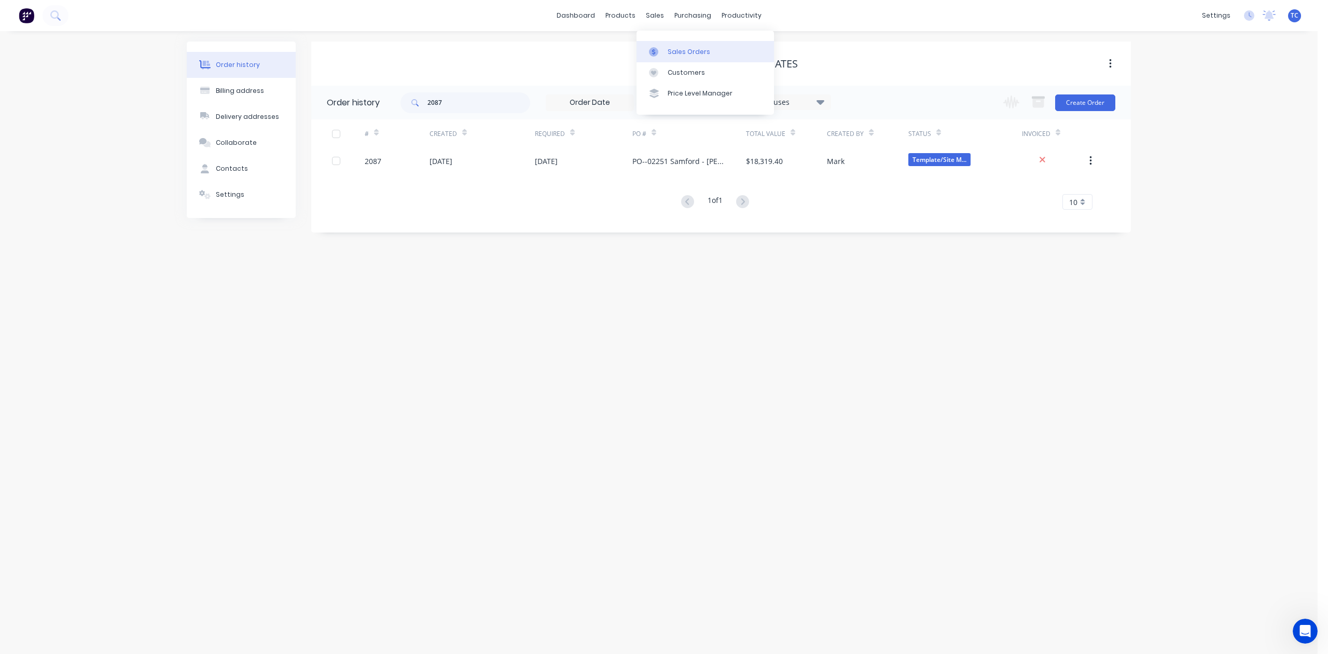
click at [694, 54] on div "Sales Orders" at bounding box center [689, 51] width 43 height 9
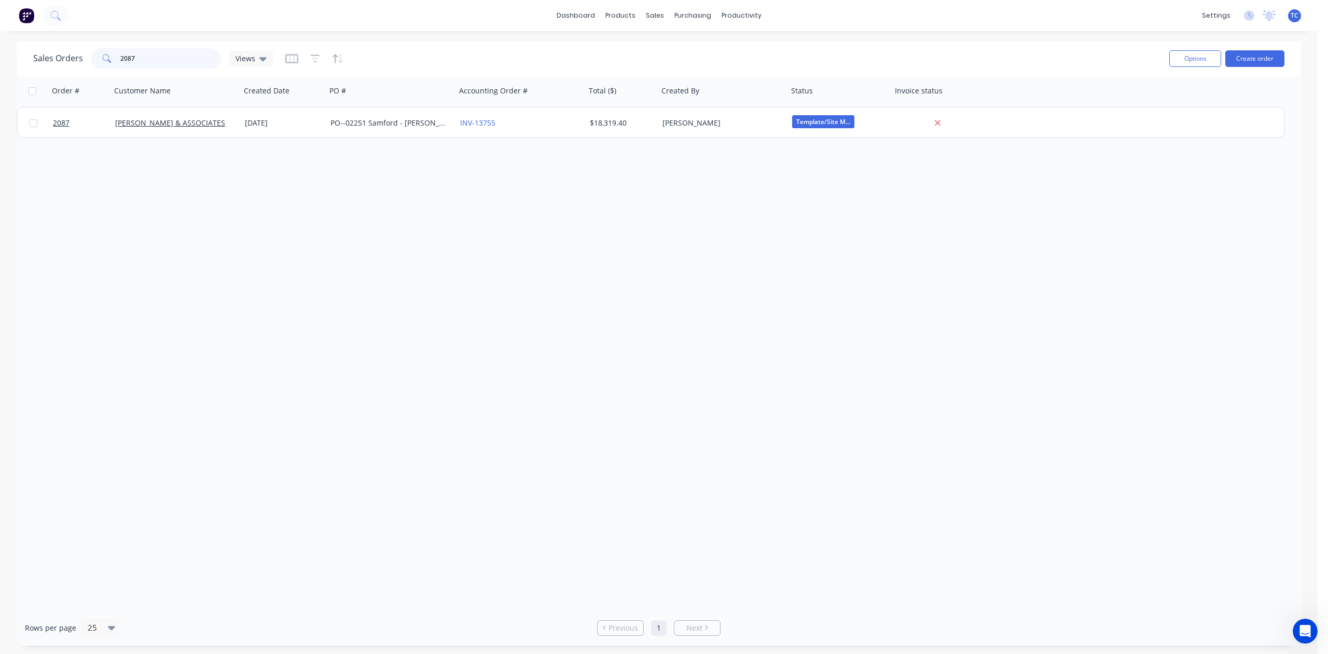
drag, startPoint x: 185, startPoint y: 62, endPoint x: 101, endPoint y: 47, distance: 85.5
click at [102, 48] on div "2087" at bounding box center [156, 58] width 130 height 21
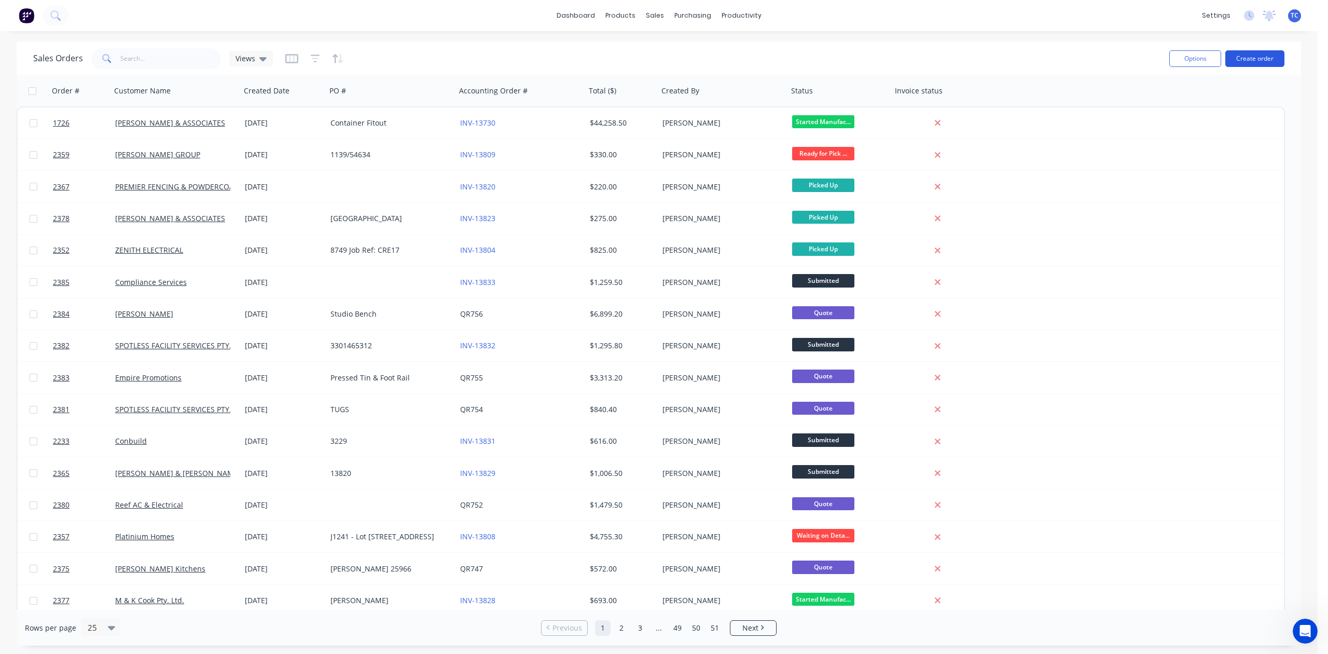
click at [1236, 58] on button "Create order" at bounding box center [1255, 58] width 59 height 17
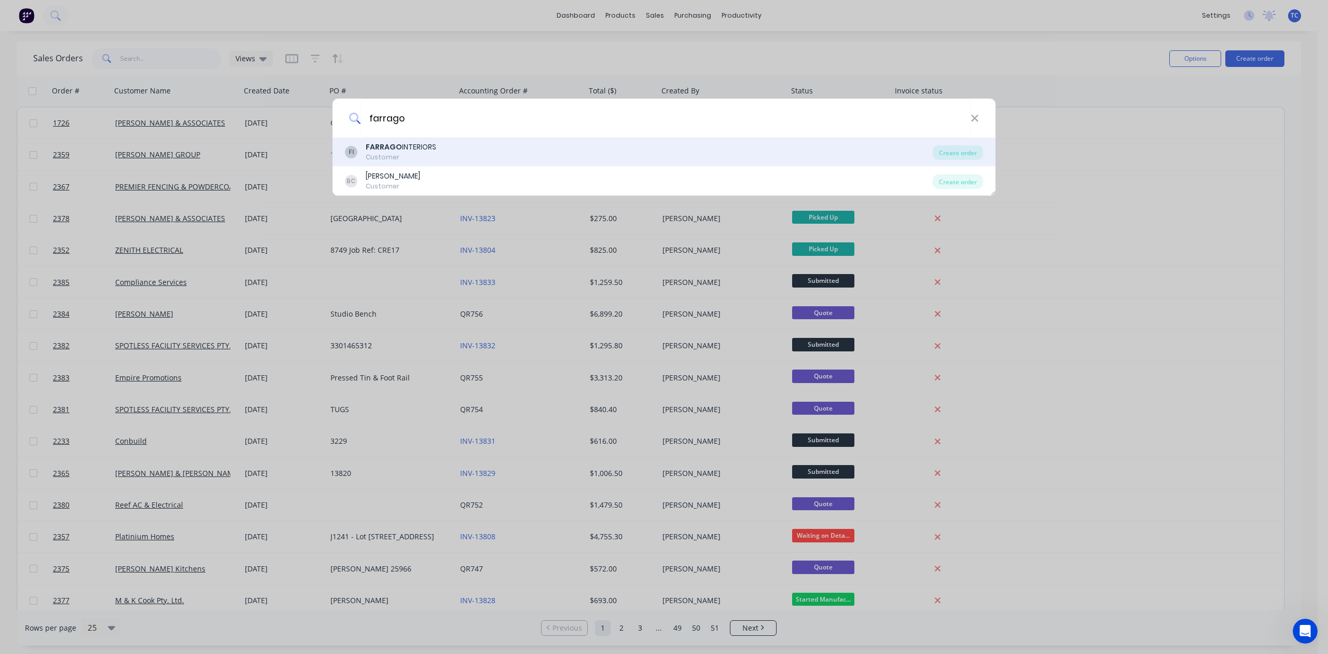
type input "farrago"
click at [376, 143] on b "FARRAGO" at bounding box center [384, 147] width 36 height 10
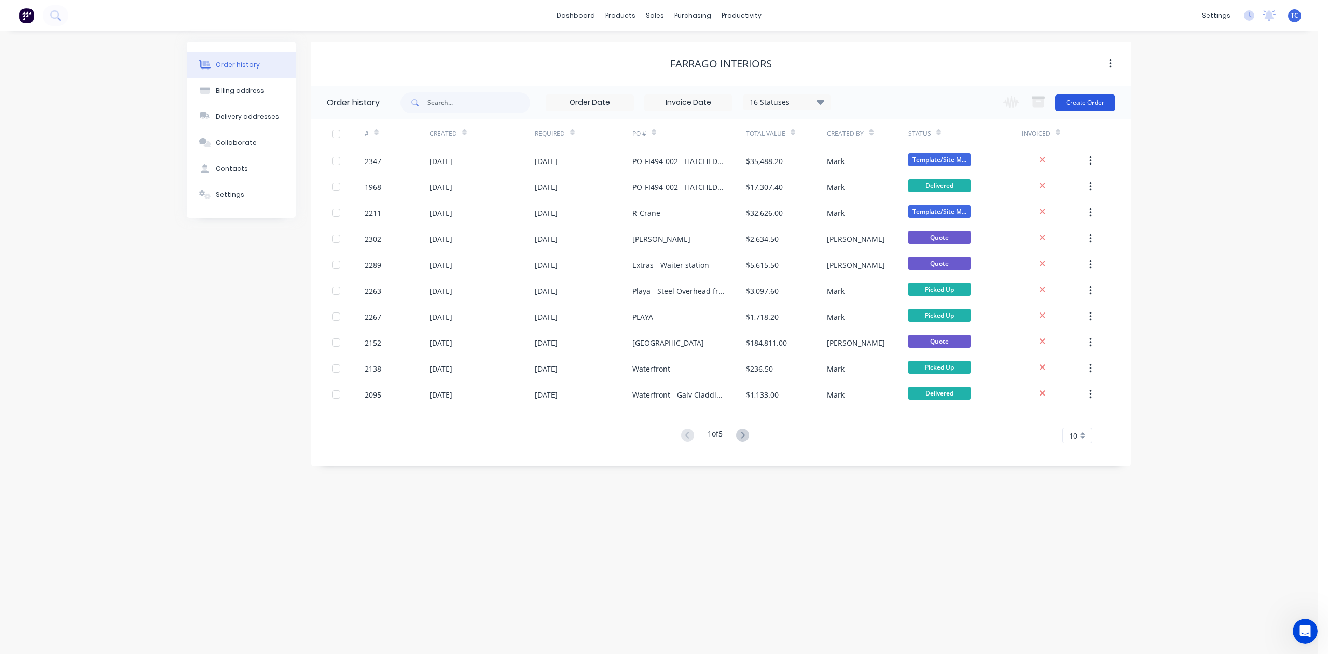
click at [1090, 100] on button "Create Order" at bounding box center [1085, 102] width 60 height 17
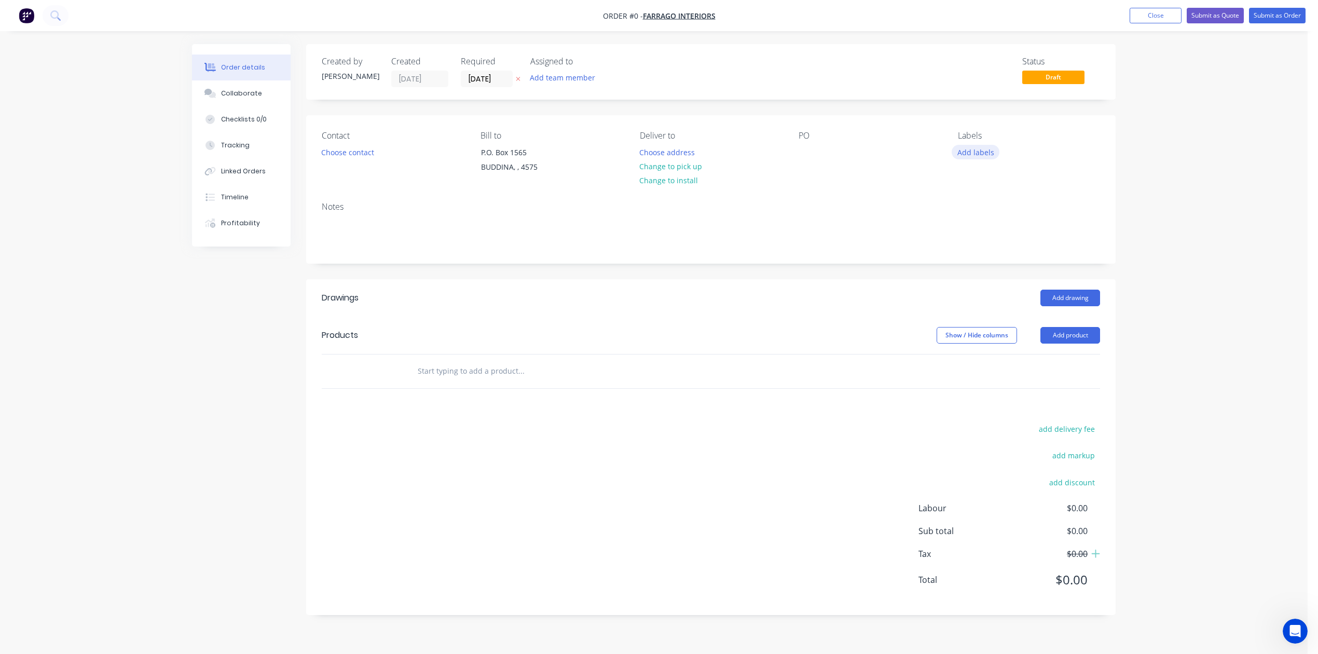
click at [981, 159] on button "Add labels" at bounding box center [976, 152] width 48 height 14
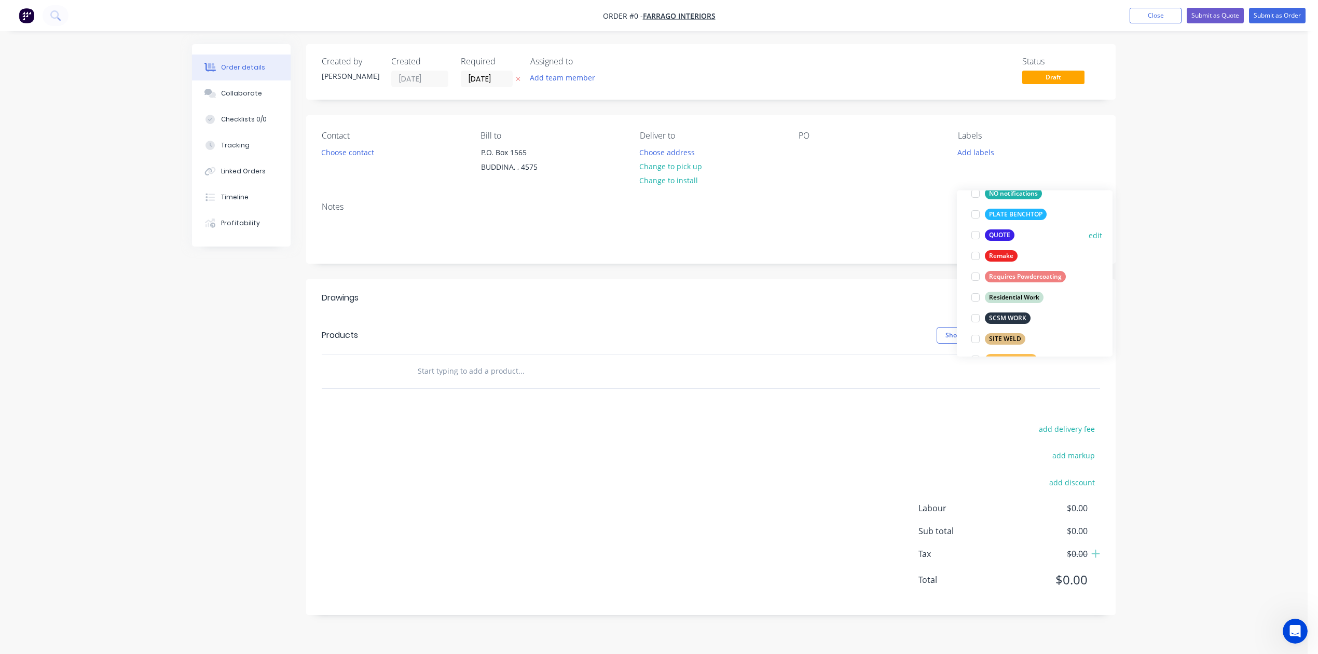
click at [974, 237] on div at bounding box center [975, 235] width 21 height 21
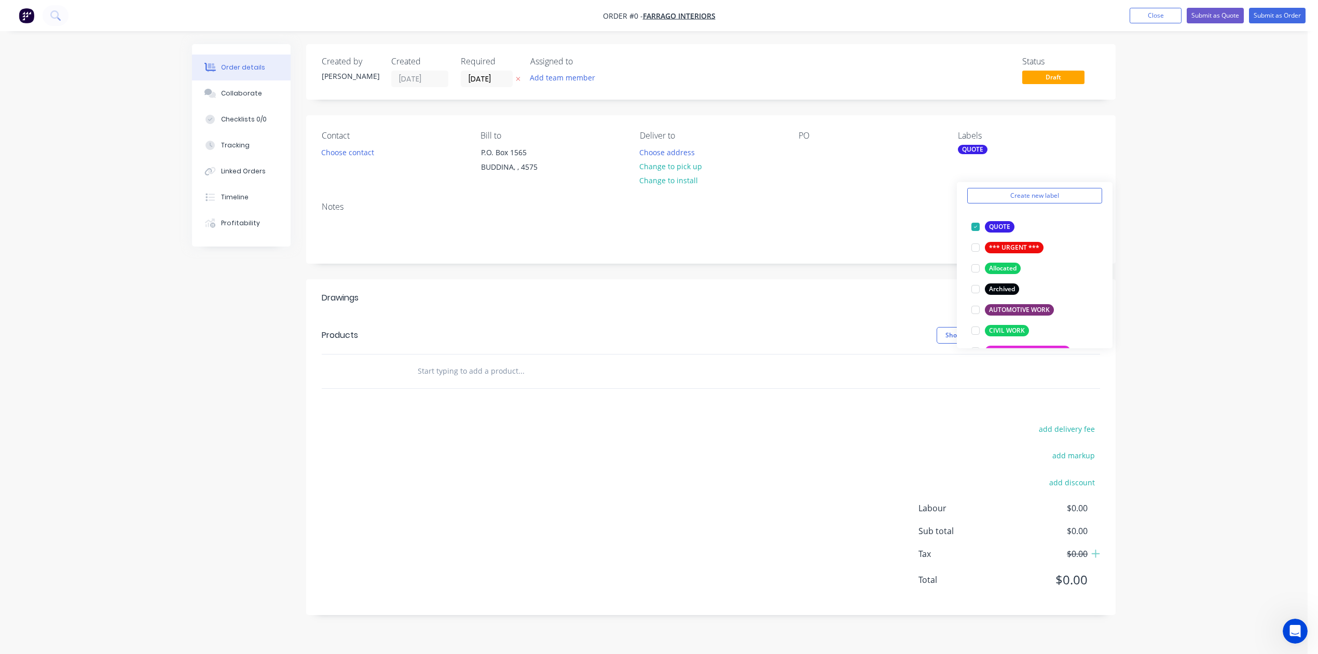
click at [799, 175] on div "Order details Collaborate Checklists 0/0 Tracking Linked Orders Timeline Profit…" at bounding box center [654, 337] width 944 height 586
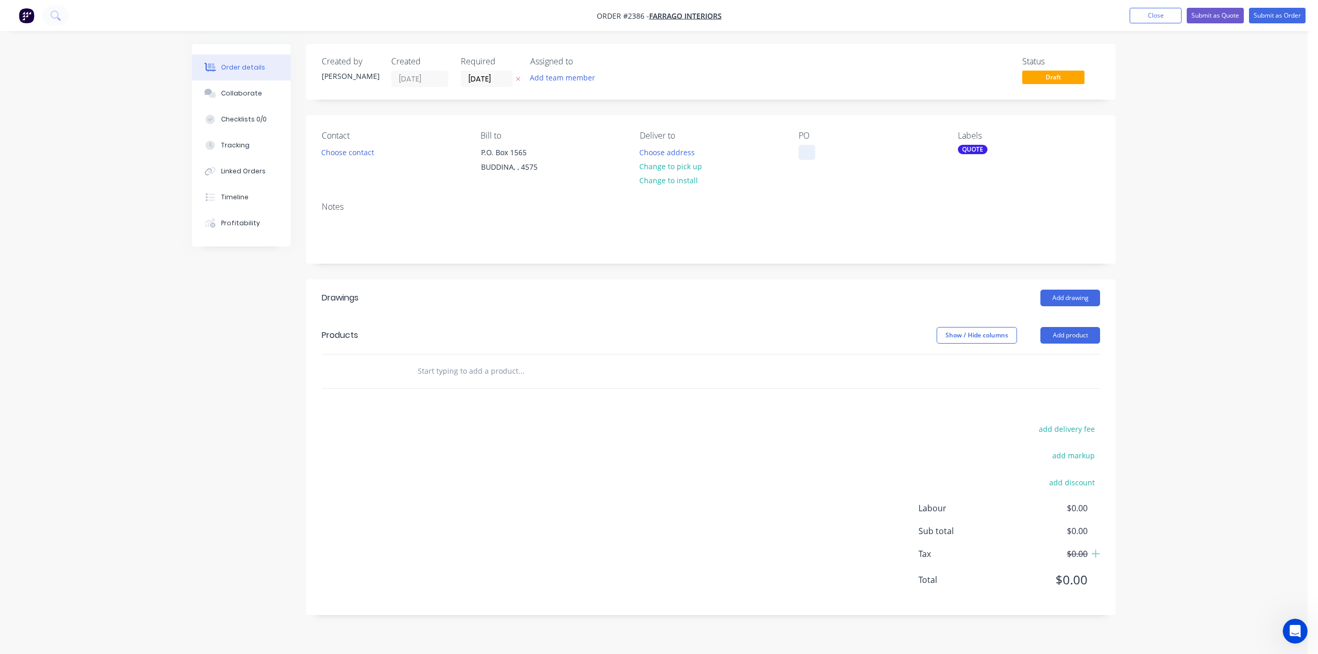
click at [812, 160] on div at bounding box center [807, 152] width 17 height 15
click at [380, 159] on button "Choose contact" at bounding box center [348, 152] width 64 height 14
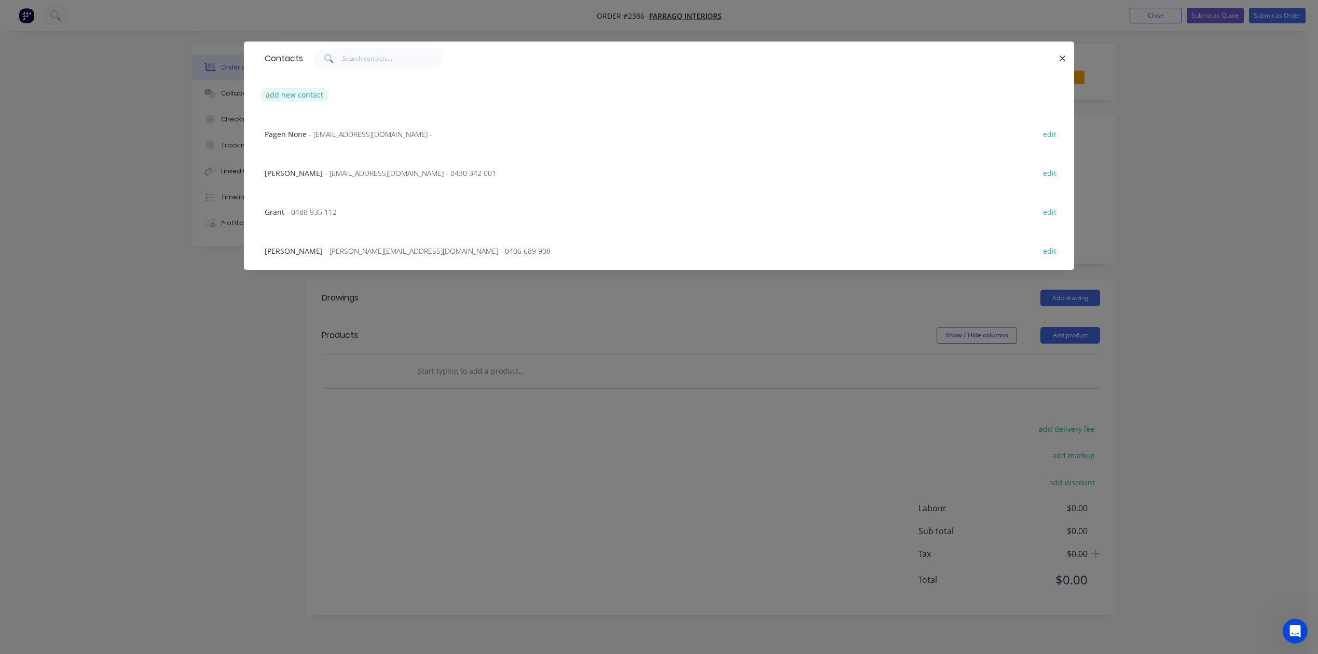
click at [305, 102] on button "add new contact" at bounding box center [294, 95] width 68 height 14
select select "AU"
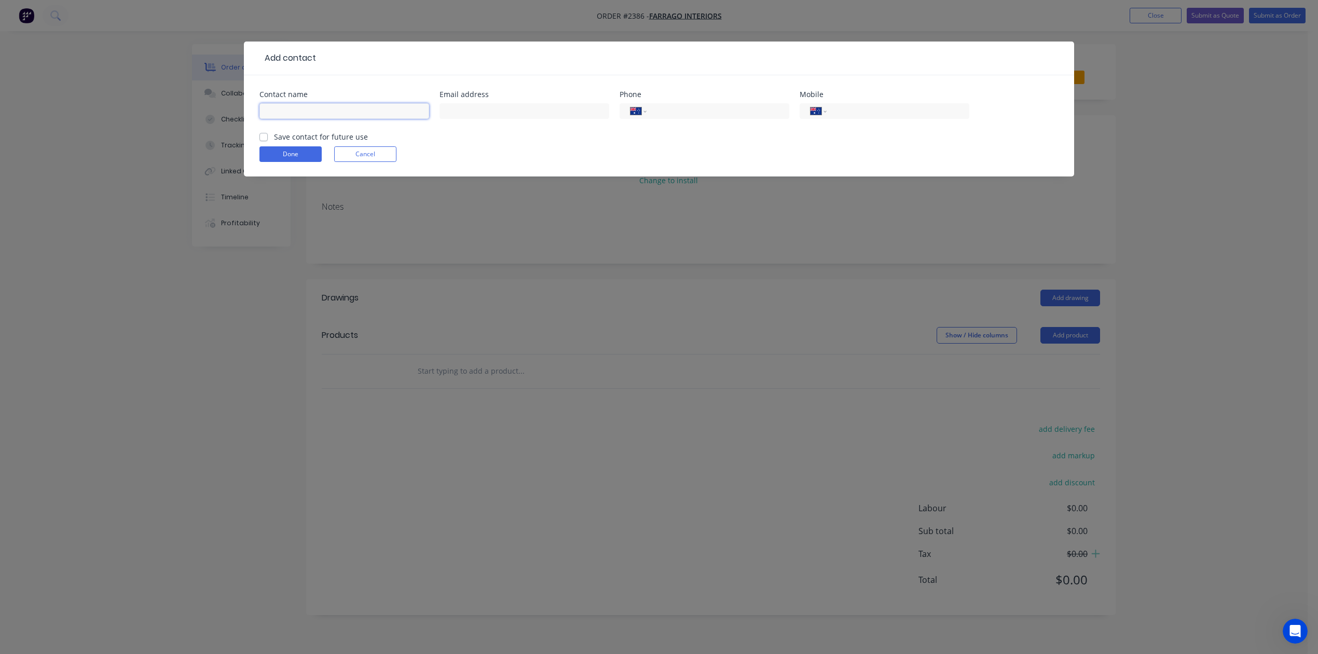
click at [314, 119] on input "text" at bounding box center [344, 111] width 170 height 16
type input "[PERSON_NAME]"
type input "[EMAIL_ADDRESS][DOMAIN_NAME]"
click at [274, 142] on label "Save contact for future use" at bounding box center [321, 136] width 94 height 11
click at [268, 141] on input "Save contact for future use" at bounding box center [263, 136] width 8 height 10
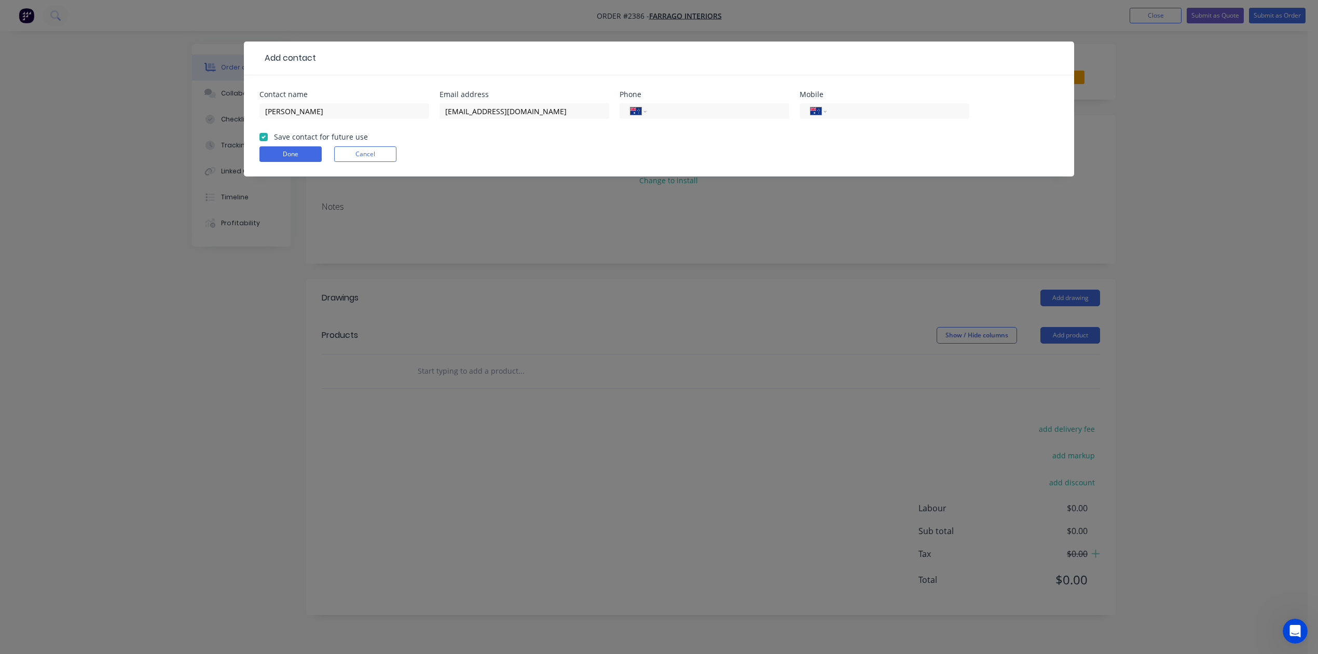
checkbox input "true"
click at [284, 162] on button "Done" at bounding box center [290, 154] width 62 height 16
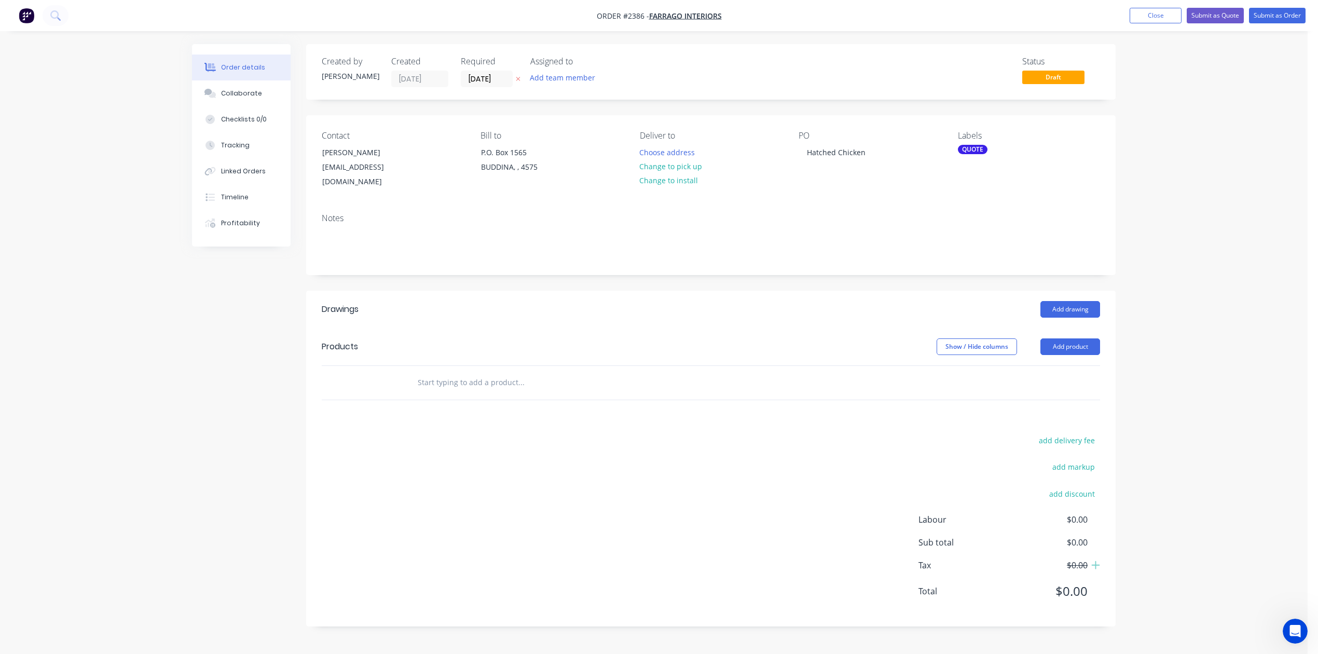
click at [465, 393] on input "text" at bounding box center [521, 382] width 208 height 21
type input "Stainless steel single tier shelf unit - 3700 x 350"
click at [542, 438] on button "Add Stainless steel single tier shelf unit - 3700 x 350 to order" at bounding box center [576, 421] width 311 height 33
click at [507, 433] on div "Stainless steel single tier shelf unit - 3700 x 350" at bounding box center [664, 409] width 519 height 47
click at [507, 424] on div at bounding box center [470, 416] width 106 height 15
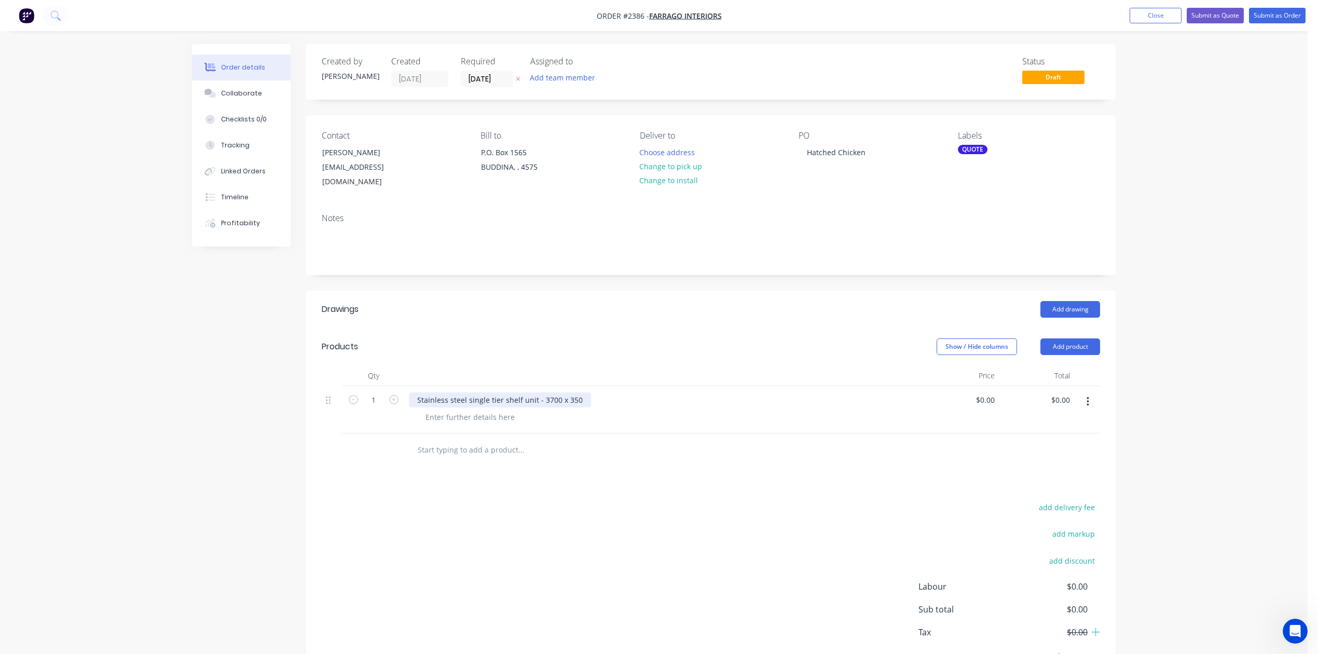
click at [420, 407] on div "Stainless steel single tier shelf unit - 3700 x 350" at bounding box center [500, 399] width 182 height 15
click at [457, 424] on div at bounding box center [470, 416] width 106 height 15
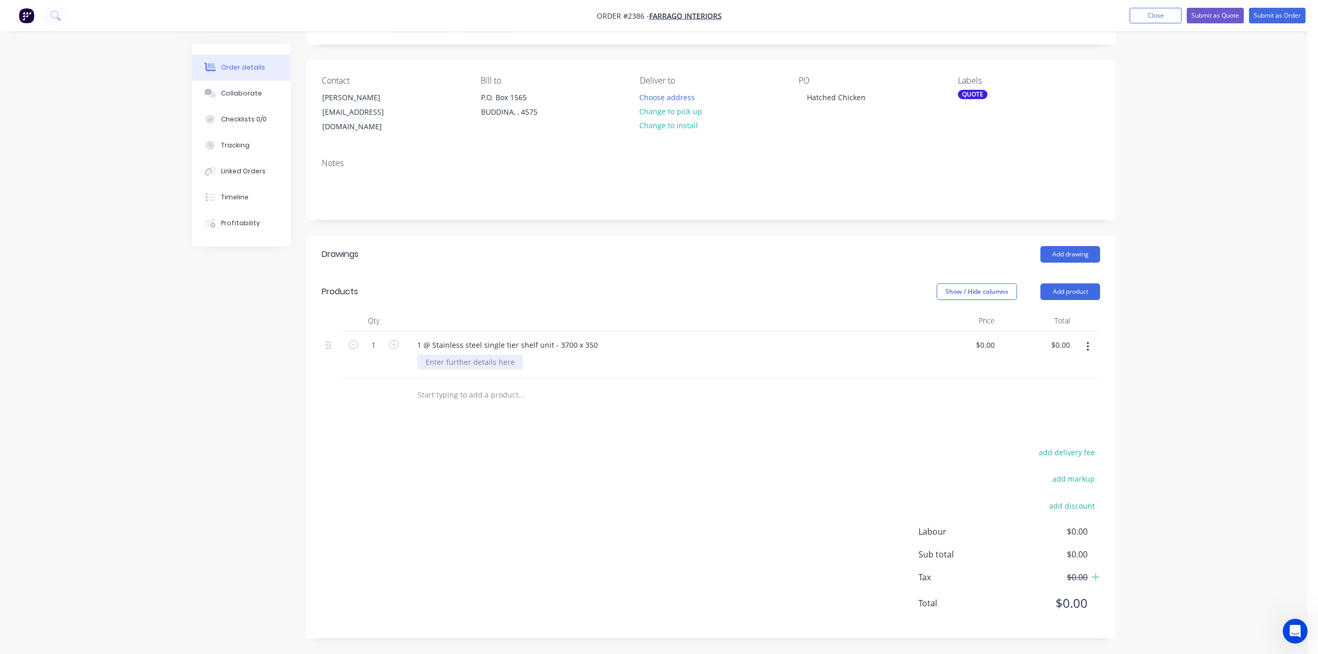
scroll to position [188, 0]
click at [501, 354] on div at bounding box center [470, 361] width 106 height 15
click at [606, 337] on div "1 @ Stainless steel single tier shelf unit - 3700 x 350" at bounding box center [507, 344] width 197 height 15
click at [610, 337] on div "1 @ Stainless steel single tier shelf unit - 3700L x 350" at bounding box center [509, 344] width 201 height 15
click at [621, 354] on div "2 @ Stainless steel single tier shelf unit - 600L x 350W" at bounding box center [518, 361] width 203 height 15
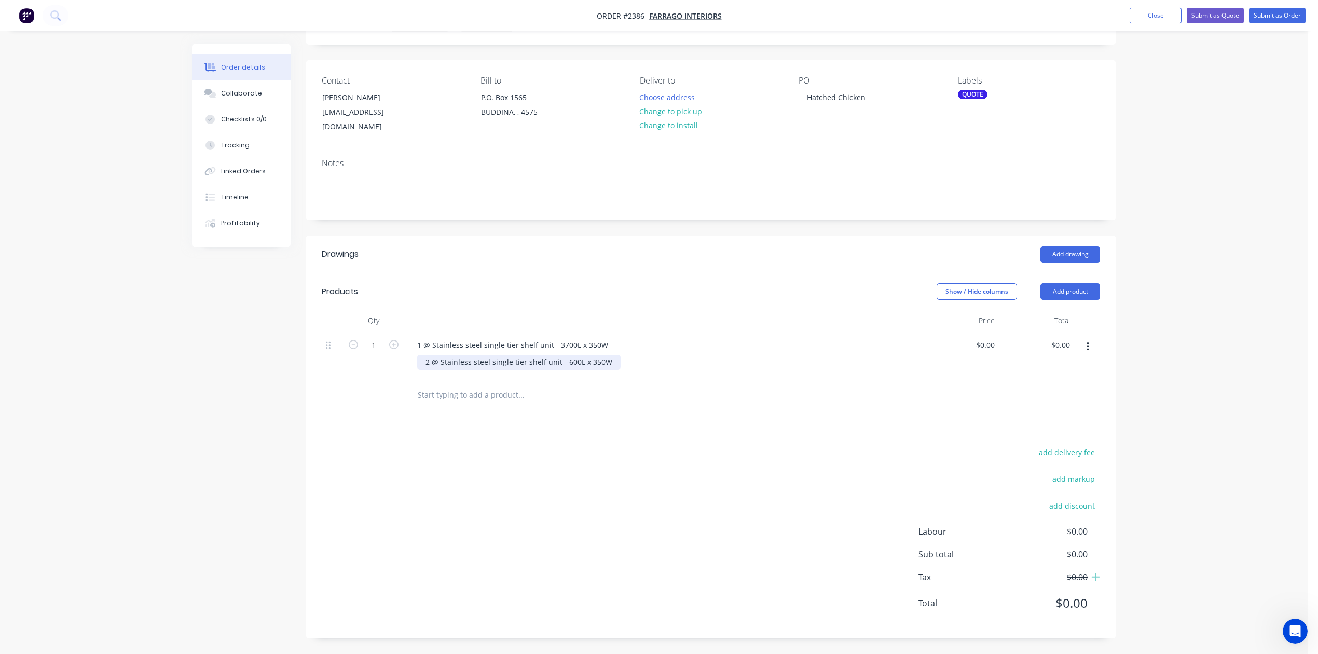
click at [621, 354] on div "2 @ Stainless steel single tier shelf unit - 600L x 350W" at bounding box center [518, 361] width 203 height 15
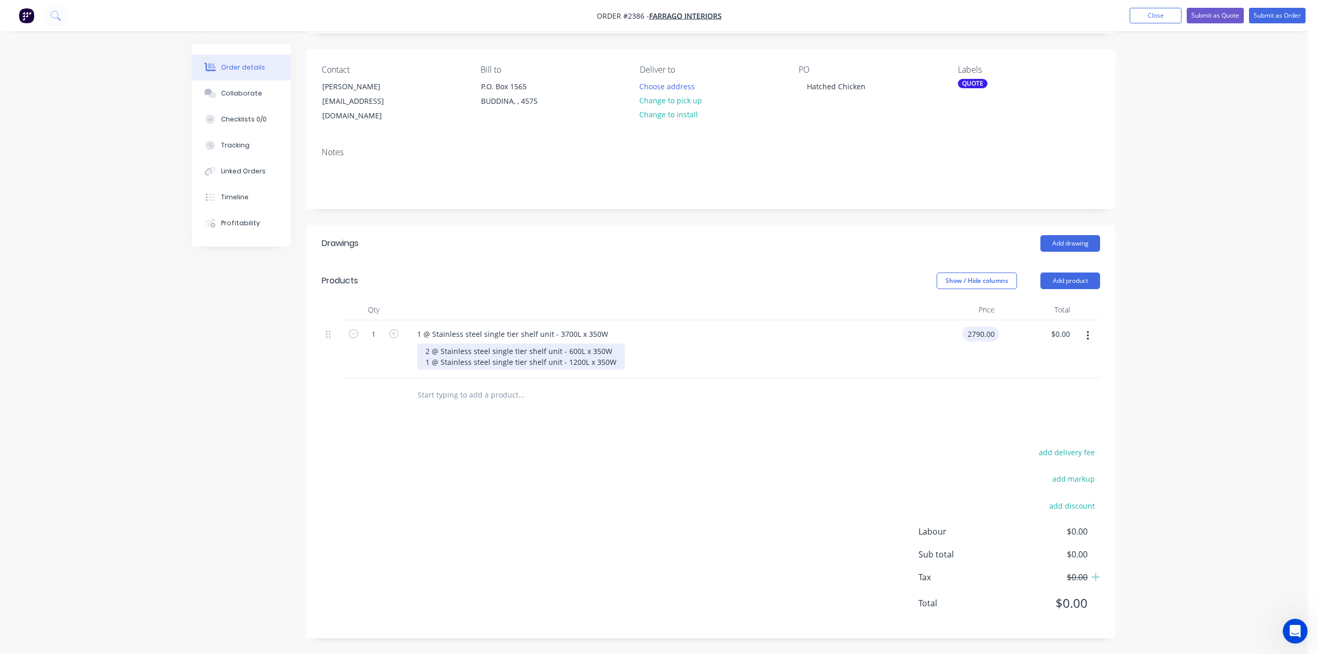
type input "$2,790.00"
click at [524, 384] on input "text" at bounding box center [521, 394] width 208 height 21
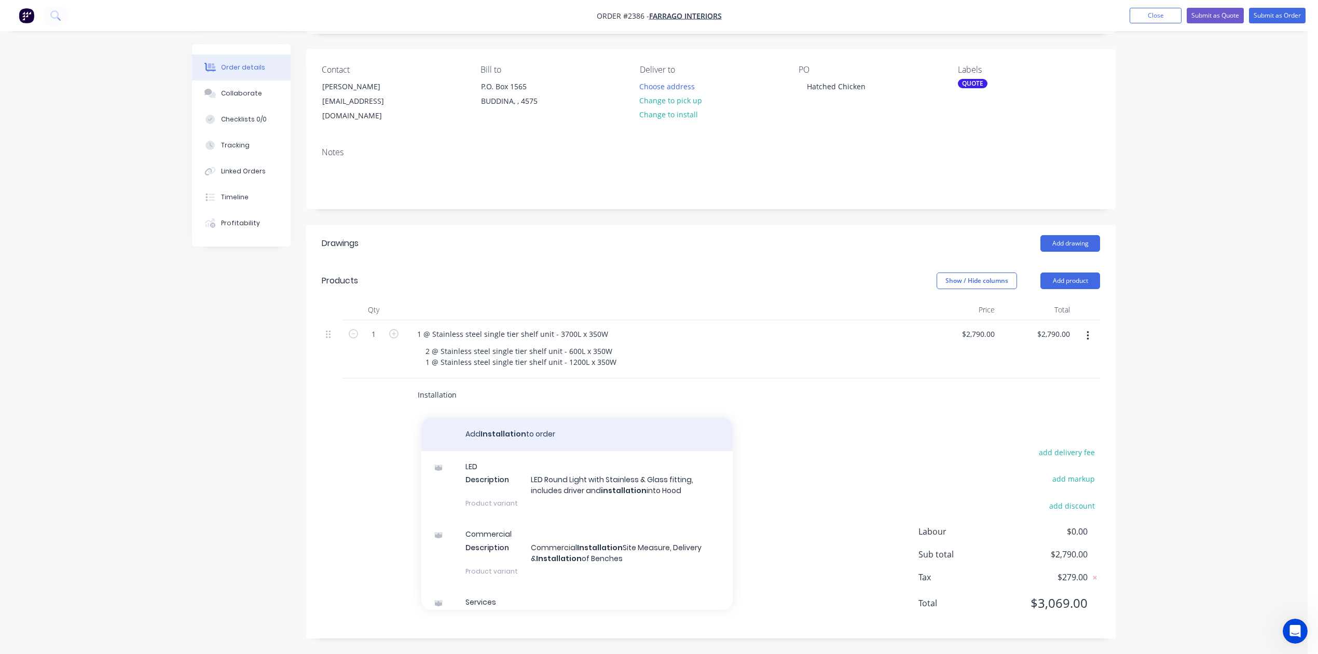
type input "Installation"
click at [525, 418] on button "Add Installation to order" at bounding box center [576, 434] width 311 height 33
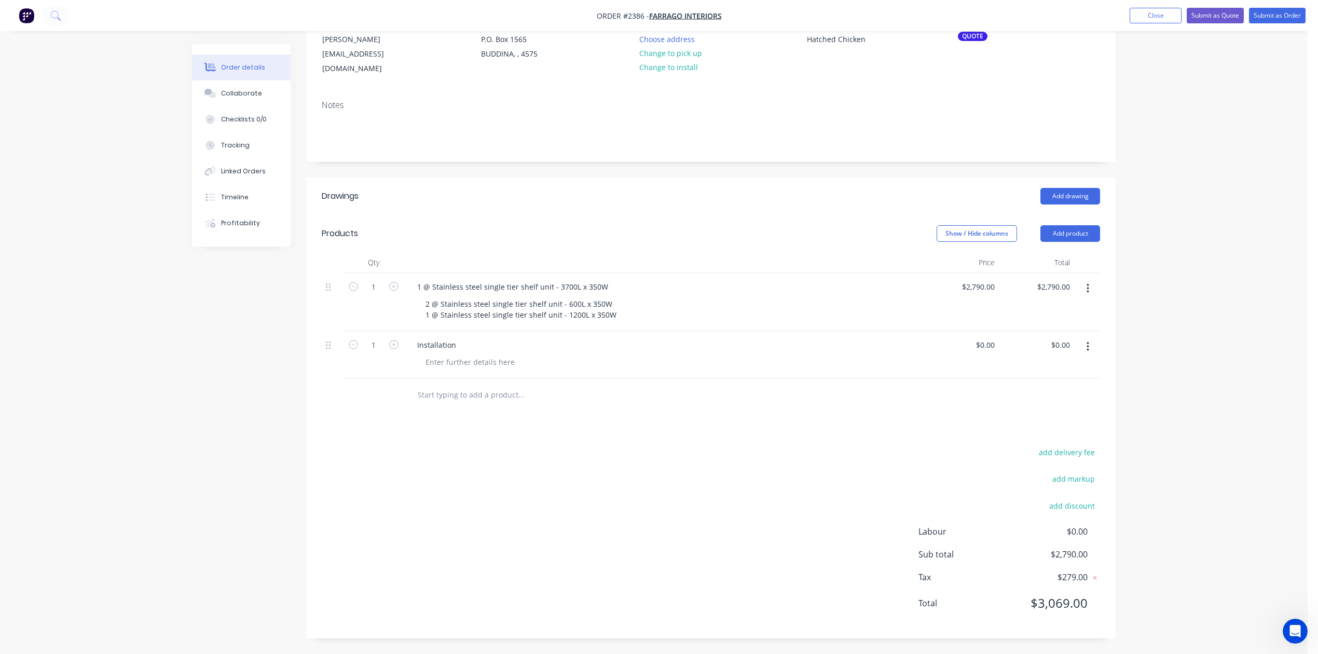
click at [954, 364] on div "$0.00 $0.00" at bounding box center [961, 354] width 75 height 47
click at [980, 364] on div "0 $0.00" at bounding box center [961, 354] width 75 height 47
type input "$1,700.00"
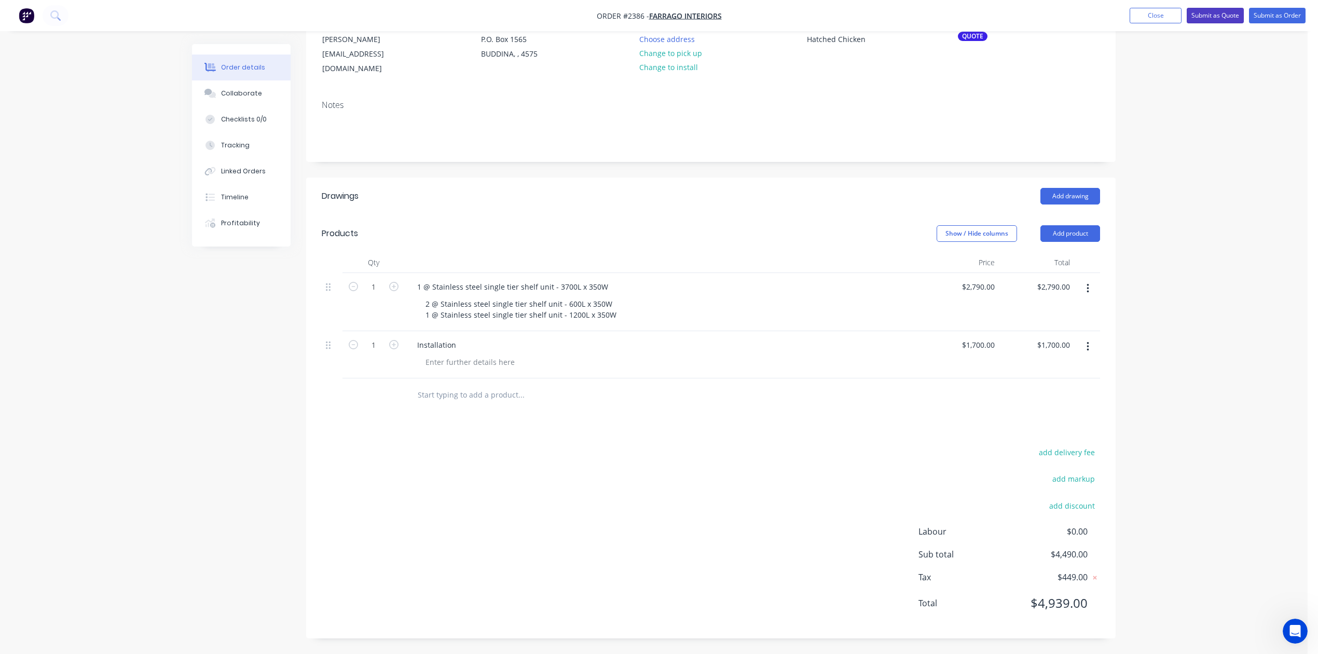
drag, startPoint x: 1179, startPoint y: 15, endPoint x: 1173, endPoint y: 38, distance: 24.2
click at [1187, 23] on button "Submit as Quote" at bounding box center [1215, 16] width 57 height 16
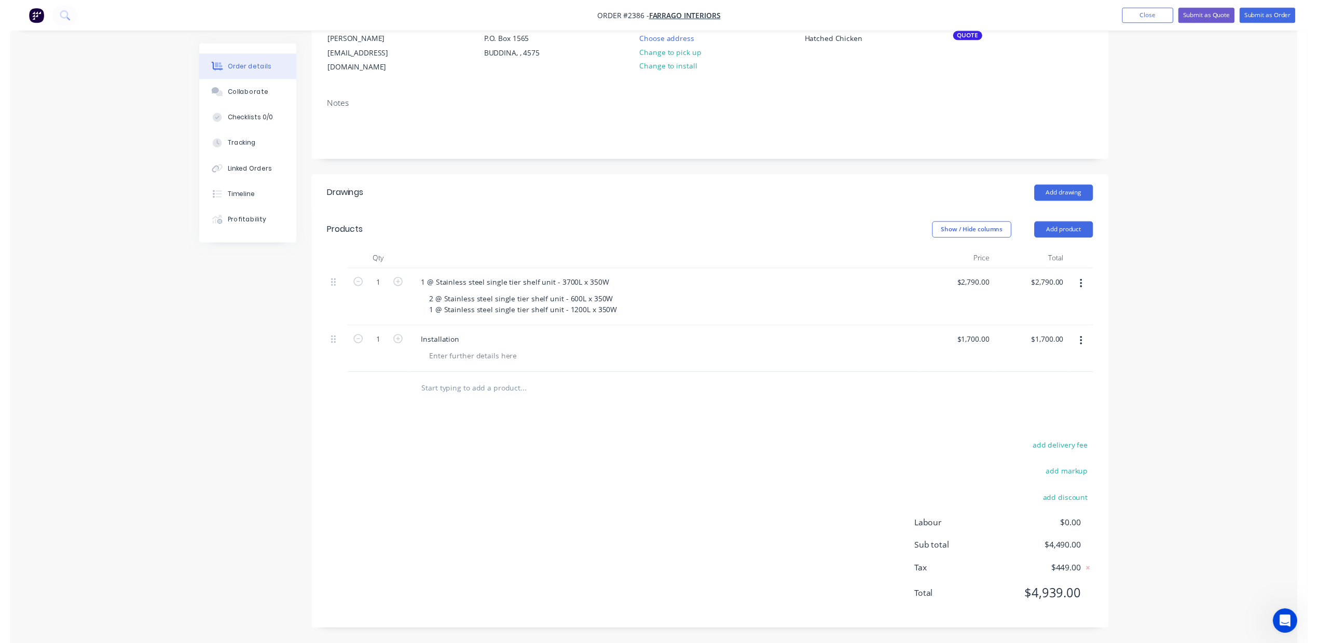
scroll to position [0, 0]
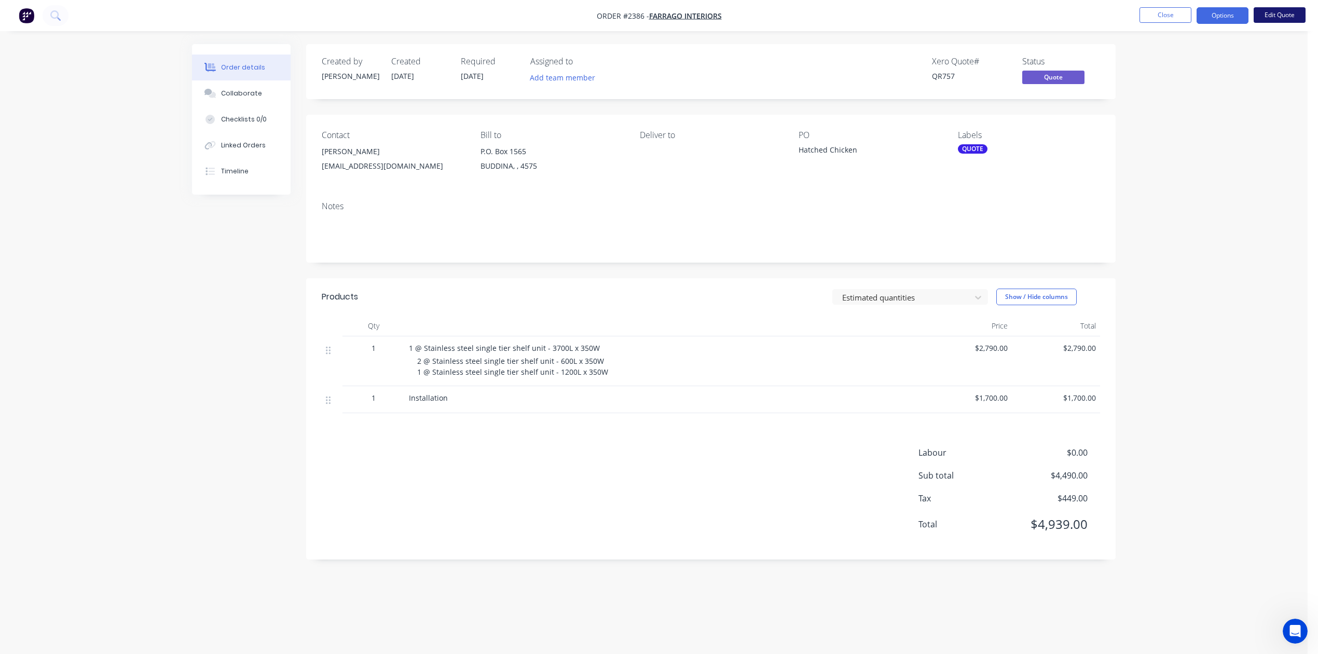
click at [1267, 15] on button "Edit Quote" at bounding box center [1280, 15] width 52 height 16
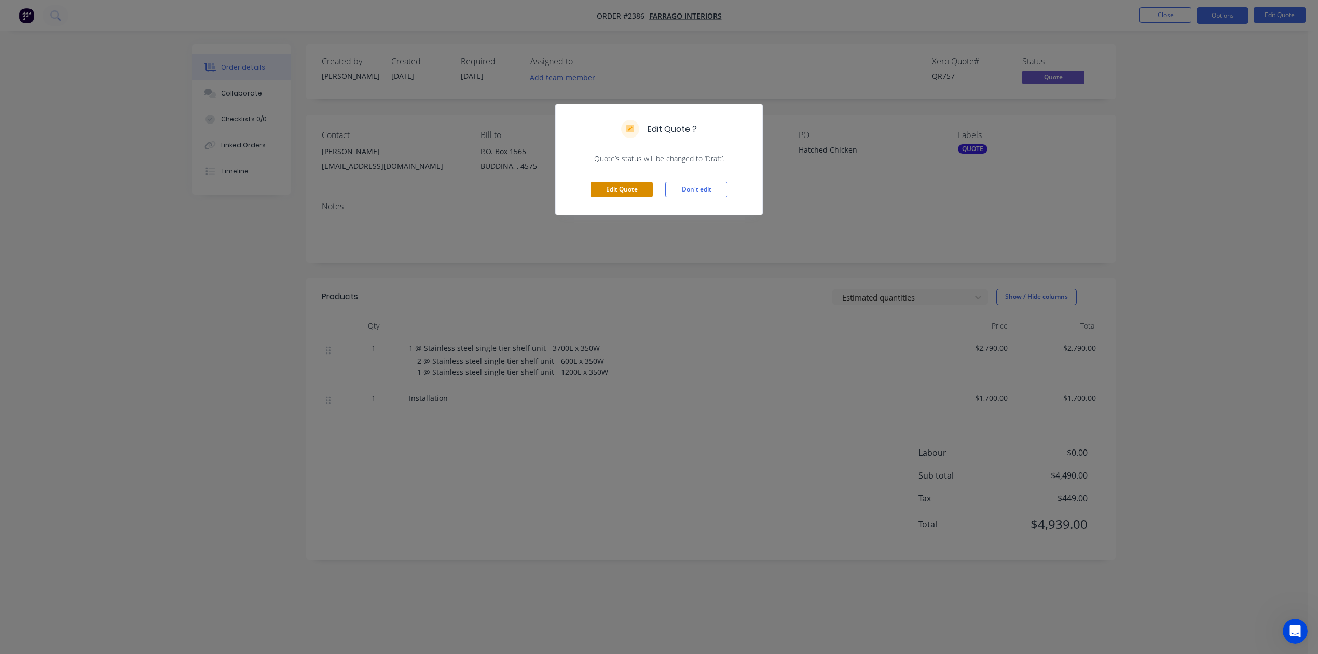
click at [617, 197] on button "Edit Quote" at bounding box center [621, 190] width 62 height 16
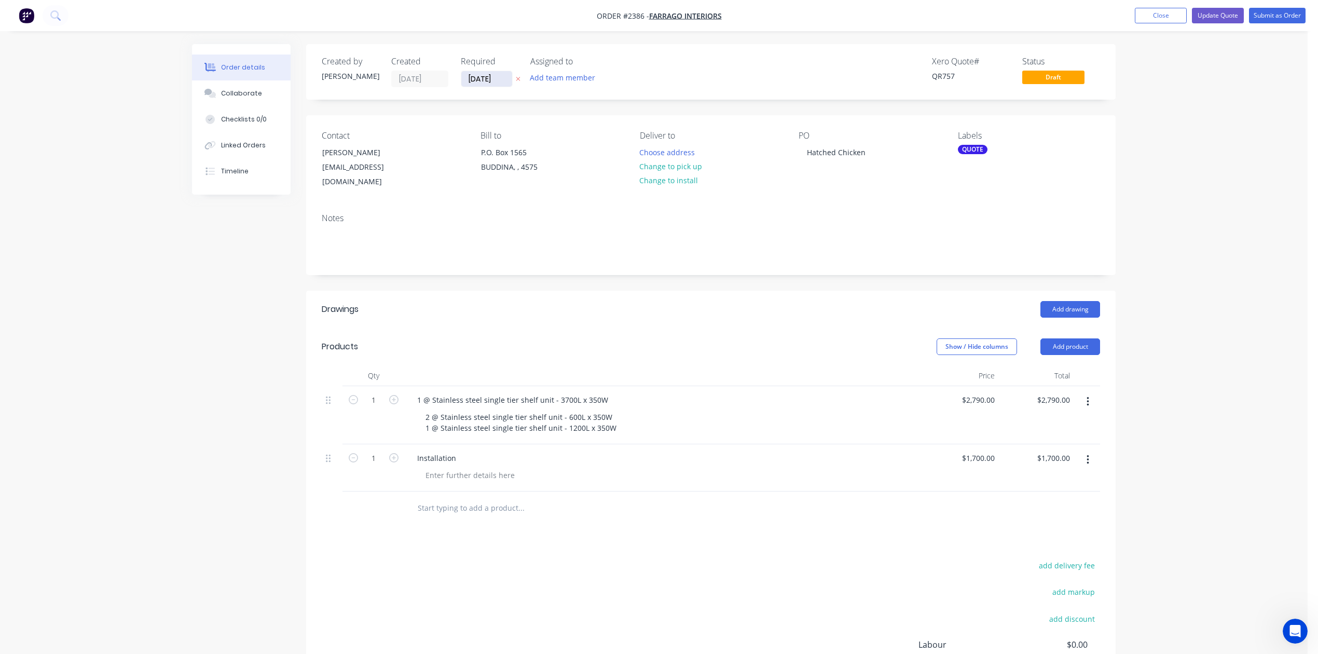
click at [500, 84] on input "[DATE]" at bounding box center [486, 79] width 51 height 16
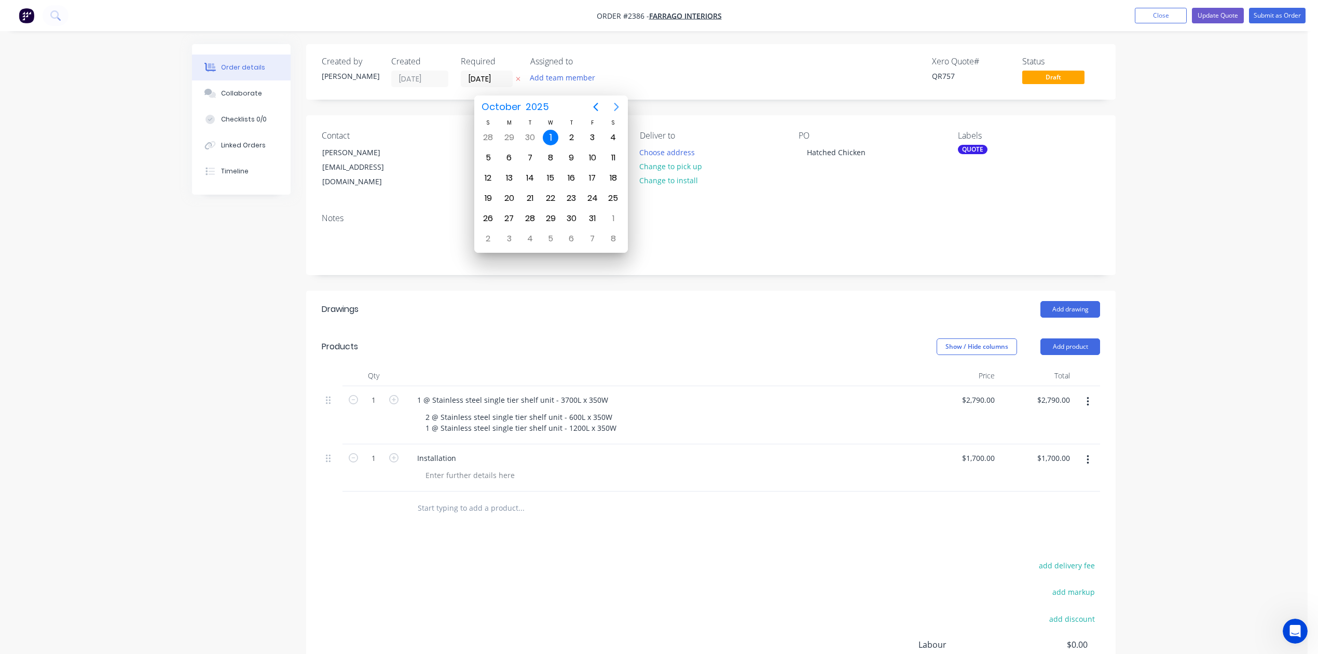
click at [617, 103] on icon "Next page" at bounding box center [616, 107] width 12 height 12
click at [611, 137] on div "1" at bounding box center [613, 138] width 16 height 16
type input "[DATE]"
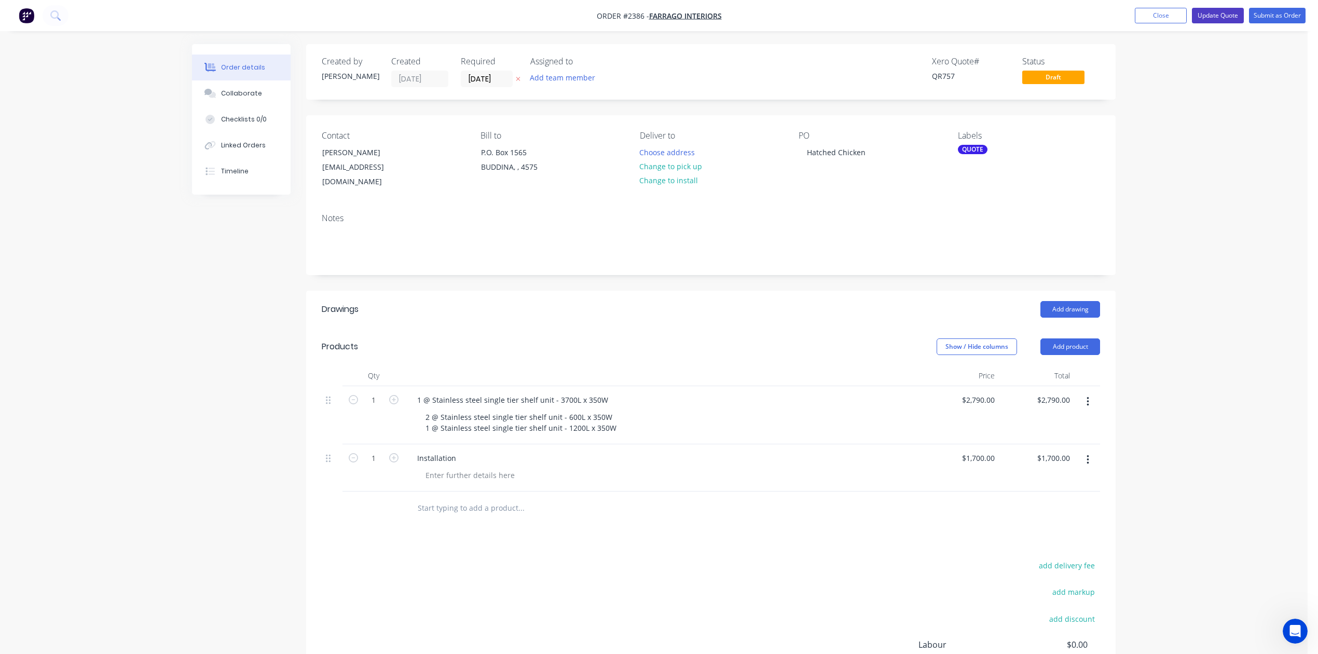
click at [1202, 16] on button "Update Quote" at bounding box center [1218, 16] width 52 height 16
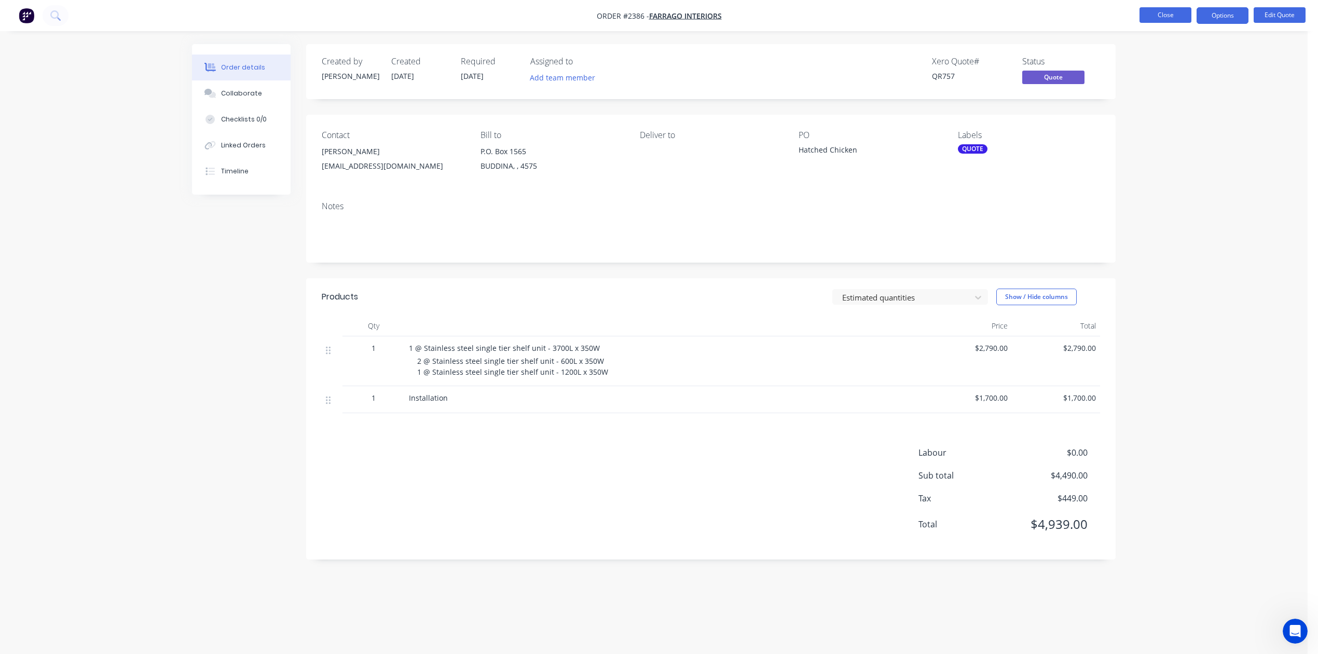
click at [1179, 15] on button "Close" at bounding box center [1165, 15] width 52 height 16
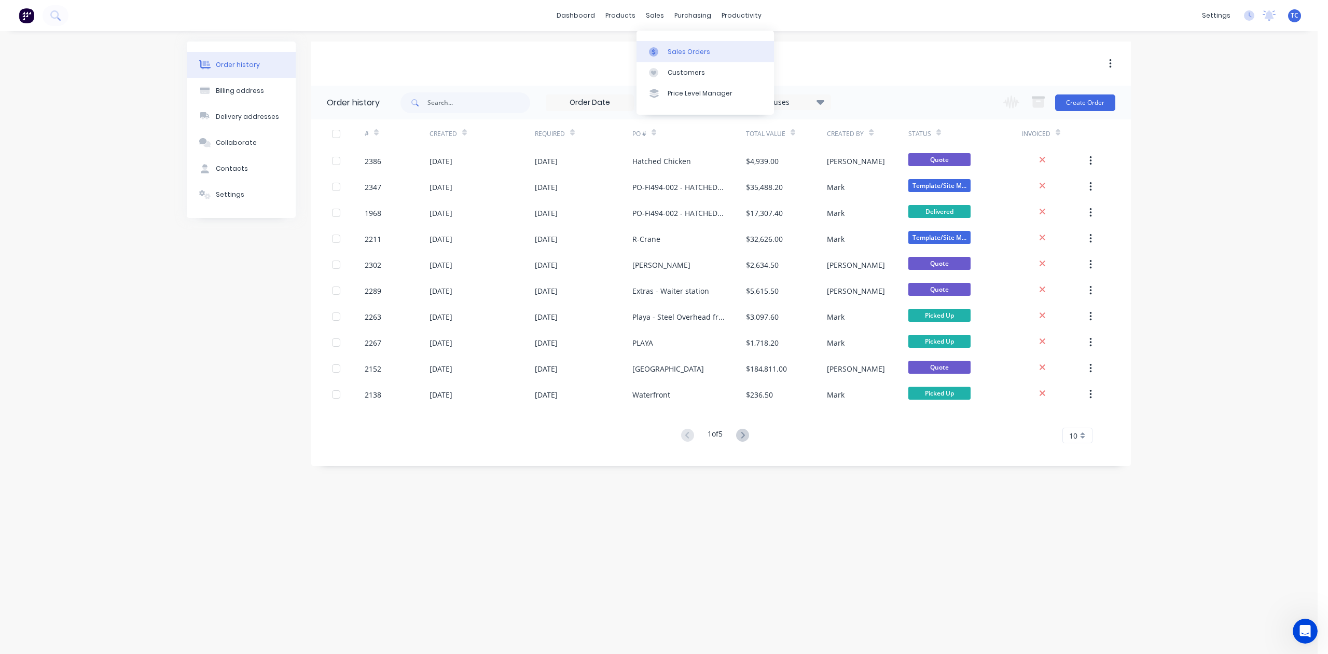
click at [706, 55] on div "Sales Orders" at bounding box center [689, 51] width 43 height 9
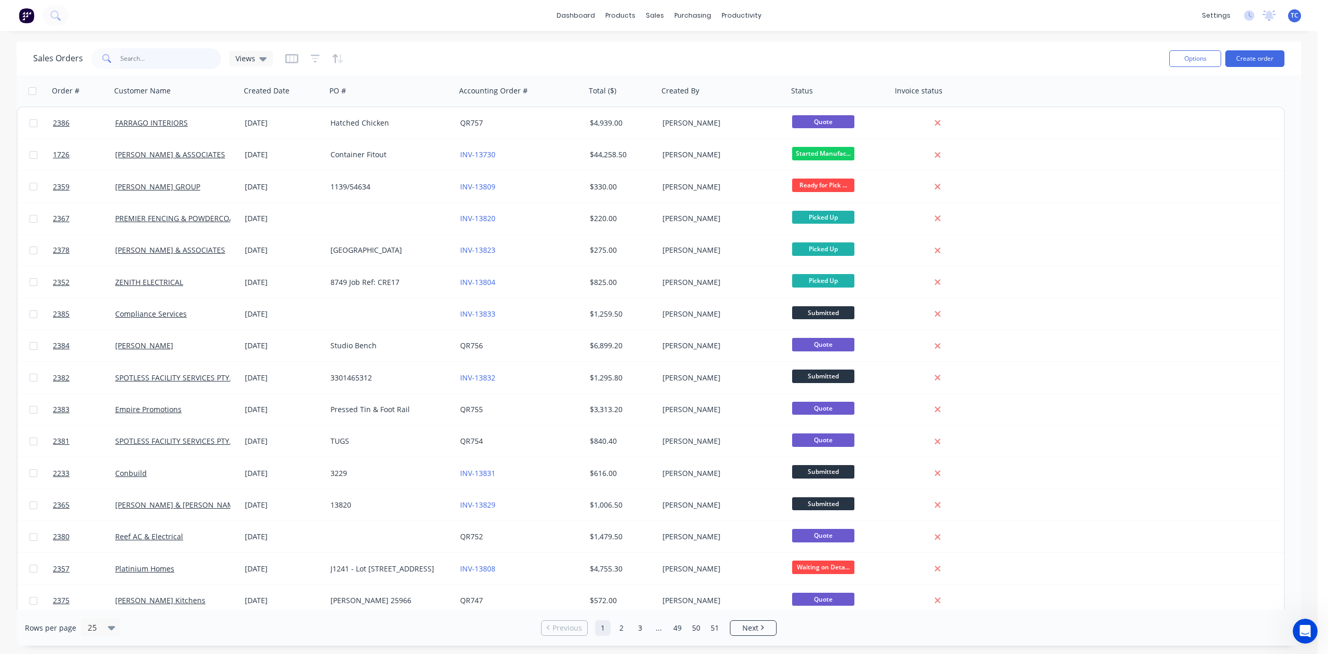
click at [172, 58] on input "text" at bounding box center [170, 58] width 101 height 21
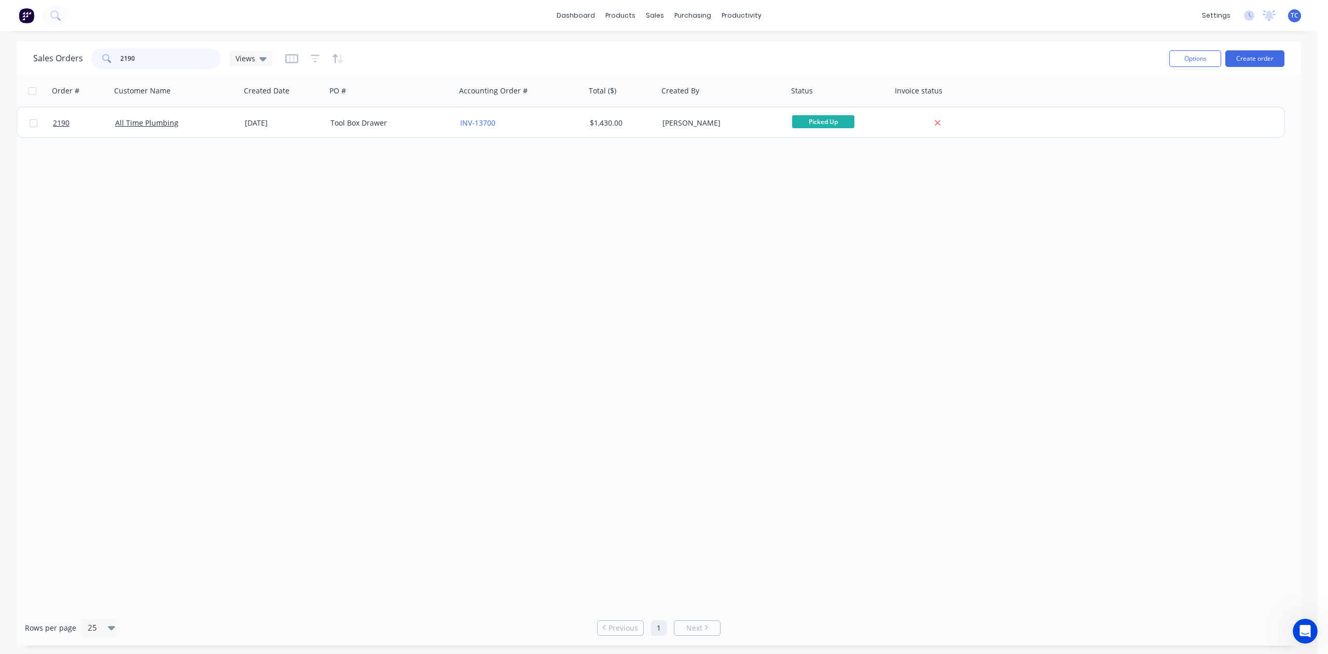
type input "2190"
click at [1190, 57] on button "Options" at bounding box center [1195, 58] width 52 height 17
click at [679, 57] on div "Sales Orders" at bounding box center [689, 51] width 43 height 9
click at [681, 57] on div "Sales Orders" at bounding box center [689, 51] width 43 height 9
click at [777, 57] on div "Workflow" at bounding box center [773, 51] width 31 height 9
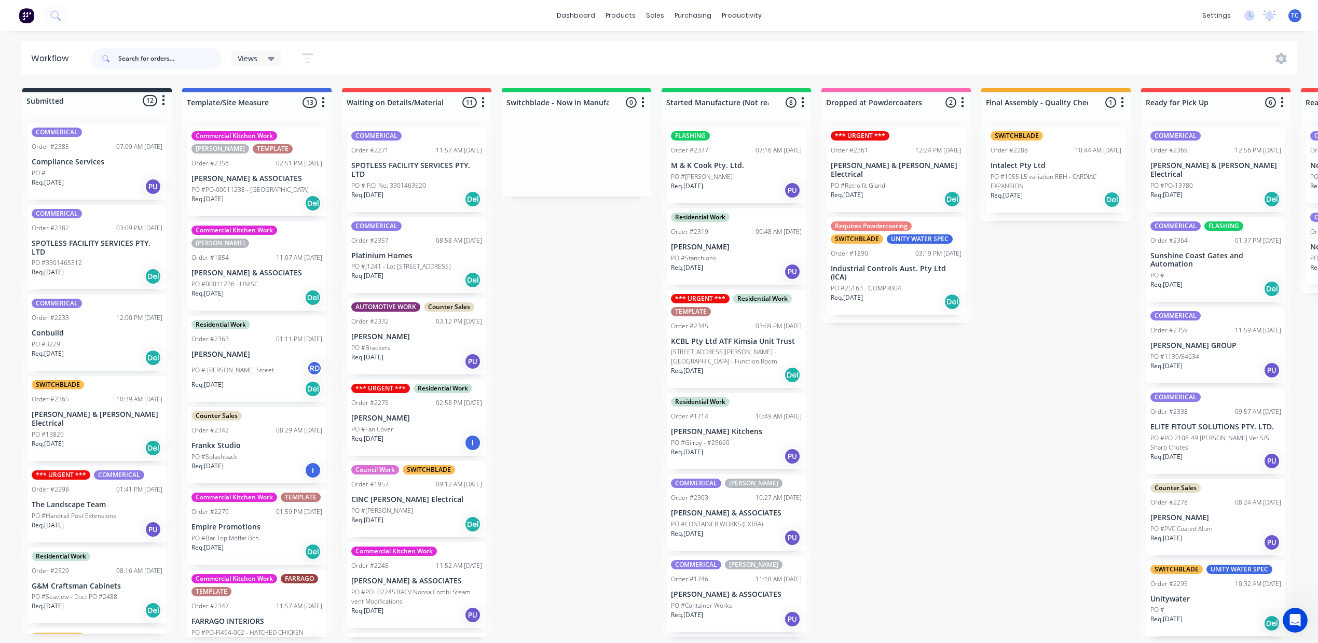
click at [221, 61] on input "text" at bounding box center [169, 58] width 103 height 21
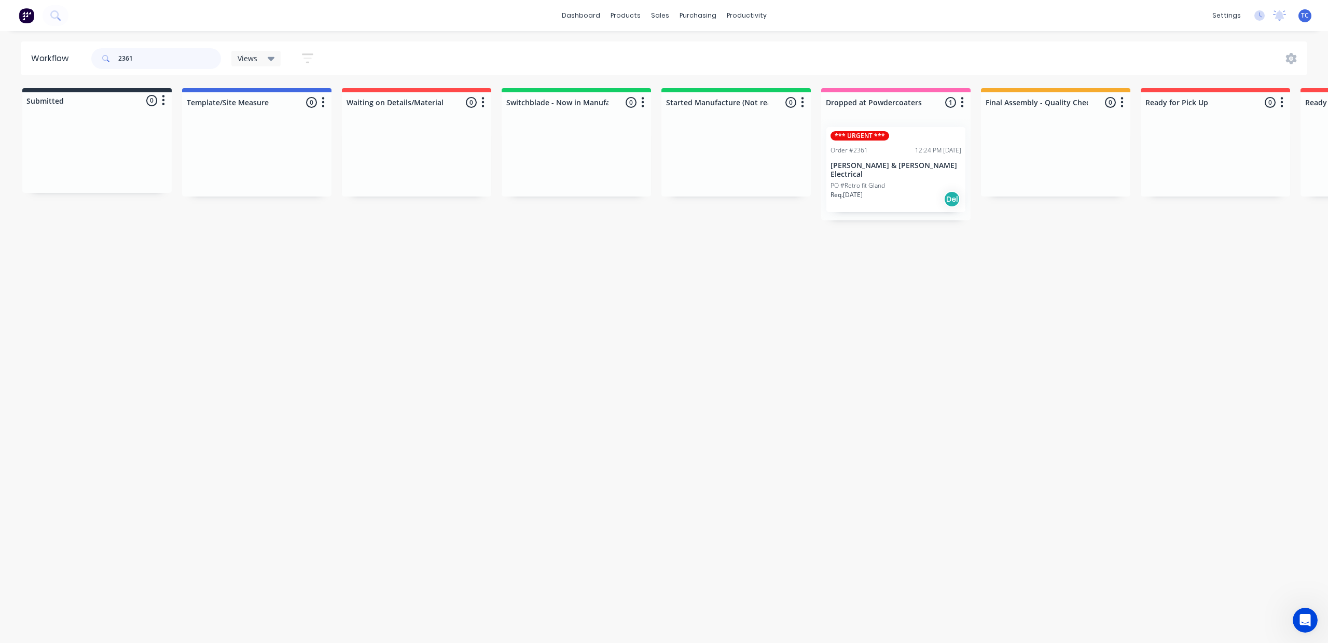
type input "2361"
click at [961, 179] on p "[PERSON_NAME] & [PERSON_NAME] Electrical" at bounding box center [896, 170] width 131 height 18
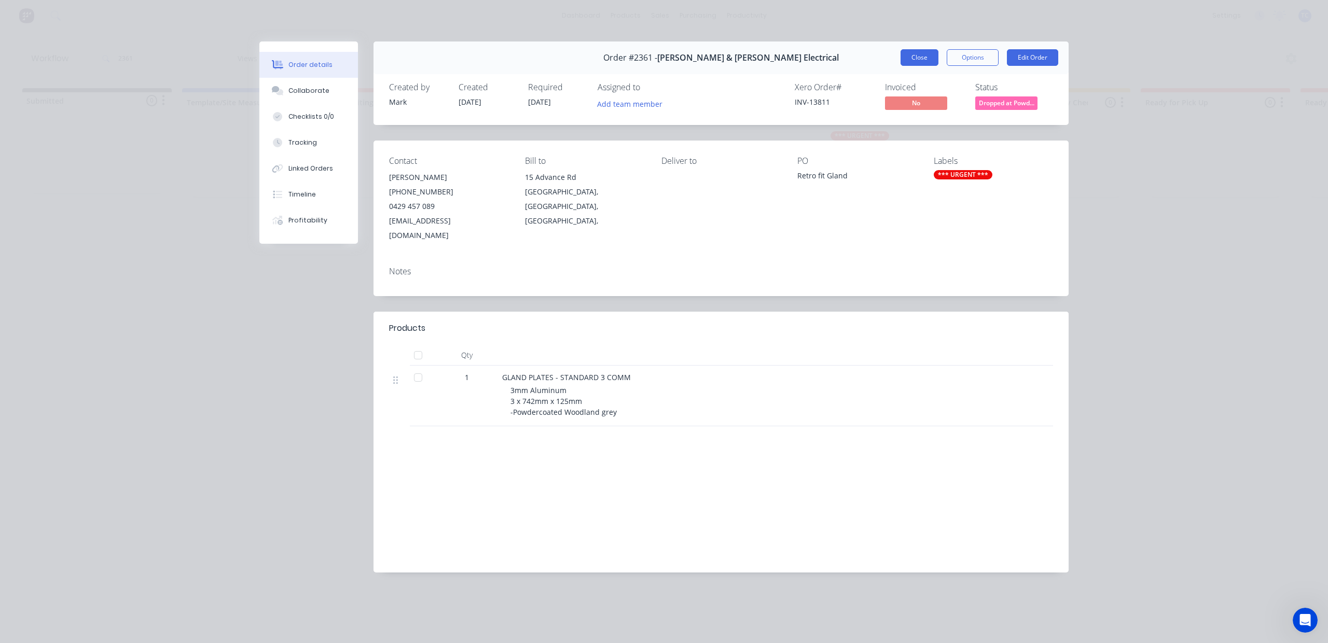
click at [901, 64] on button "Close" at bounding box center [920, 57] width 38 height 17
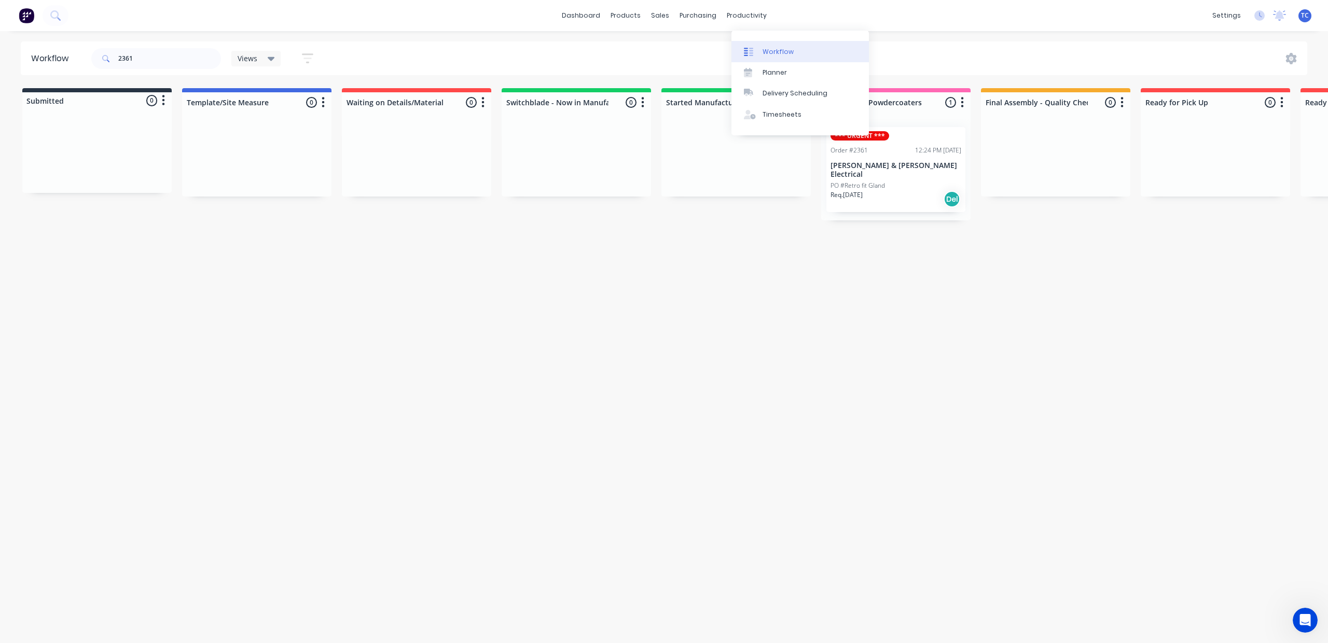
click at [794, 57] on div "Workflow" at bounding box center [778, 51] width 31 height 9
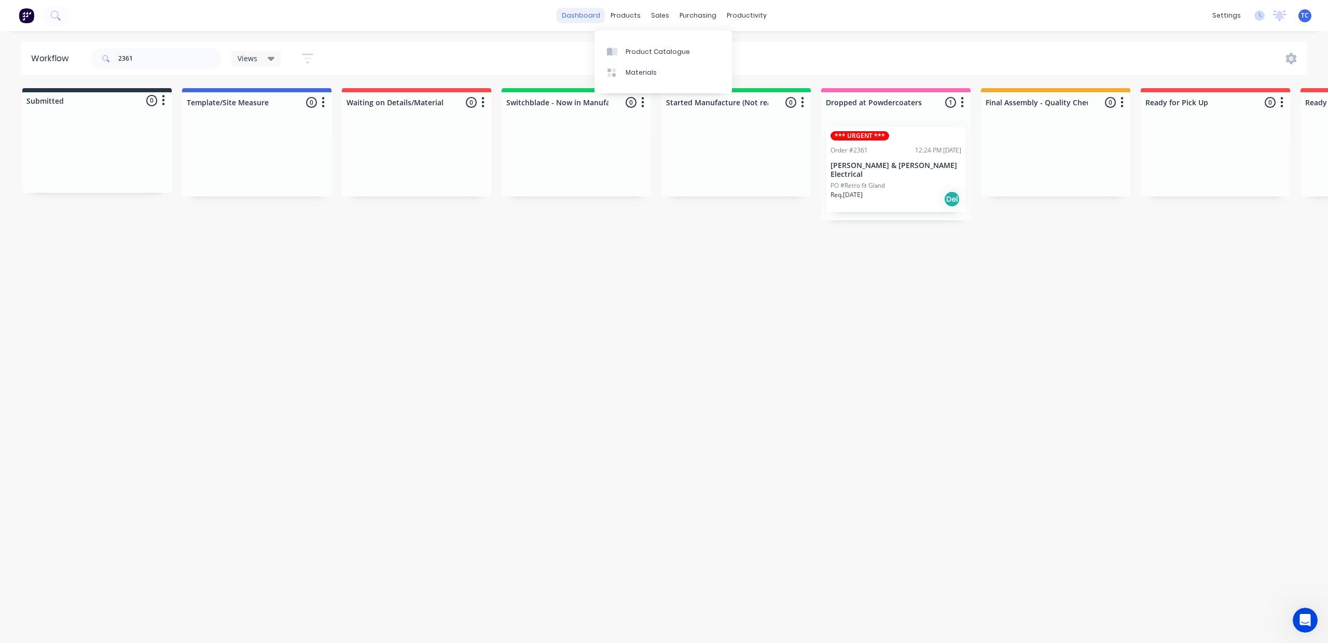
click at [576, 16] on link "dashboard" at bounding box center [581, 16] width 49 height 16
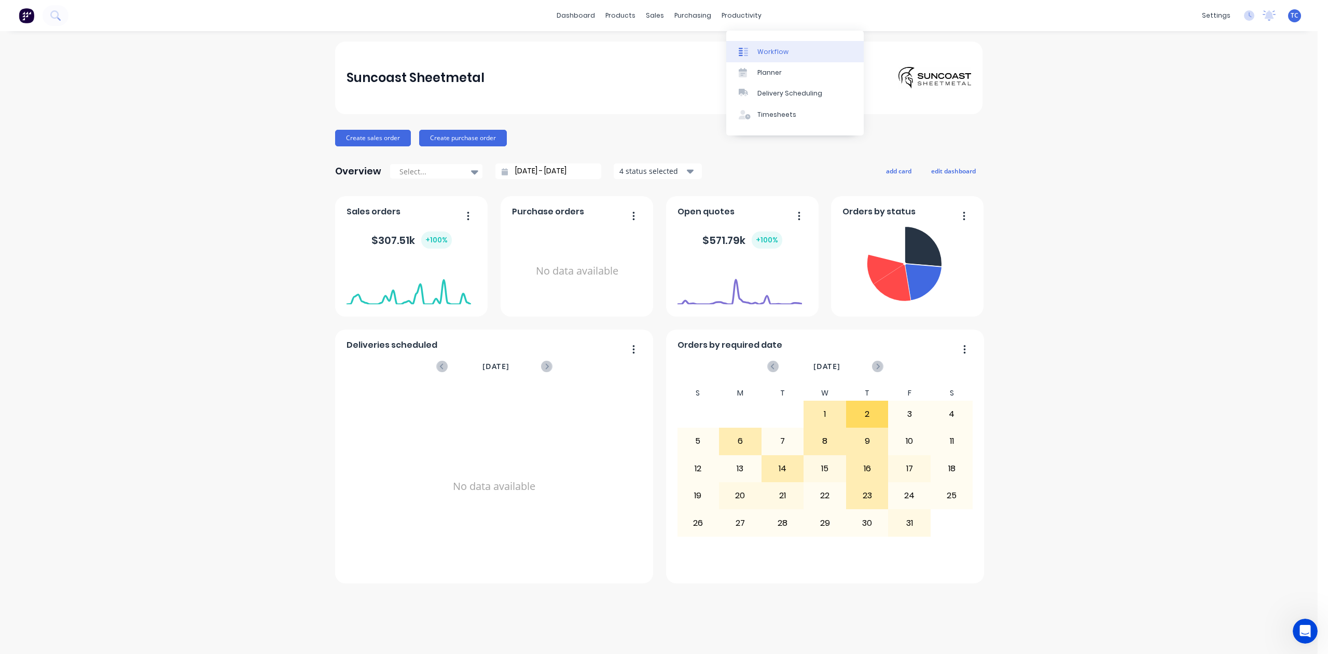
click at [775, 57] on div "Workflow" at bounding box center [773, 51] width 31 height 9
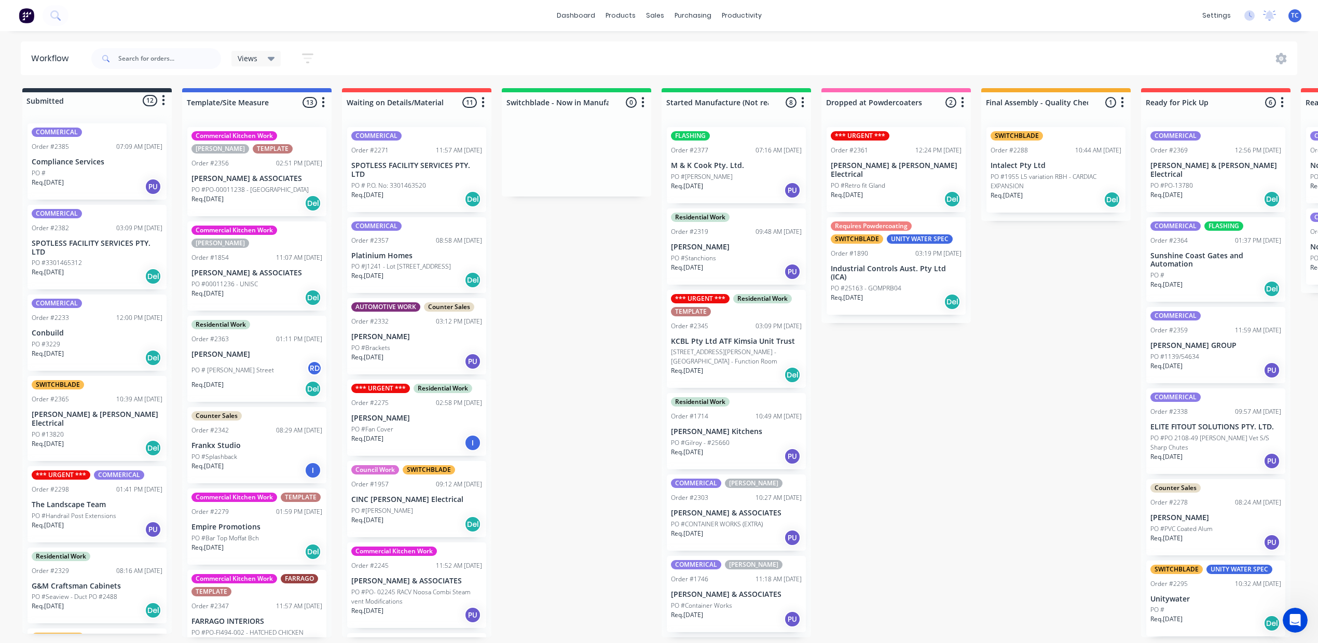
click at [81, 290] on div "COMMERICAL Order #2382 03:09 PM [DATE] SPOTLESS FACILITY SERVICES PTY. LTD PO #…" at bounding box center [96, 247] width 139 height 85
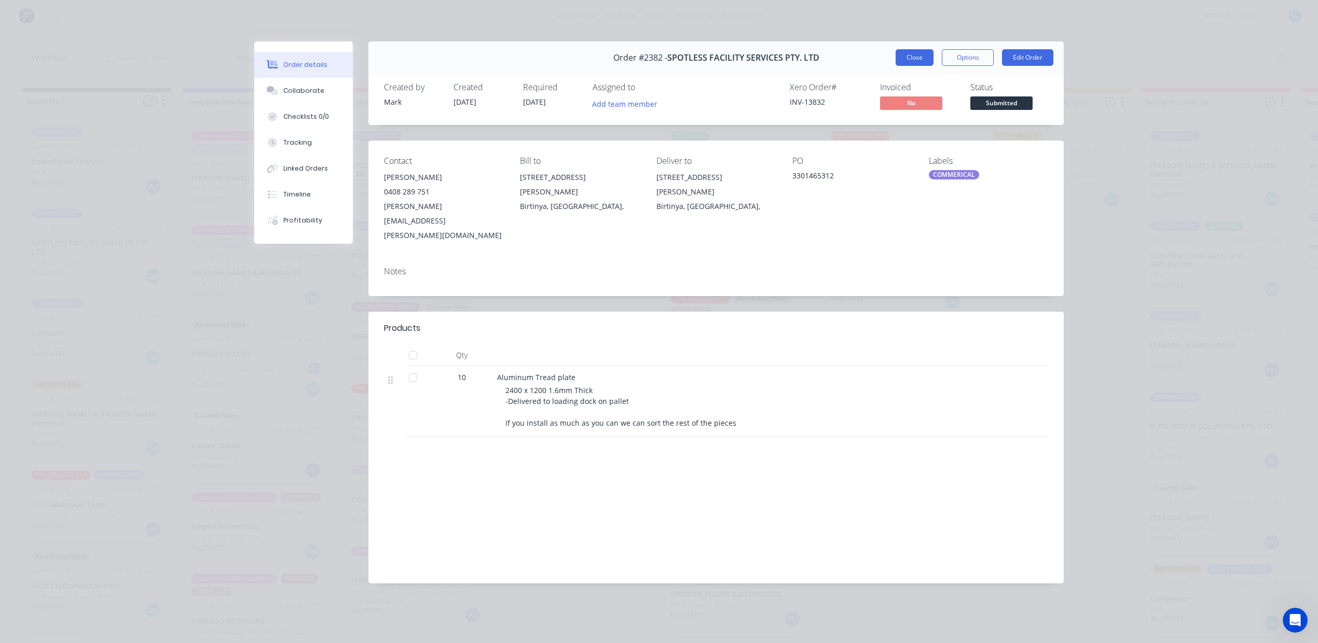
click at [897, 66] on button "Close" at bounding box center [915, 57] width 38 height 17
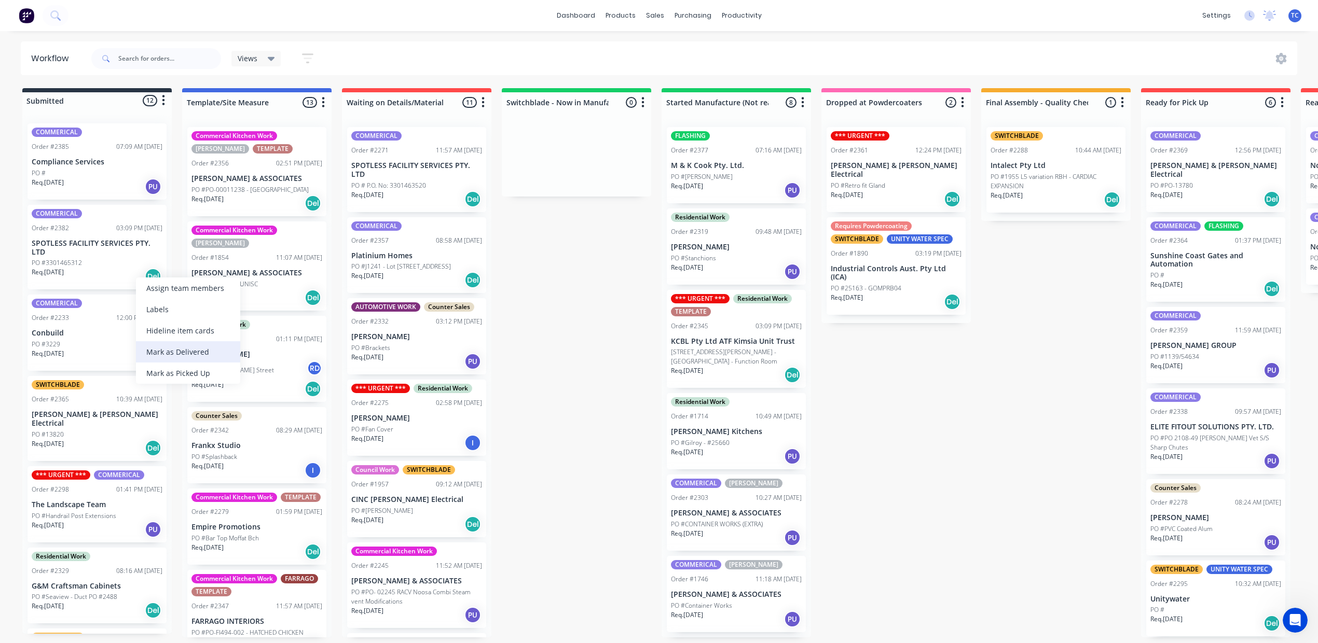
click at [162, 362] on div "Mark as Delivered" at bounding box center [188, 351] width 104 height 21
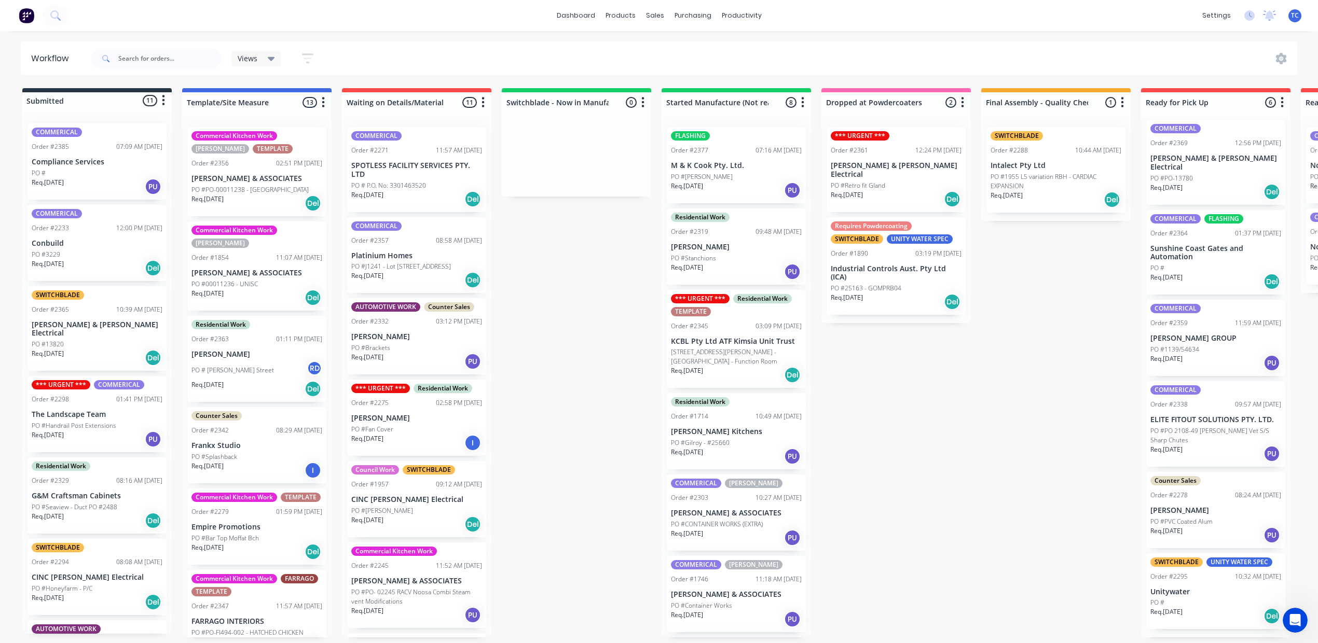
click at [482, 179] on p "SPOTLESS FACILITY SERVICES PTY. LTD" at bounding box center [416, 170] width 131 height 18
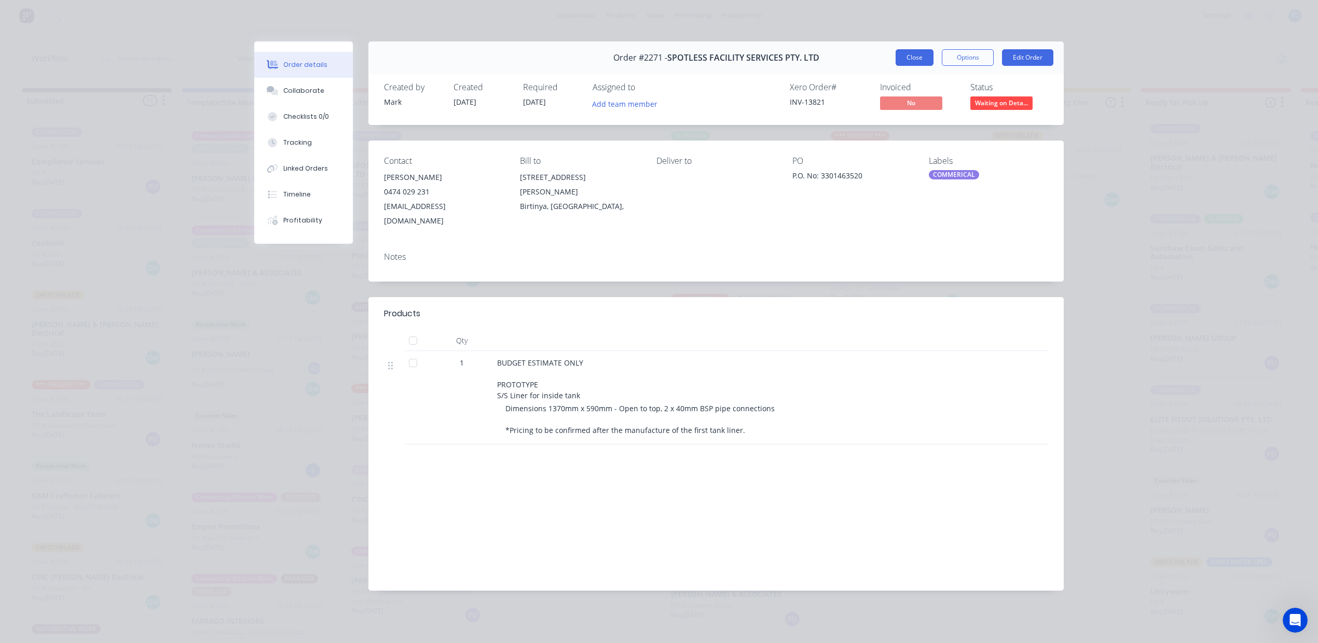
click at [896, 63] on button "Close" at bounding box center [915, 57] width 38 height 17
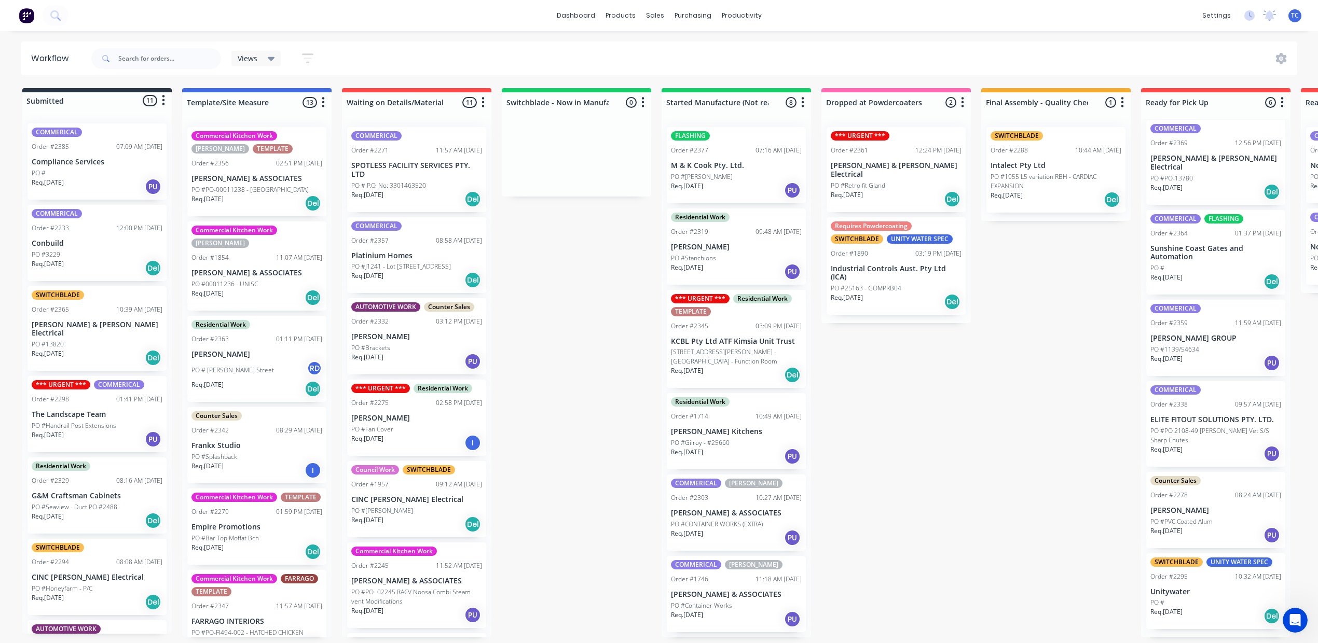
click at [451, 271] on p "PO #J1241 - Lot [STREET_ADDRESS]" at bounding box center [401, 266] width 100 height 9
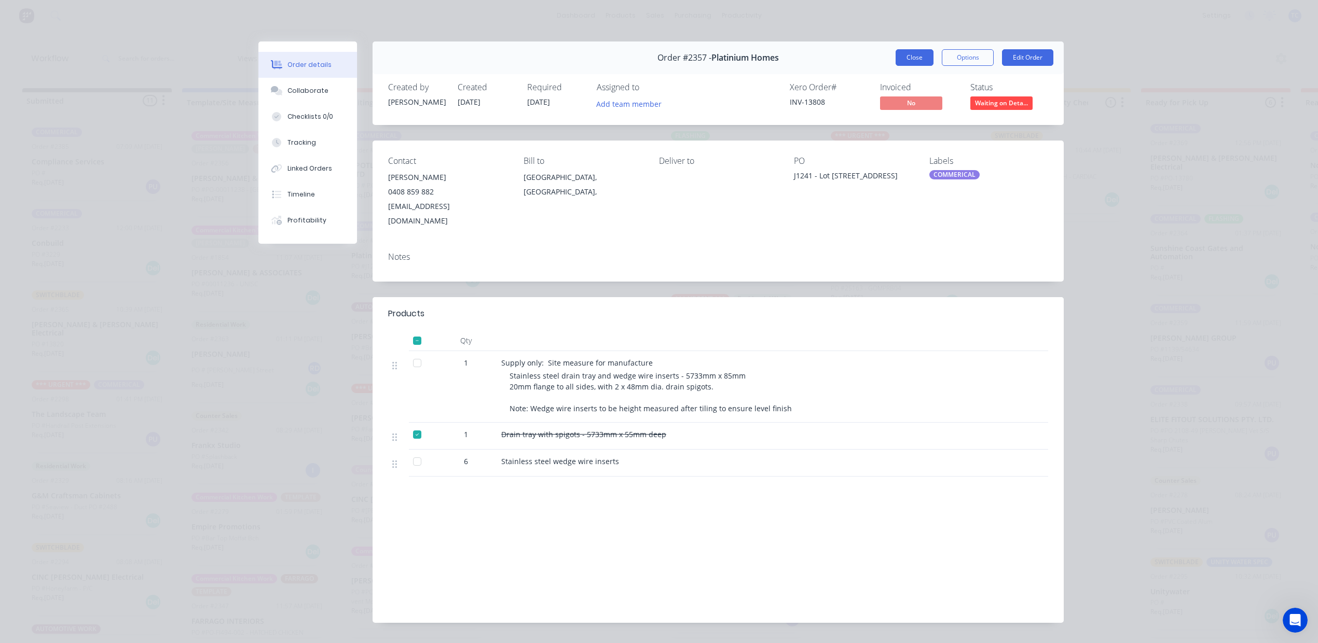
click at [896, 66] on button "Close" at bounding box center [915, 57] width 38 height 17
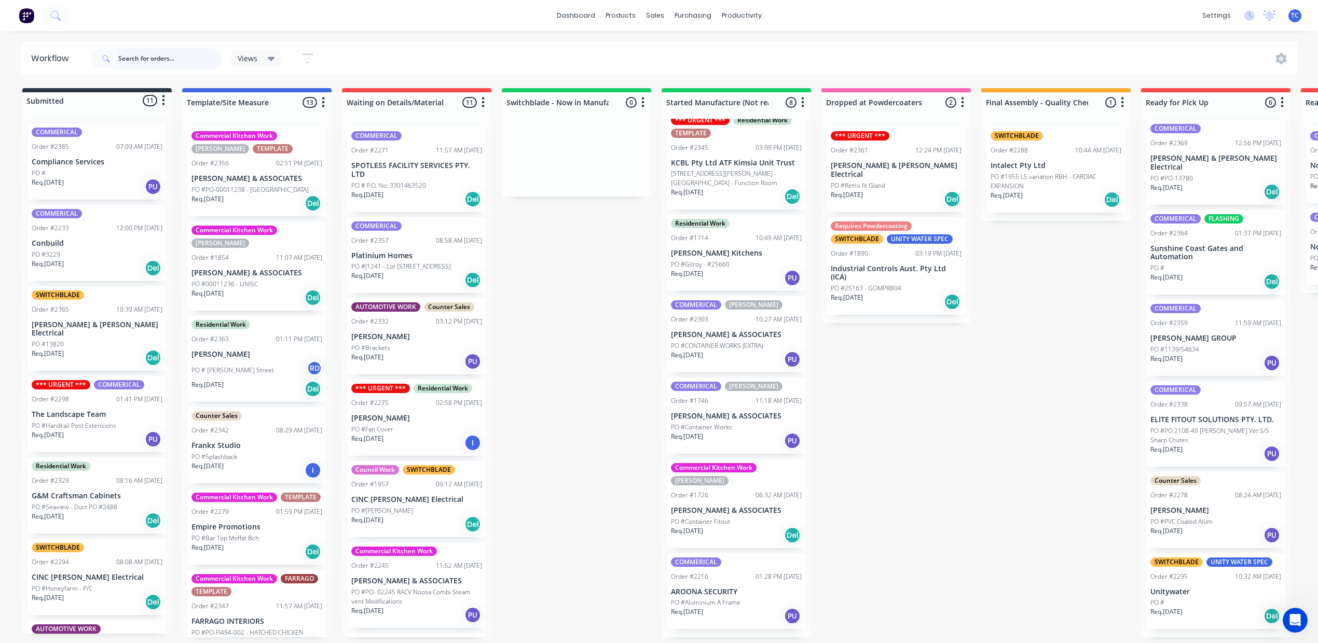
click at [167, 61] on input "text" at bounding box center [169, 58] width 103 height 21
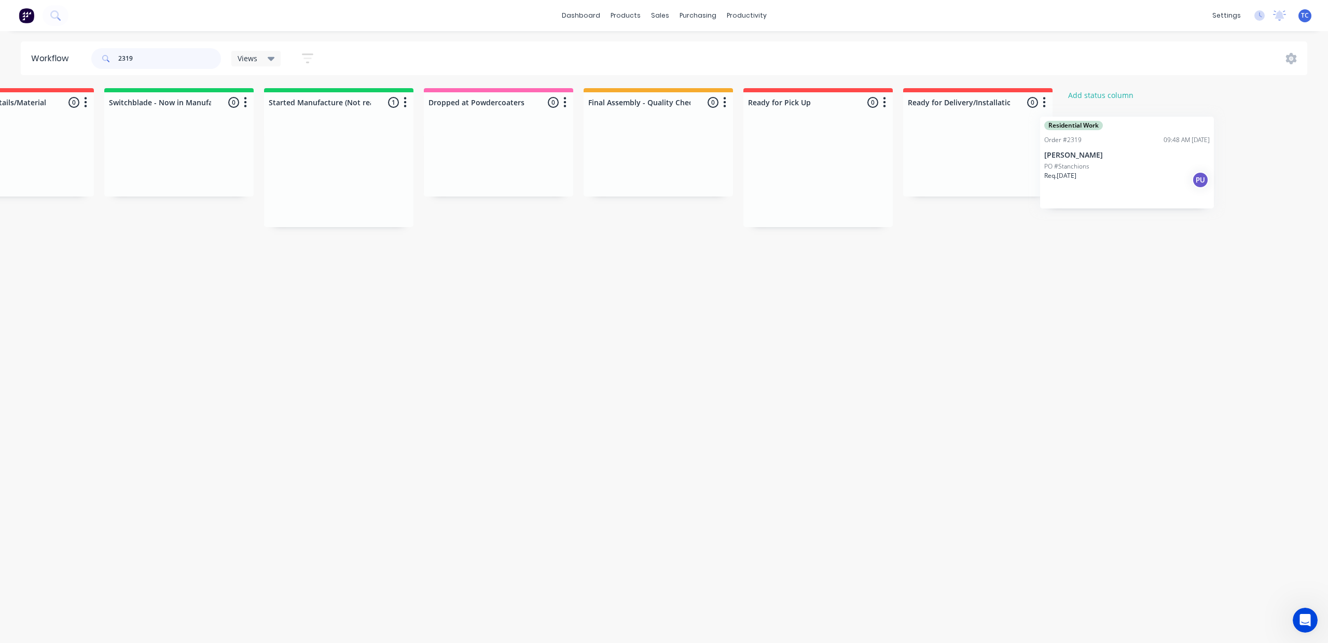
drag, startPoint x: 896, startPoint y: 170, endPoint x: 1065, endPoint y: 152, distance: 170.1
click at [1104, 152] on div "Submitted 0 Status colour #273444 hex #273444 Save Cancel Summaries Total order…" at bounding box center [460, 157] width 1730 height 139
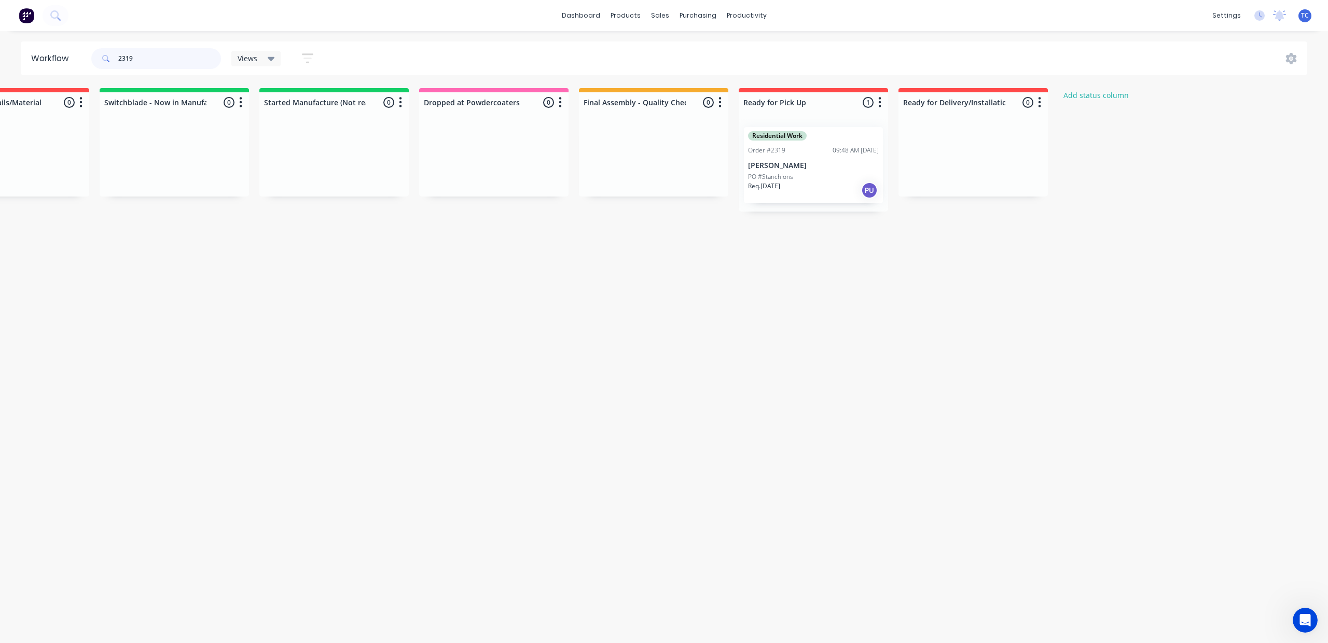
type input "2319"
click at [786, 155] on div "Order #2319" at bounding box center [766, 150] width 37 height 9
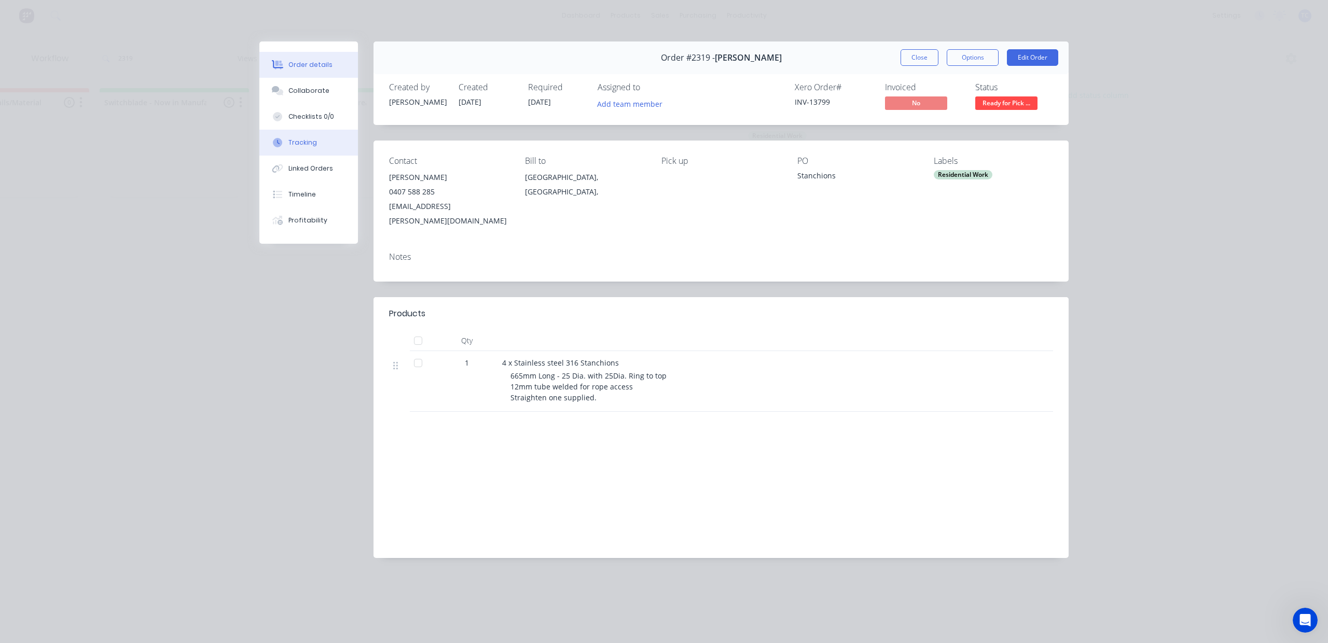
click at [302, 147] on div "Tracking" at bounding box center [302, 142] width 29 height 9
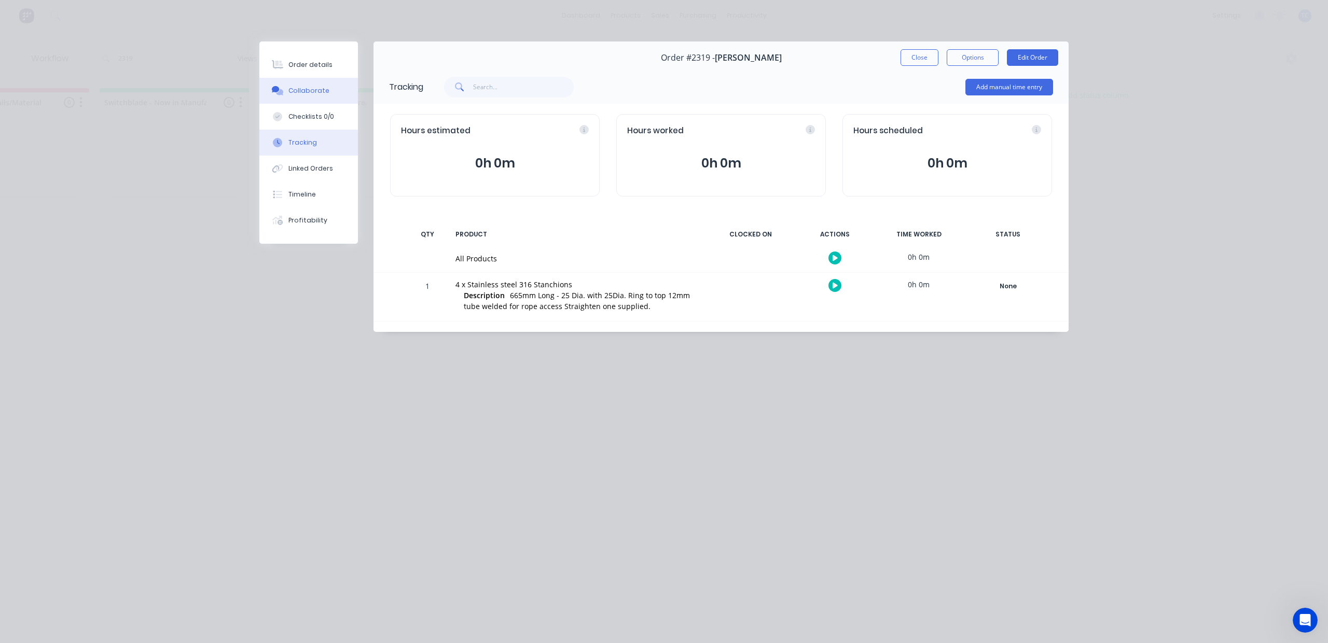
click at [316, 95] on div "Collaborate" at bounding box center [308, 90] width 41 height 9
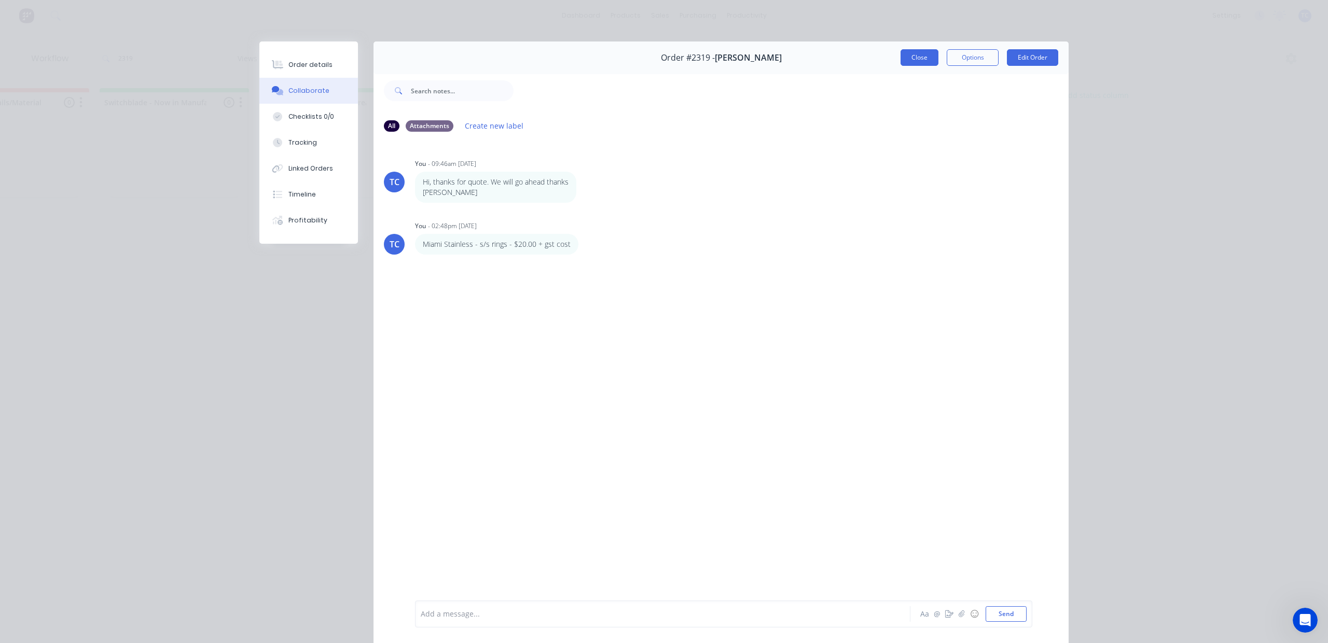
click at [901, 66] on button "Close" at bounding box center [920, 57] width 38 height 17
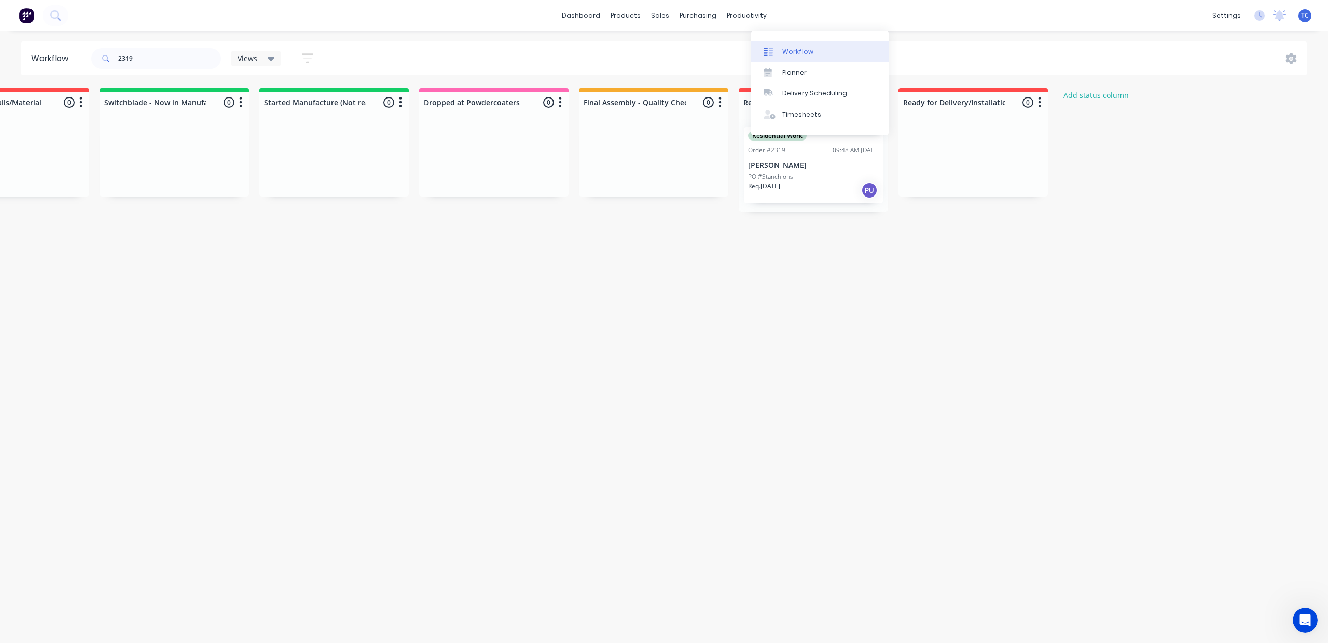
click at [782, 54] on div "Workflow" at bounding box center [797, 51] width 31 height 9
click at [569, 16] on link "dashboard" at bounding box center [581, 16] width 49 height 16
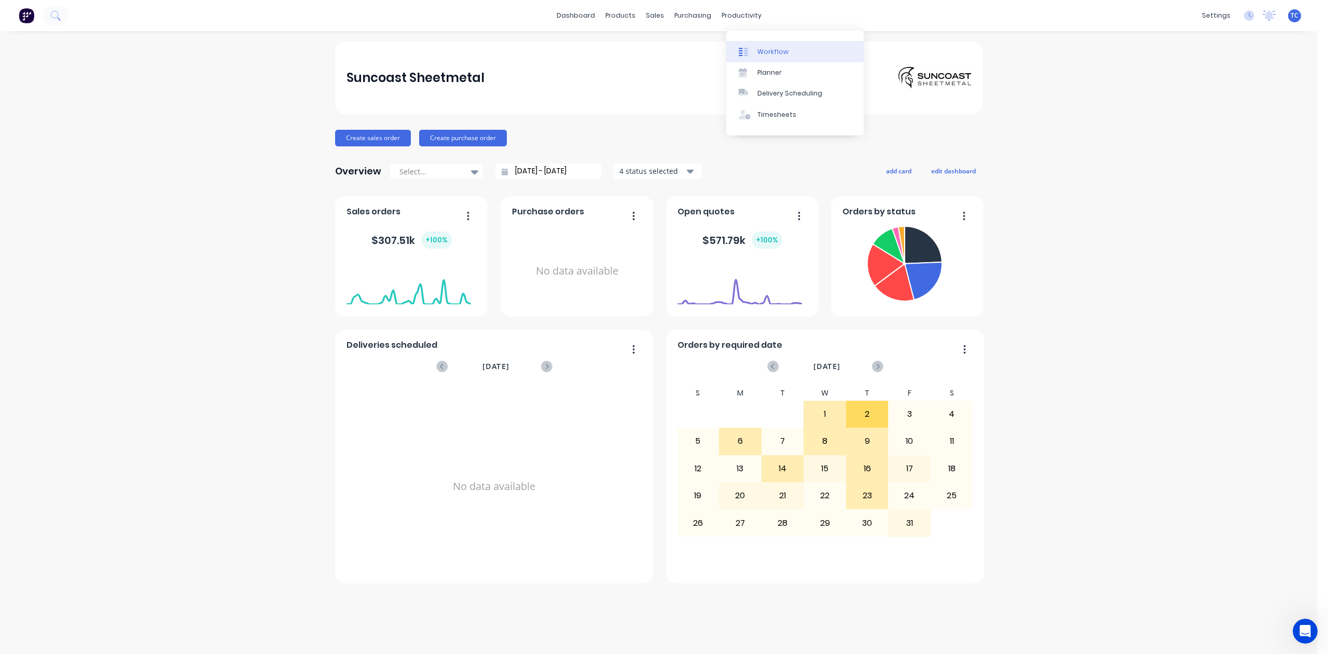
click at [779, 52] on div "Workflow" at bounding box center [773, 51] width 31 height 9
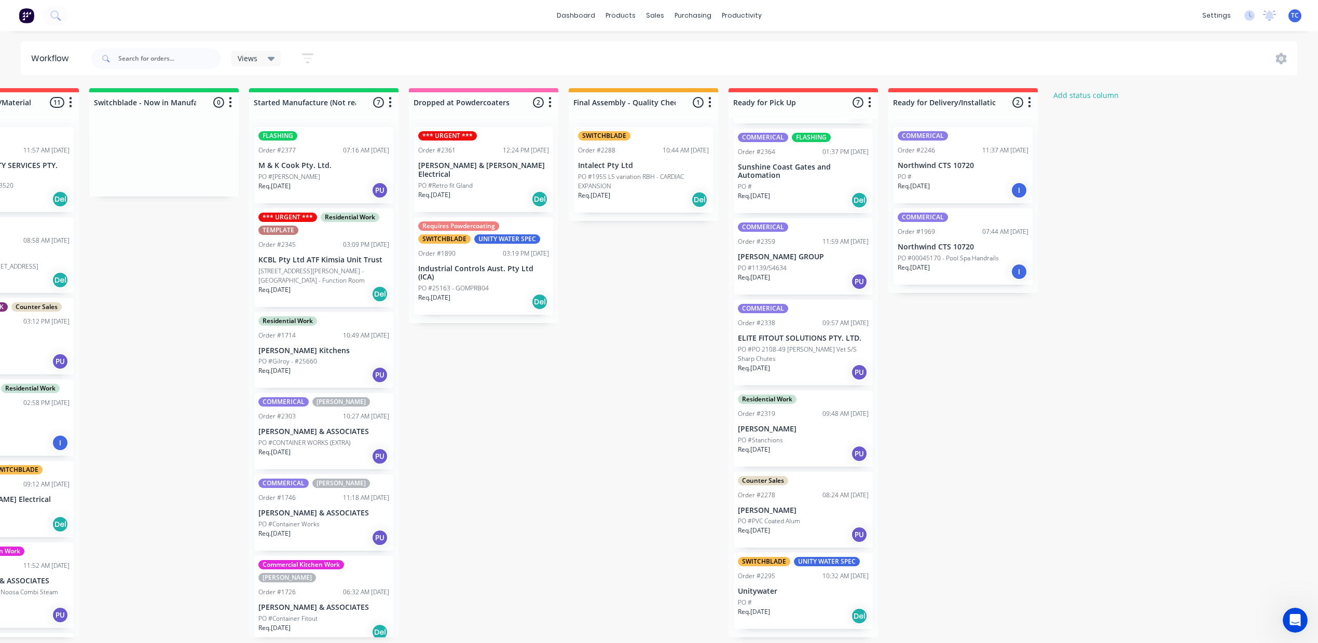
scroll to position [194, 0]
click at [782, 57] on div "Sales Orders" at bounding box center [803, 51] width 43 height 9
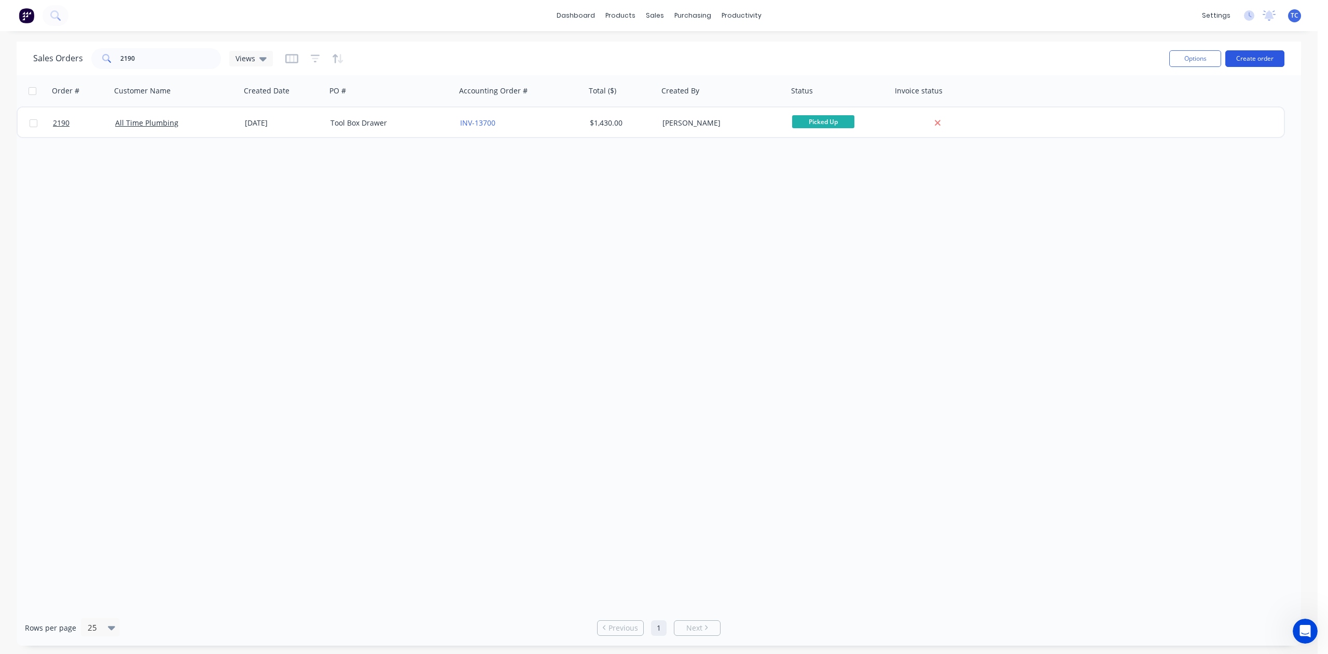
click at [1253, 62] on button "Create order" at bounding box center [1255, 58] width 59 height 17
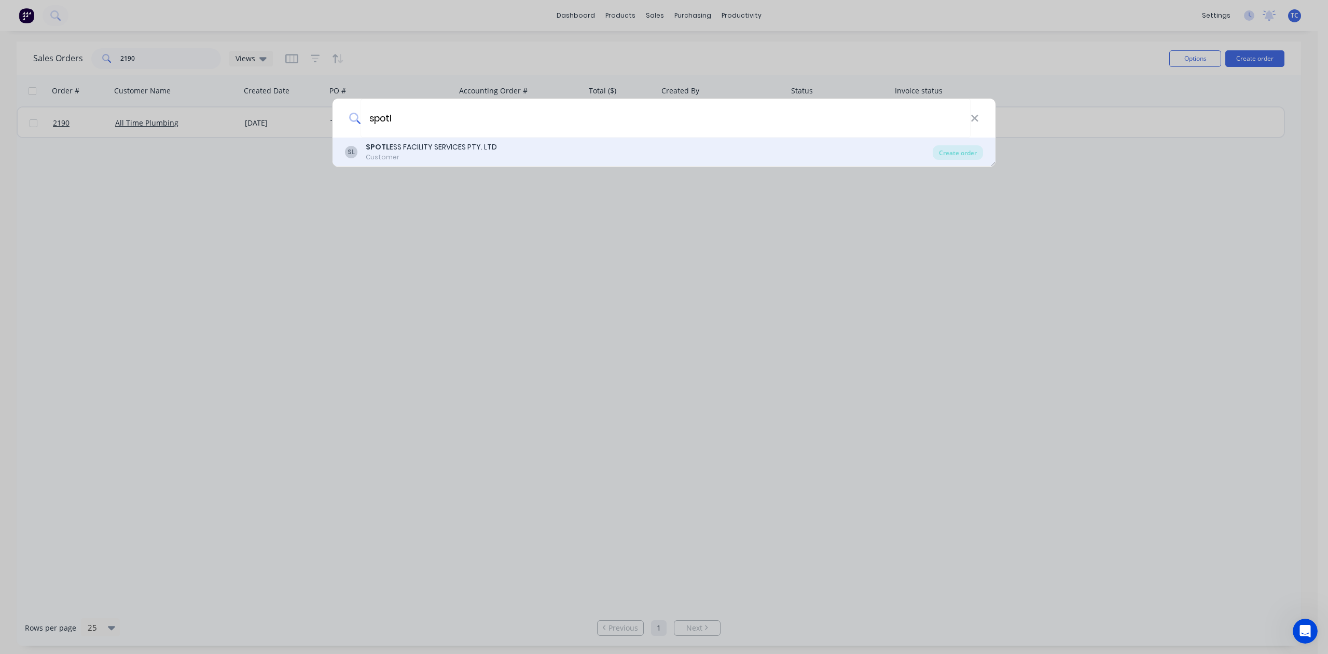
type input "spotl"
click at [389, 148] on div "SPOTL ESS FACILITY SERVICES PTY. LTD" at bounding box center [431, 147] width 131 height 11
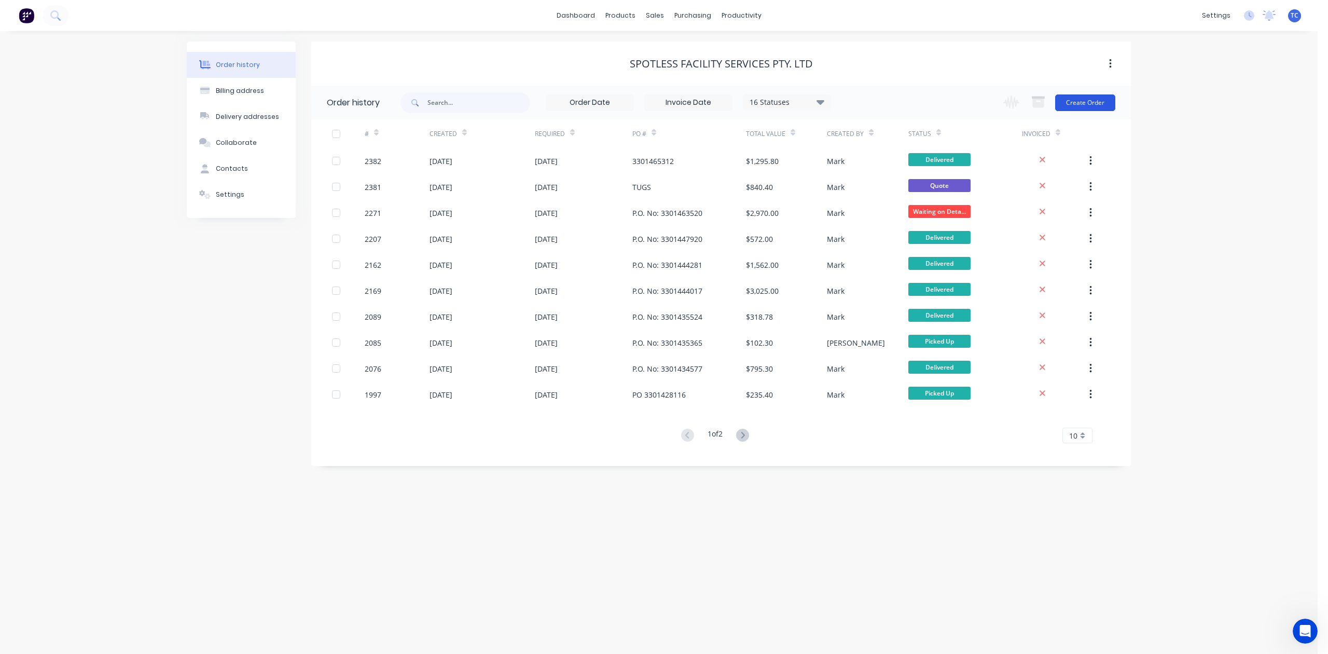
click at [1078, 101] on button "Create Order" at bounding box center [1085, 102] width 60 height 17
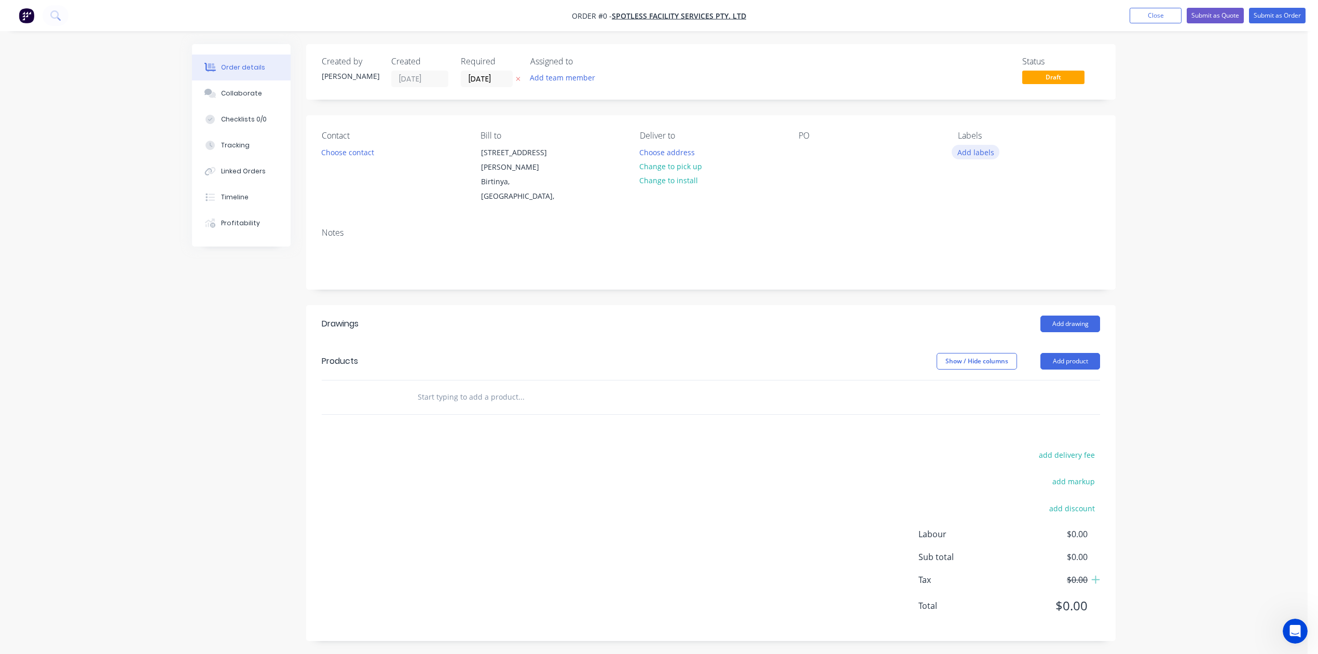
click at [990, 159] on button "Add labels" at bounding box center [976, 152] width 48 height 14
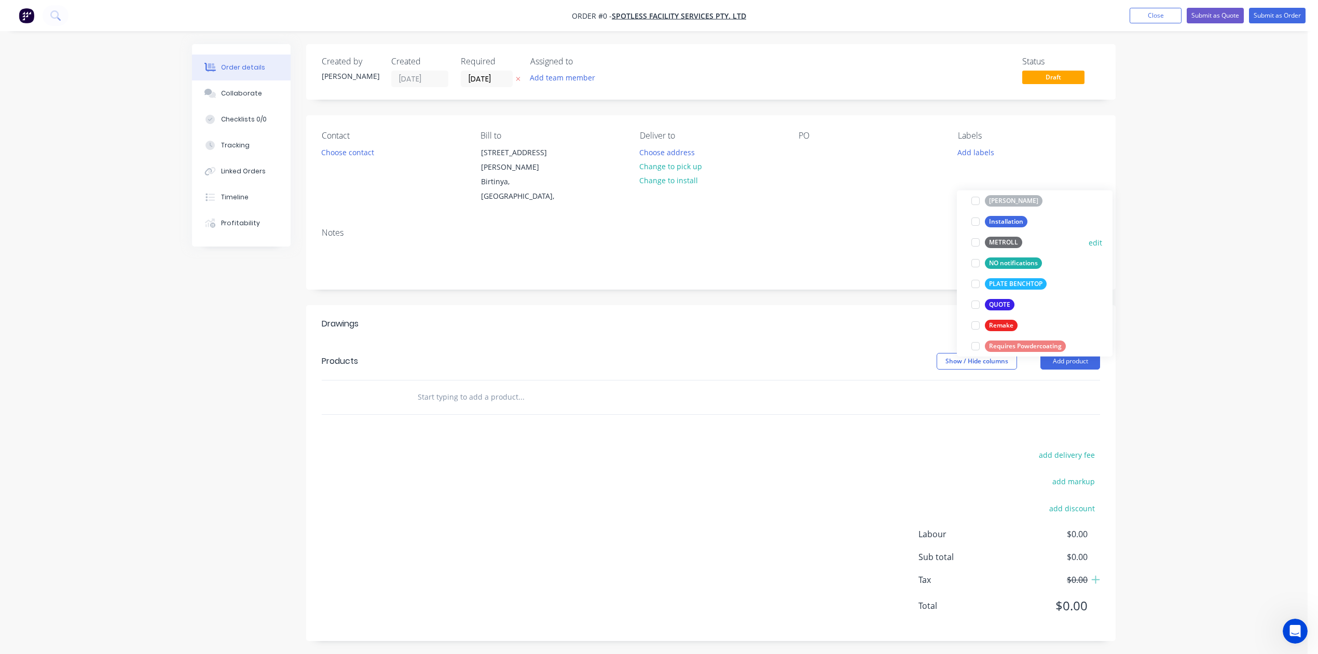
scroll to position [346, 0]
click at [978, 284] on div at bounding box center [975, 280] width 21 height 21
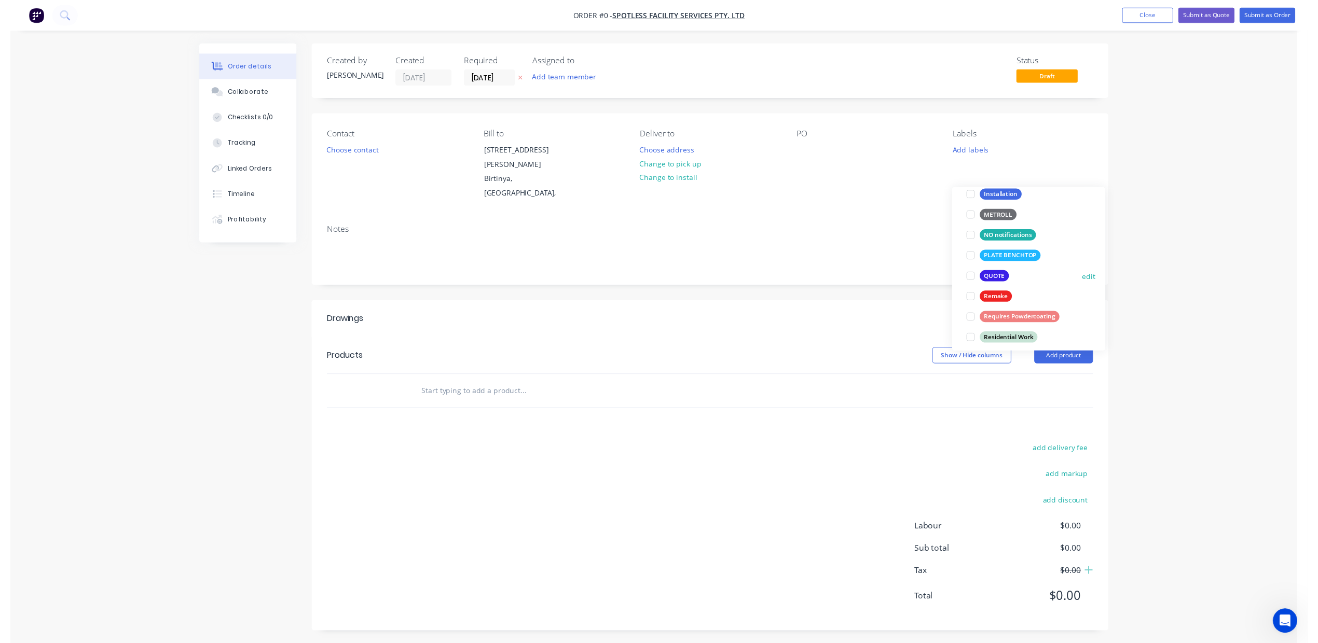
scroll to position [0, 0]
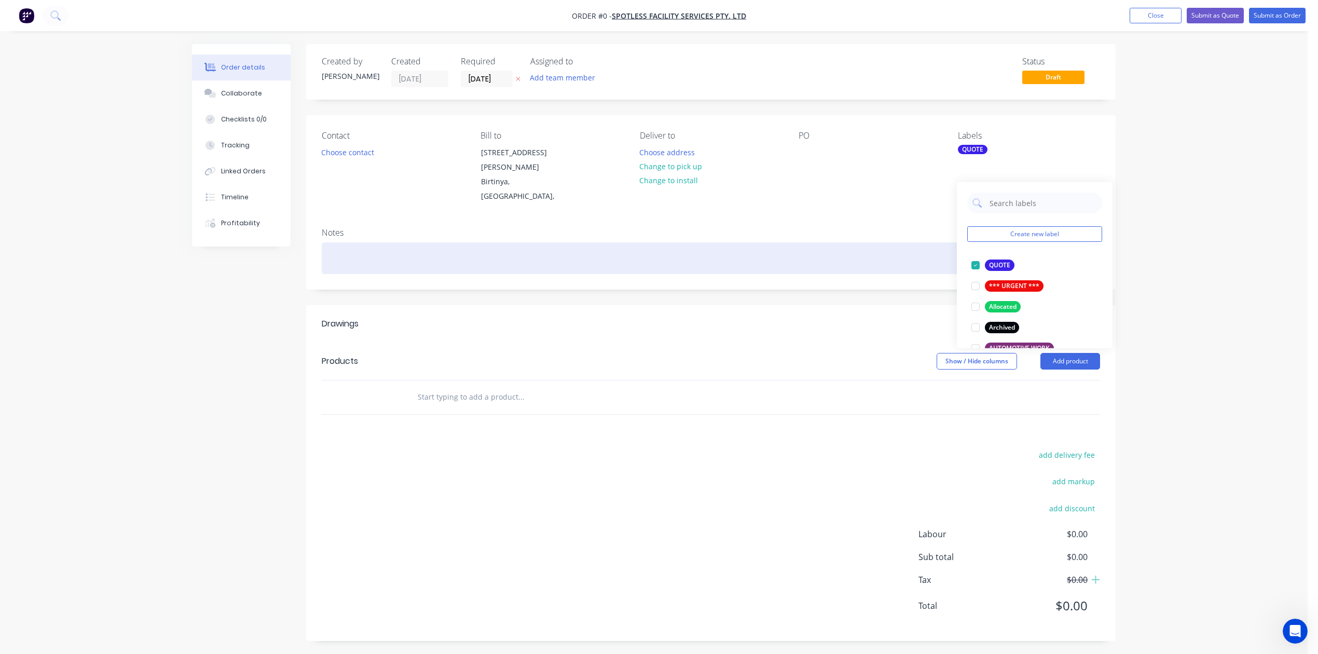
click at [806, 270] on div "Order details Collaborate Checklists 0/0 Tracking Linked Orders Timeline Profit…" at bounding box center [654, 350] width 944 height 612
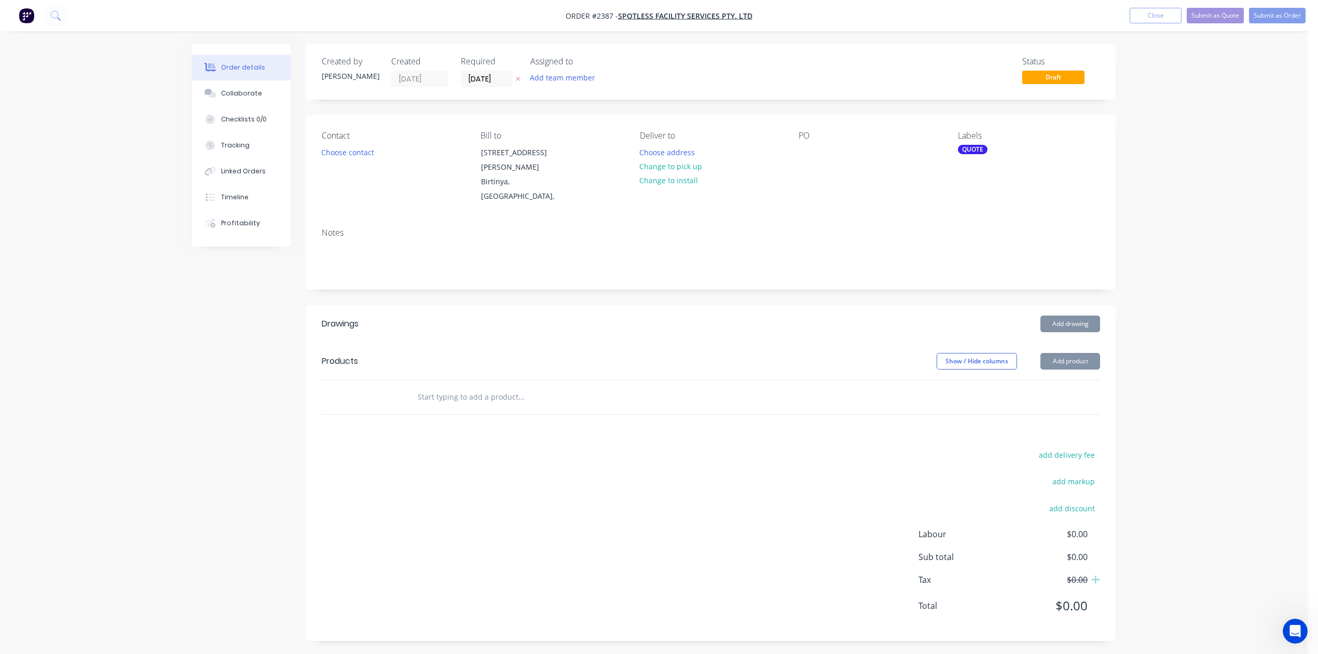
click at [795, 186] on div "Contact Choose contact [PERSON_NAME] to [STREET_ADDRESS][PERSON_NAME], Deliver …" at bounding box center [710, 167] width 809 height 104
click at [804, 160] on div at bounding box center [807, 152] width 17 height 15
click at [692, 173] on button "Change to pick up" at bounding box center [671, 166] width 74 height 14
click at [362, 159] on button "Choose contact" at bounding box center [348, 152] width 64 height 14
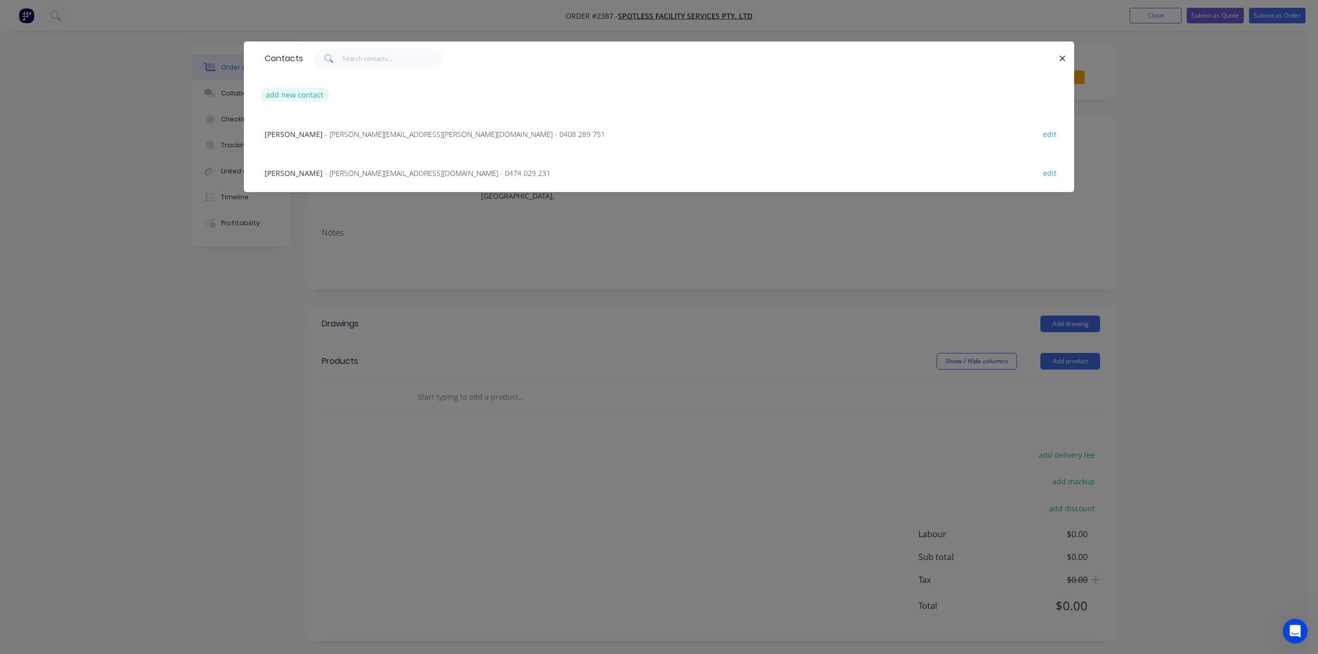
click at [314, 102] on button "add new contact" at bounding box center [294, 95] width 68 height 14
select select "AU"
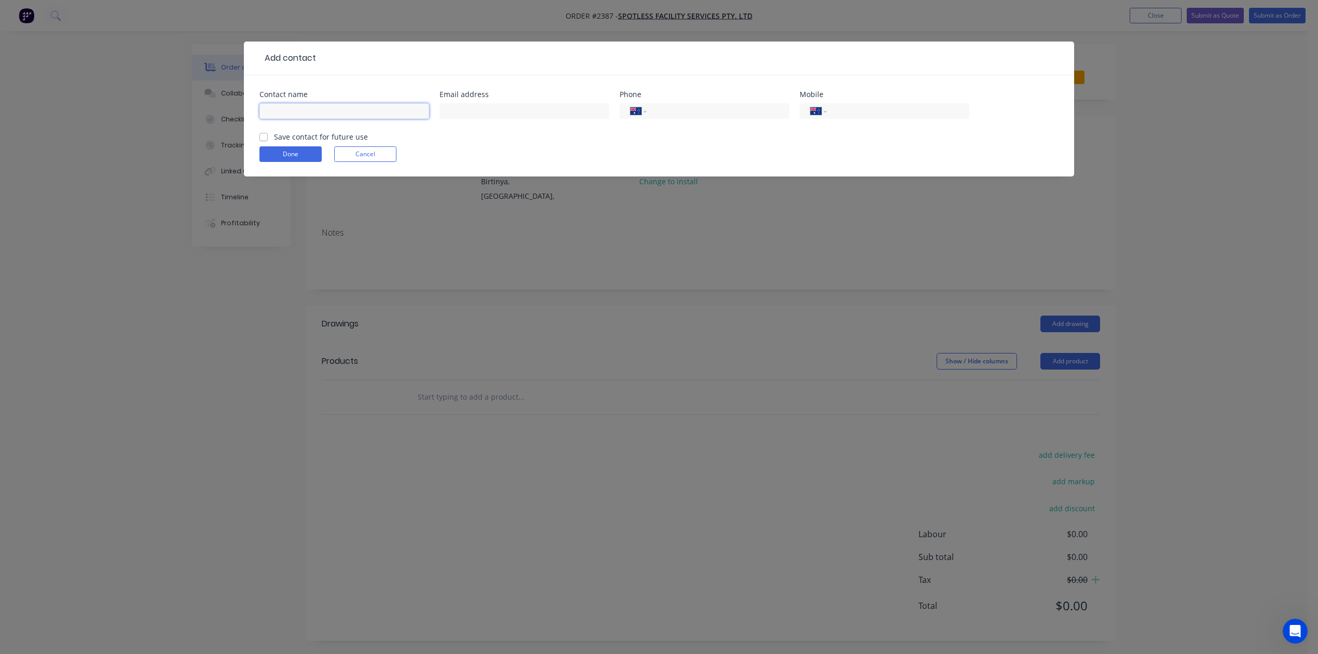
click at [320, 119] on input "text" at bounding box center [344, 111] width 170 height 16
type input "[PERSON_NAME]"
type input "[PERSON_NAME][EMAIL_ADDRESS][PERSON_NAME][DOMAIN_NAME]"
click at [274, 142] on label "Save contact for future use" at bounding box center [321, 136] width 94 height 11
click at [268, 141] on input "Save contact for future use" at bounding box center [263, 136] width 8 height 10
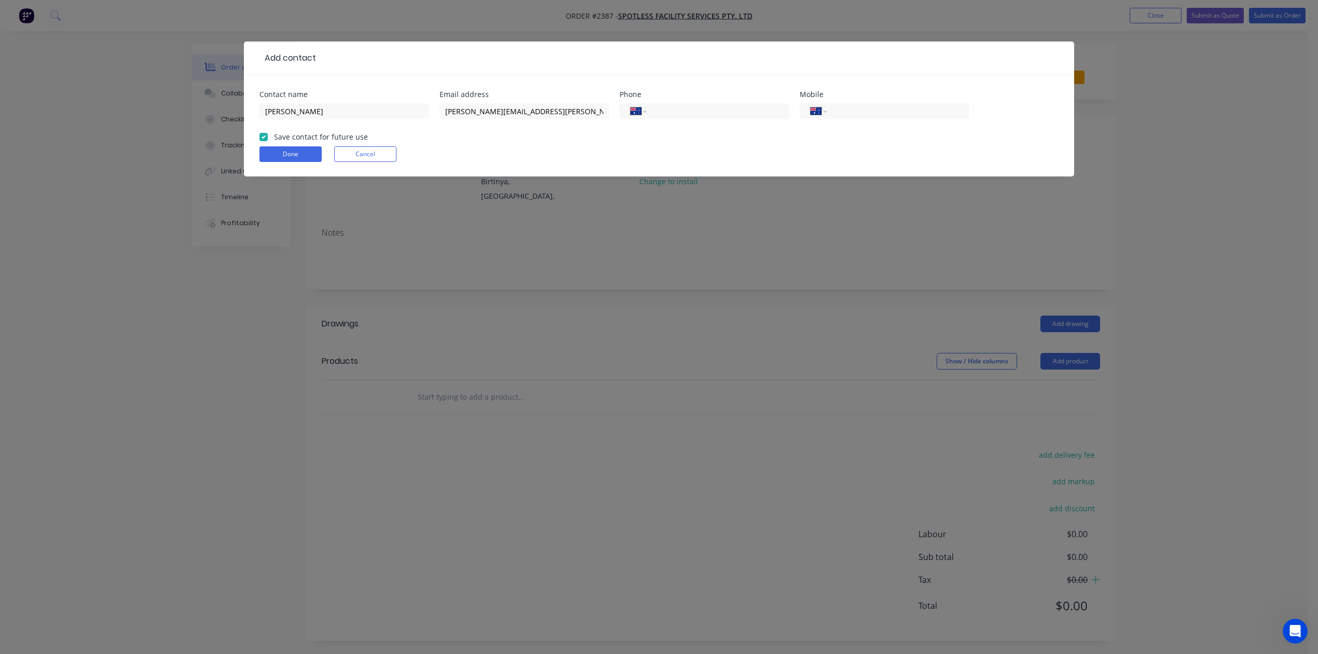
checkbox input "true"
click at [322, 162] on button "Done" at bounding box center [290, 154] width 62 height 16
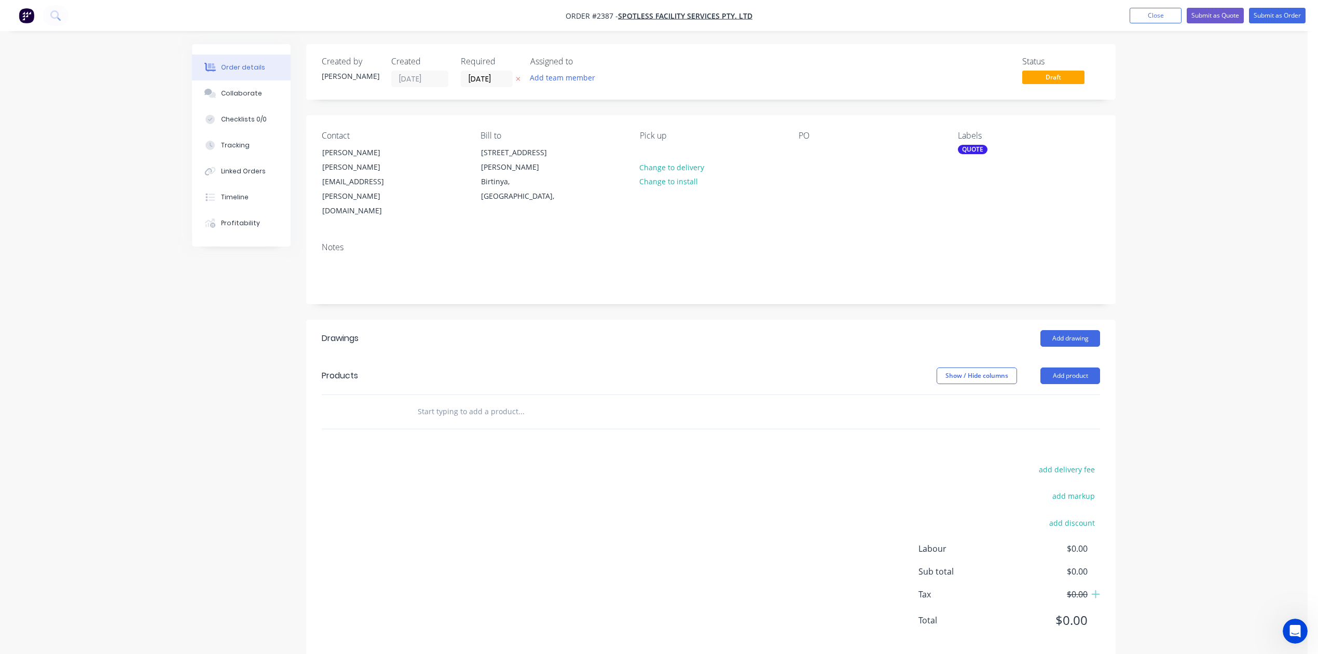
click at [470, 422] on input "text" at bounding box center [521, 411] width 208 height 21
type input "Duct - 310 sq. to 370 sq."
click at [532, 467] on button "Add Duct - 310 sq. to 370 sq. to order" at bounding box center [576, 450] width 311 height 33
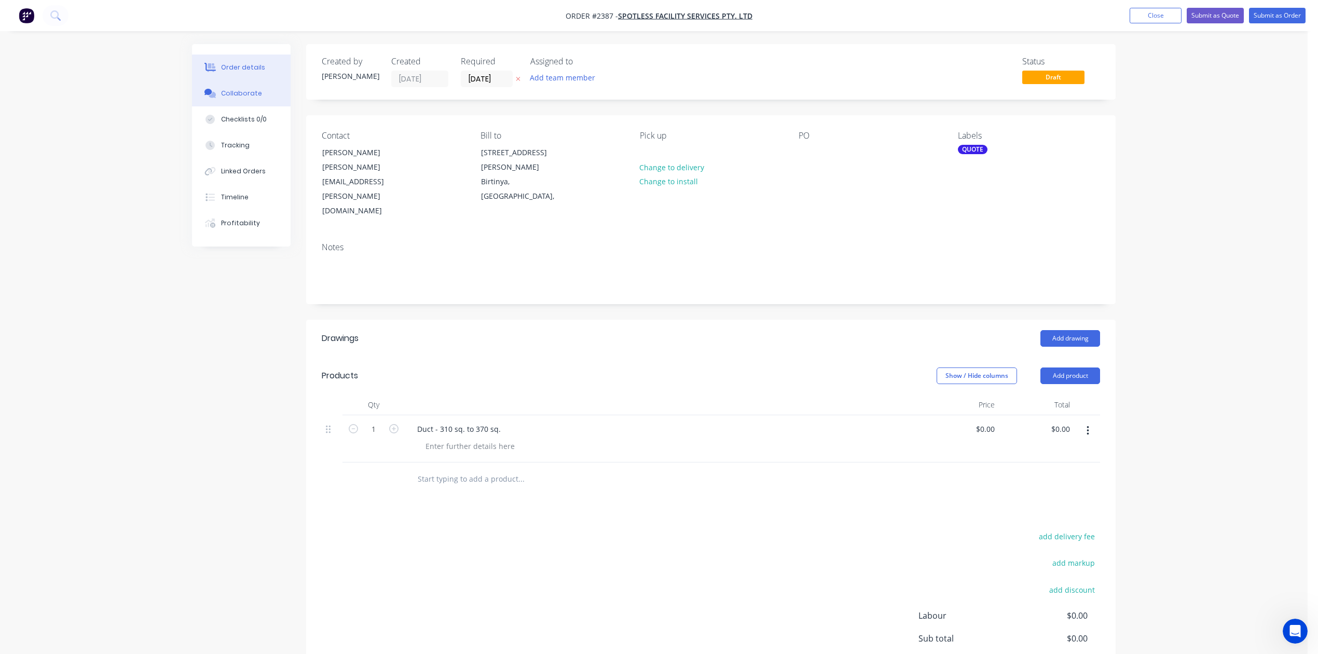
click at [256, 98] on div "Collaborate" at bounding box center [241, 93] width 41 height 9
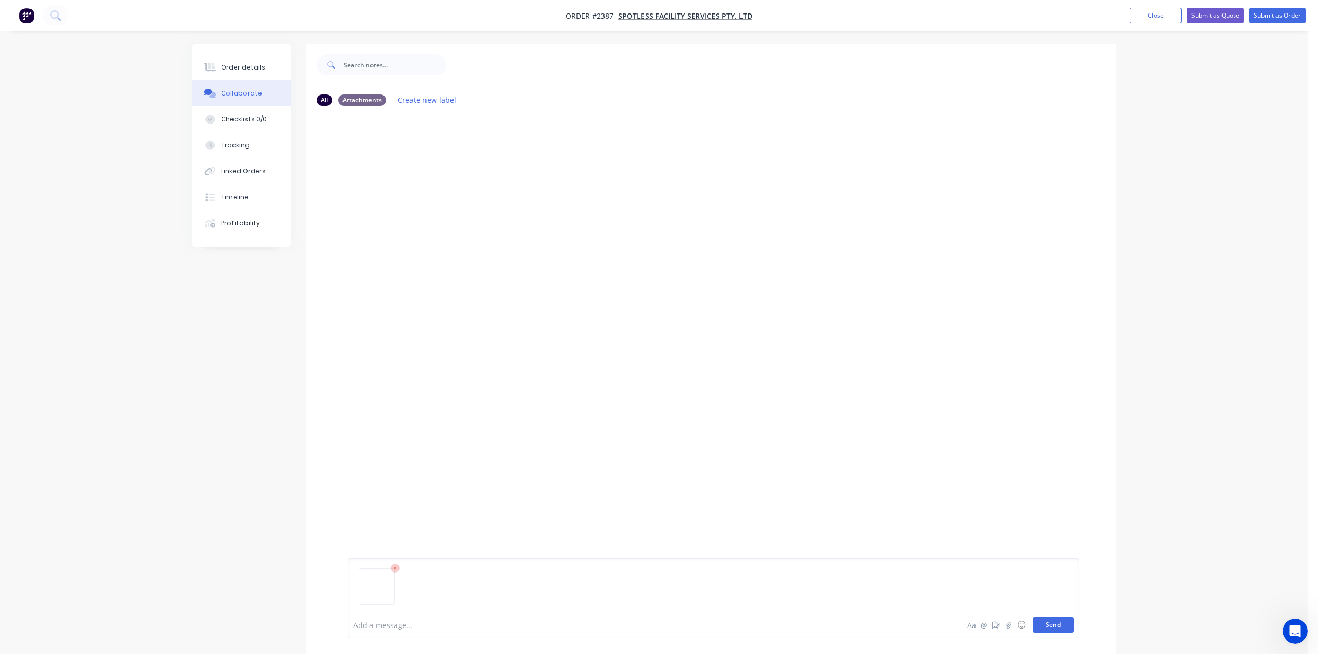
click at [1034, 617] on button "Send" at bounding box center [1053, 625] width 41 height 16
click at [1036, 617] on button "Send" at bounding box center [1053, 625] width 41 height 16
click at [1130, 13] on button "Close" at bounding box center [1156, 16] width 52 height 16
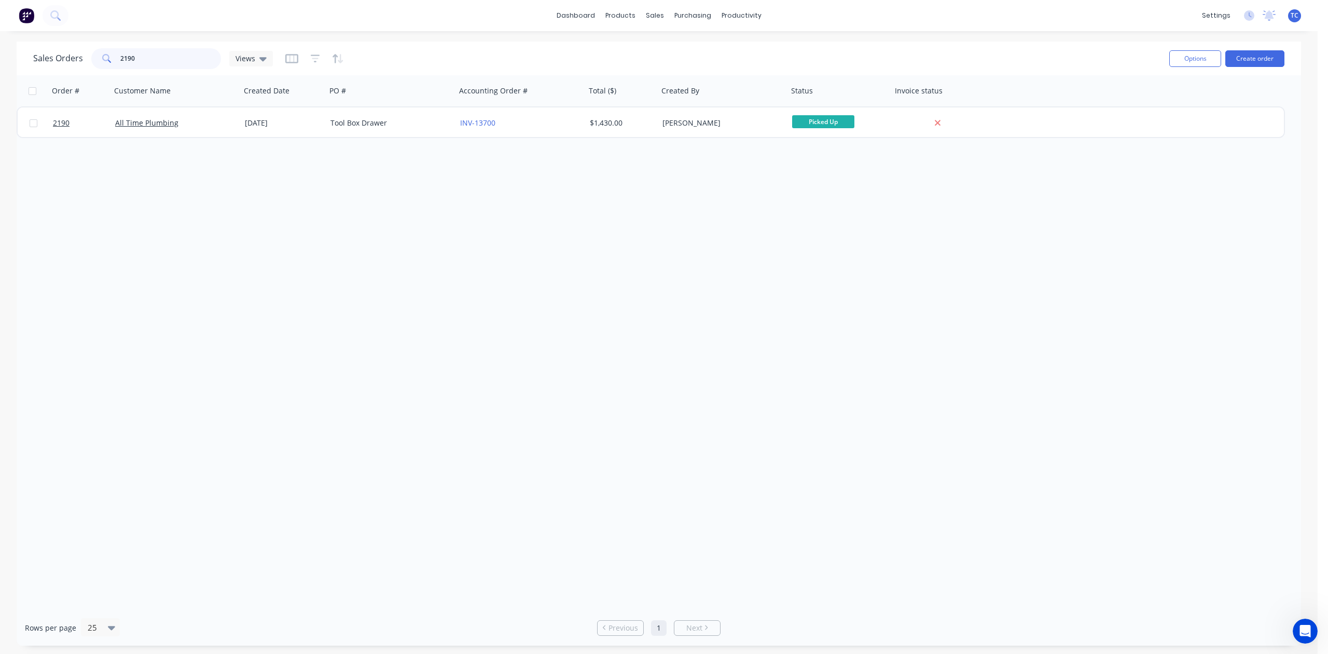
drag, startPoint x: 167, startPoint y: 58, endPoint x: 99, endPoint y: 48, distance: 68.8
click at [99, 48] on div "2190" at bounding box center [156, 58] width 130 height 21
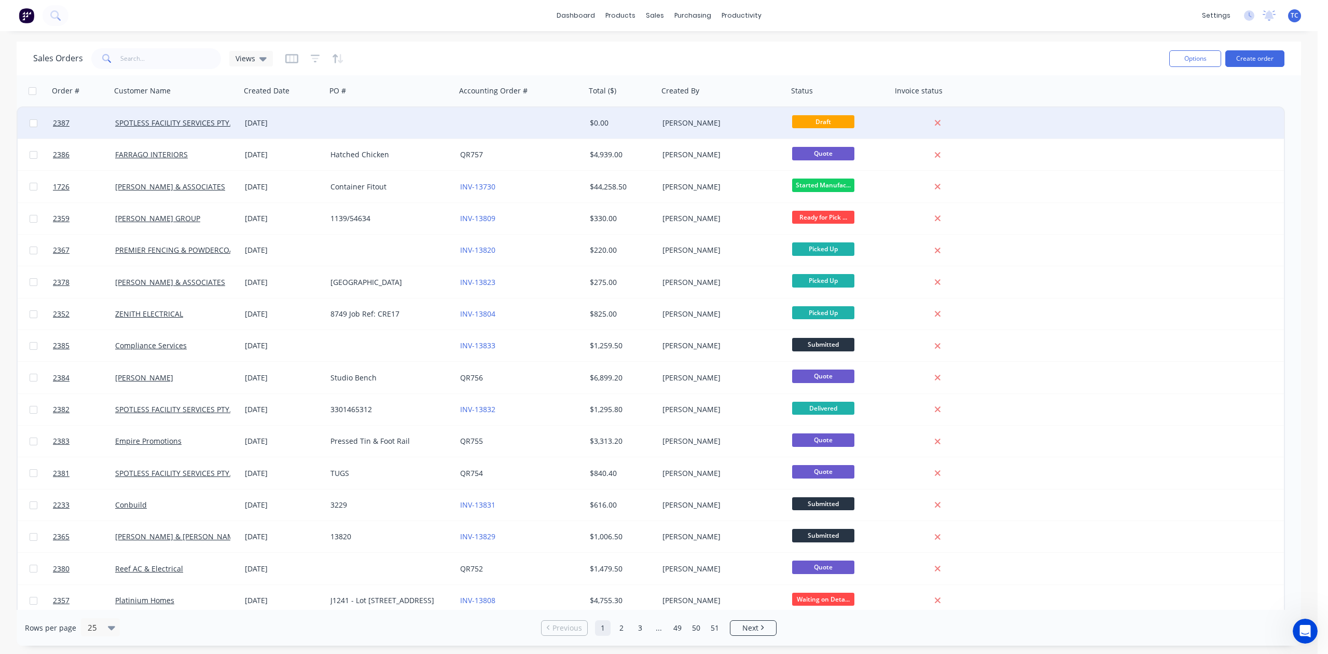
click at [425, 129] on div at bounding box center [391, 122] width 130 height 31
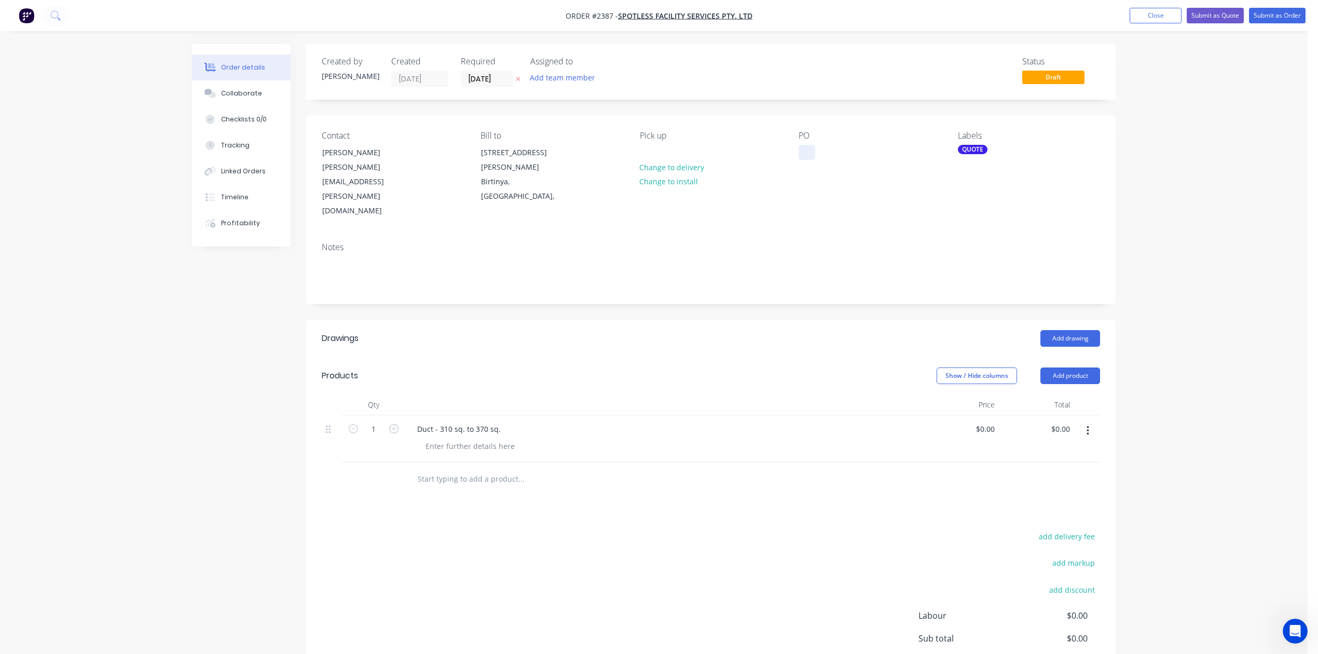
click at [814, 160] on div at bounding box center [807, 152] width 17 height 15
click at [1130, 13] on button "Close" at bounding box center [1156, 16] width 52 height 16
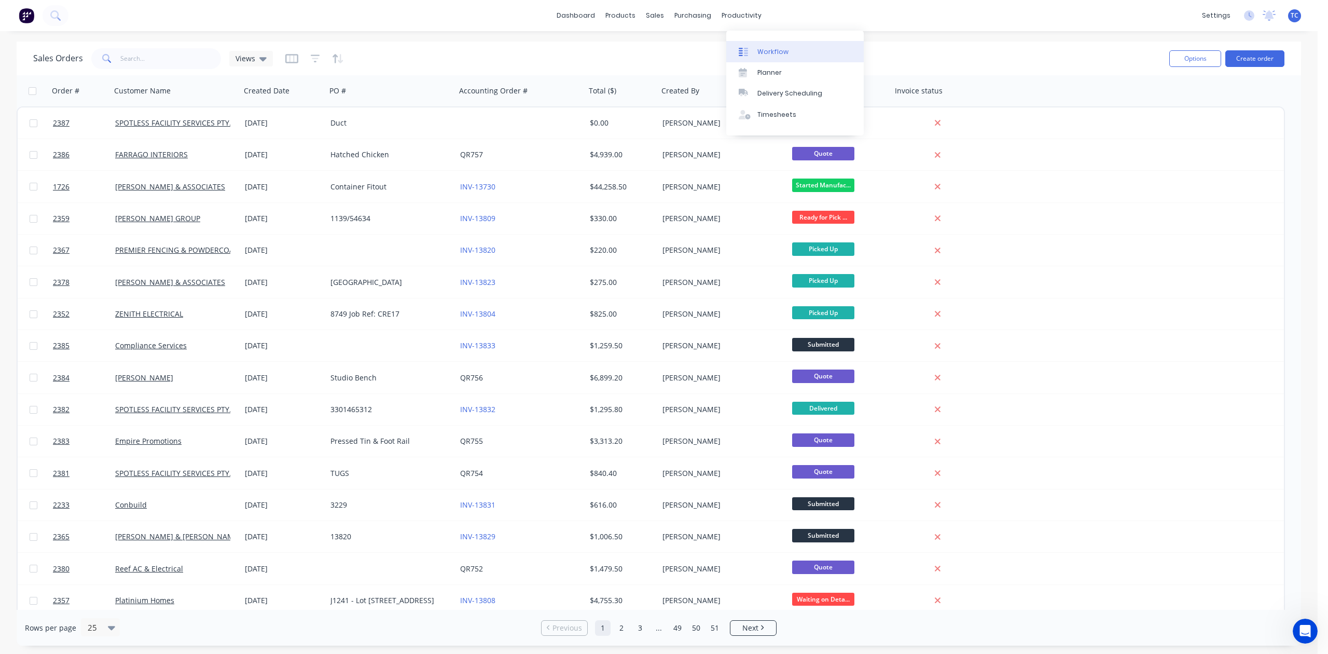
click at [783, 52] on div "Workflow" at bounding box center [773, 51] width 31 height 9
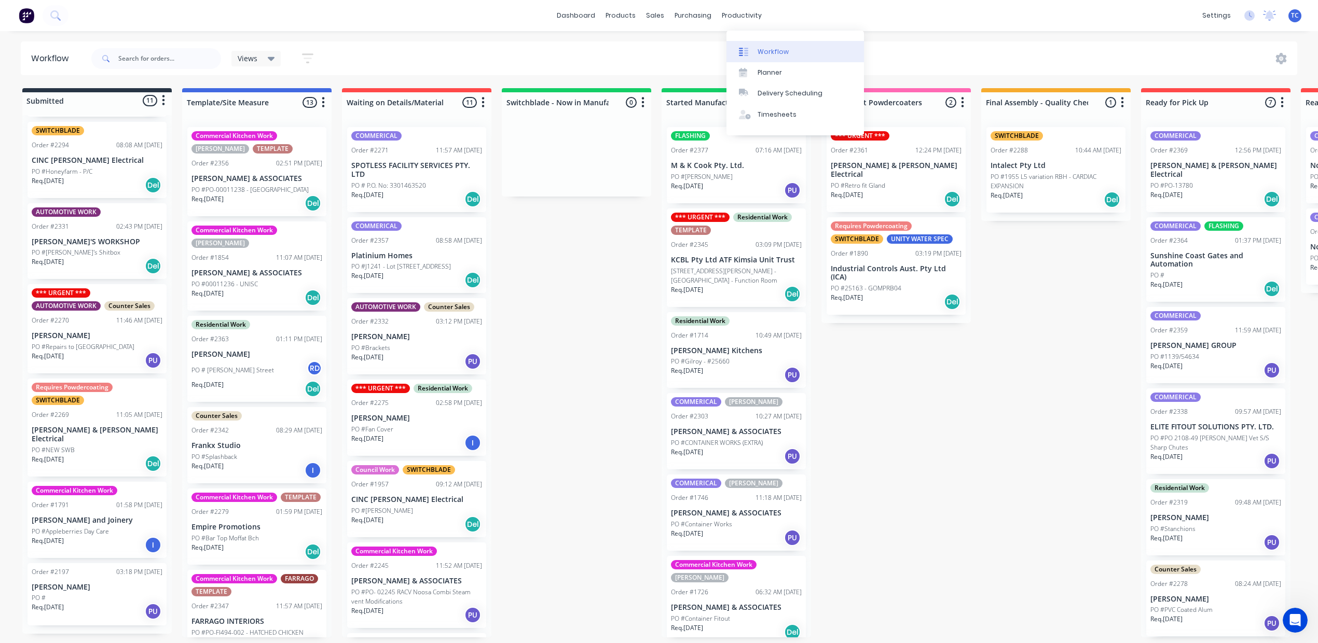
click at [789, 52] on div "Workflow" at bounding box center [773, 51] width 31 height 9
click at [782, 77] on div "Planner" at bounding box center [770, 72] width 24 height 9
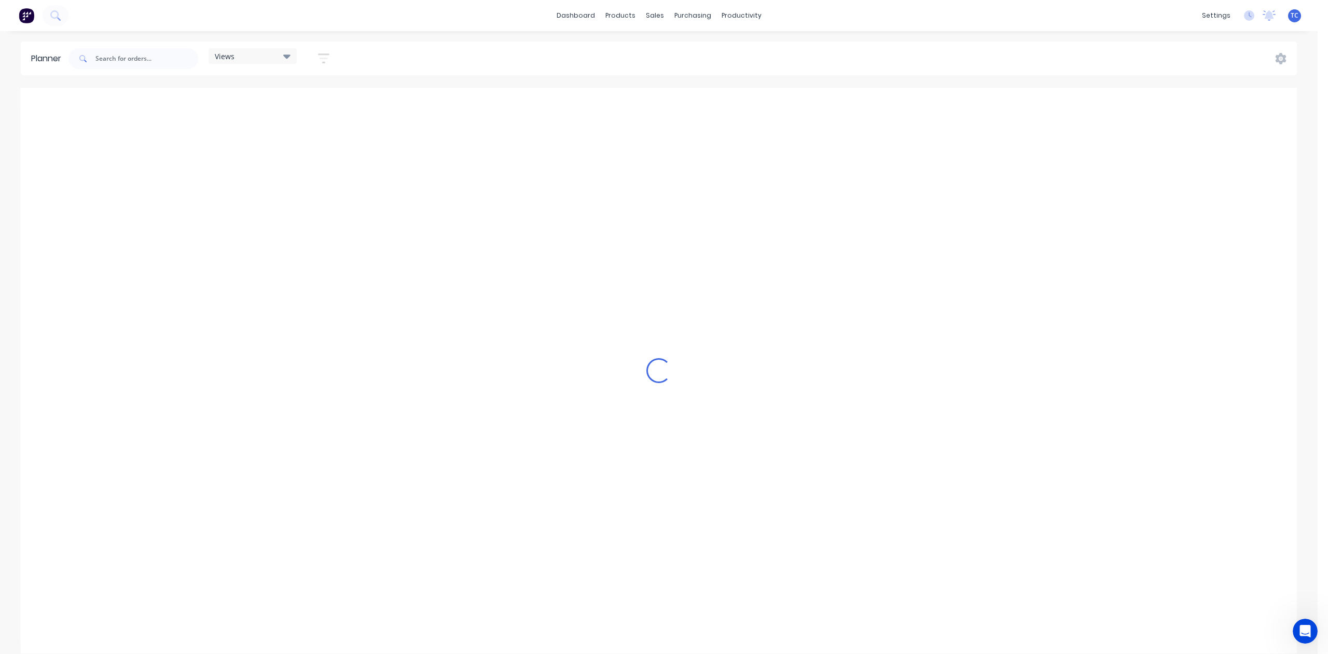
scroll to position [0, 1125]
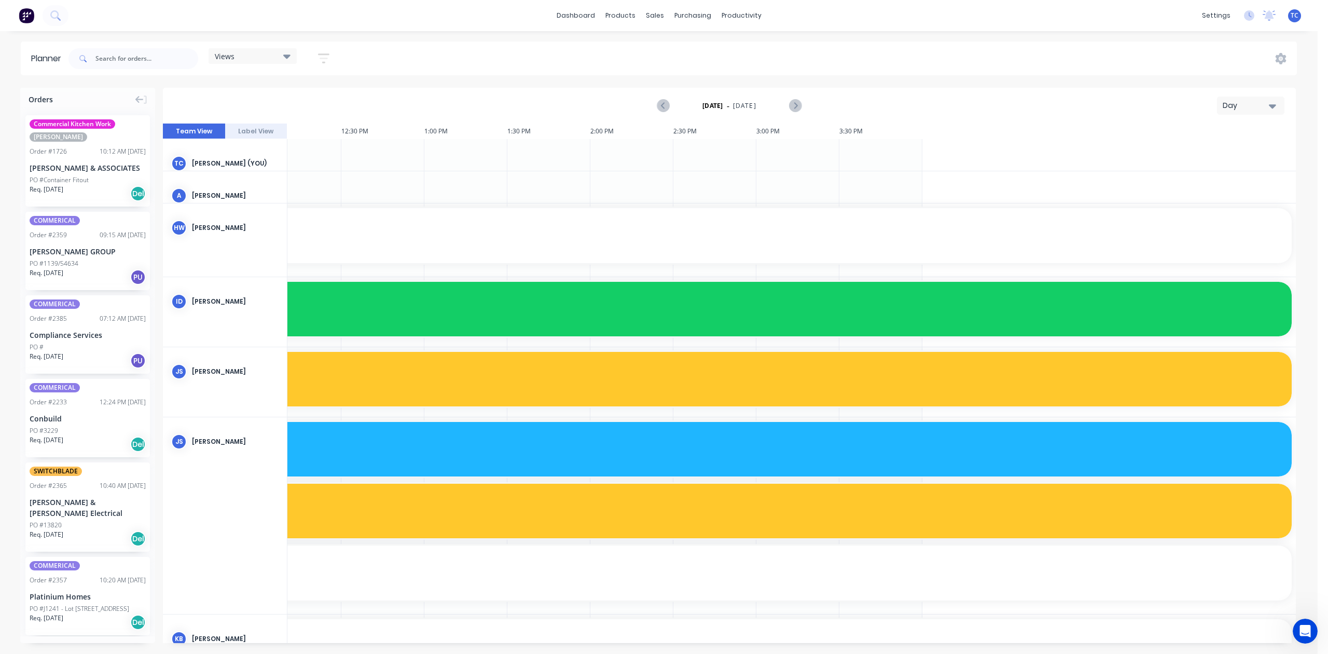
click at [1269, 108] on icon "button" at bounding box center [1272, 106] width 7 height 4
click at [1242, 159] on div "Week" at bounding box center [1238, 154] width 103 height 21
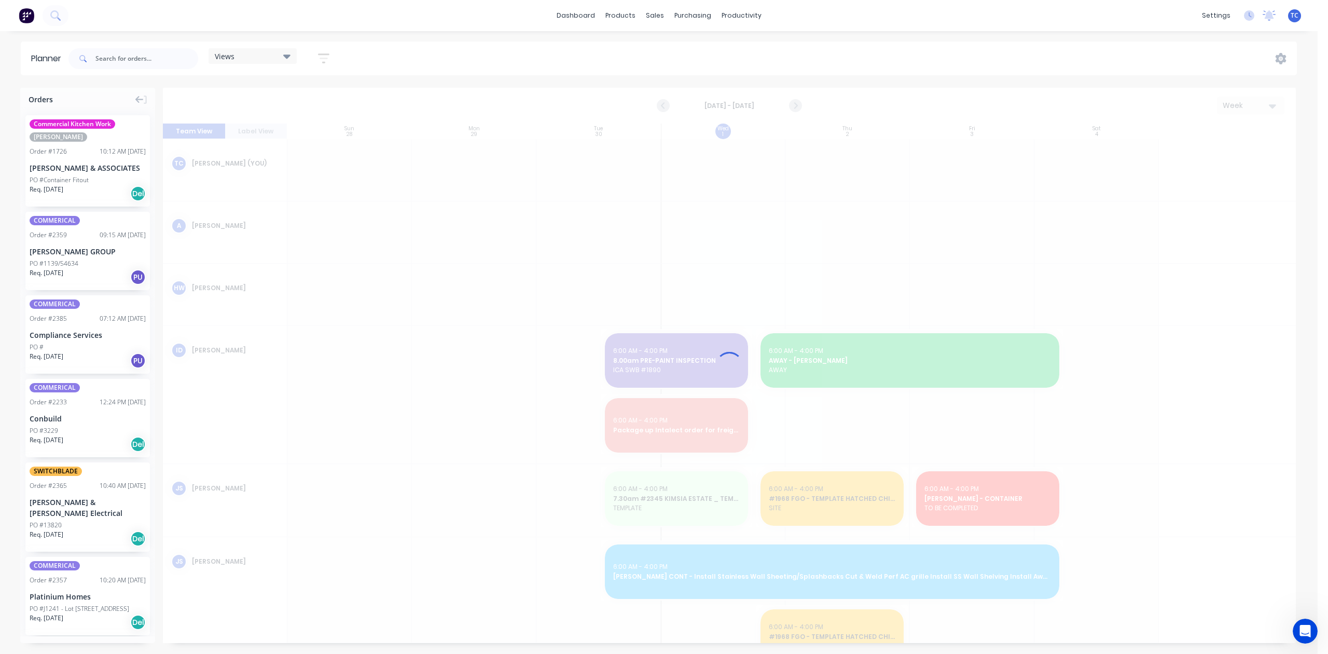
scroll to position [0, 1]
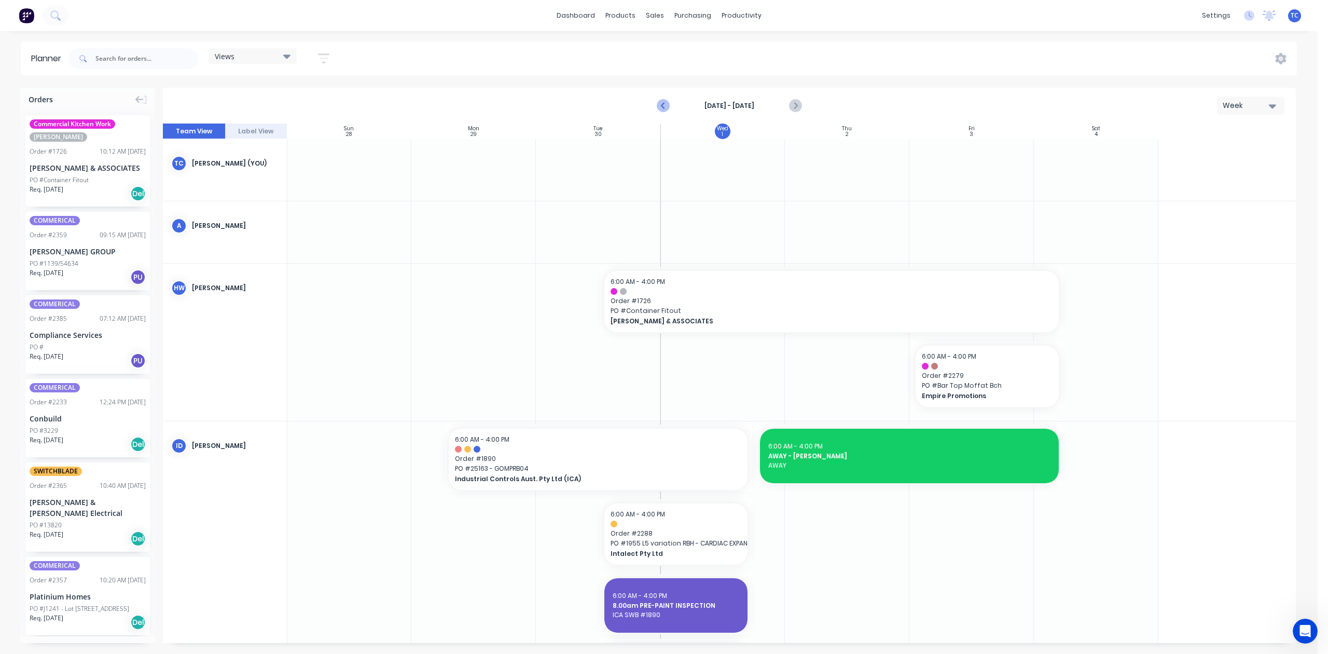
click at [657, 112] on icon "Previous page" at bounding box center [663, 106] width 12 height 12
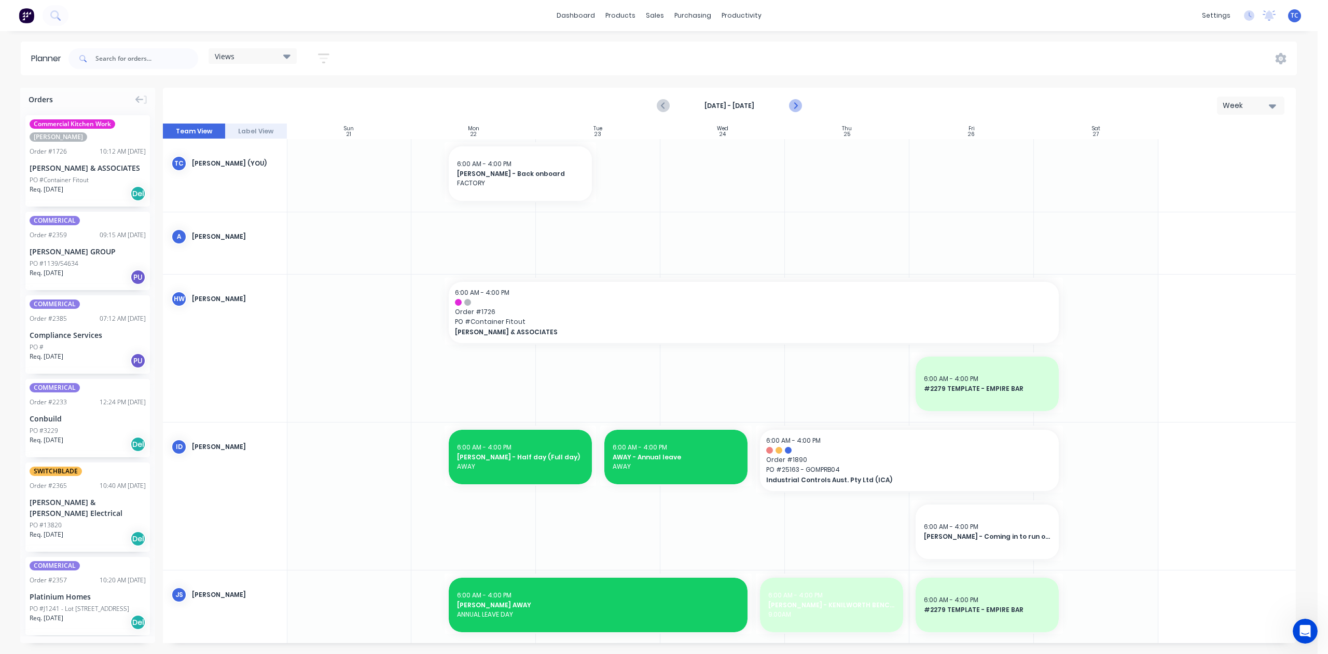
click at [789, 112] on icon "Next page" at bounding box center [795, 106] width 12 height 12
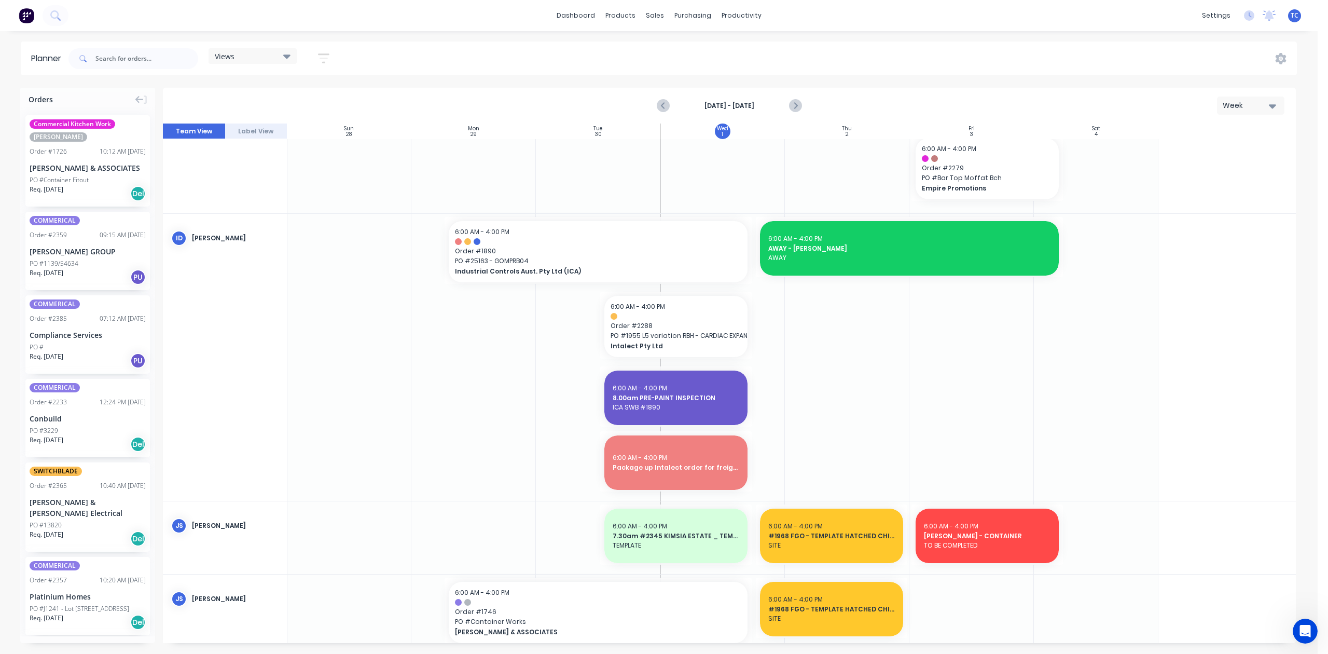
scroll to position [138, 1]
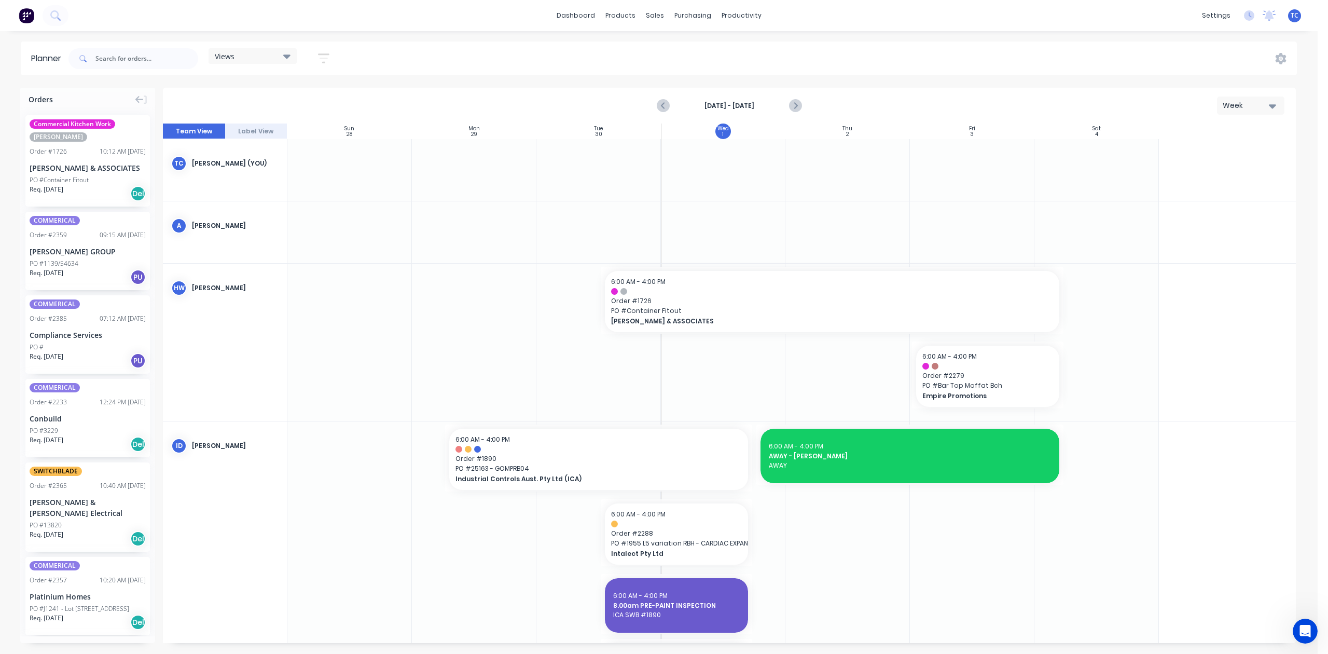
scroll to position [138, 1]
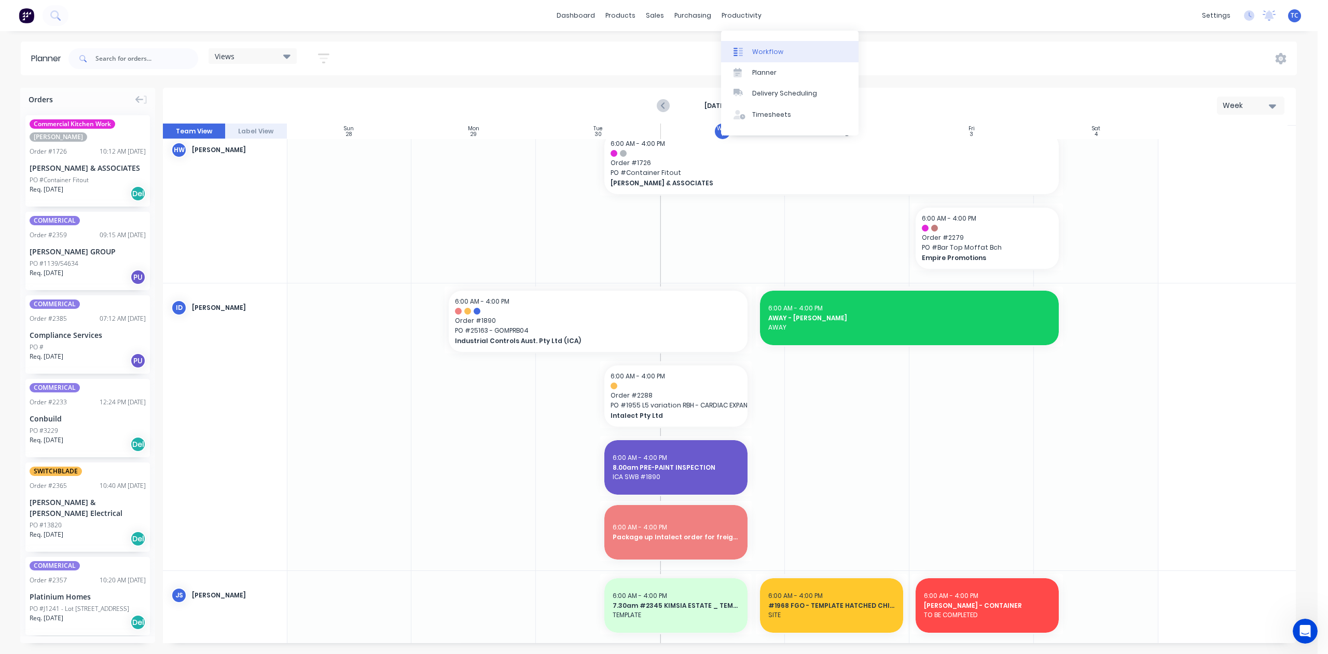
click at [777, 57] on div "Workflow" at bounding box center [767, 51] width 31 height 9
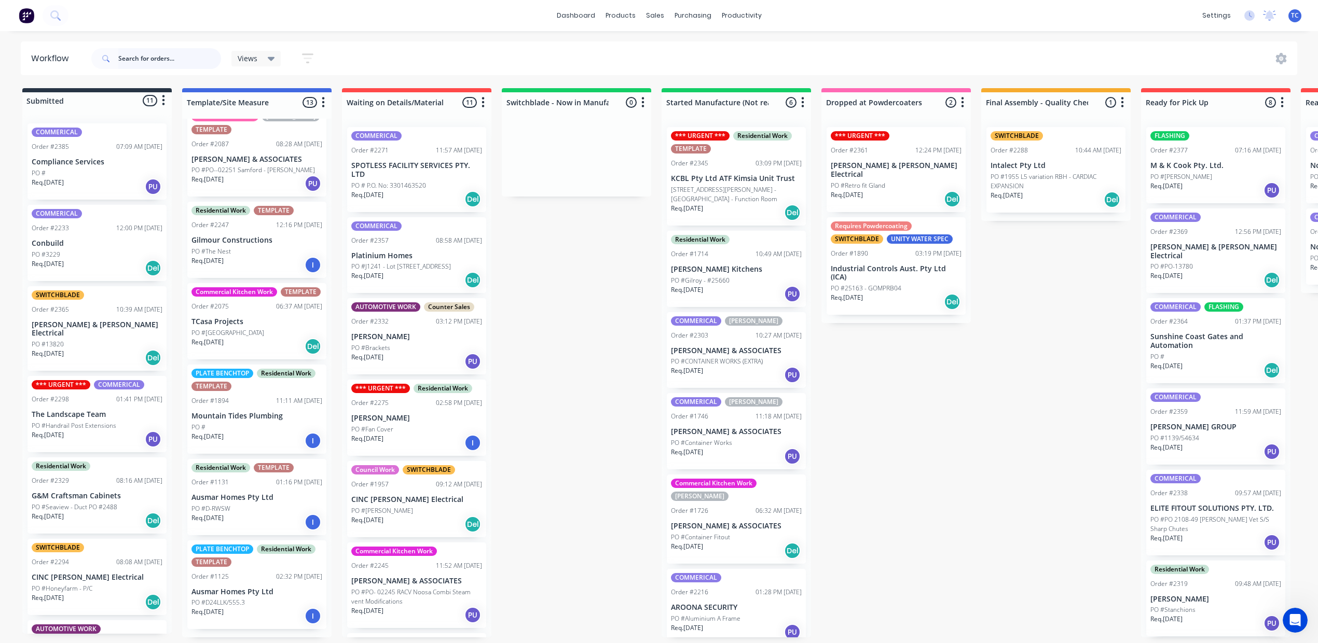
click at [169, 61] on input "text" at bounding box center [169, 58] width 103 height 21
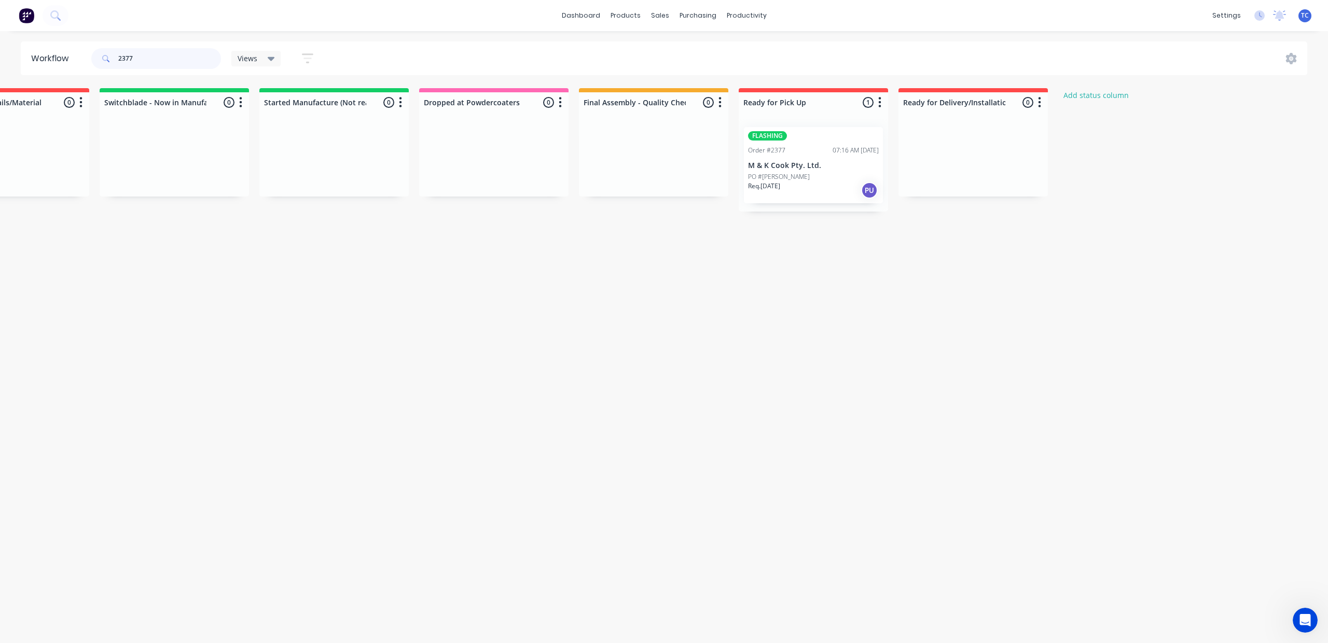
scroll to position [0, 565]
type input "2377"
drag, startPoint x: 778, startPoint y: 54, endPoint x: 780, endPoint y: 62, distance: 8.6
click at [925, 54] on div "Workflow" at bounding box center [940, 51] width 31 height 9
click at [925, 57] on div "Workflow" at bounding box center [940, 51] width 31 height 9
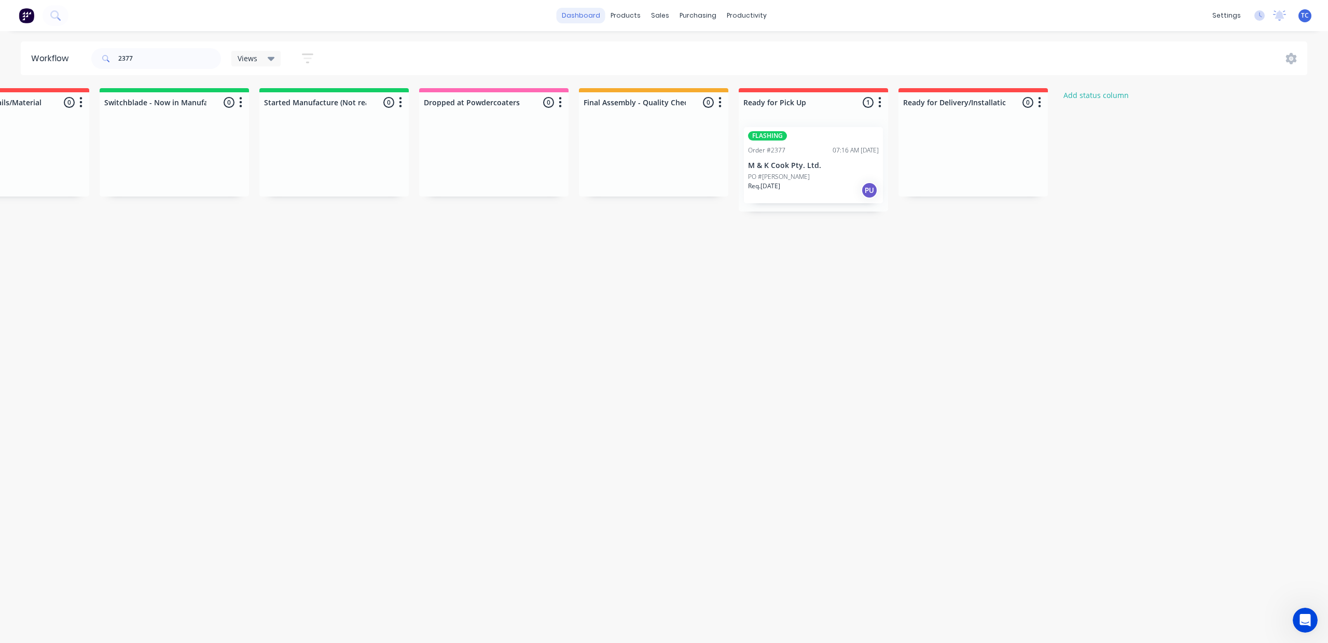
click at [573, 15] on link "dashboard" at bounding box center [581, 16] width 49 height 16
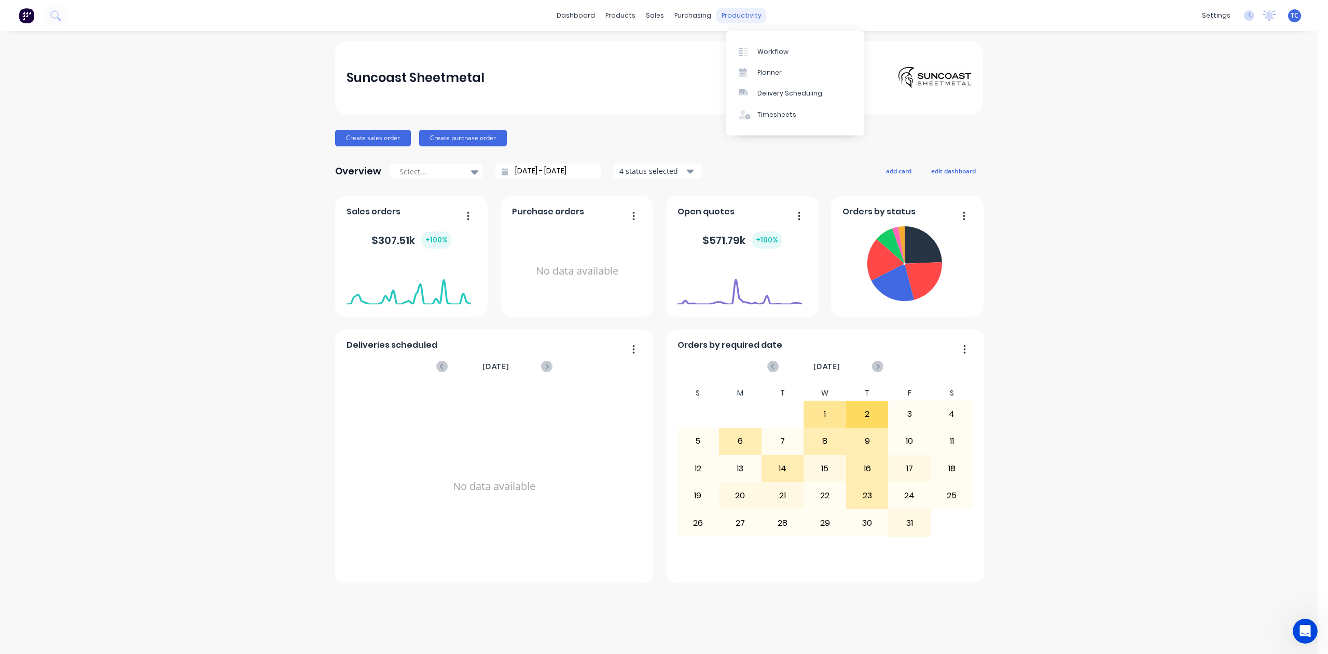
click at [756, 16] on div "productivity" at bounding box center [742, 16] width 50 height 16
click at [775, 56] on div "Workflow" at bounding box center [773, 51] width 31 height 9
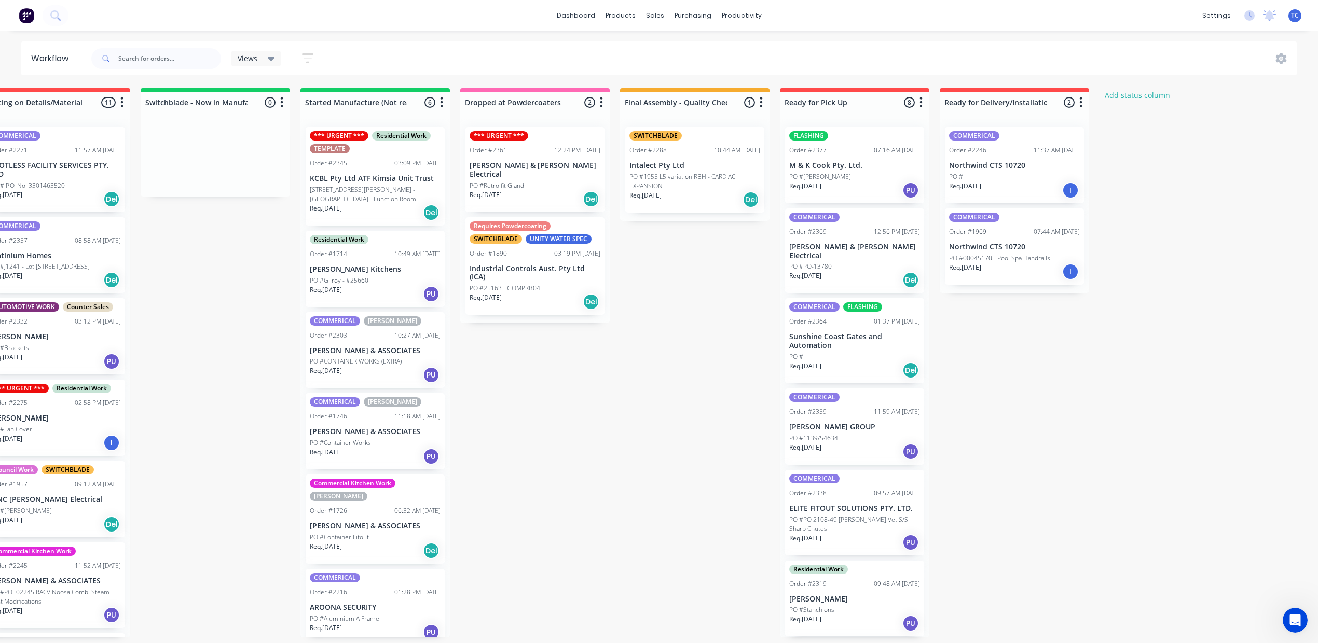
scroll to position [0, 378]
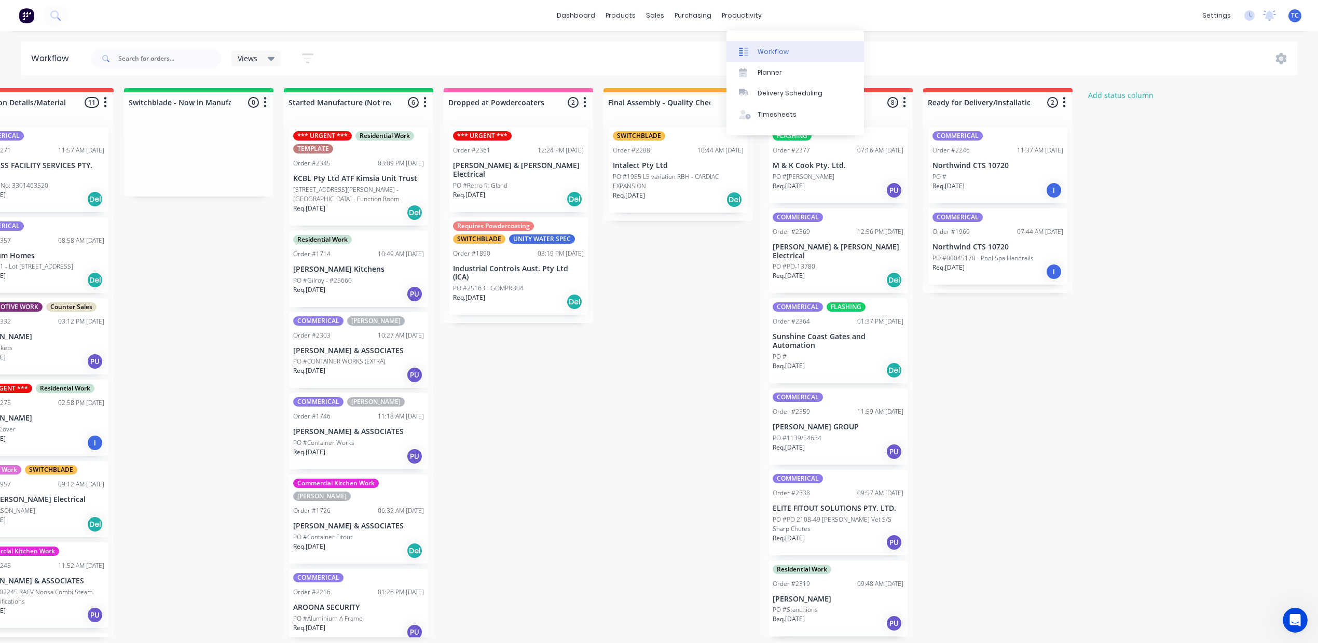
click at [787, 57] on div "Workflow" at bounding box center [773, 51] width 31 height 9
